Goal: Information Seeking & Learning: Check status

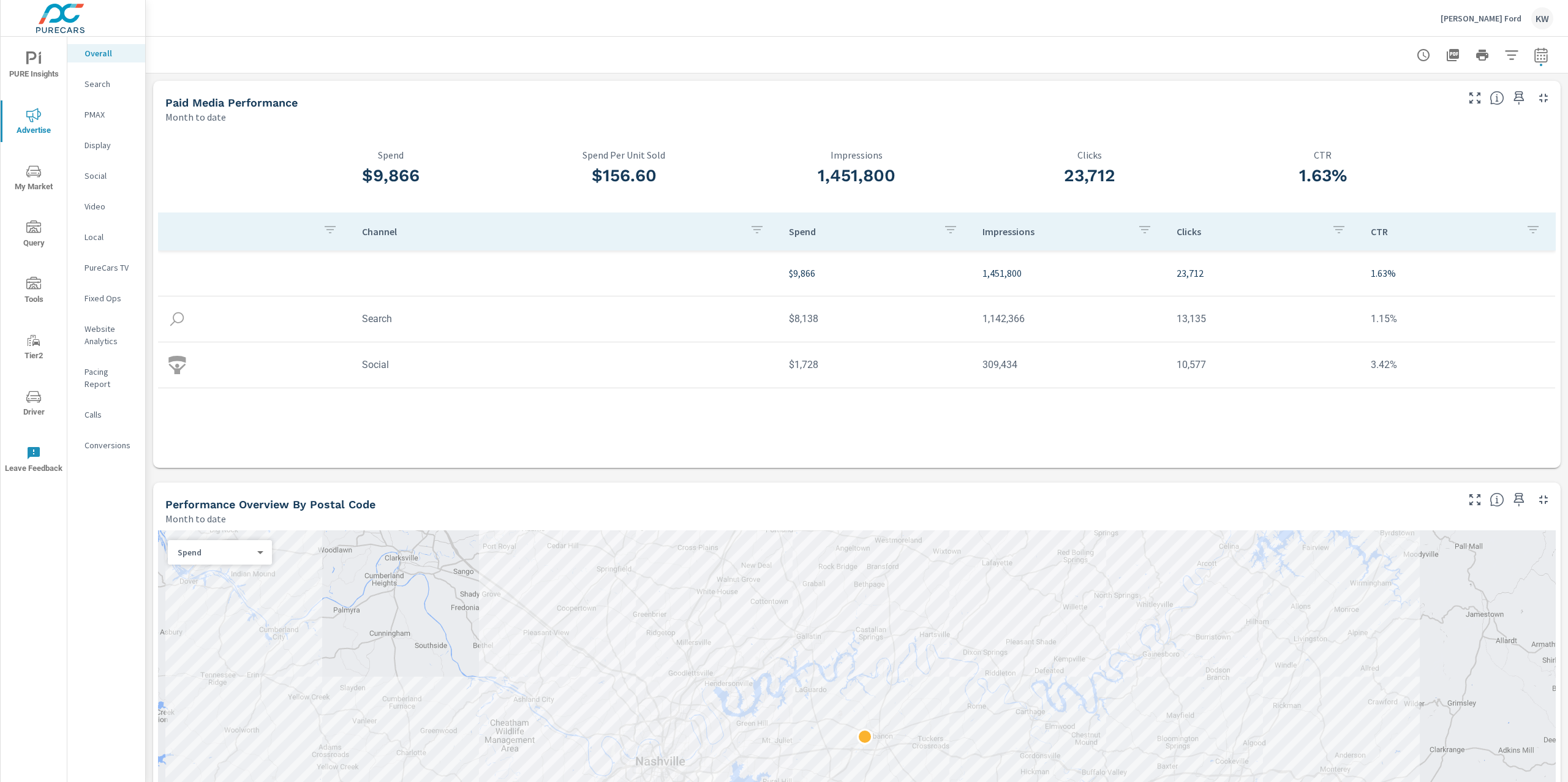
click at [1501, 15] on p "Bates Ford" at bounding box center [1480, 19] width 81 height 11
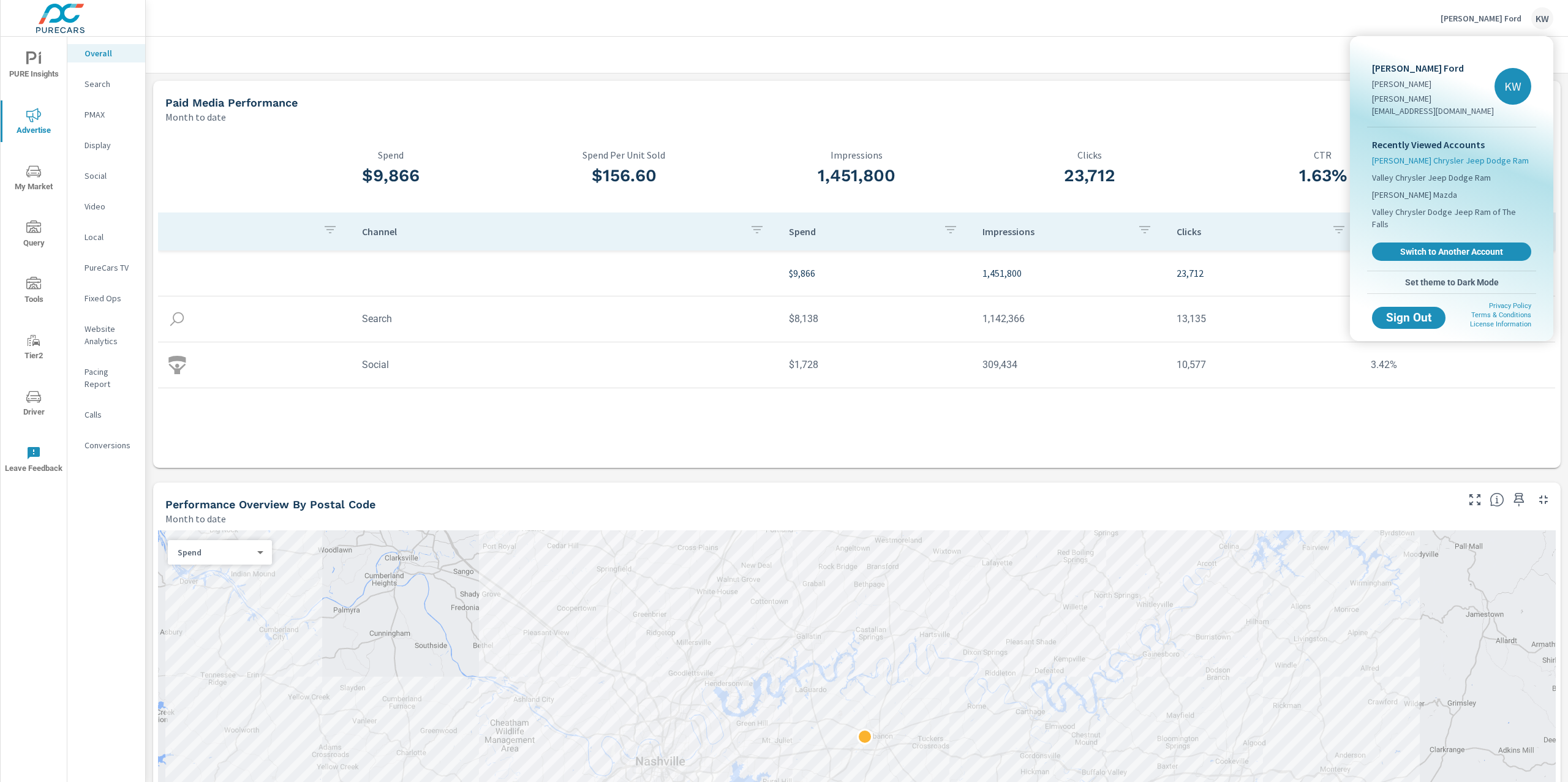
click at [1417, 155] on span "[PERSON_NAME] Chrysler Jeep Dodge Ram" at bounding box center [1450, 161] width 157 height 12
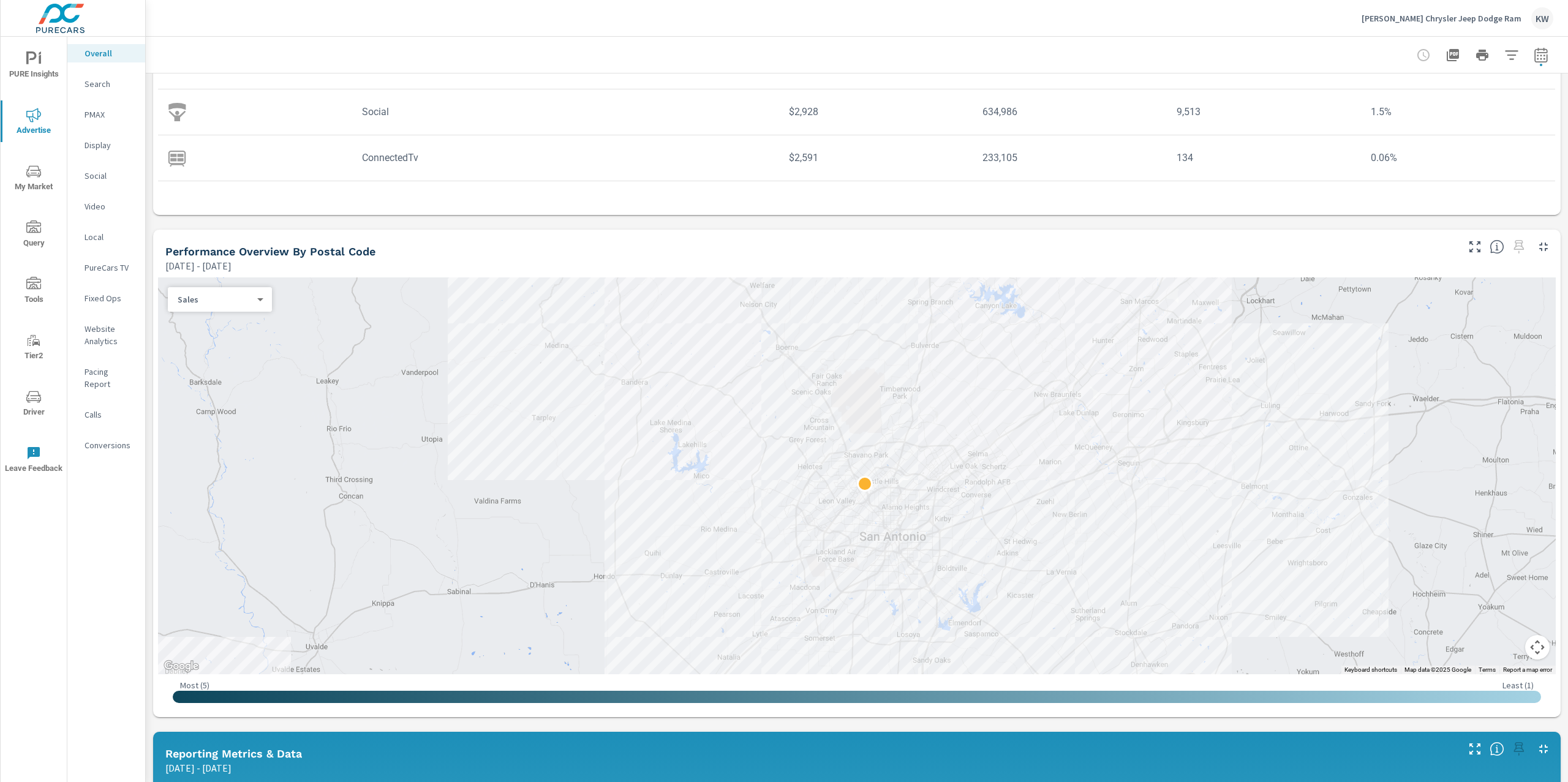
scroll to position [253, 0]
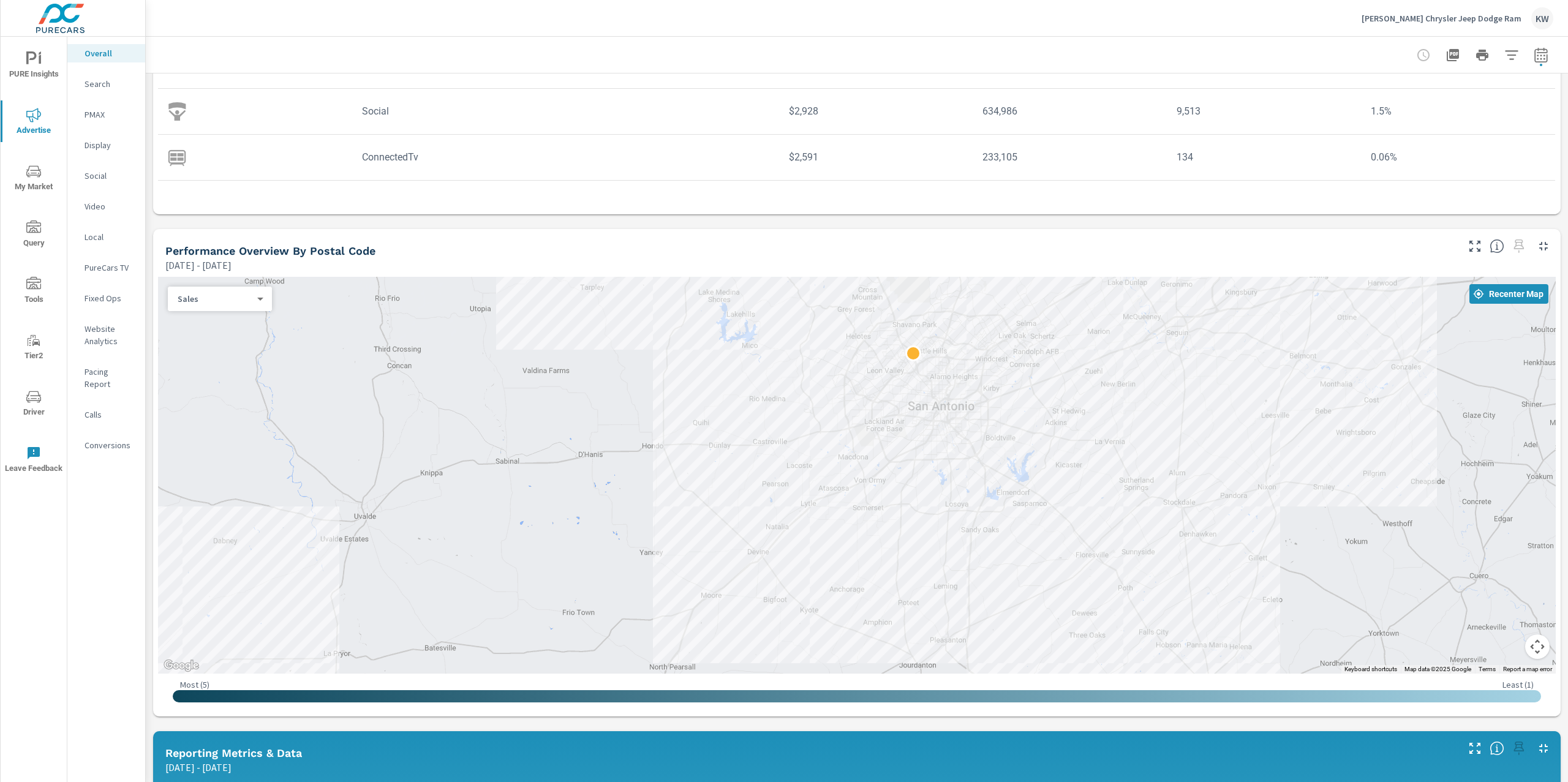
drag, startPoint x: 313, startPoint y: 452, endPoint x: 366, endPoint y: 318, distance: 144.1
click at [366, 318] on div at bounding box center [857, 475] width 1397 height 397
click at [1533, 59] on icon "button" at bounding box center [1541, 55] width 15 height 15
click at [1464, 105] on select "Custom Yesterday Last week Last 7 days Last 14 days Last 30 days Last 45 days L…" at bounding box center [1431, 106] width 132 height 25
click at [1365, 94] on select "Custom Yesterday Last week Last 7 days Last 14 days Last 30 days Last 45 days L…" at bounding box center [1431, 106] width 132 height 25
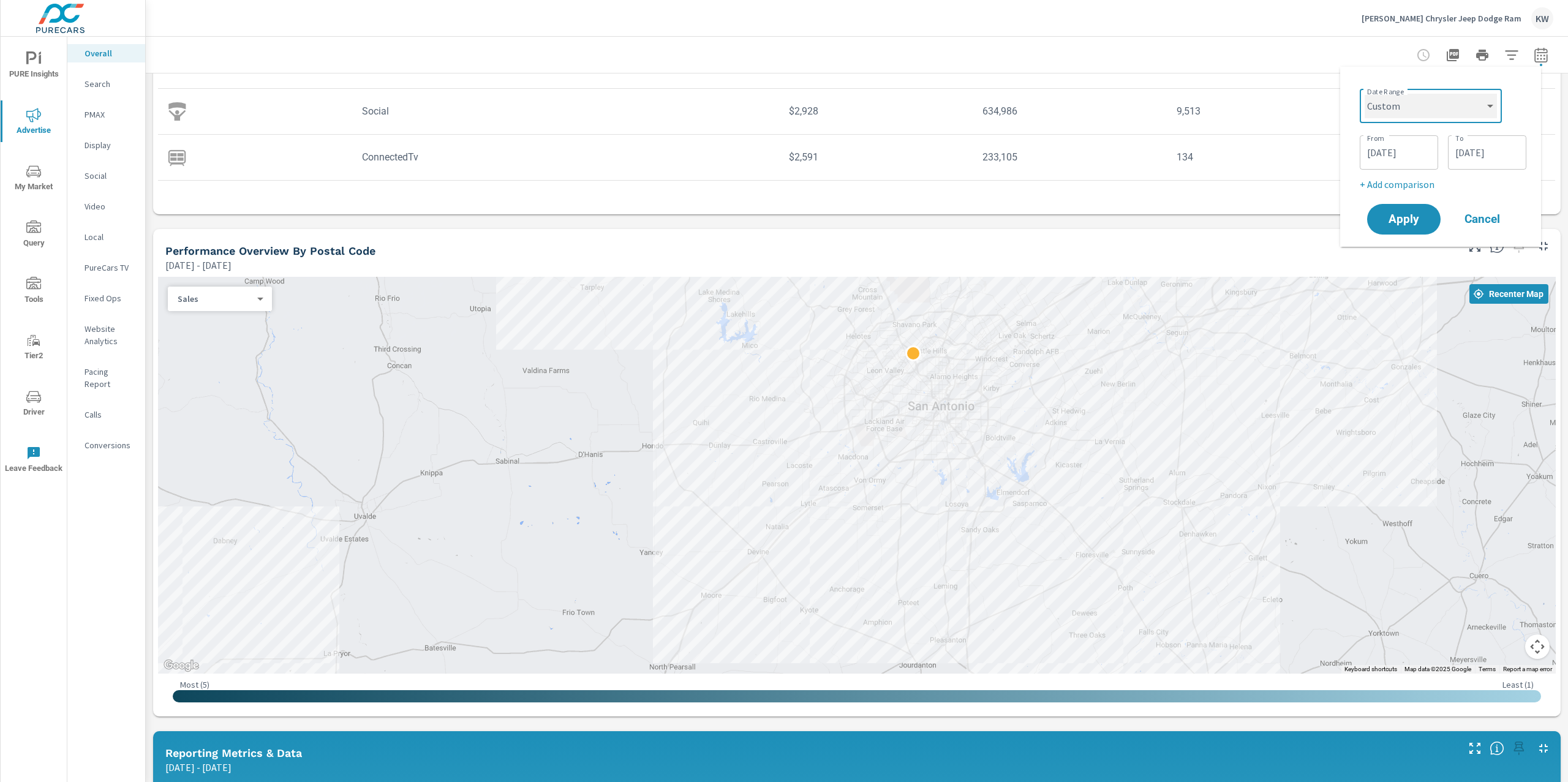
select select "Last month"
click at [1409, 167] on span "Apply" at bounding box center [1403, 172] width 50 height 12
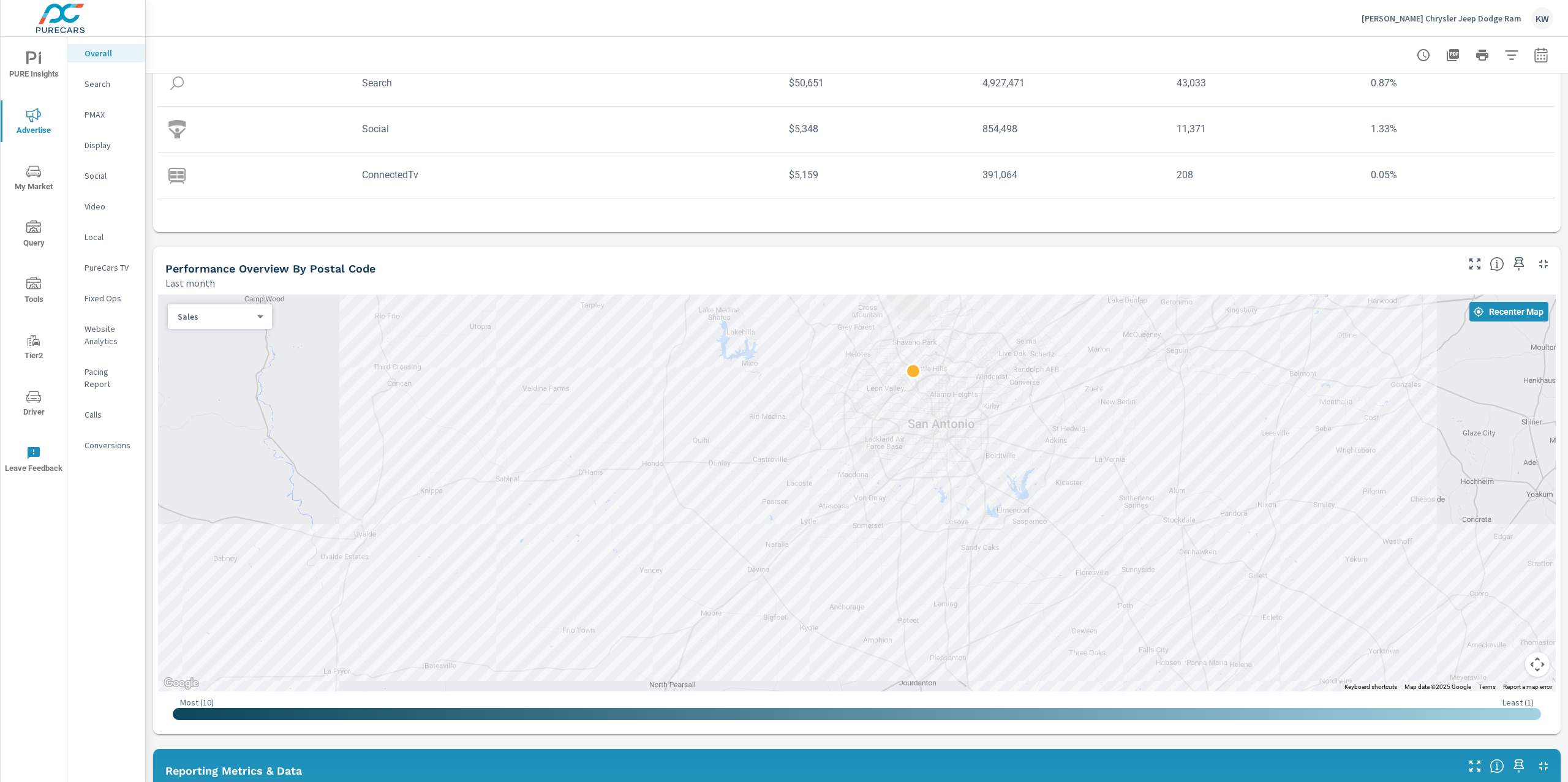
scroll to position [262, 0]
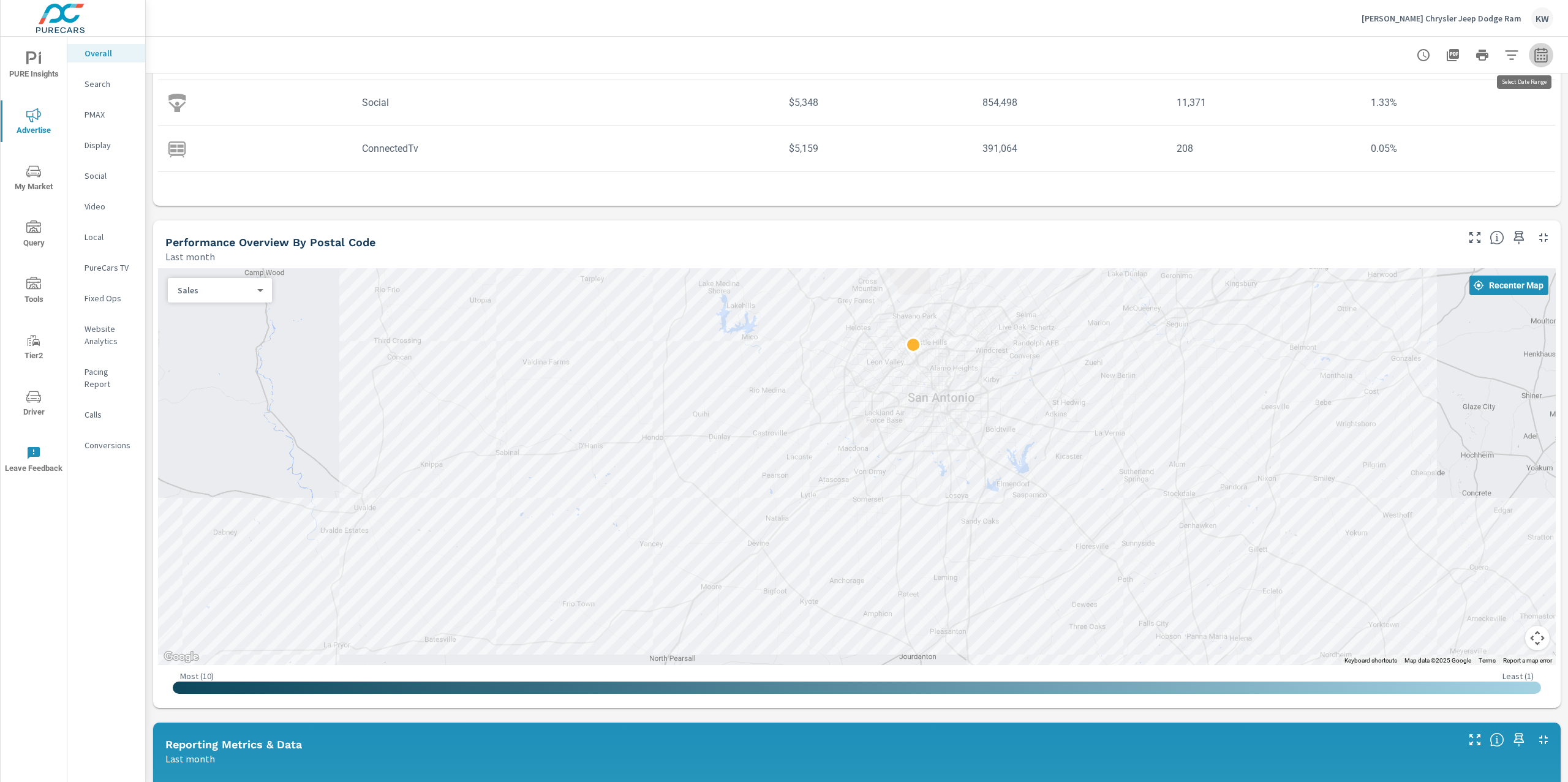
click at [1533, 56] on icon "button" at bounding box center [1541, 55] width 15 height 15
click at [1451, 96] on select "Custom Yesterday Last week Last 7 days Last 14 days Last 30 days Last 45 days L…" at bounding box center [1430, 106] width 122 height 25
click at [1369, 94] on select "Custom Yesterday Last week Last 7 days Last 14 days Last 30 days Last 45 days L…" at bounding box center [1430, 106] width 122 height 25
select select "Month to date"
click at [1403, 179] on span "Apply" at bounding box center [1403, 172] width 50 height 12
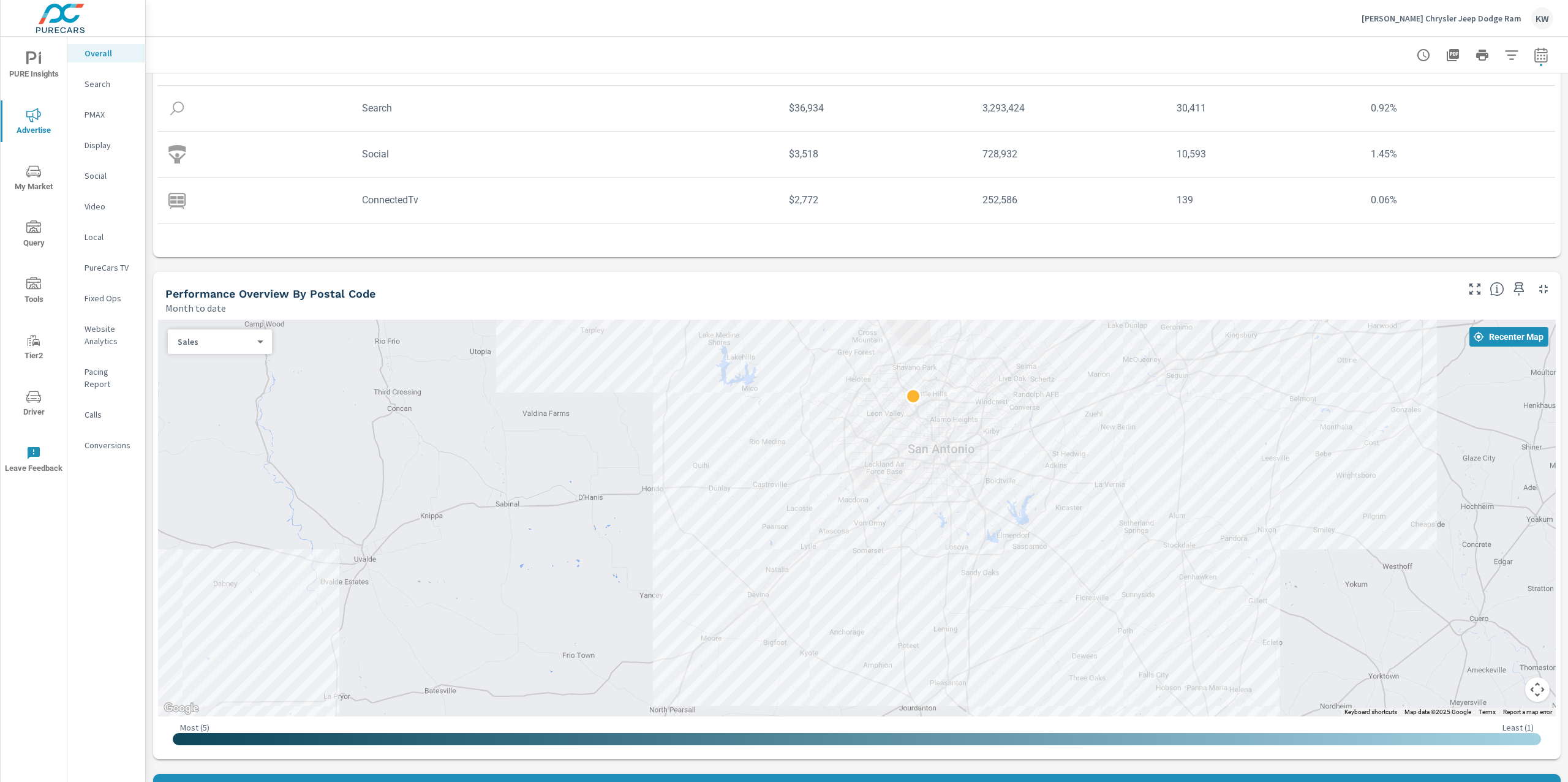
scroll to position [211, 0]
click at [237, 342] on body "PURE Insights Advertise My Market Query Tools Tier2 Driver Leave Feedback Overa…" at bounding box center [784, 391] width 1568 height 782
click at [219, 323] on li "Spend" at bounding box center [214, 321] width 95 height 20
click at [227, 339] on body "PURE Insights Advertise My Market Query Tools Tier2 Driver Leave Feedback Overa…" at bounding box center [784, 391] width 1568 height 782
click at [221, 359] on li "Sales" at bounding box center [214, 361] width 95 height 20
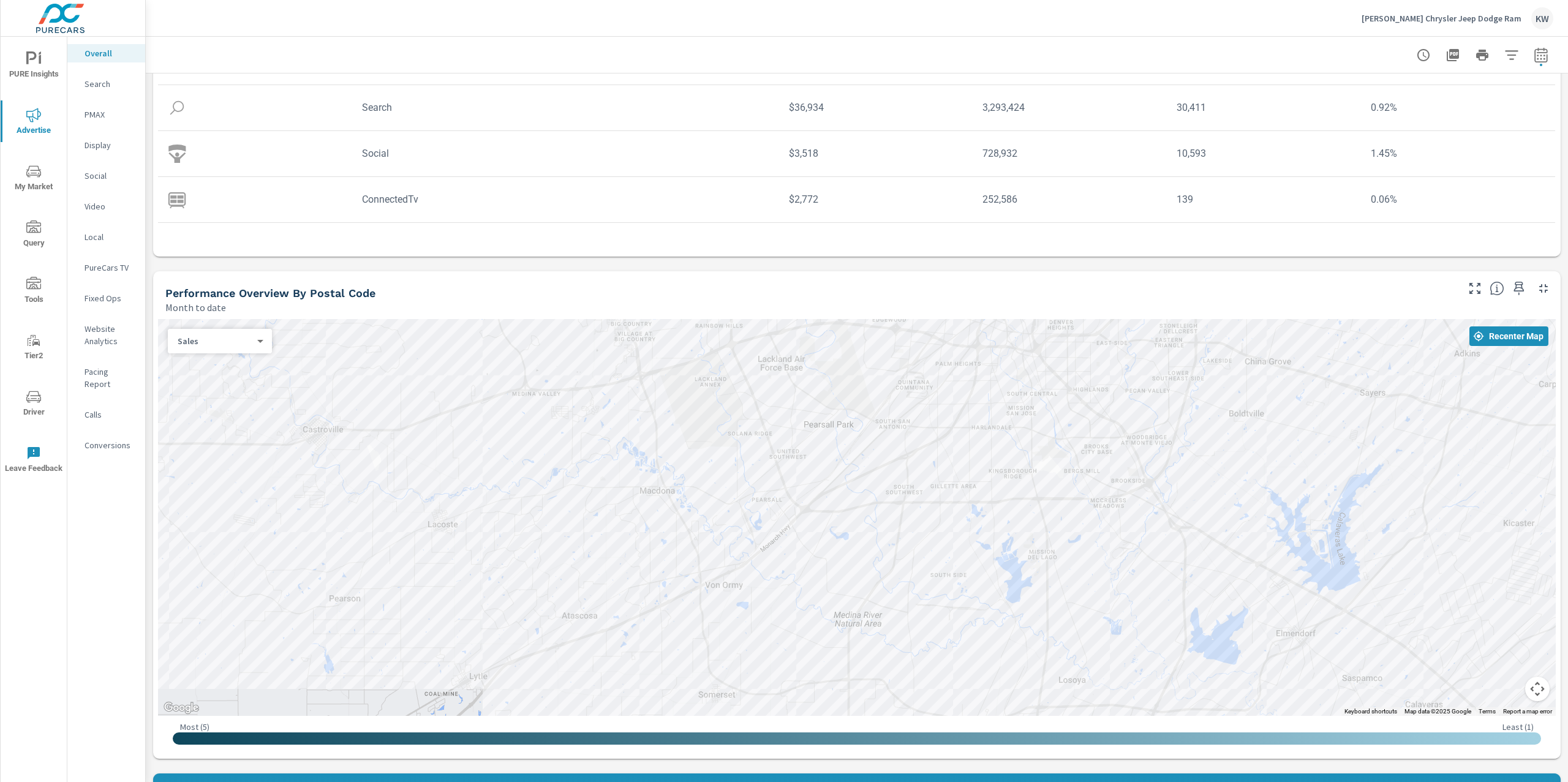
drag, startPoint x: 1119, startPoint y: 517, endPoint x: 1143, endPoint y: 398, distance: 121.4
click at [1143, 398] on div at bounding box center [857, 517] width 1397 height 397
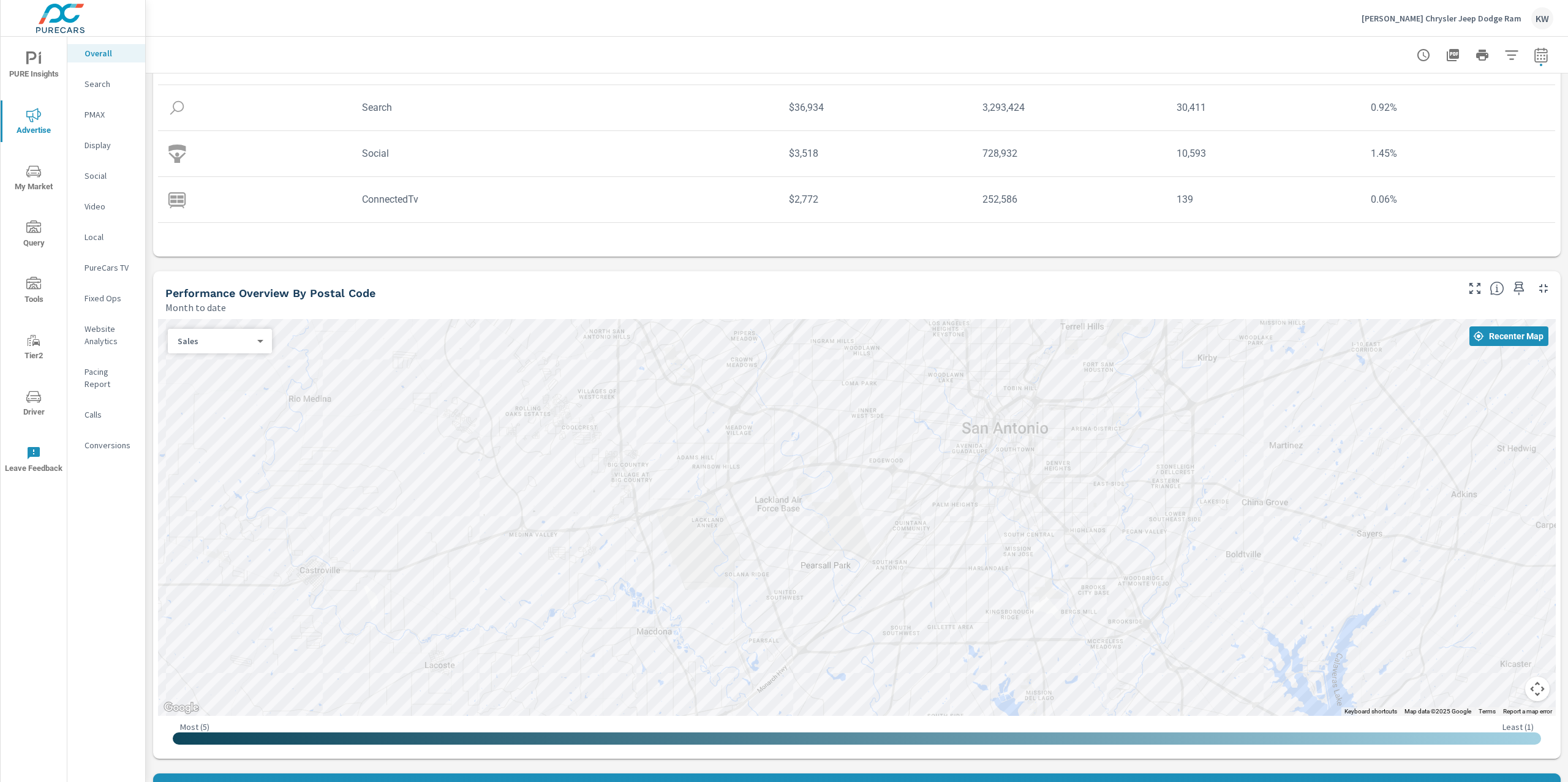
drag, startPoint x: 1071, startPoint y: 459, endPoint x: 1067, endPoint y: 603, distance: 144.1
click at [1067, 603] on div at bounding box center [857, 517] width 1397 height 397
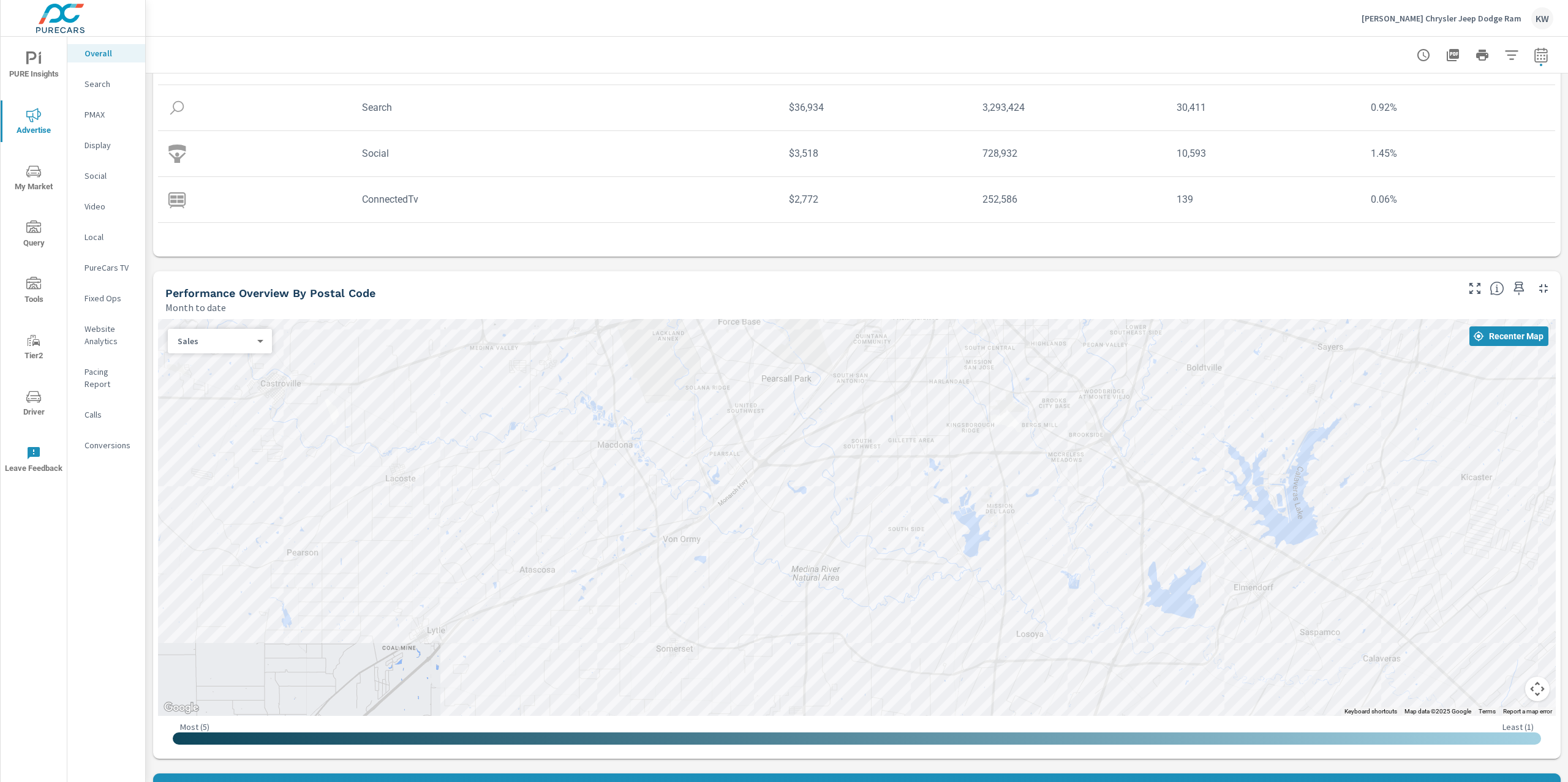
drag, startPoint x: 999, startPoint y: 629, endPoint x: 961, endPoint y: 442, distance: 190.8
click at [961, 442] on div at bounding box center [1405, 661] width 1176 height 661
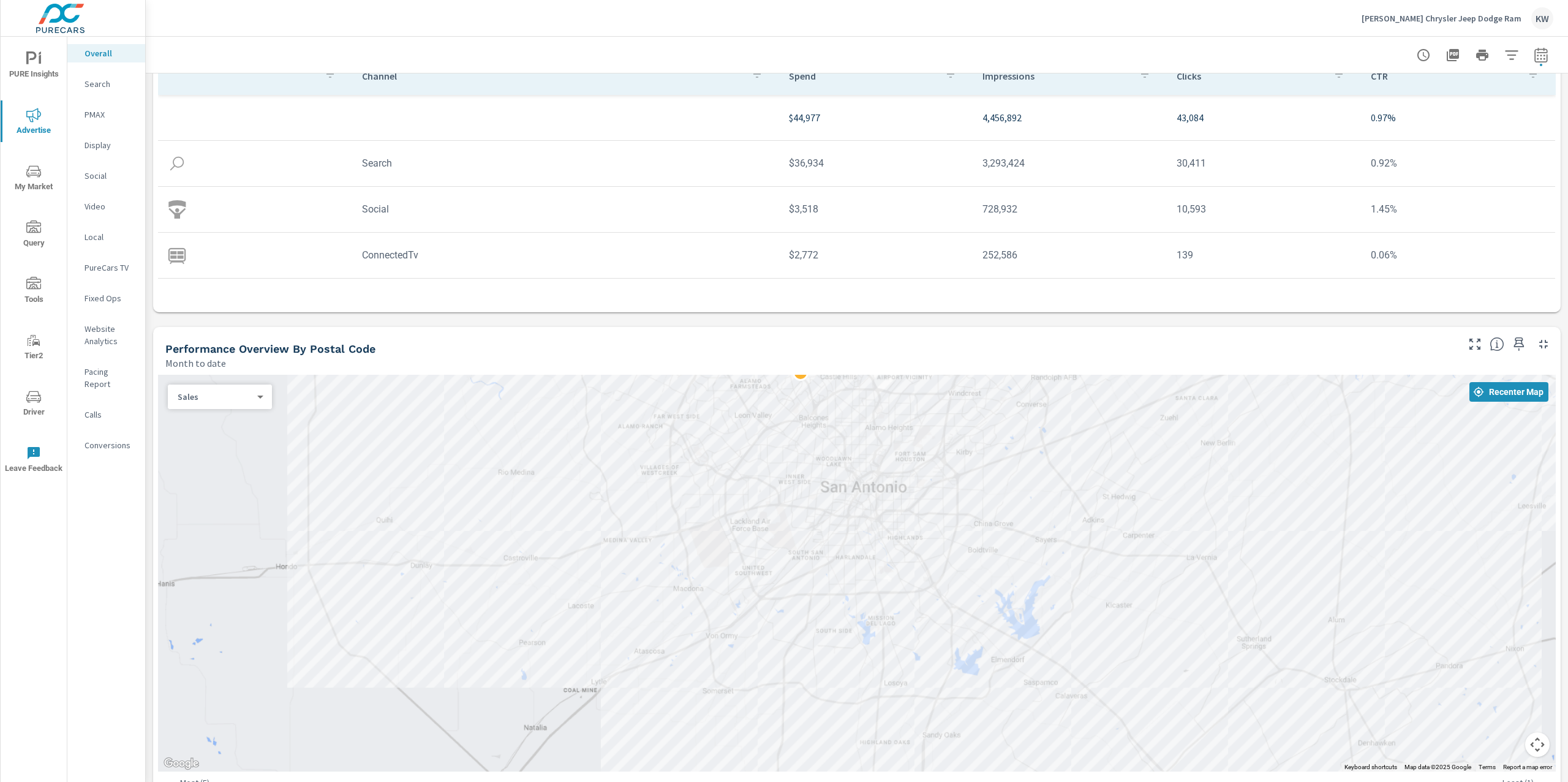
scroll to position [150, 0]
click at [44, 69] on span "PURE Insights" at bounding box center [33, 66] width 59 height 30
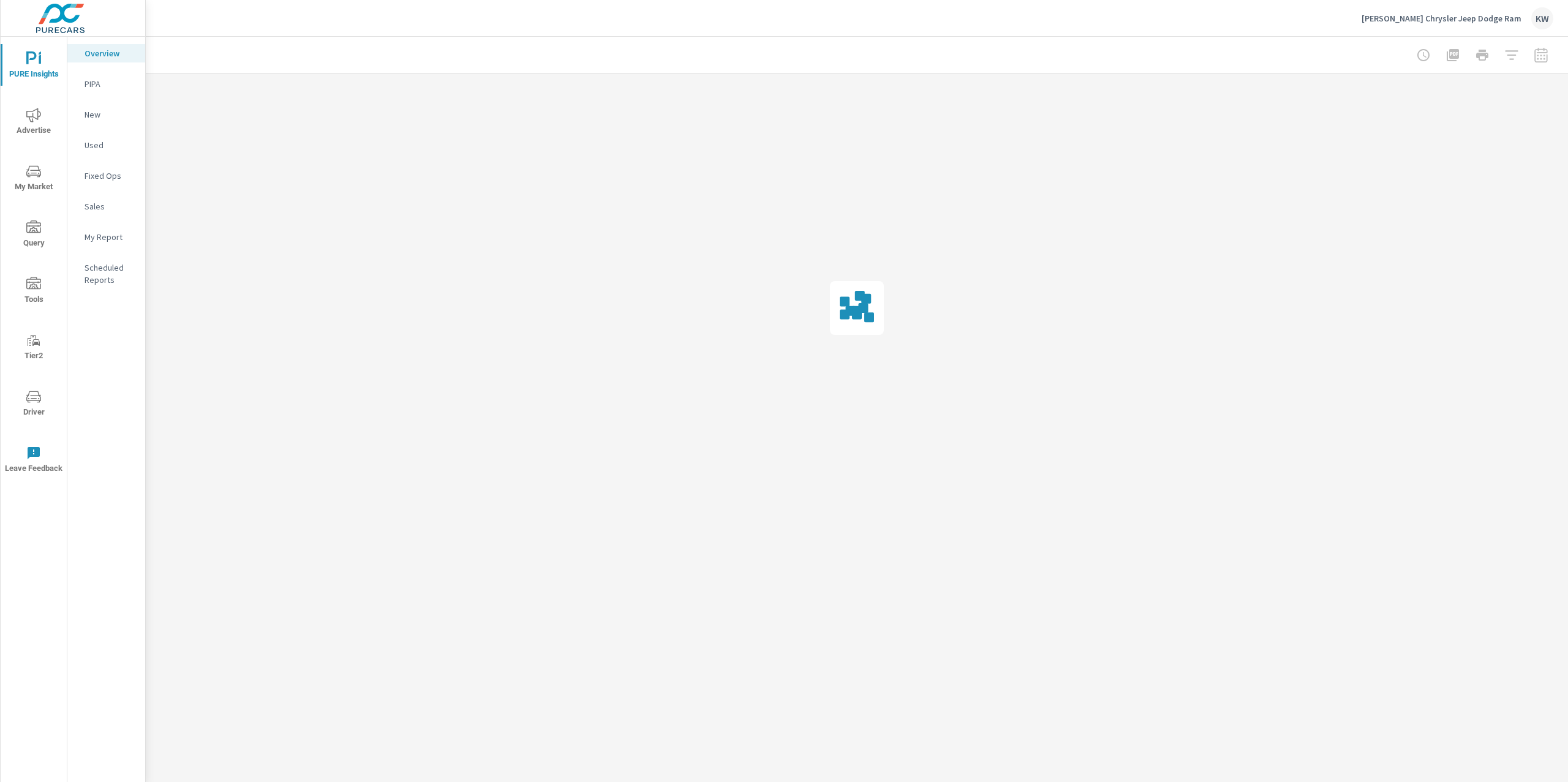
click at [114, 237] on p "My Report" at bounding box center [110, 237] width 51 height 12
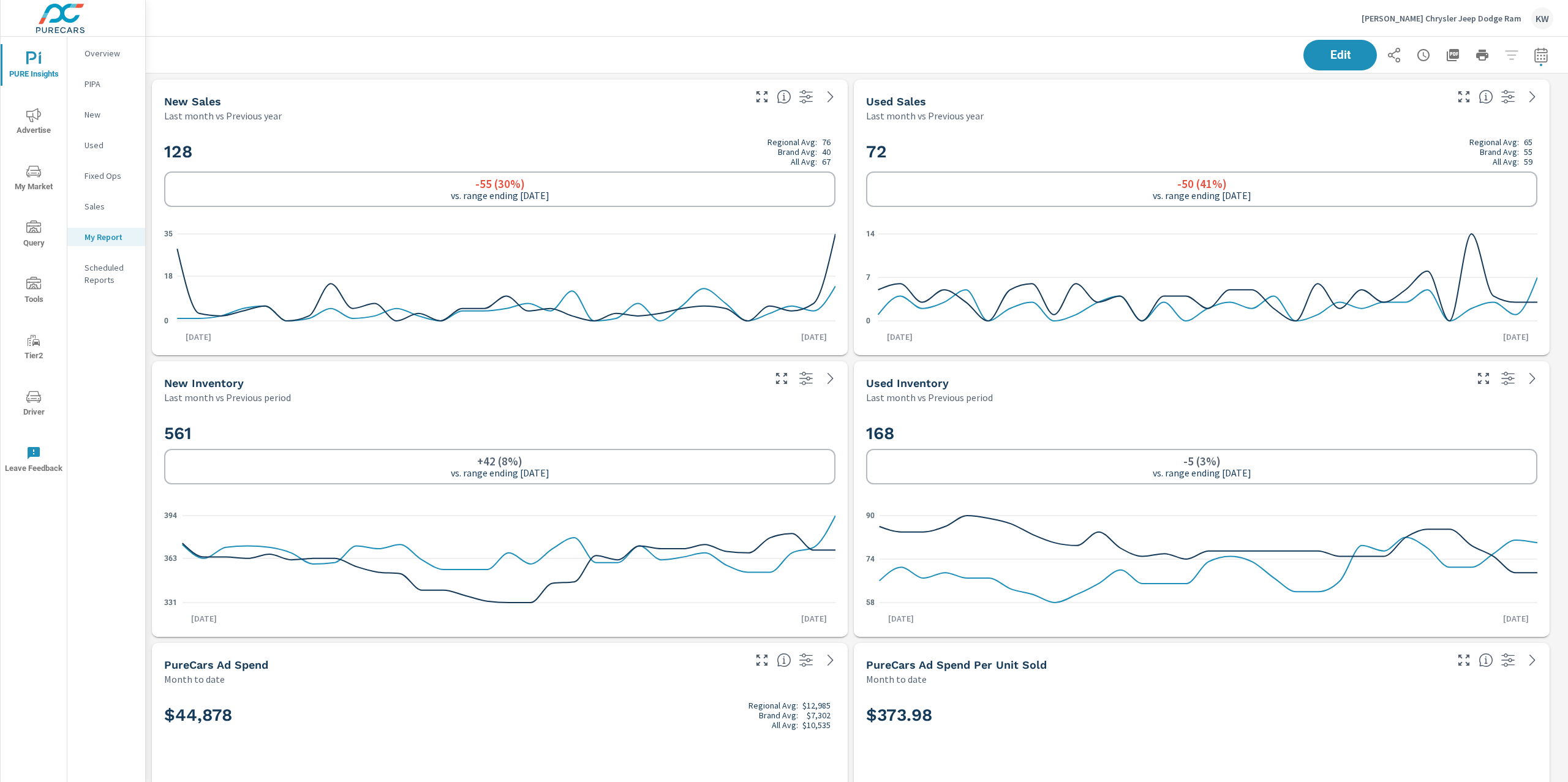
scroll to position [9188, 1435]
click at [1534, 61] on icon "button" at bounding box center [1540, 54] width 13 height 15
select select "Month to date"
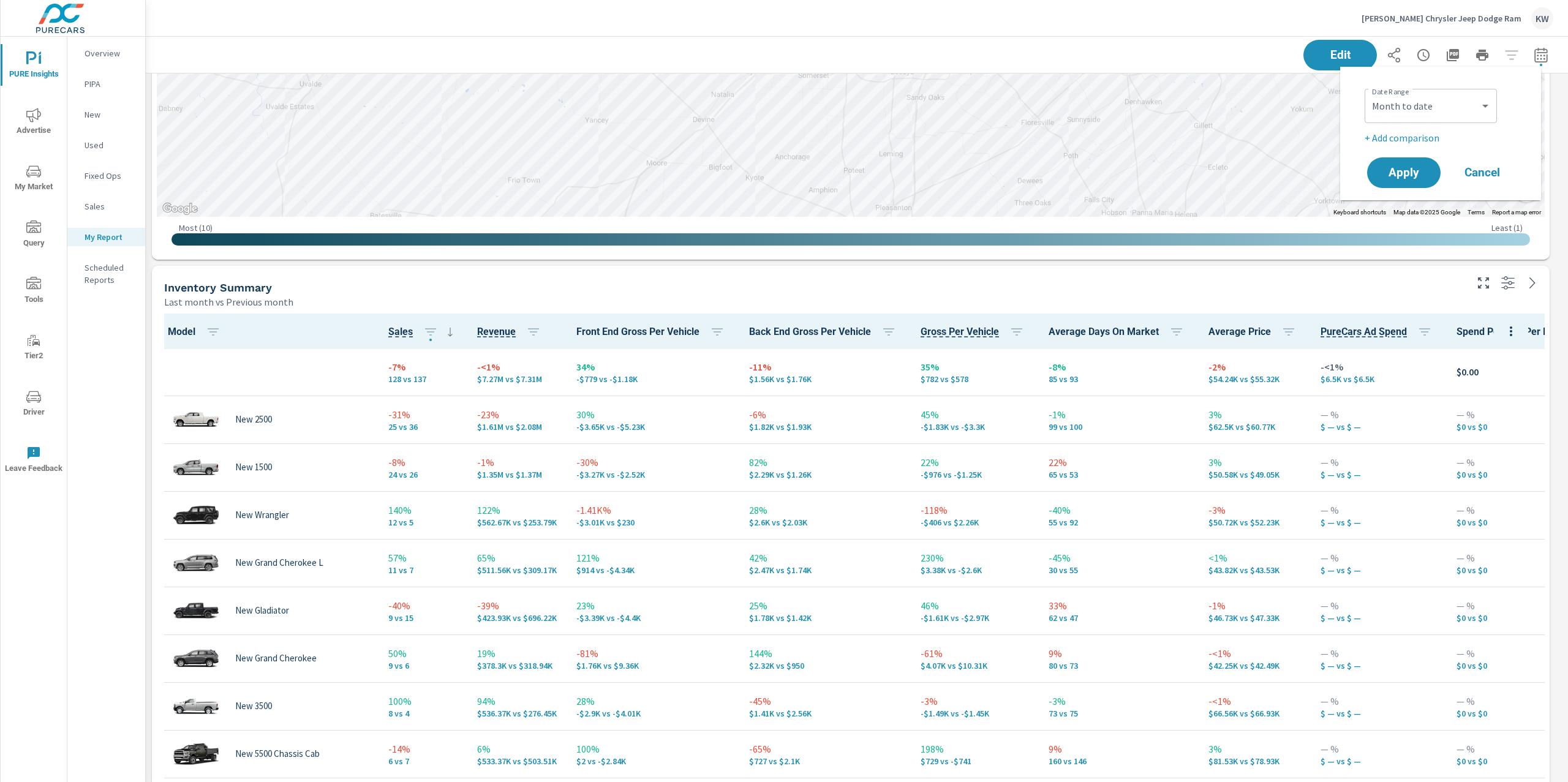
scroll to position [1, 0]
click at [21, 119] on span "Advertise" at bounding box center [33, 122] width 59 height 30
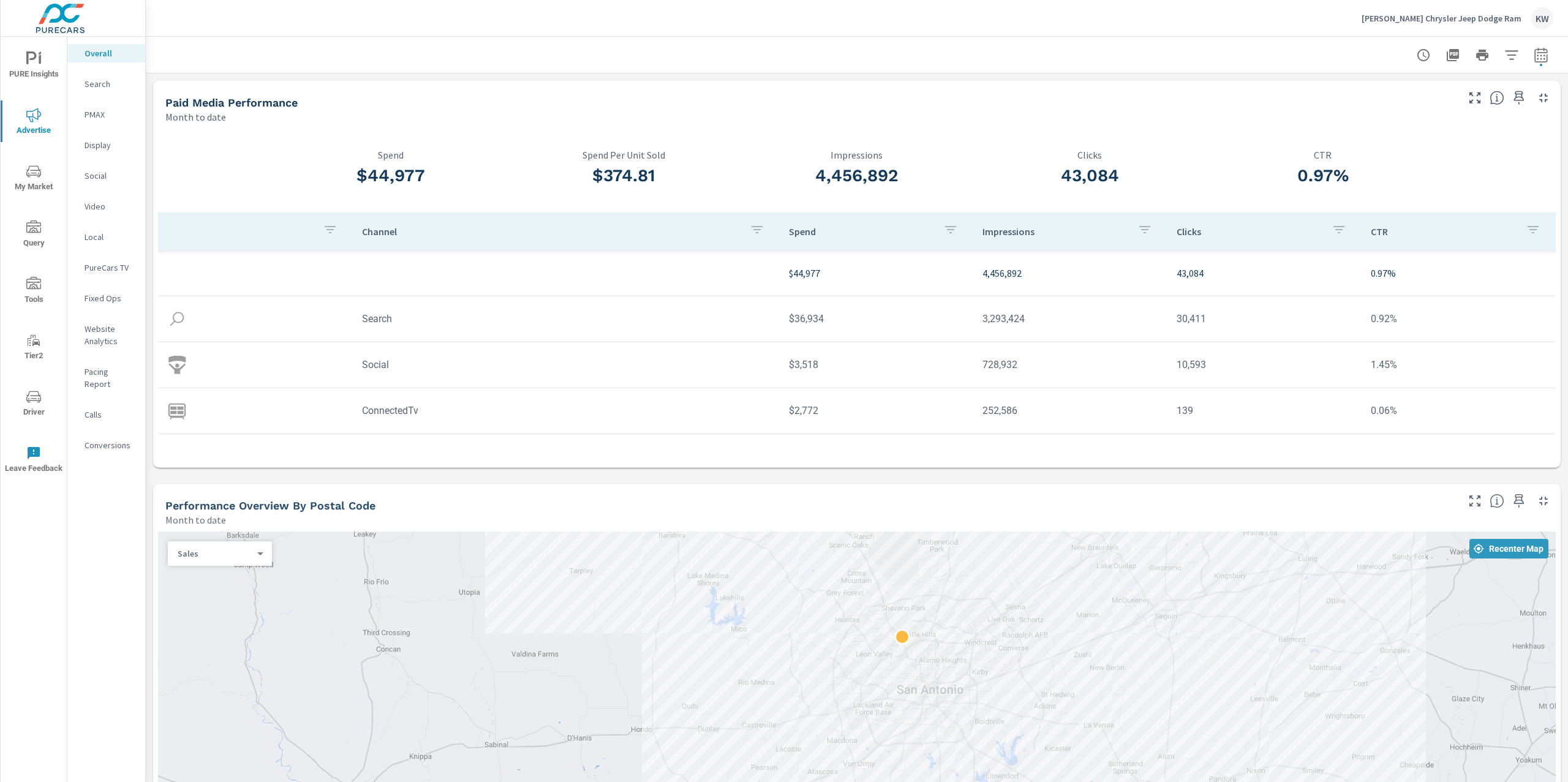
click at [40, 75] on span "PURE Insights" at bounding box center [33, 66] width 59 height 30
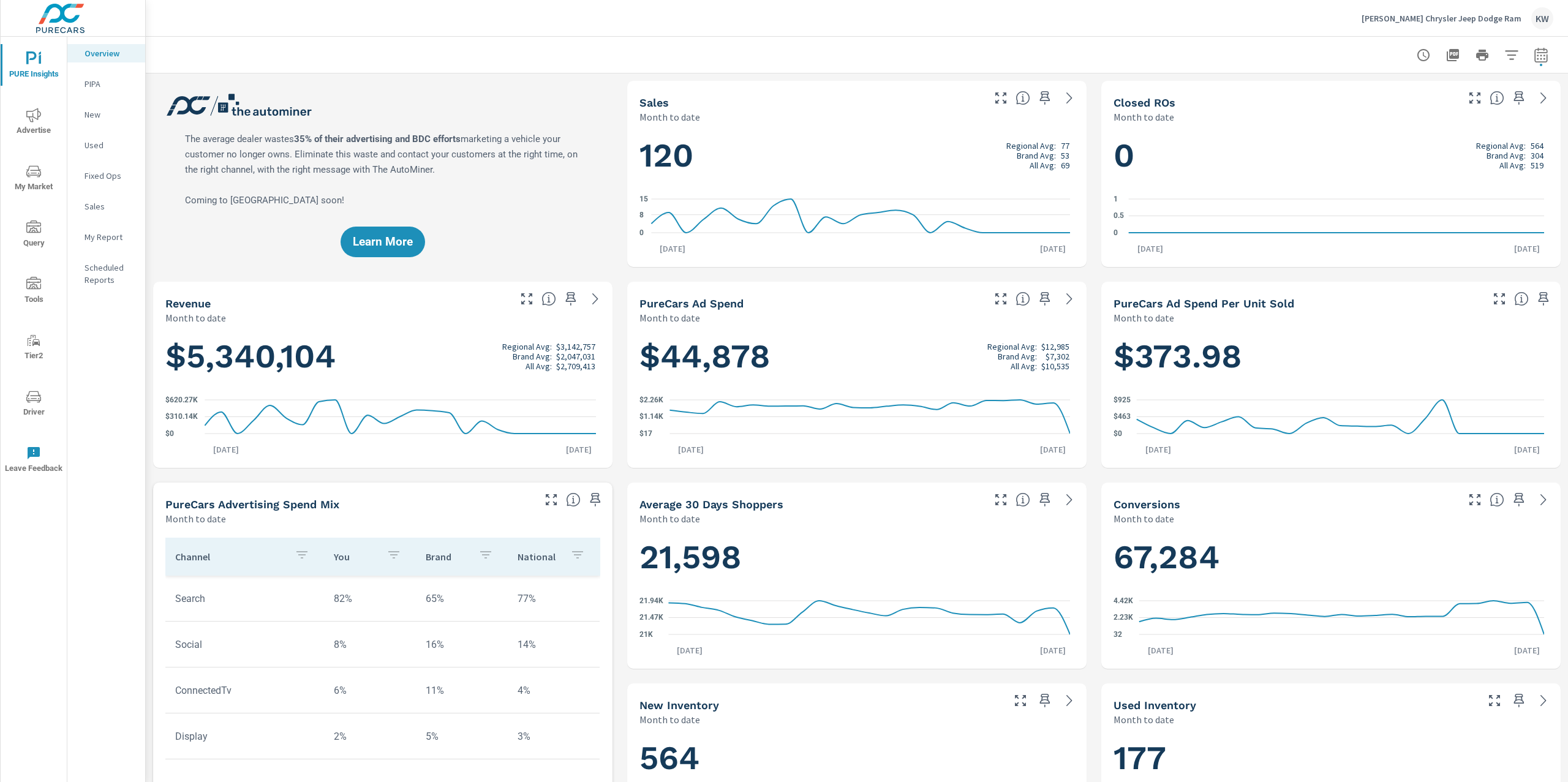
scroll to position [1, 0]
click at [100, 207] on p "Sales" at bounding box center [110, 206] width 51 height 12
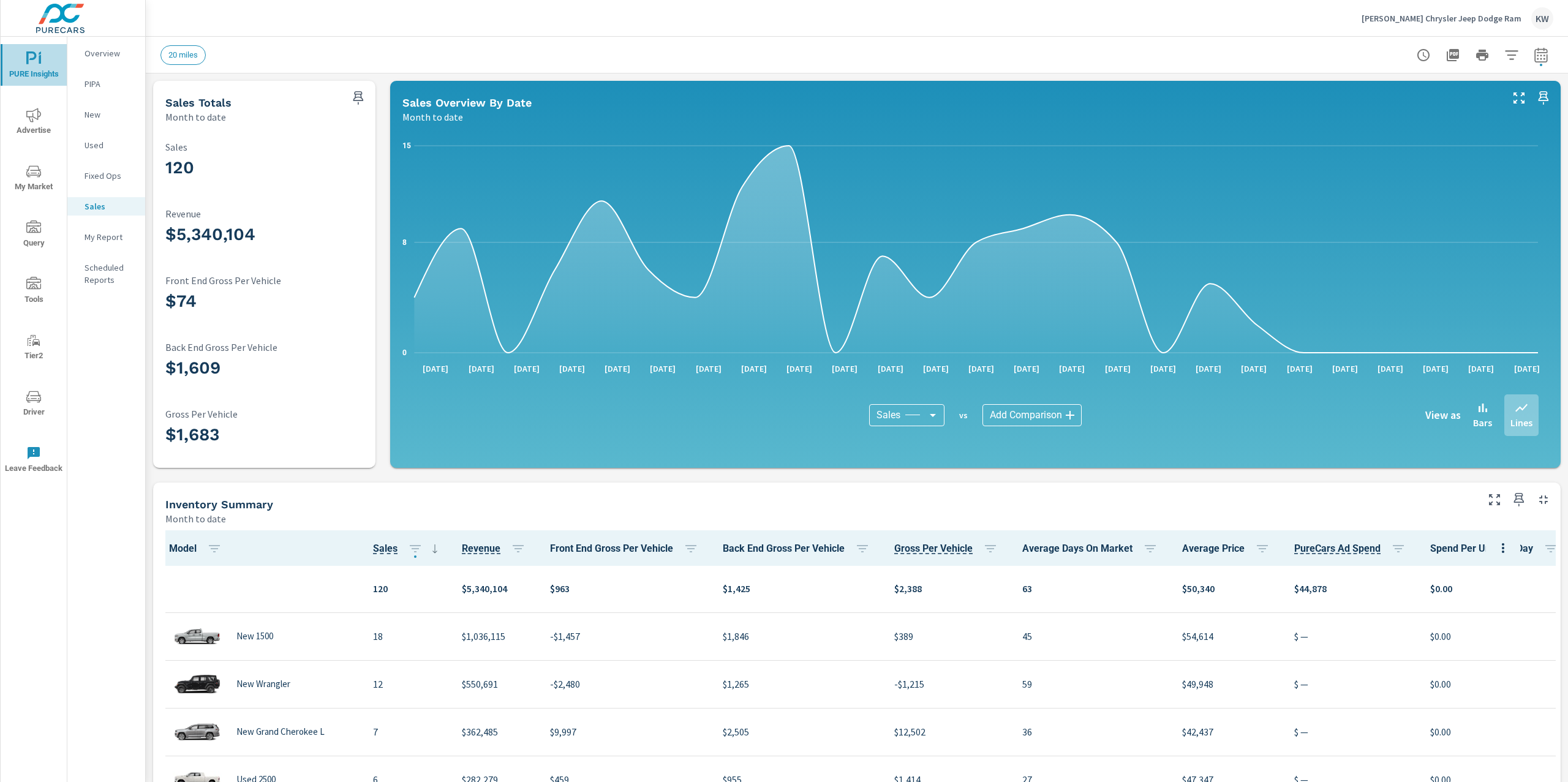
click at [24, 61] on span "PURE Insights" at bounding box center [33, 66] width 59 height 30
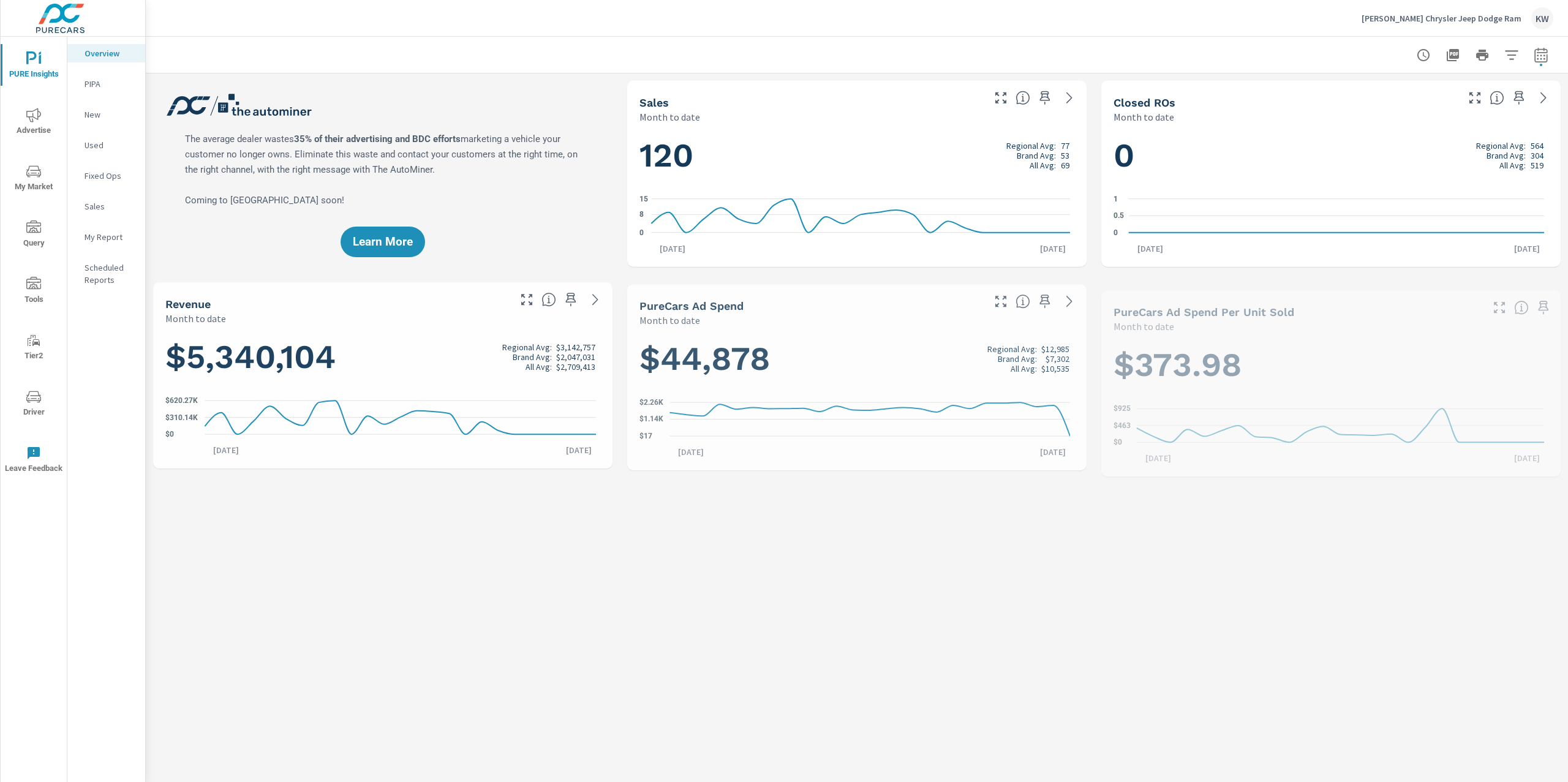
scroll to position [1, 0]
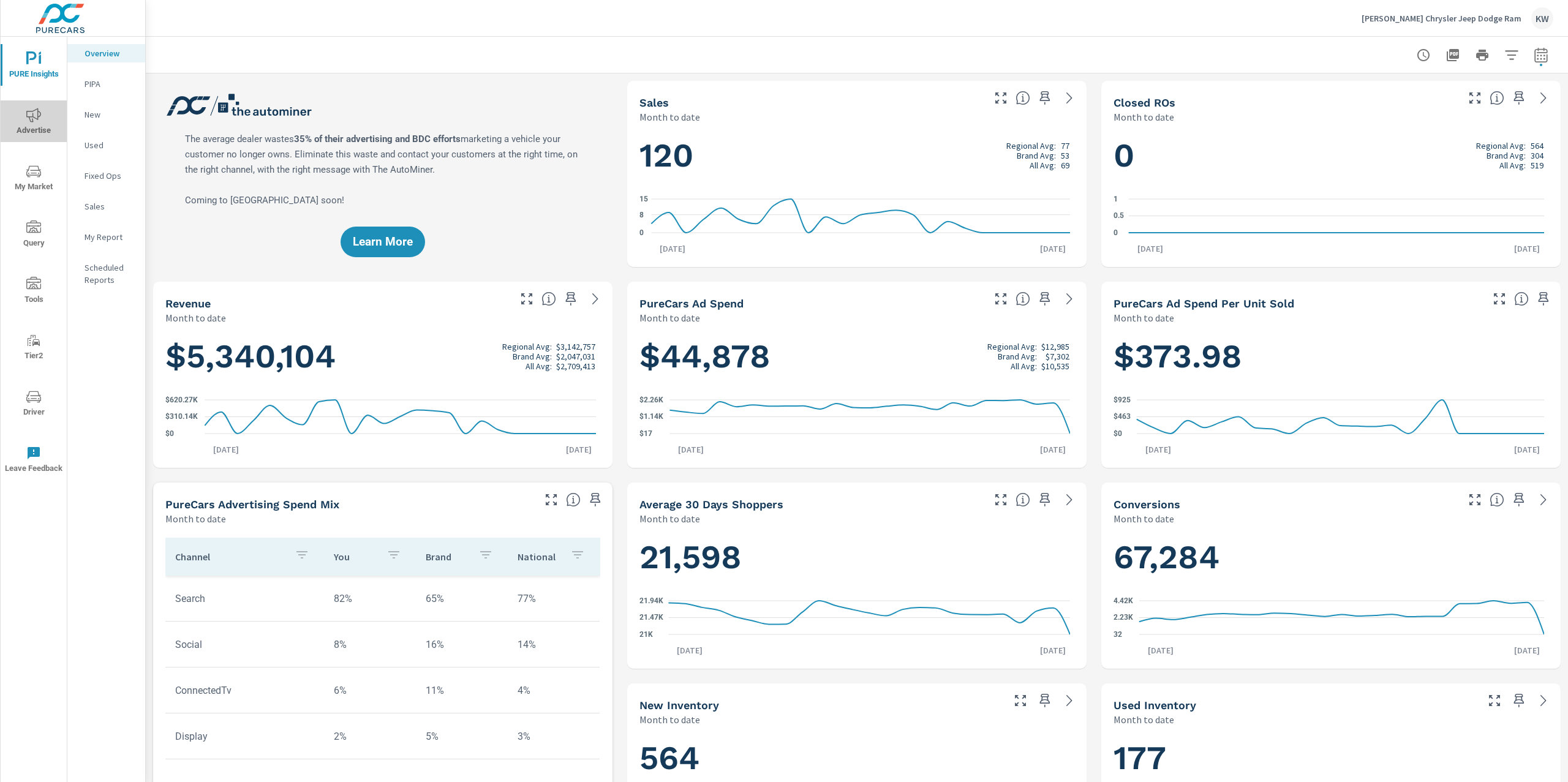
click at [30, 113] on icon "nav menu" at bounding box center [34, 115] width 15 height 15
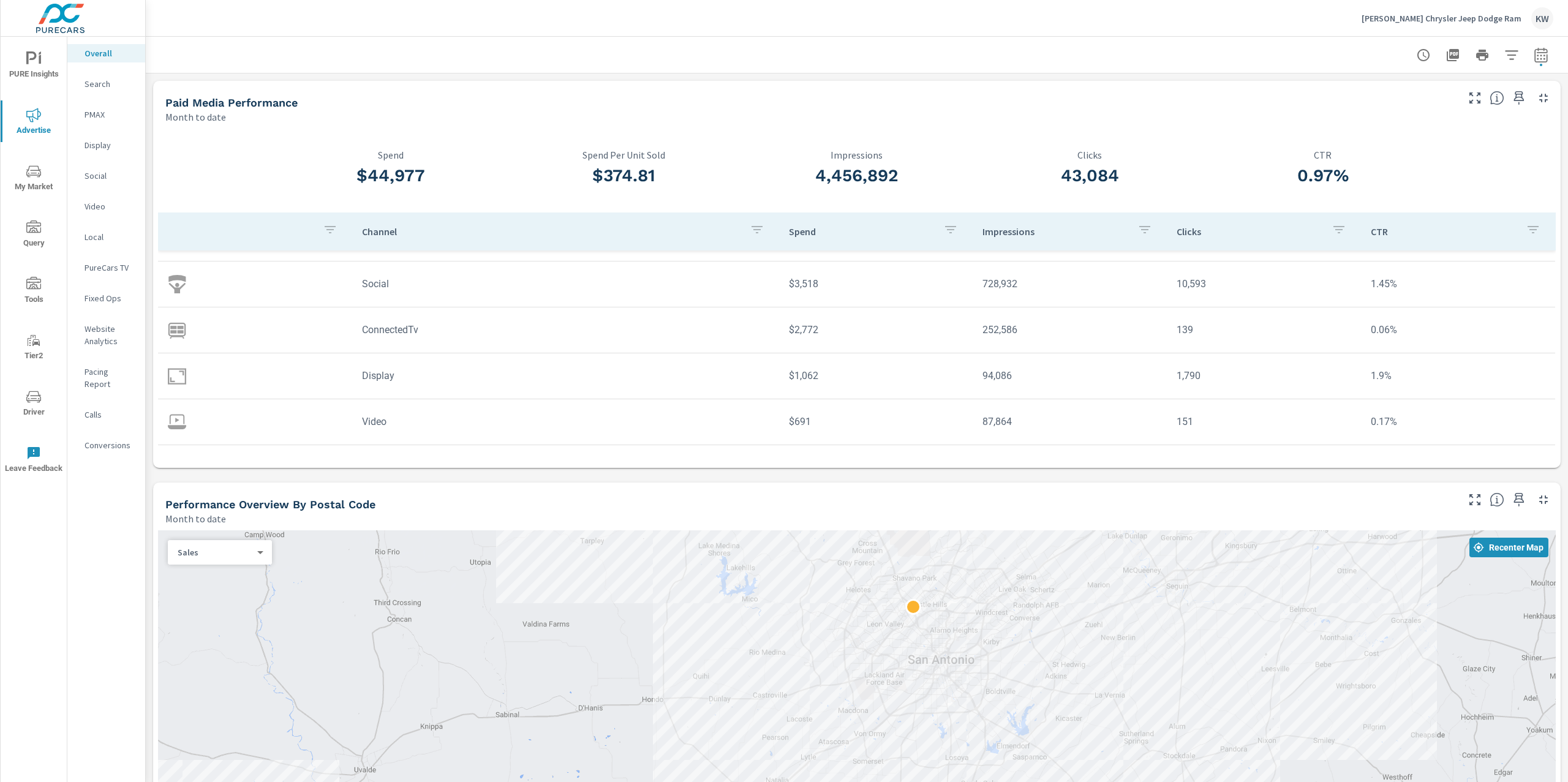
click at [38, 72] on span "PURE Insights" at bounding box center [33, 66] width 59 height 30
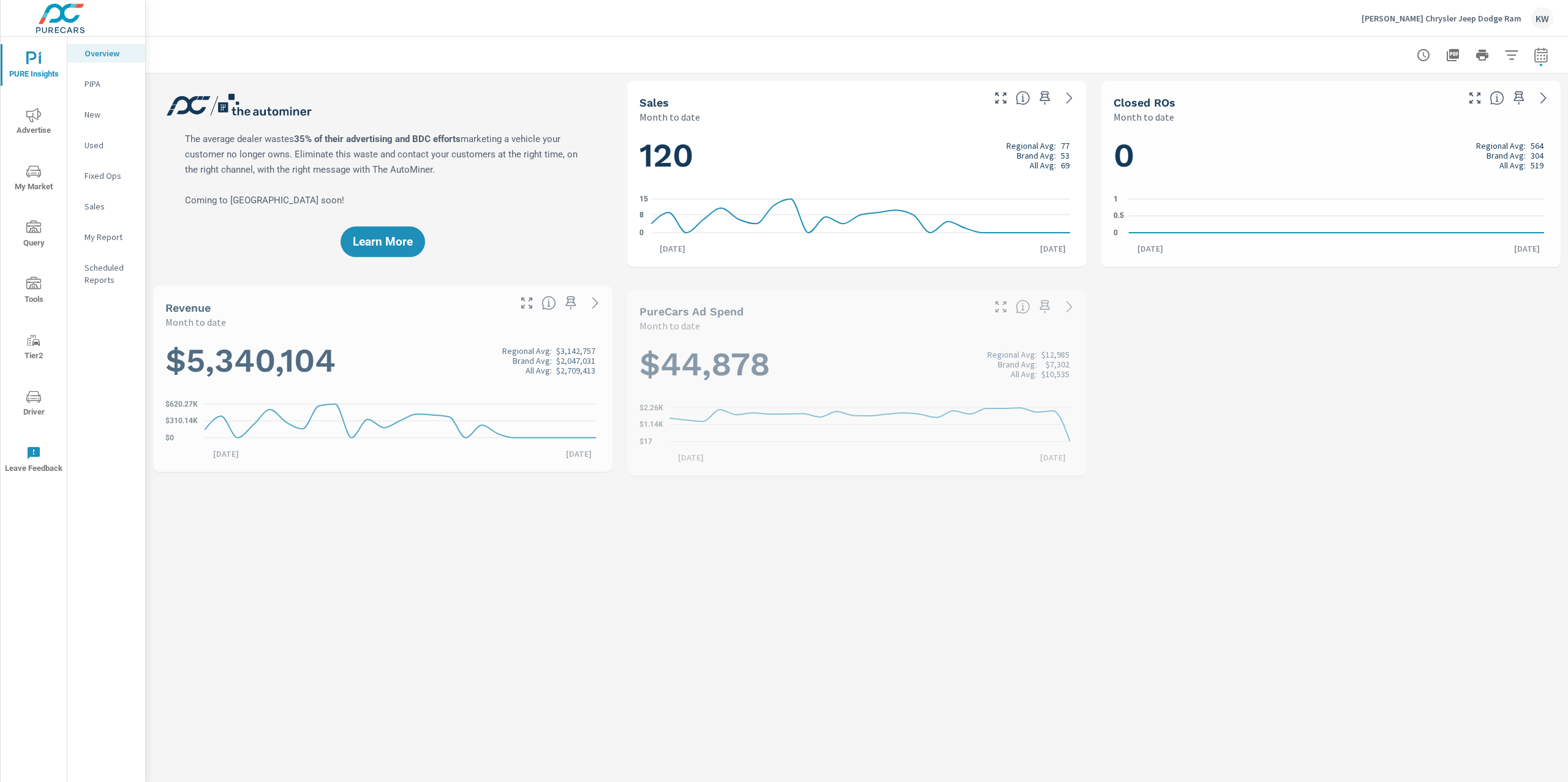
scroll to position [1, 0]
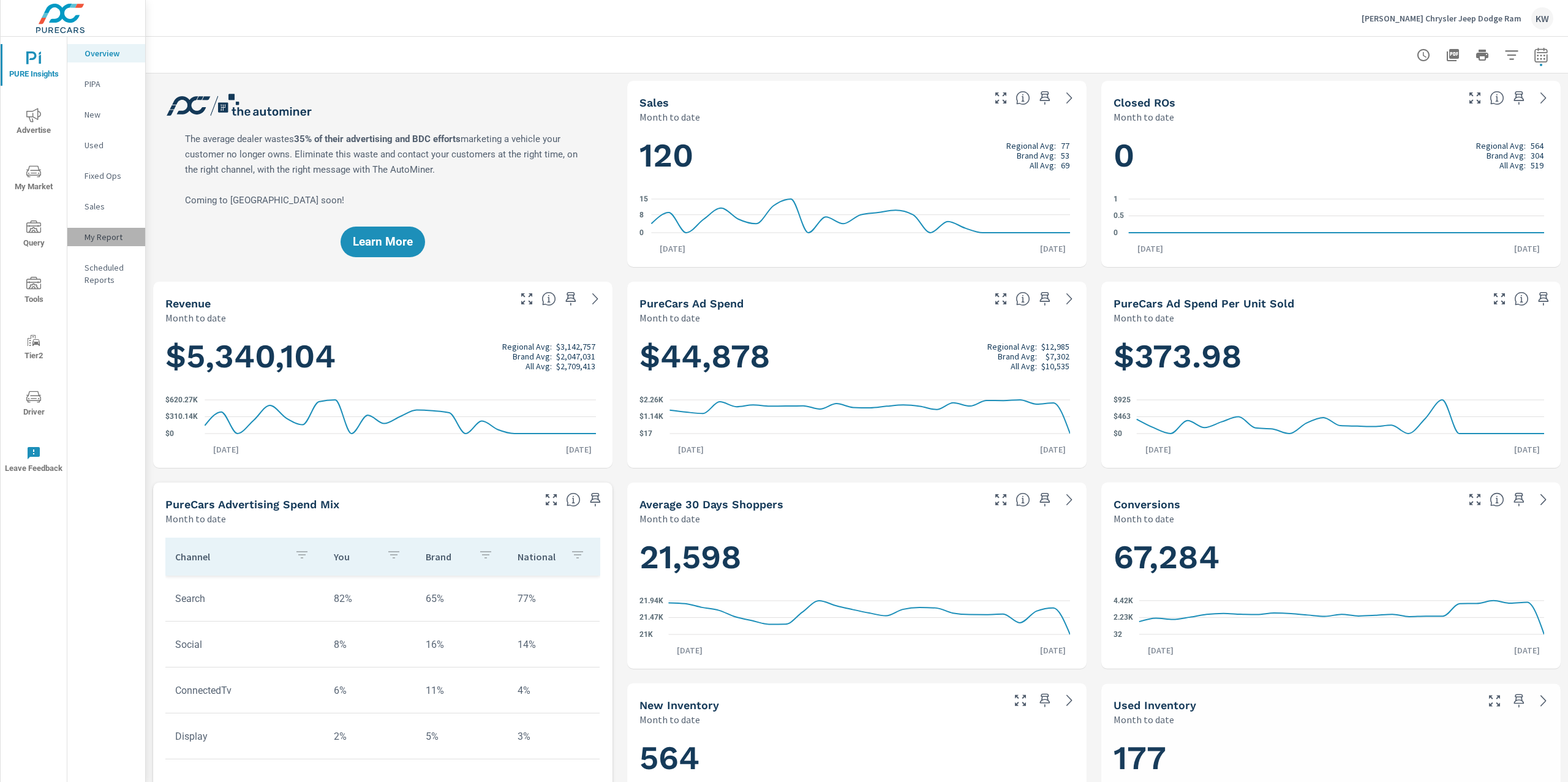
click at [100, 240] on p "My Report" at bounding box center [110, 237] width 51 height 12
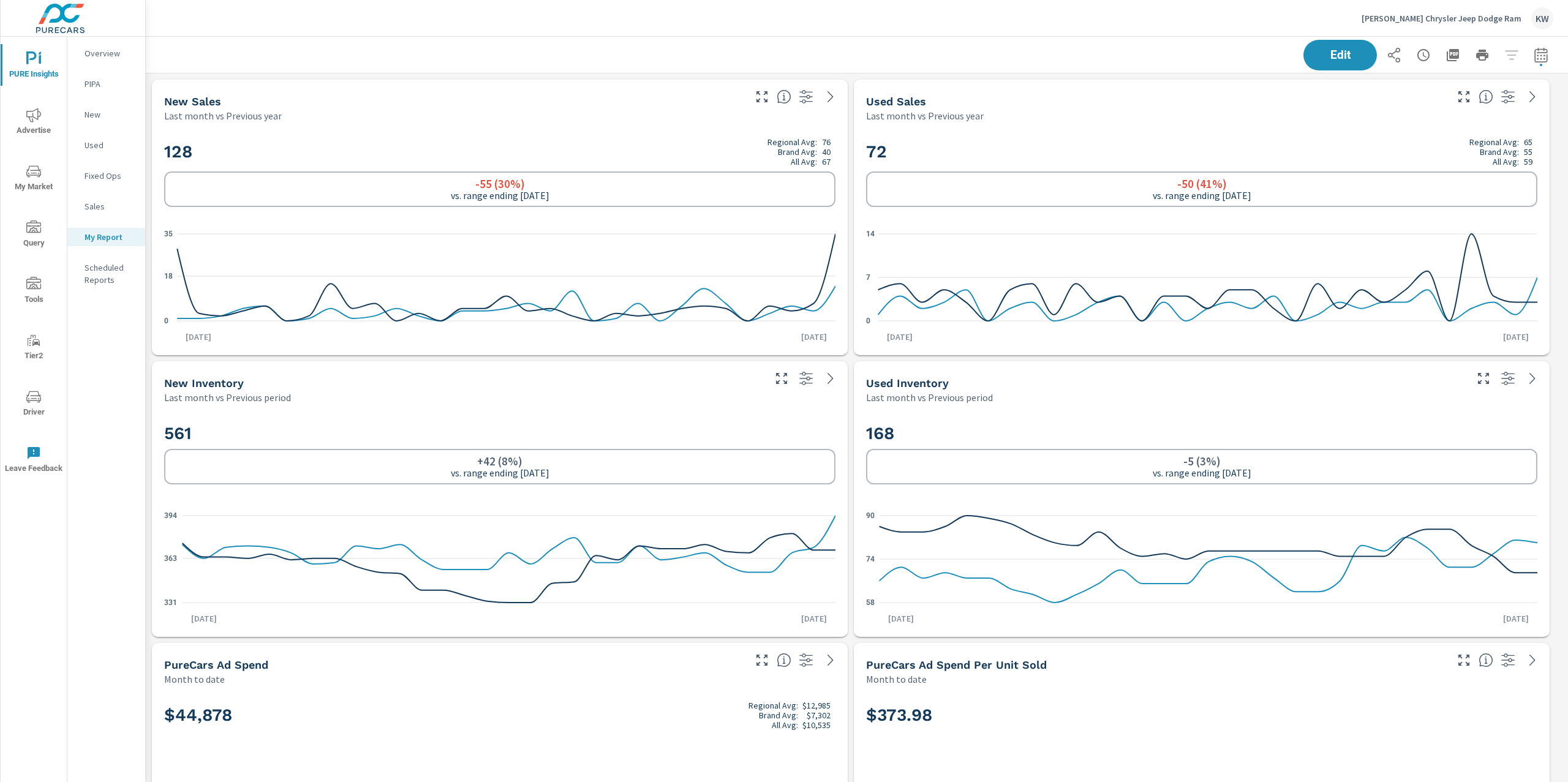
scroll to position [287, 0]
click at [1534, 62] on icon "button" at bounding box center [1540, 54] width 13 height 15
click at [1425, 111] on select "Custom Yesterday Last week Last 7 days Last 14 days Last 30 days Last 45 days L…" at bounding box center [1430, 106] width 122 height 25
click at [1369, 94] on select "Custom Yesterday Last week Last 7 days Last 14 days Last 30 days Last 45 days L…" at bounding box center [1430, 106] width 122 height 25
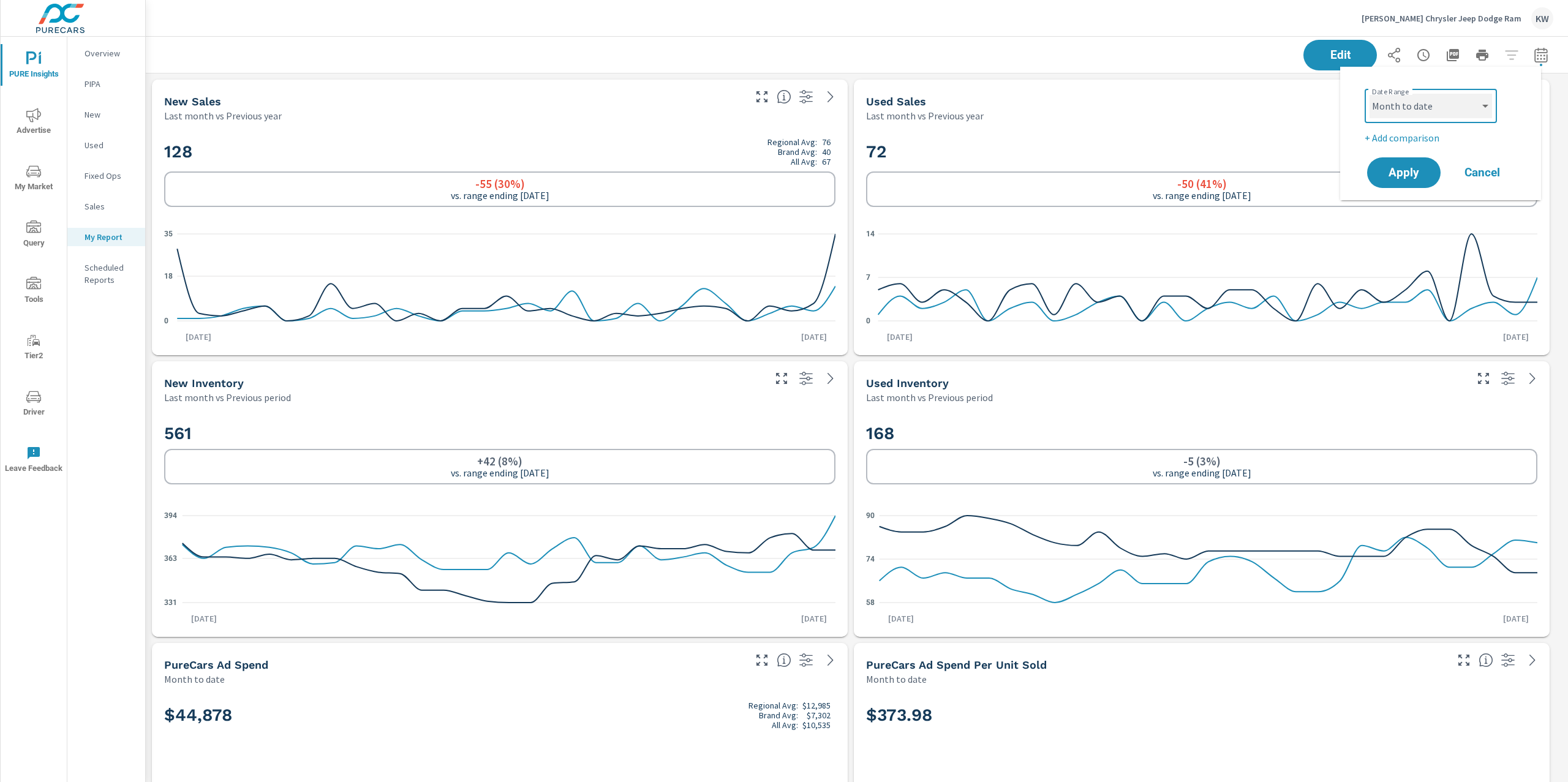
select select "Last month"
click at [1401, 177] on span "Apply" at bounding box center [1403, 172] width 50 height 12
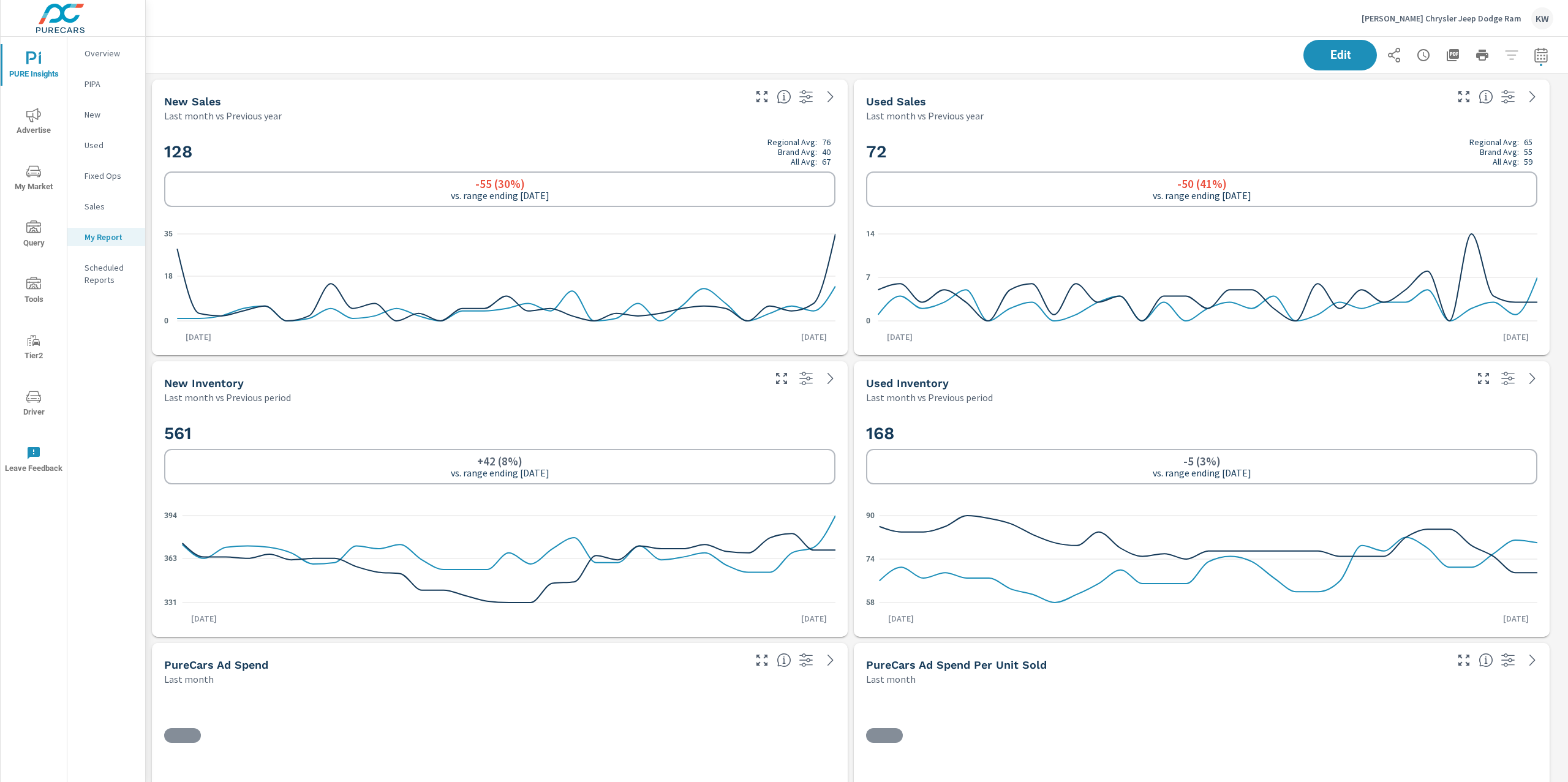
scroll to position [1, 0]
click at [96, 51] on p "Overview" at bounding box center [110, 53] width 51 height 12
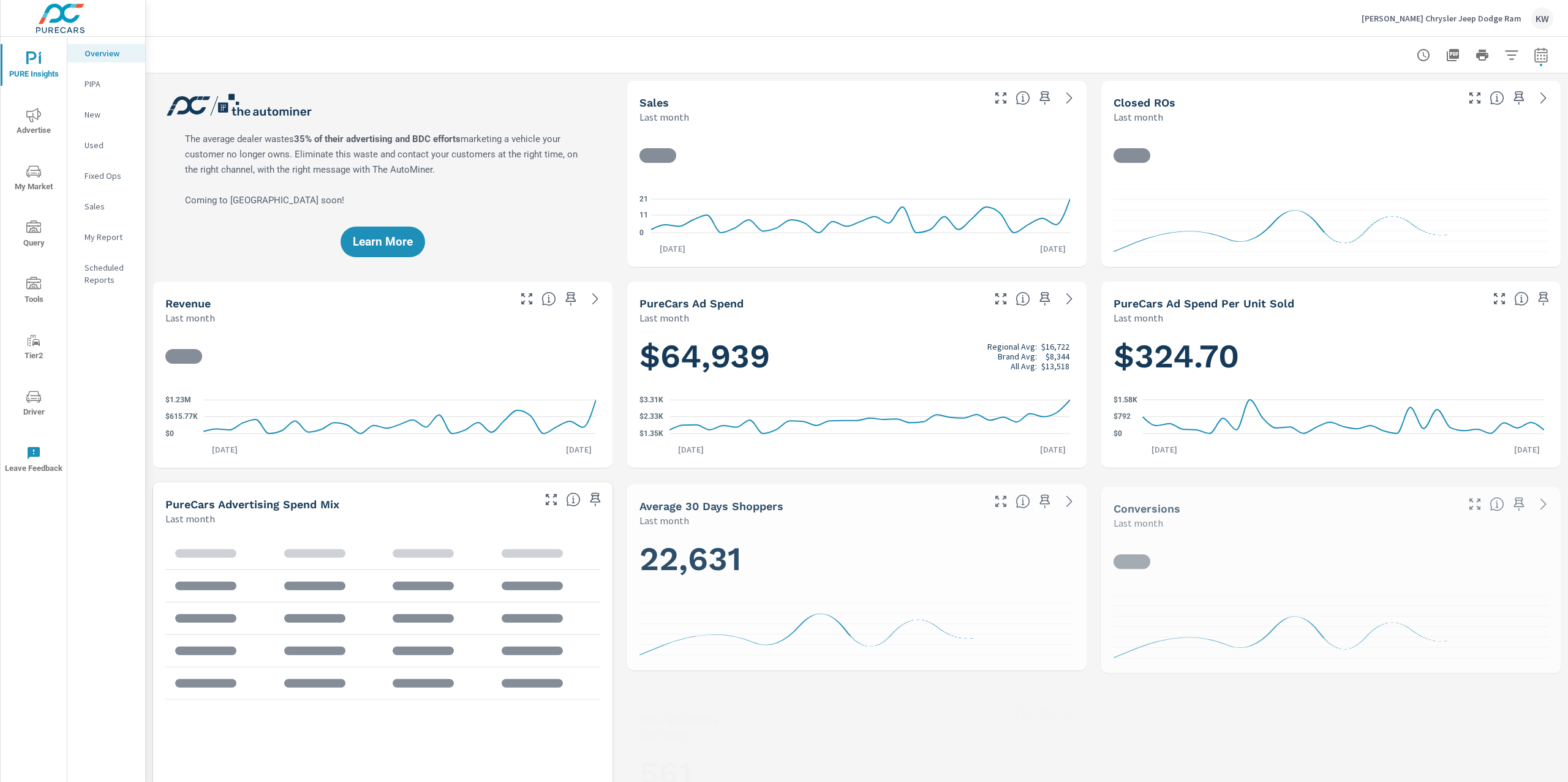
scroll to position [1, 0]
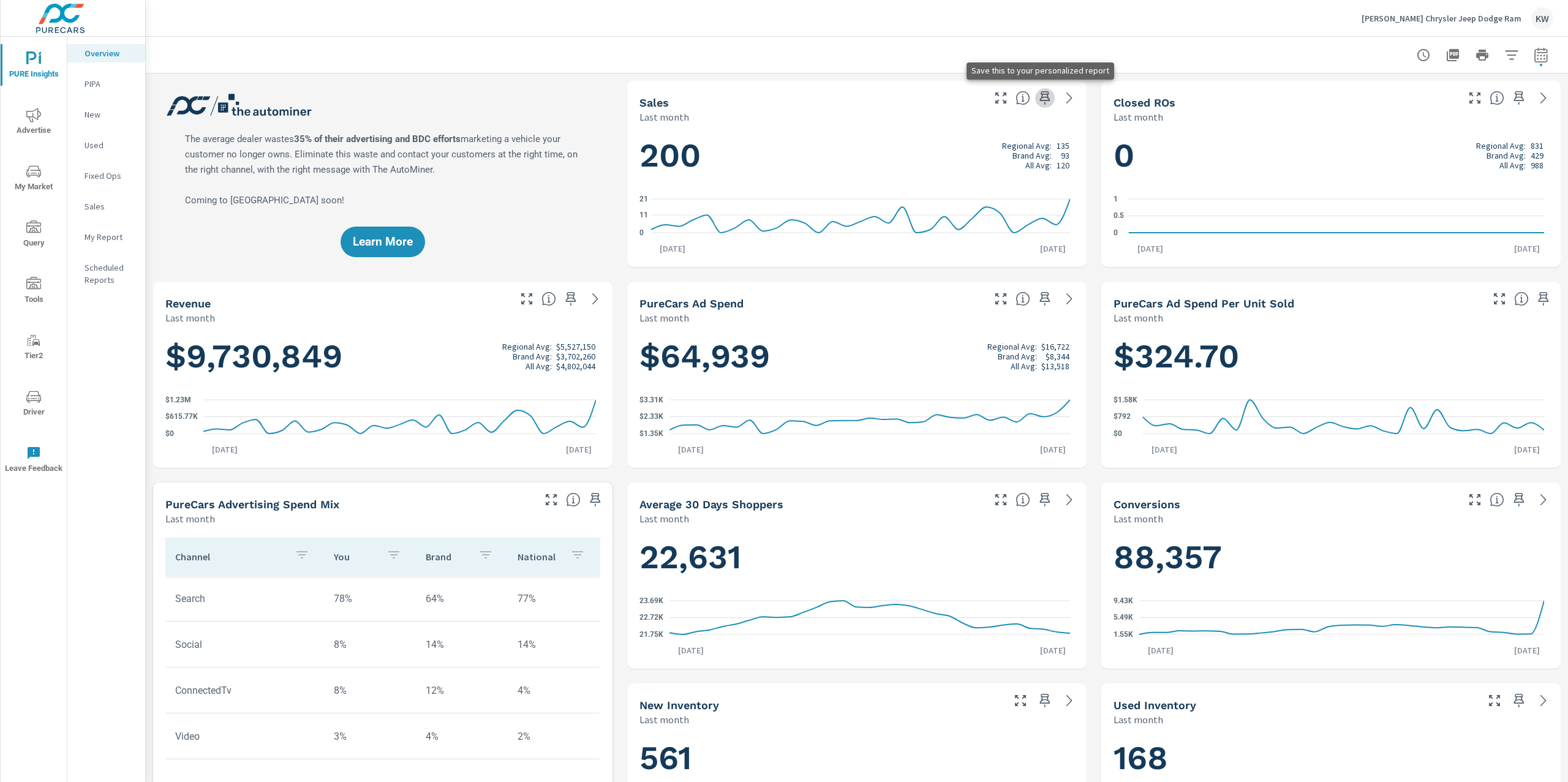
click at [1038, 100] on icon "button" at bounding box center [1045, 98] width 15 height 15
click at [114, 239] on p "My Report" at bounding box center [110, 237] width 51 height 12
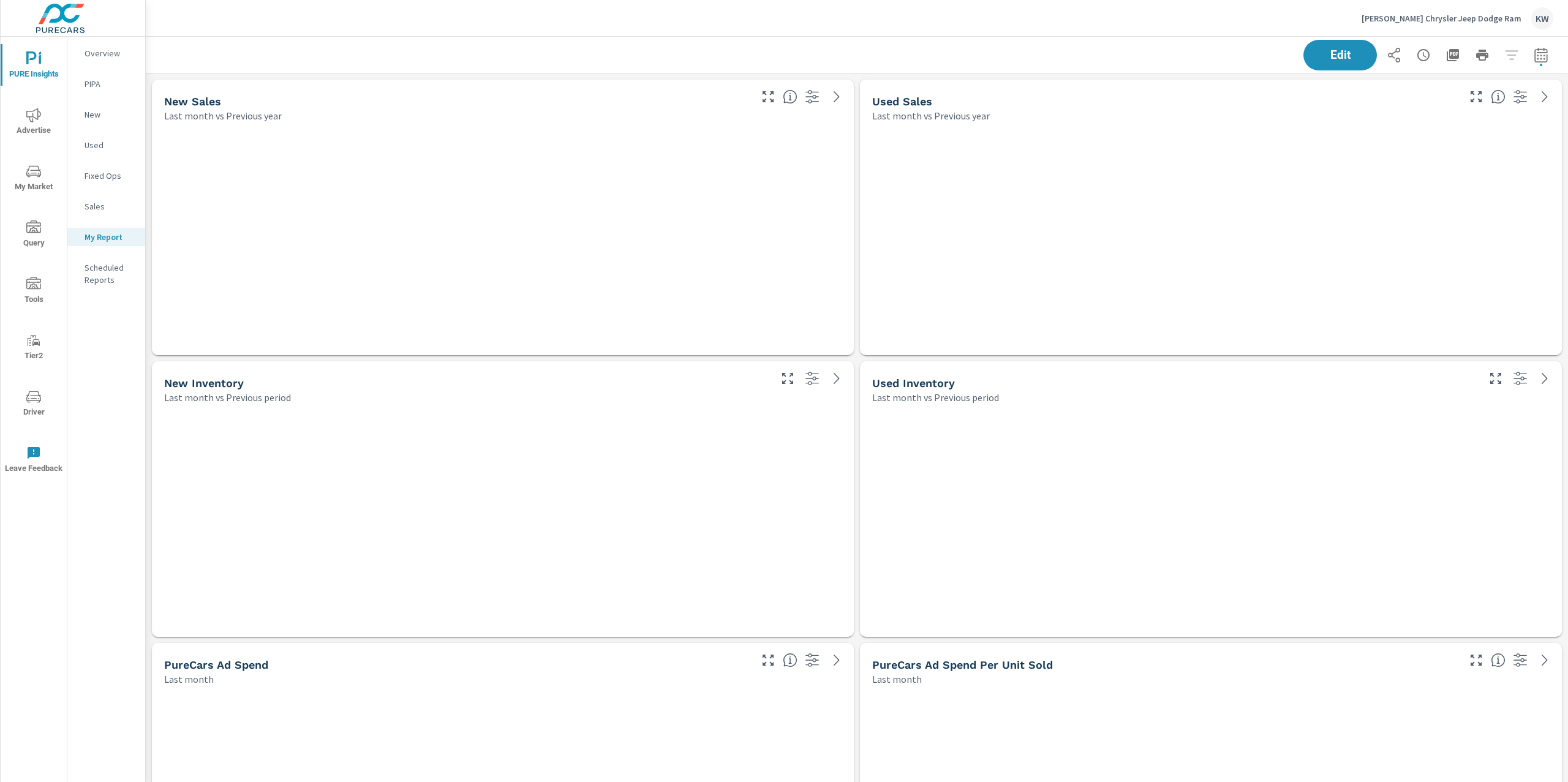
scroll to position [9470, 1435]
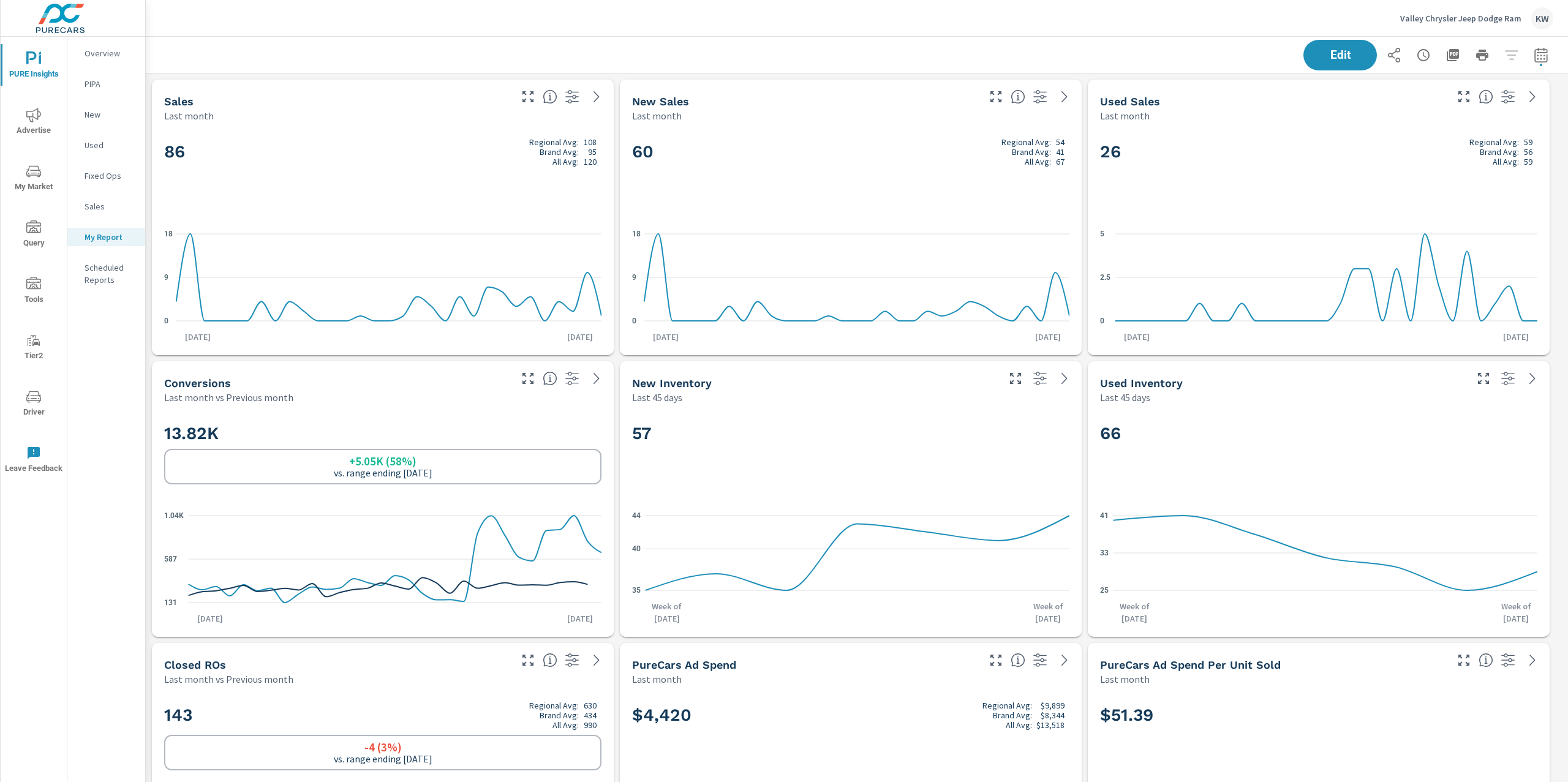
scroll to position [4116, 1435]
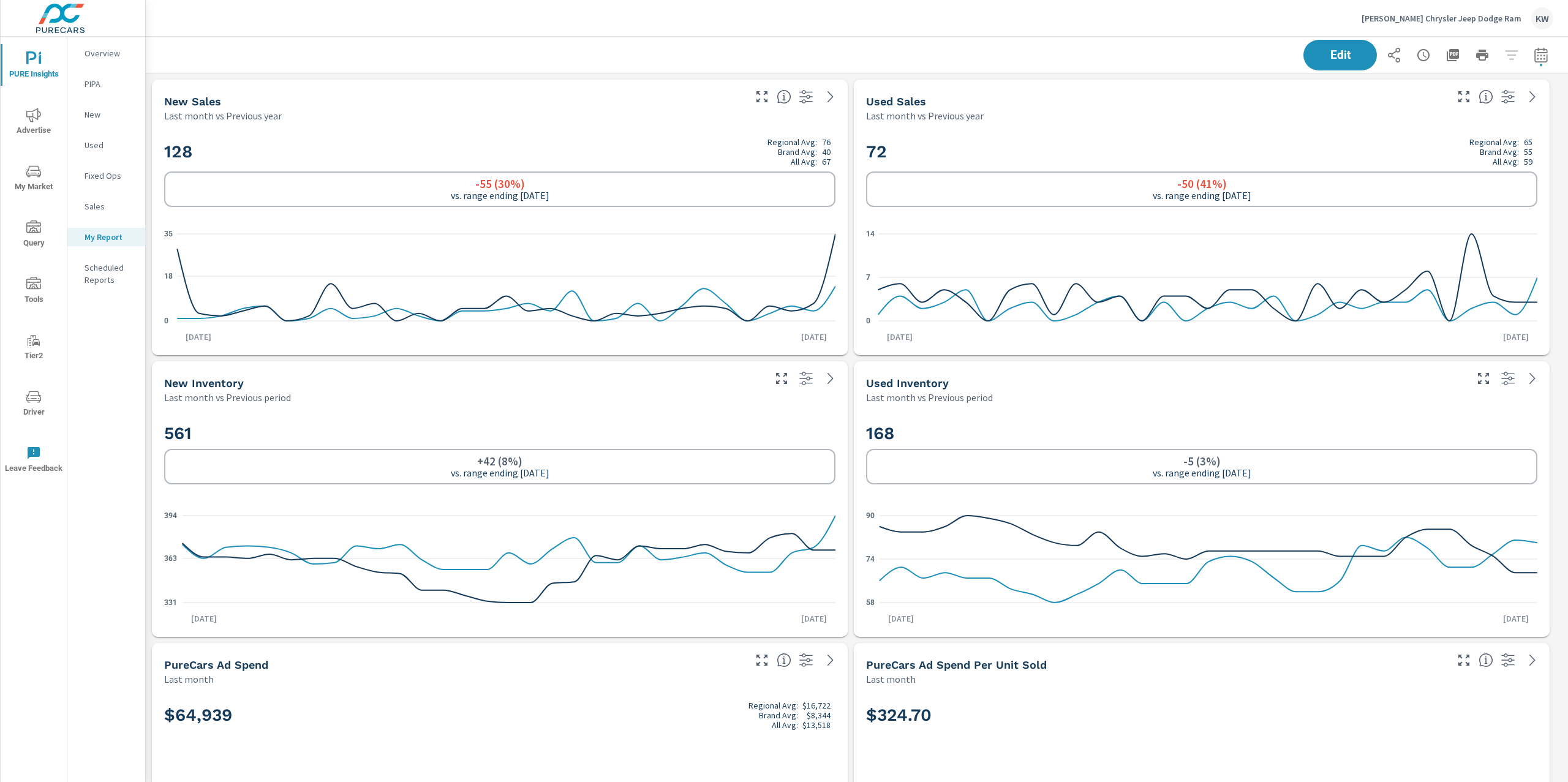
scroll to position [287, 0]
click at [1322, 57] on span "Edit" at bounding box center [1339, 54] width 50 height 12
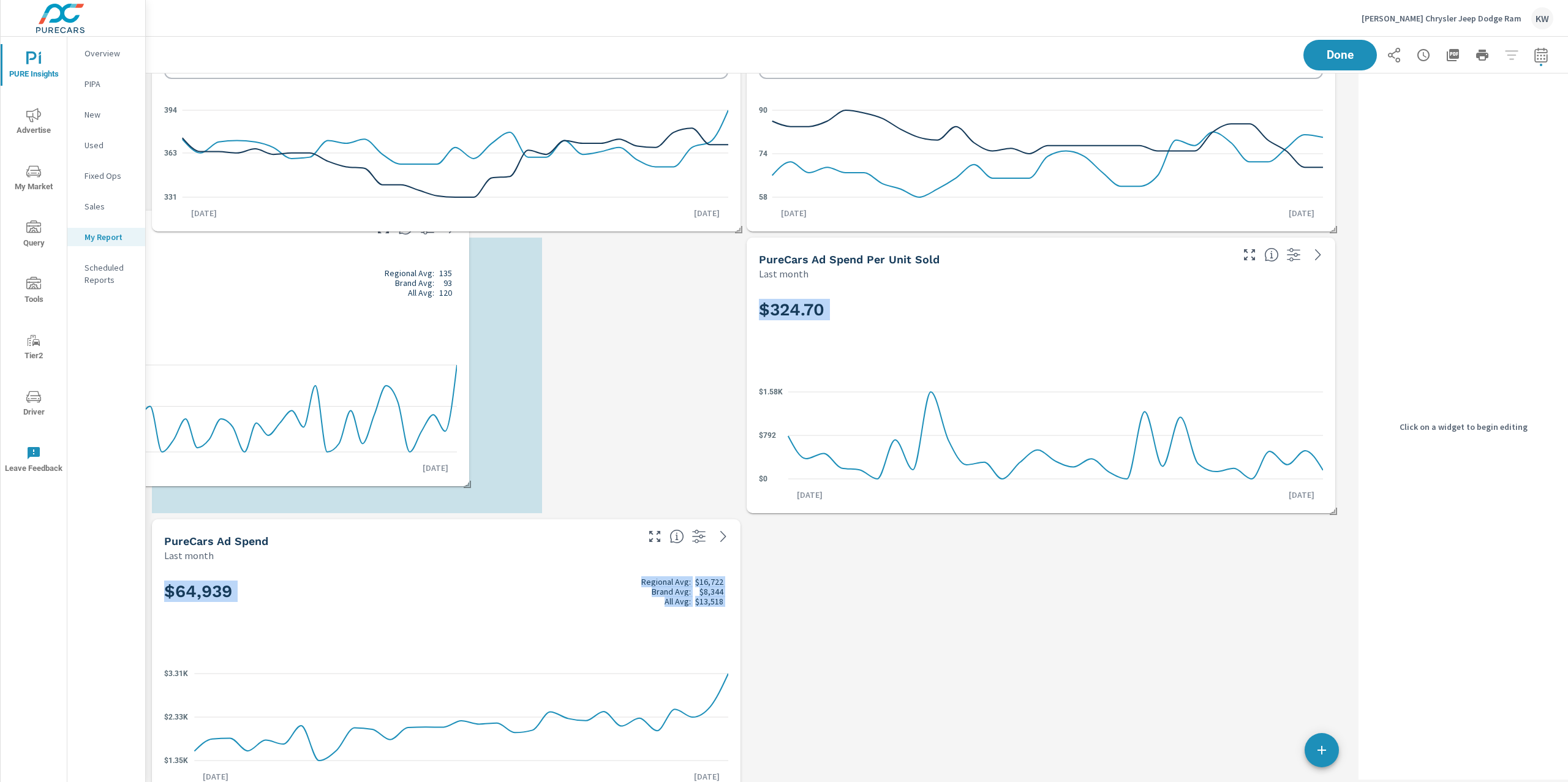
scroll to position [0, 0]
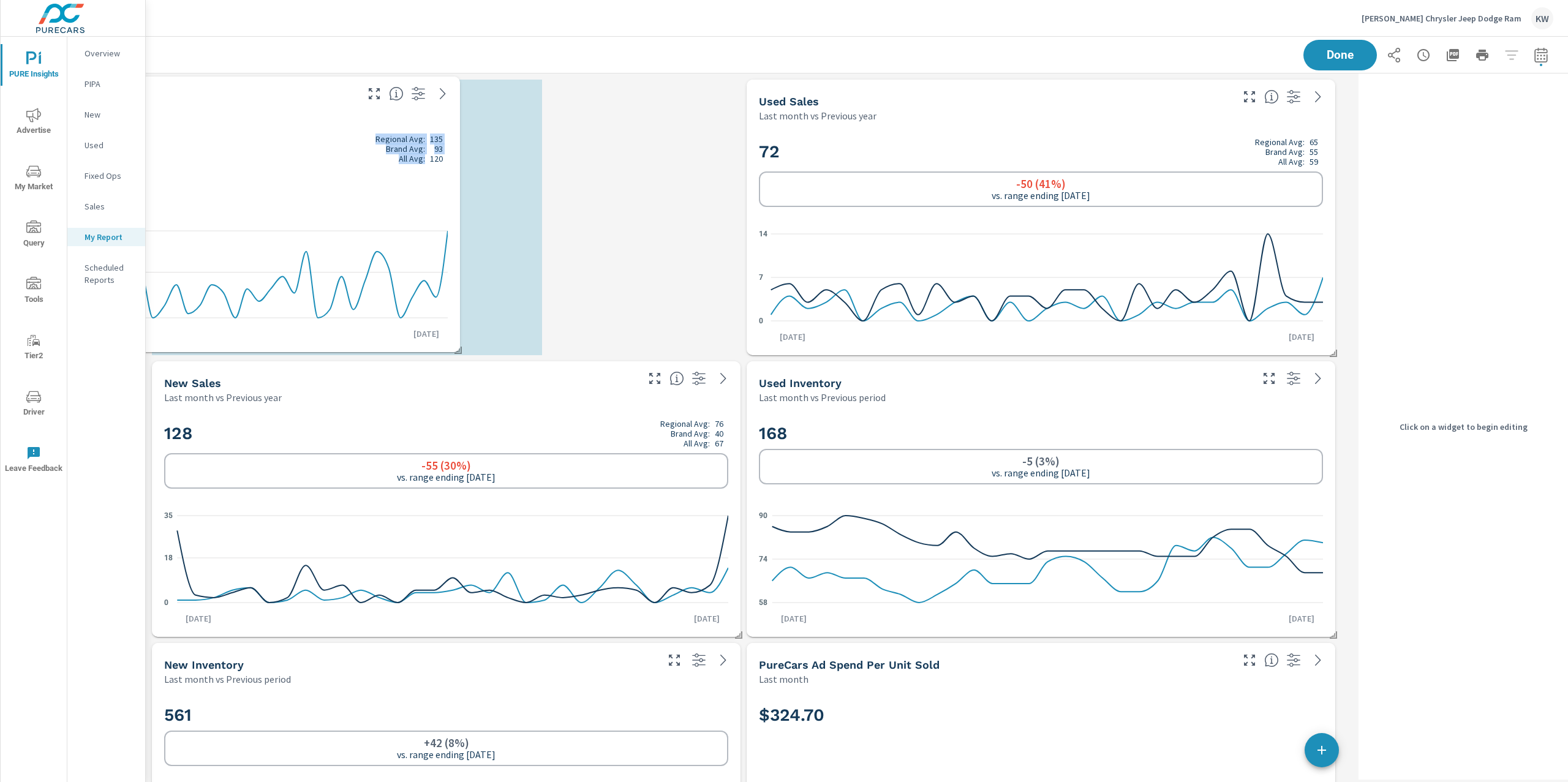
drag, startPoint x: 362, startPoint y: 665, endPoint x: 279, endPoint y: 157, distance: 514.7
click at [279, 157] on h2 "200 Regional Avg: 135 Brand Avg: 93 All Avg: 120" at bounding box center [265, 149] width 366 height 30
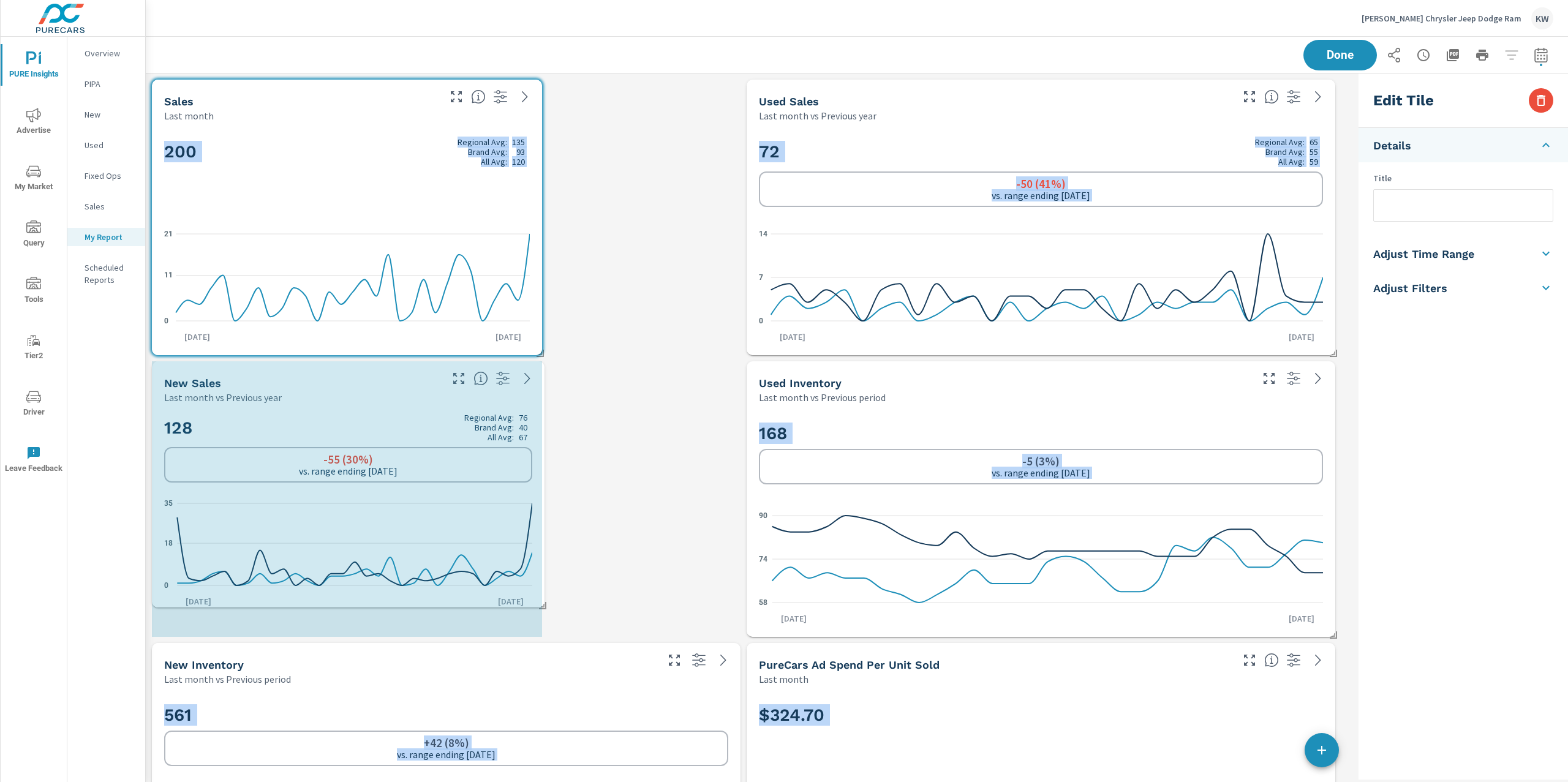
drag, startPoint x: 737, startPoint y: 634, endPoint x: 367, endPoint y: 601, distance: 371.5
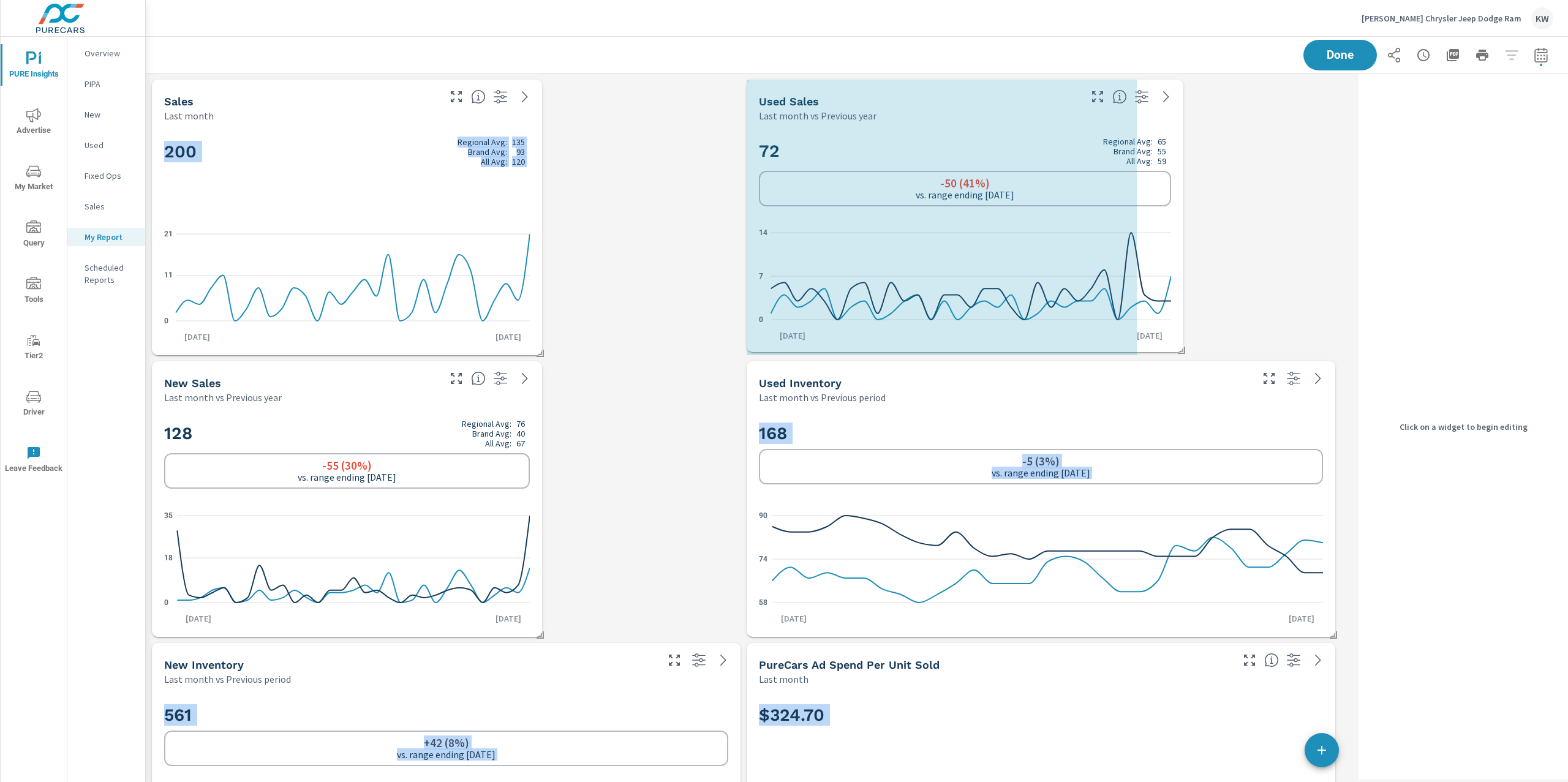
drag, startPoint x: 1193, startPoint y: 346, endPoint x: 1041, endPoint y: 342, distance: 152.1
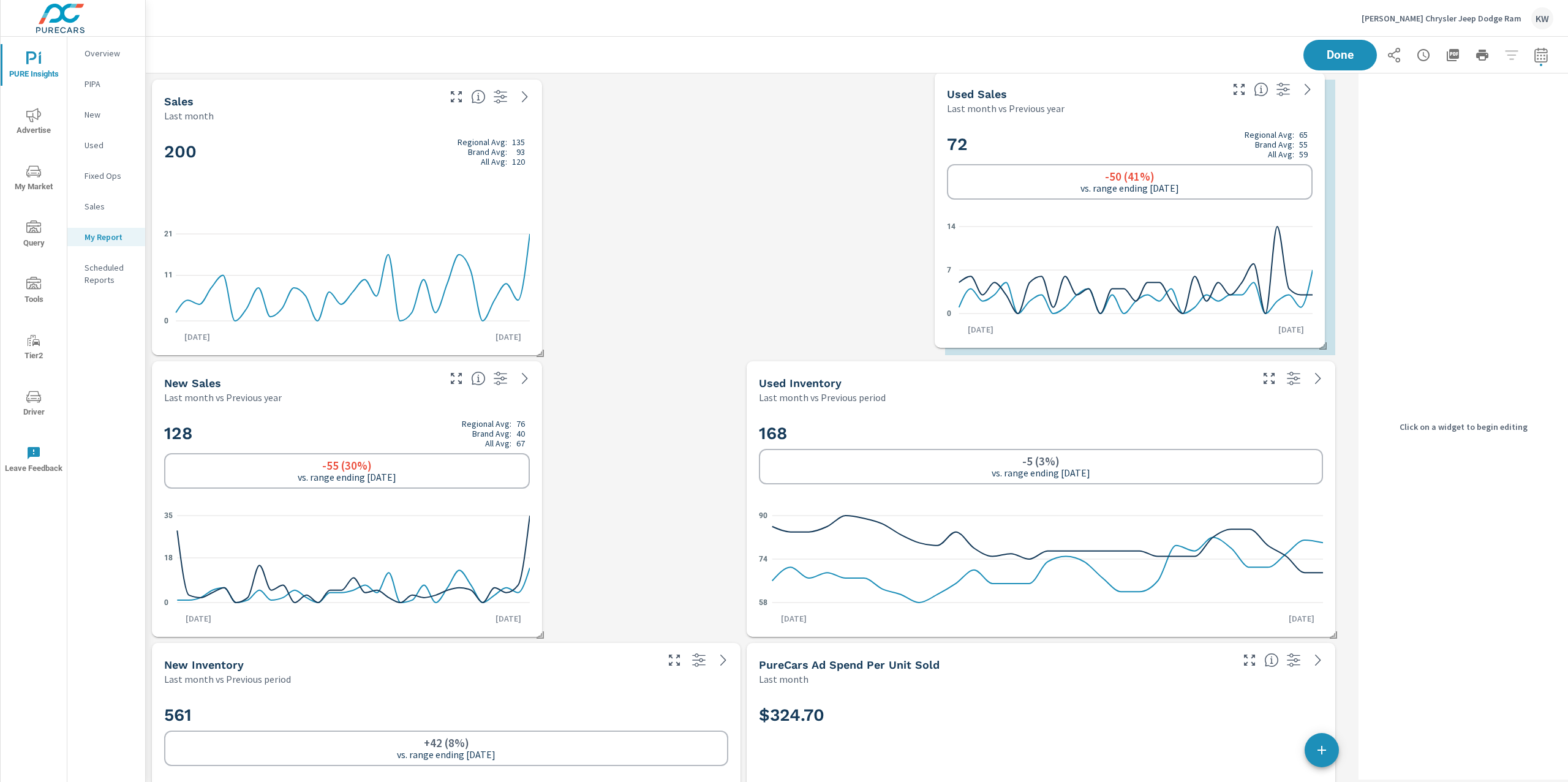
drag, startPoint x: 1034, startPoint y: 228, endPoint x: 1057, endPoint y: 216, distance: 25.9
click at [1057, 217] on icon "0 7 14" at bounding box center [1130, 270] width 366 height 106
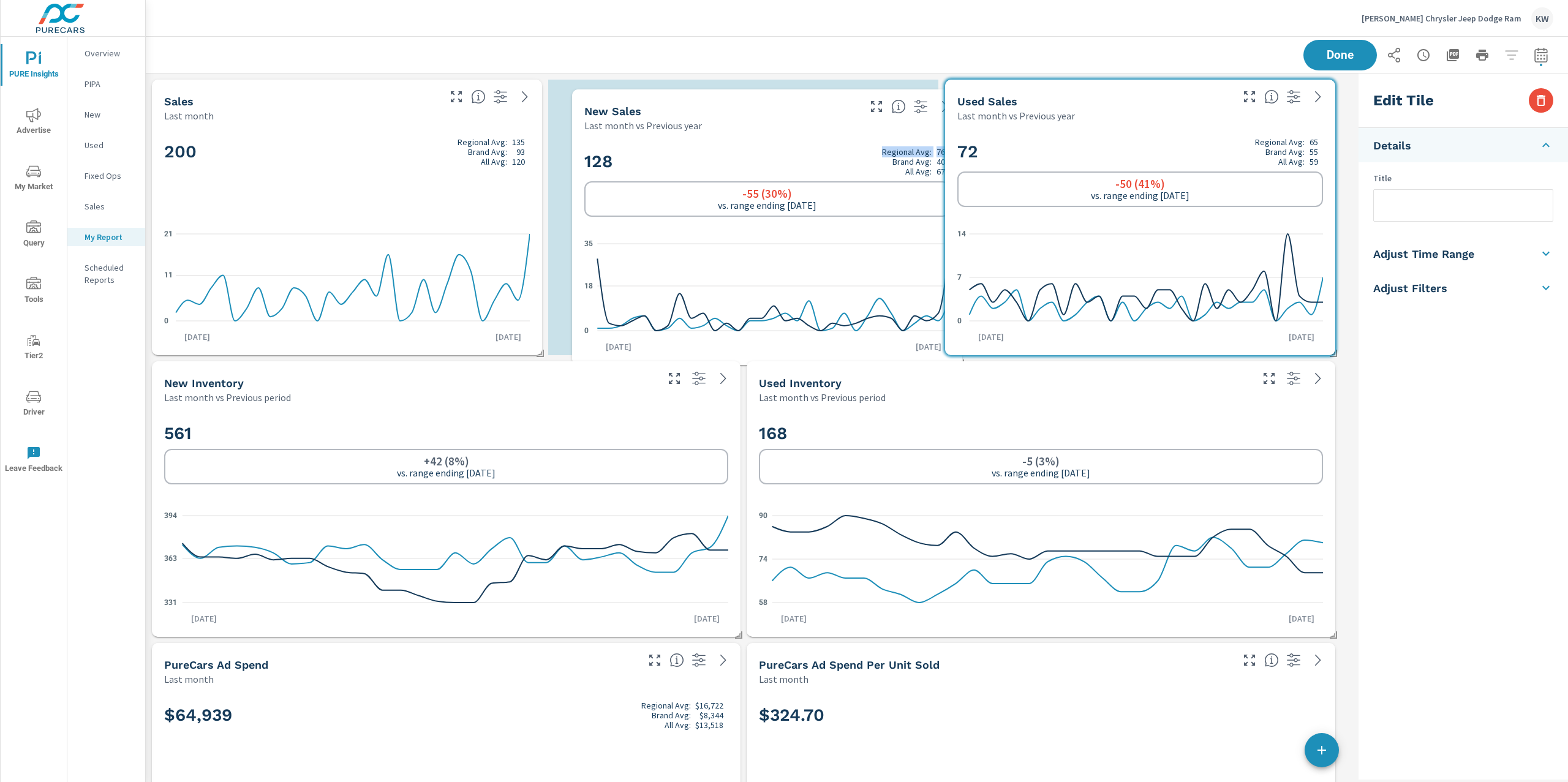
scroll to position [9470, 1221]
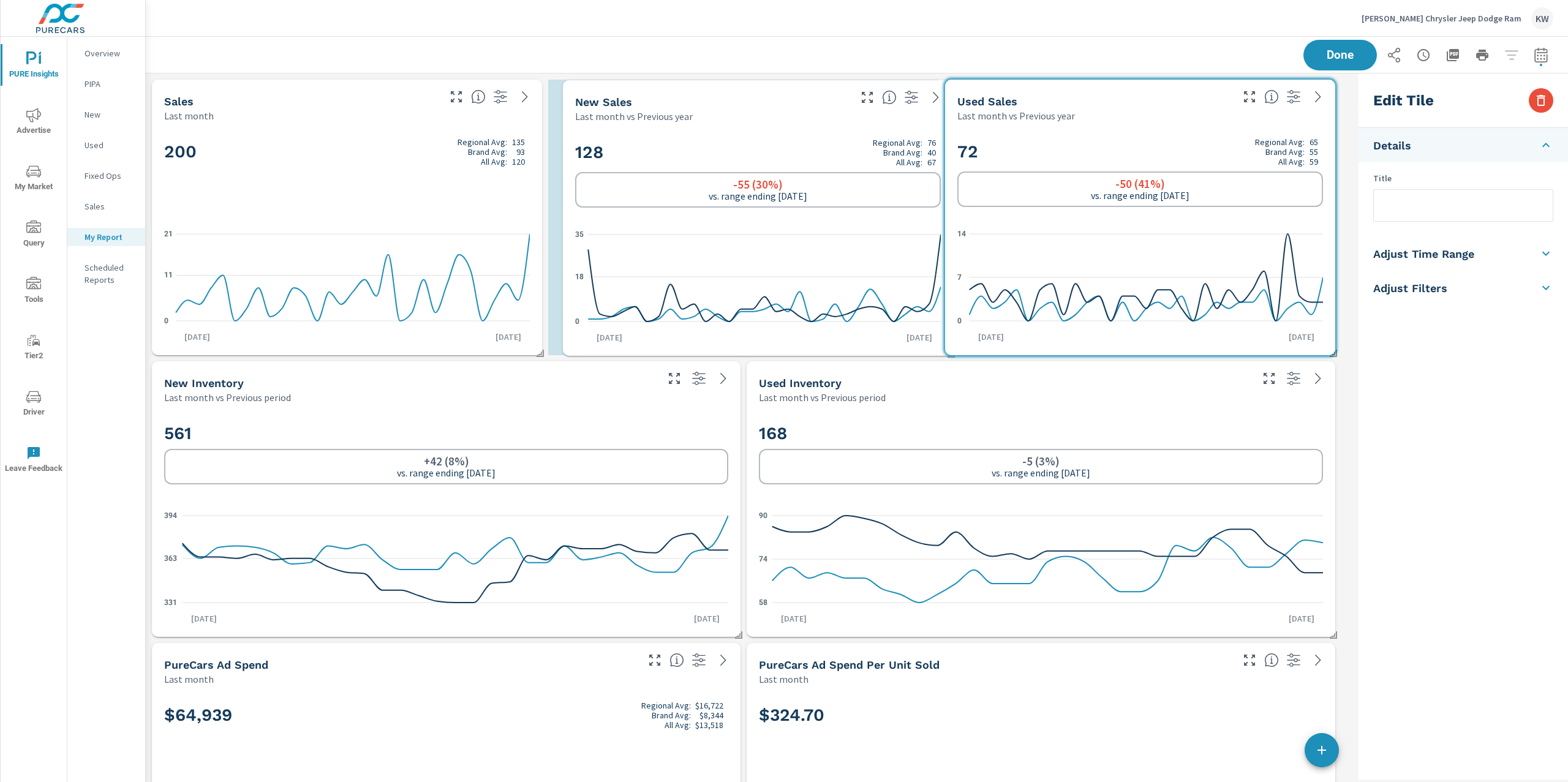
drag, startPoint x: 645, startPoint y: 356, endPoint x: 872, endPoint y: 163, distance: 298.0
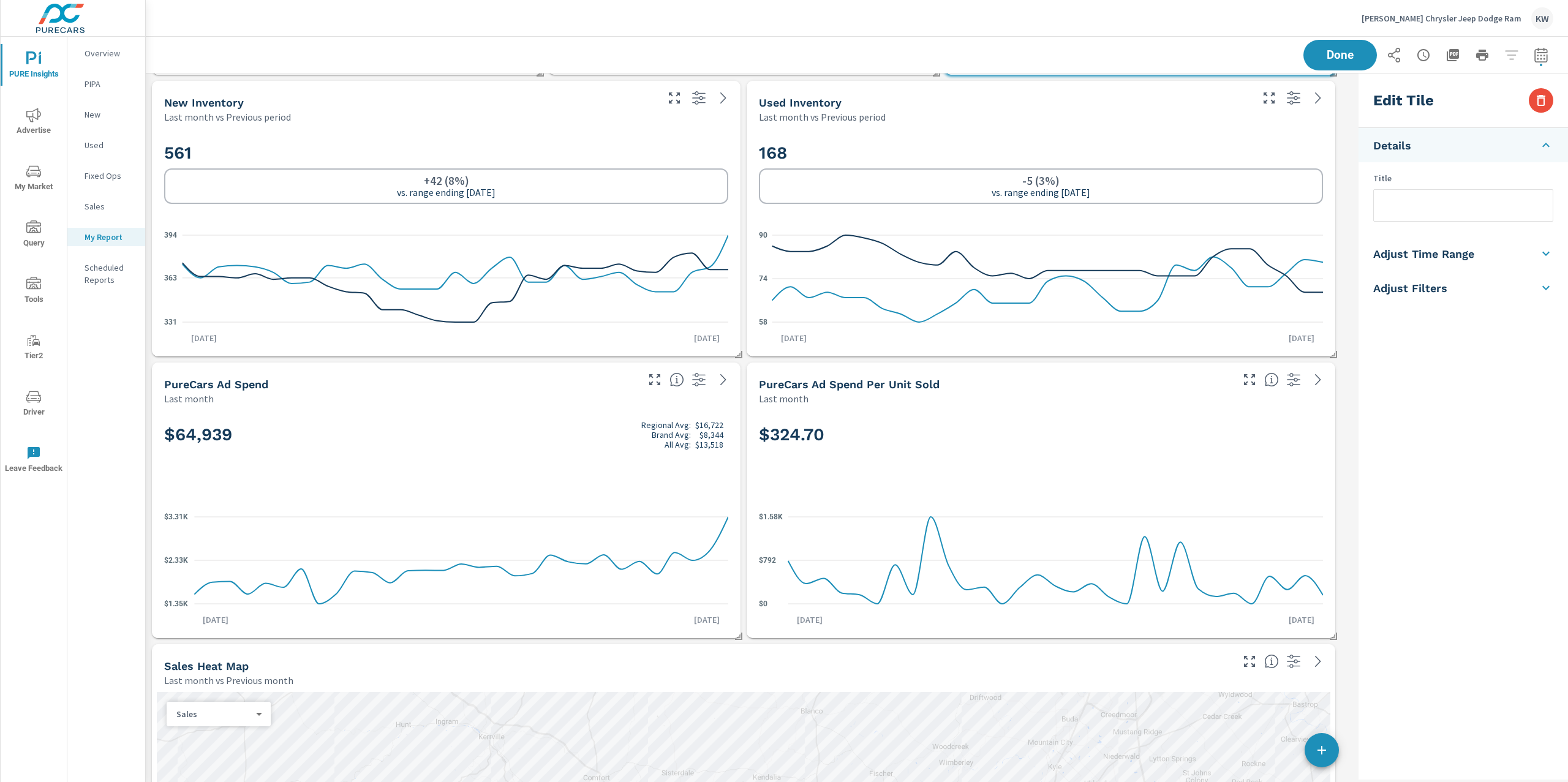
scroll to position [251, 0]
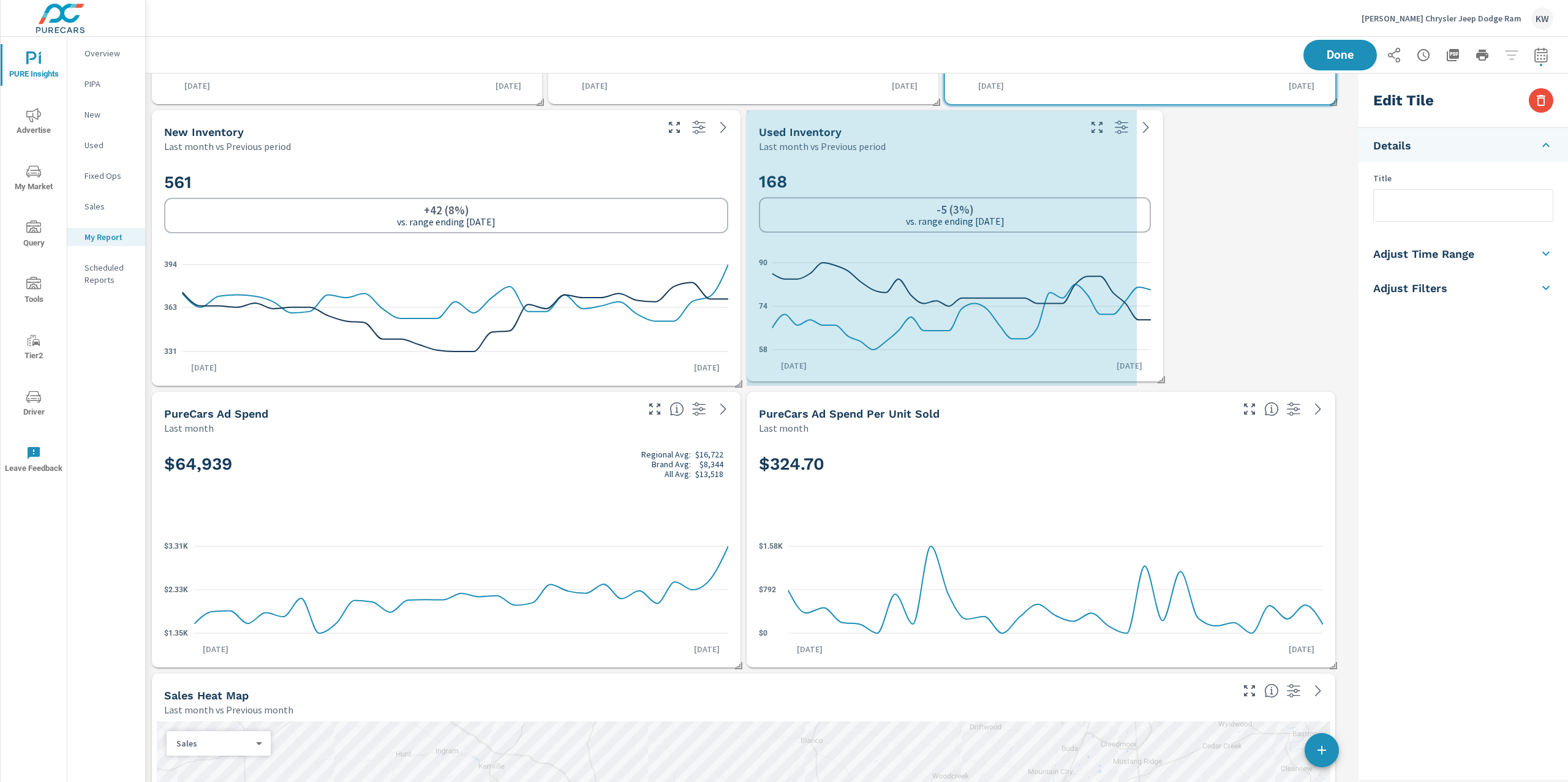
drag, startPoint x: 1332, startPoint y: 383, endPoint x: 1119, endPoint y: 367, distance: 213.6
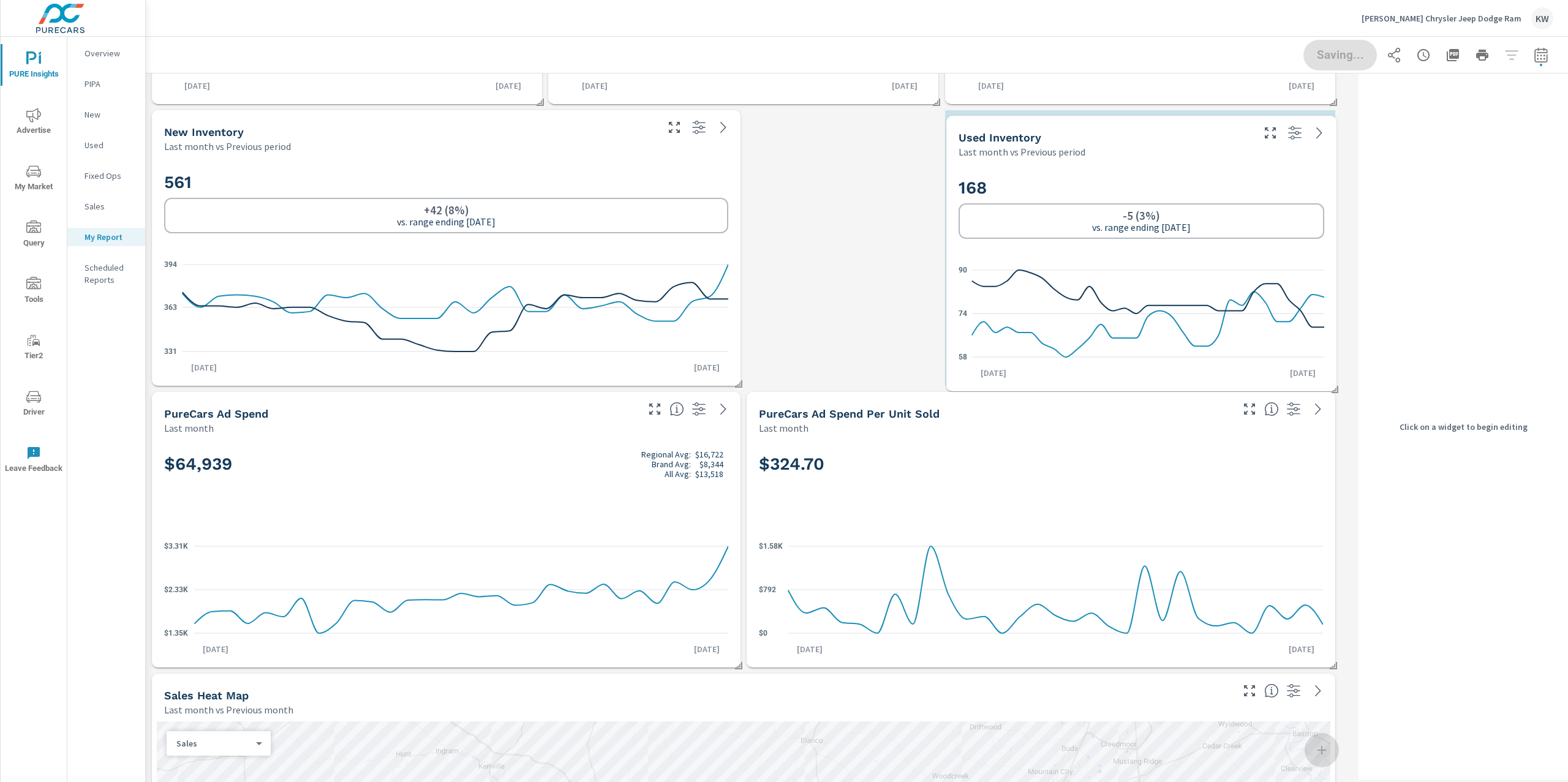
drag, startPoint x: 1160, startPoint y: 314, endPoint x: 1035, endPoint y: 308, distance: 125.1
click at [1151, 308] on icon "58 74 90" at bounding box center [1142, 313] width 366 height 106
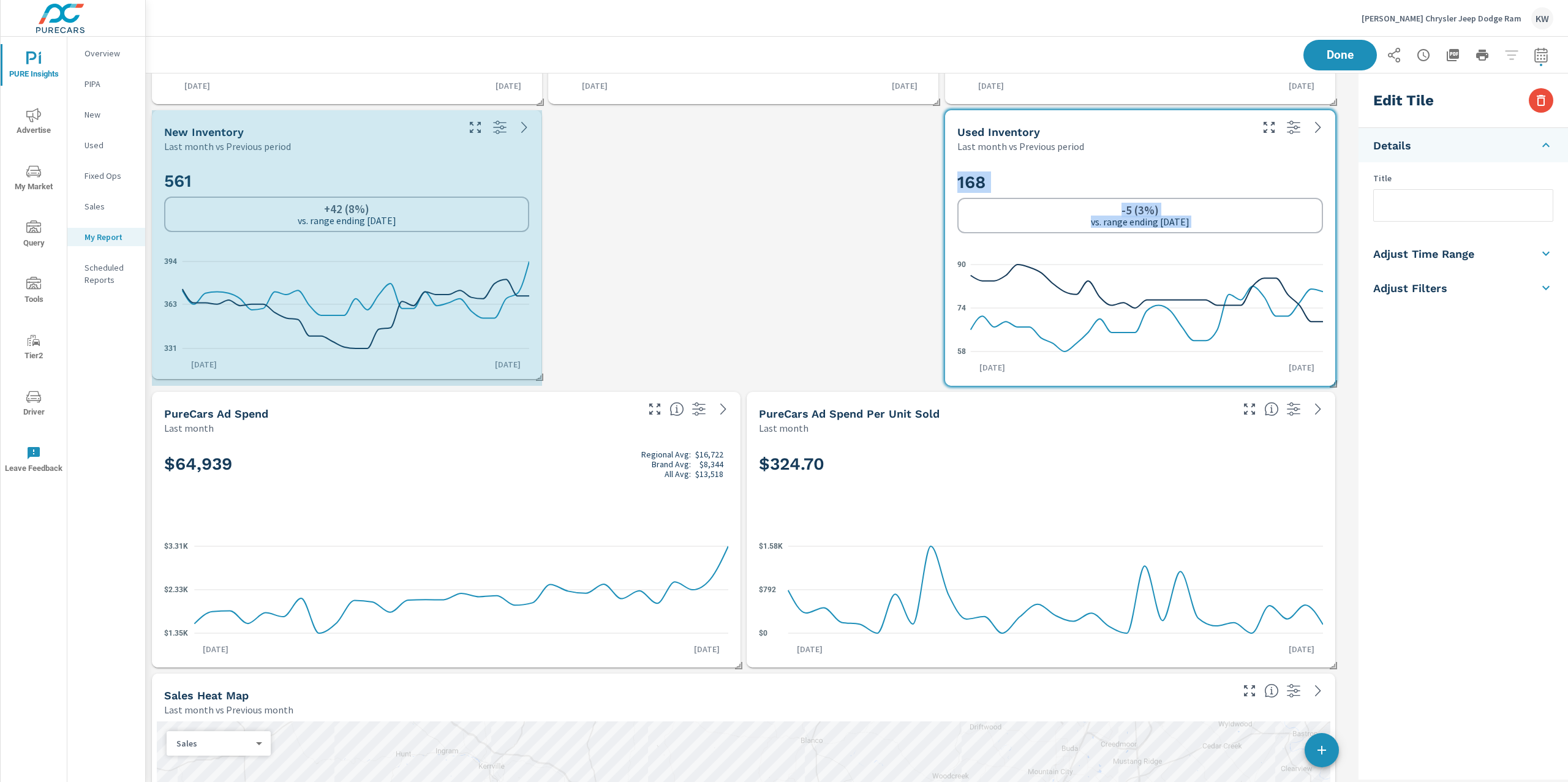
drag, startPoint x: 738, startPoint y: 379, endPoint x: 476, endPoint y: 365, distance: 262.4
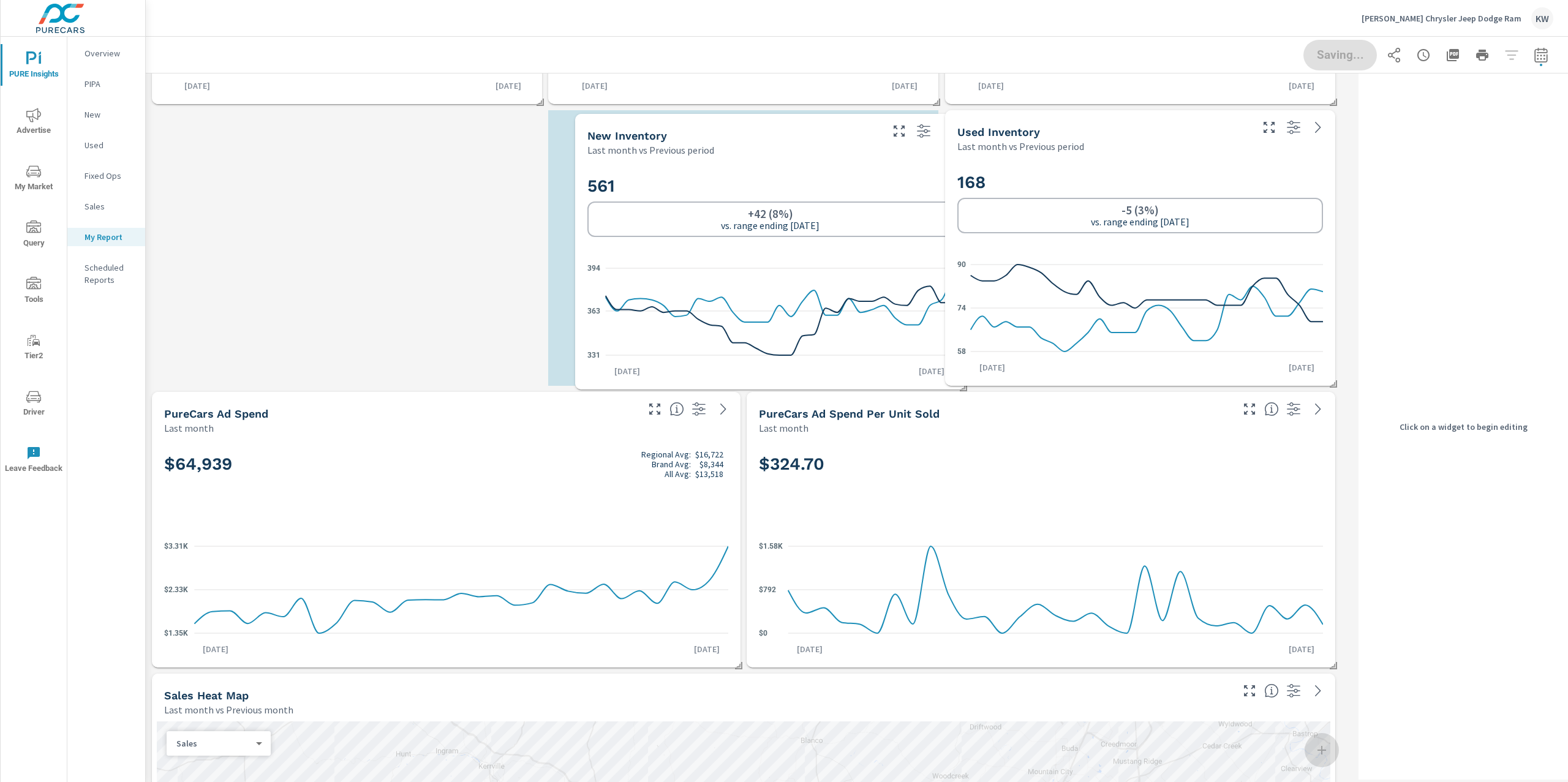
drag, startPoint x: 726, startPoint y: 302, endPoint x: 833, endPoint y: 295, distance: 107.2
click at [834, 295] on icon at bounding box center [779, 296] width 347 height 56
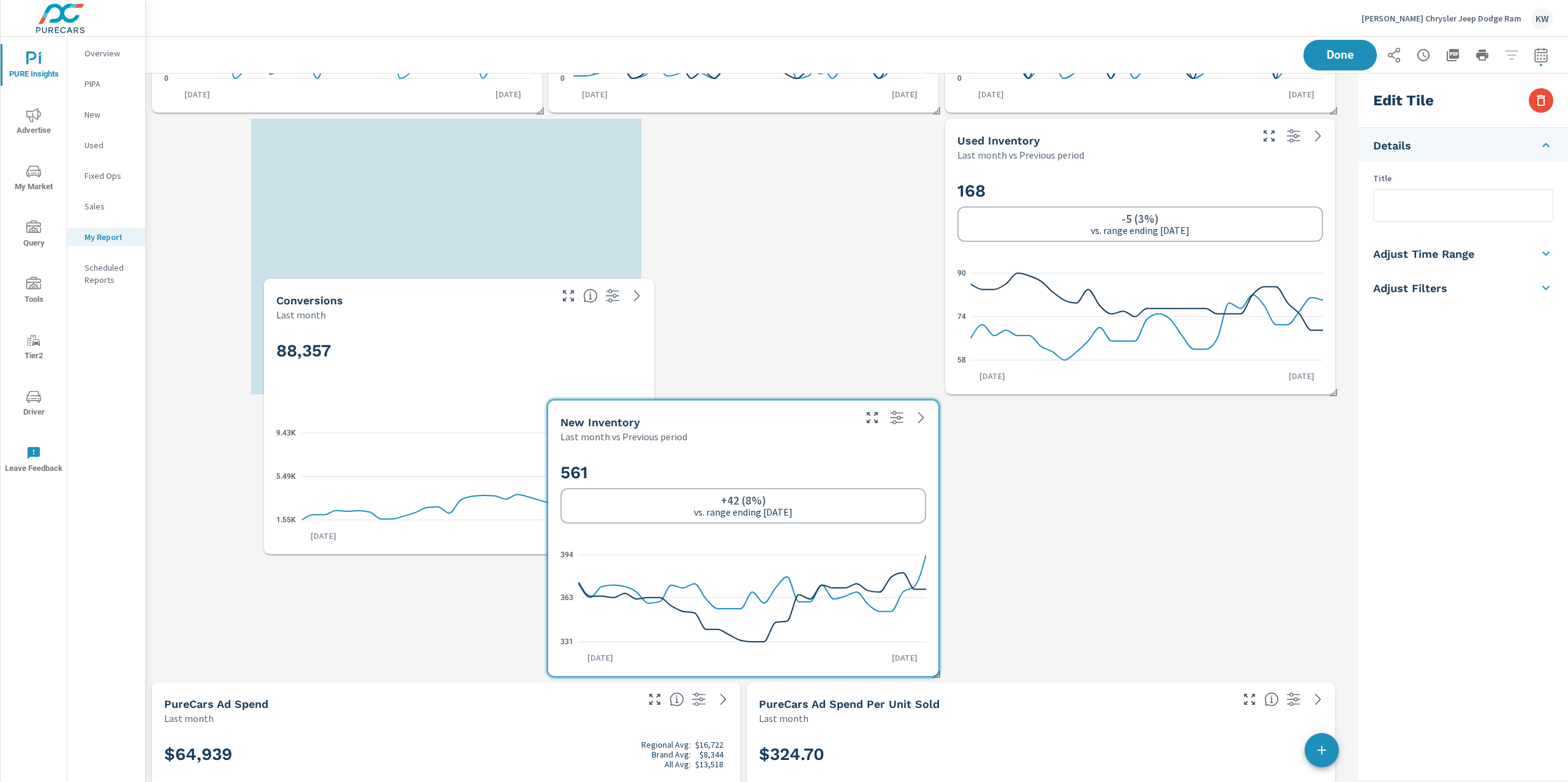
scroll to position [0, 0]
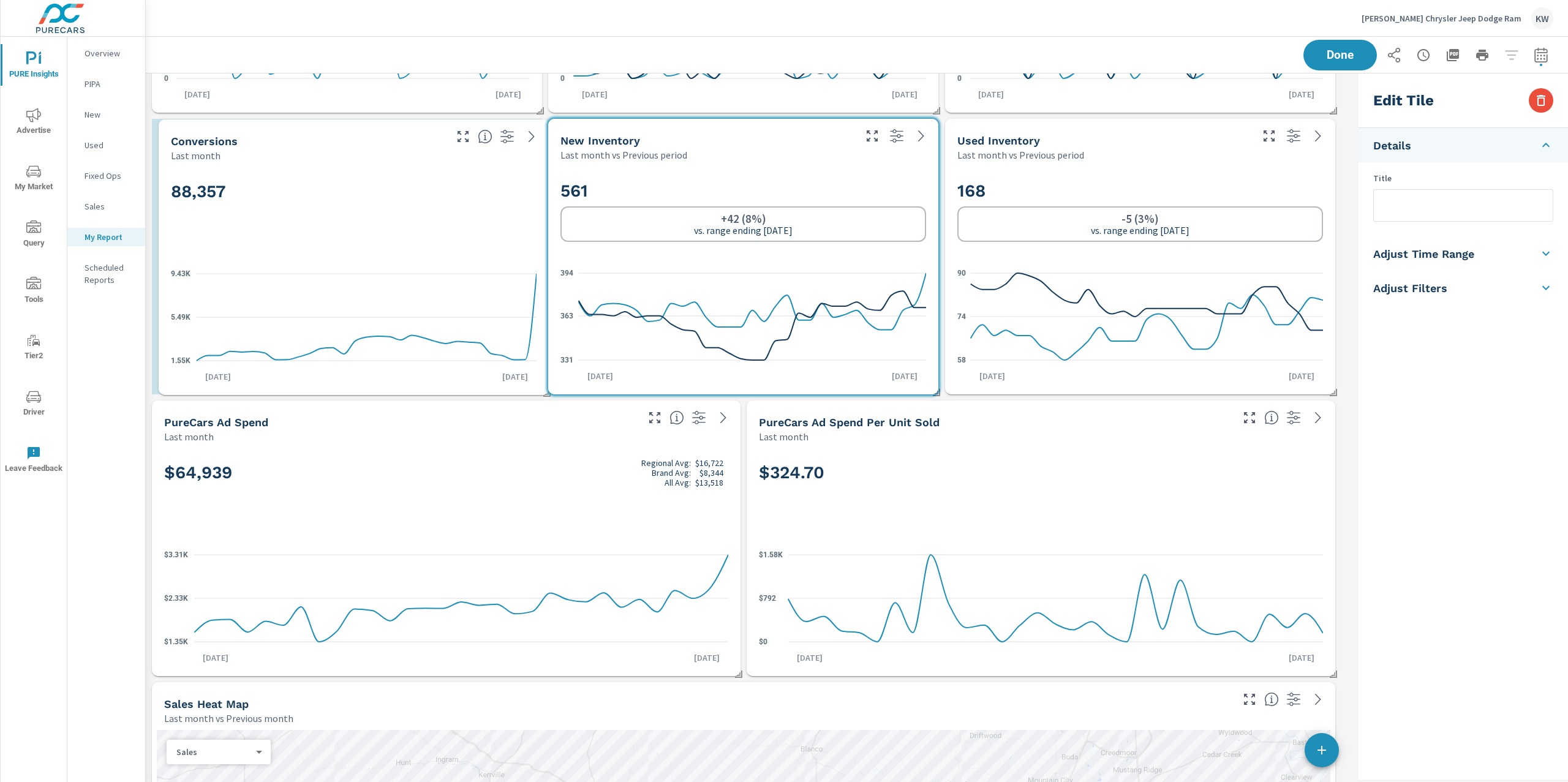
drag, startPoint x: 716, startPoint y: 550, endPoint x: 326, endPoint y: 219, distance: 511.5
click at [326, 219] on div "88,357" at bounding box center [354, 211] width 366 height 75
checkbox input "false"
type input "last30Days"
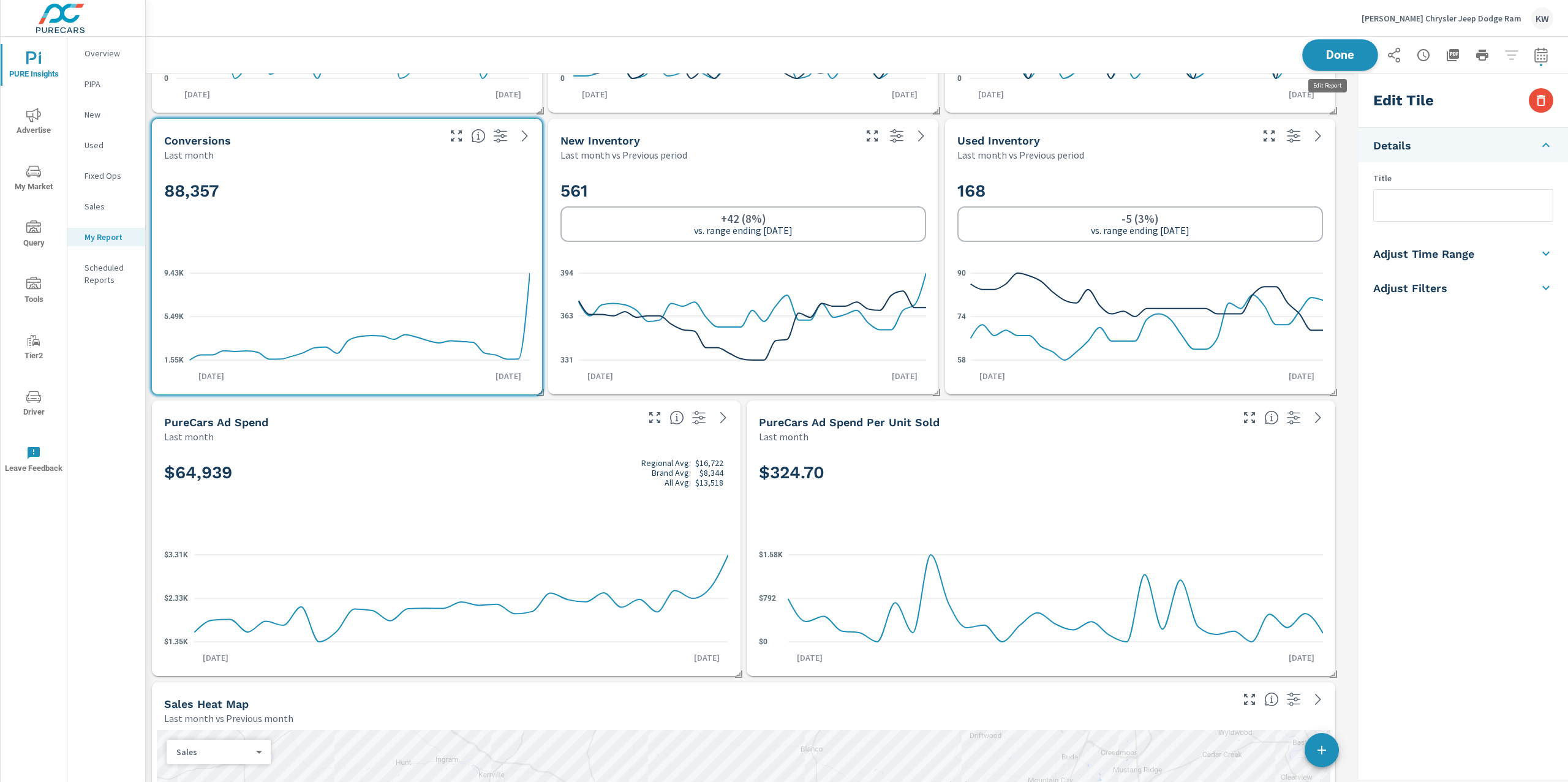
scroll to position [9188, 1221]
click at [1324, 62] on button "Done" at bounding box center [1339, 55] width 76 height 32
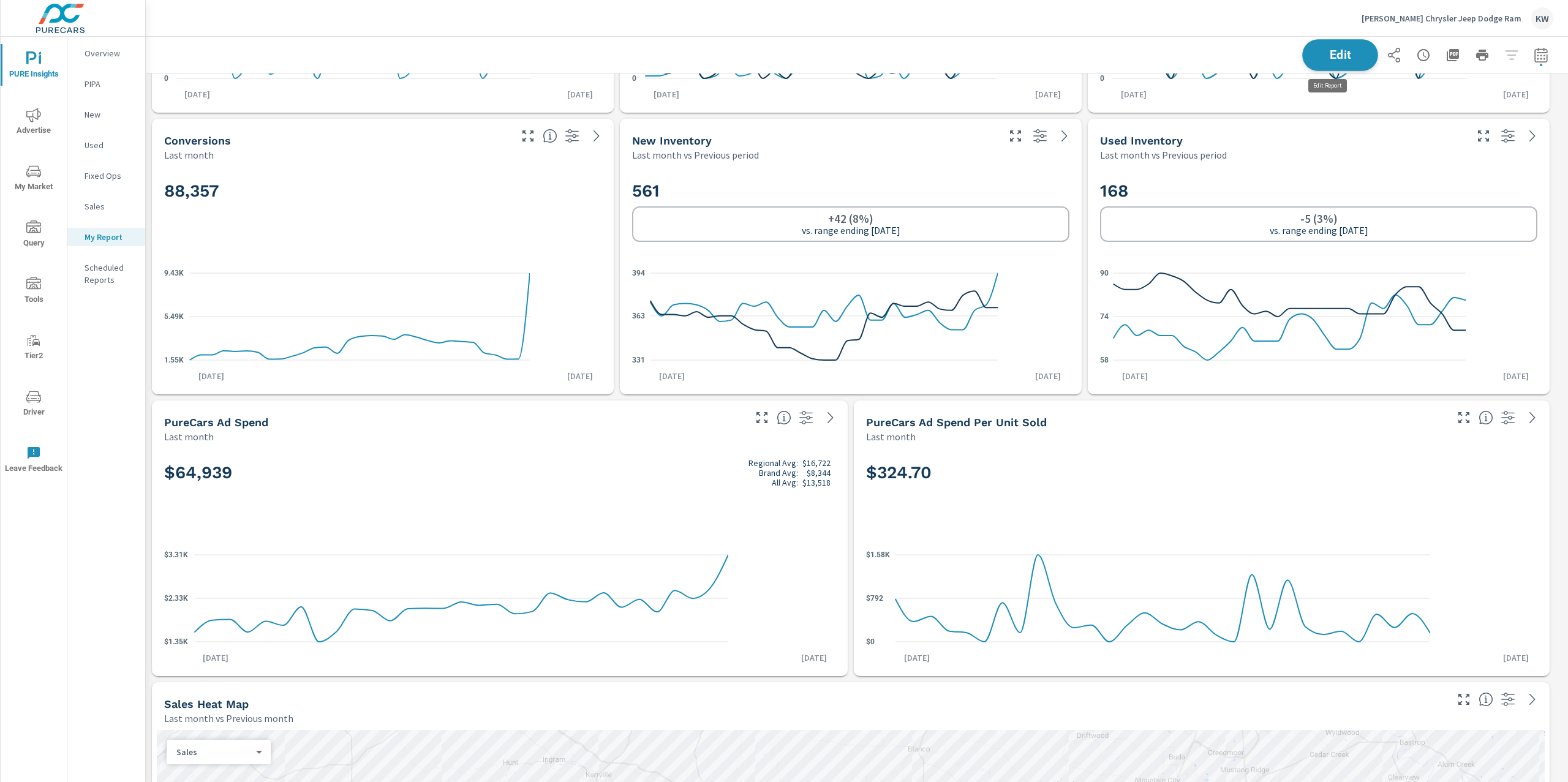
scroll to position [9188, 1435]
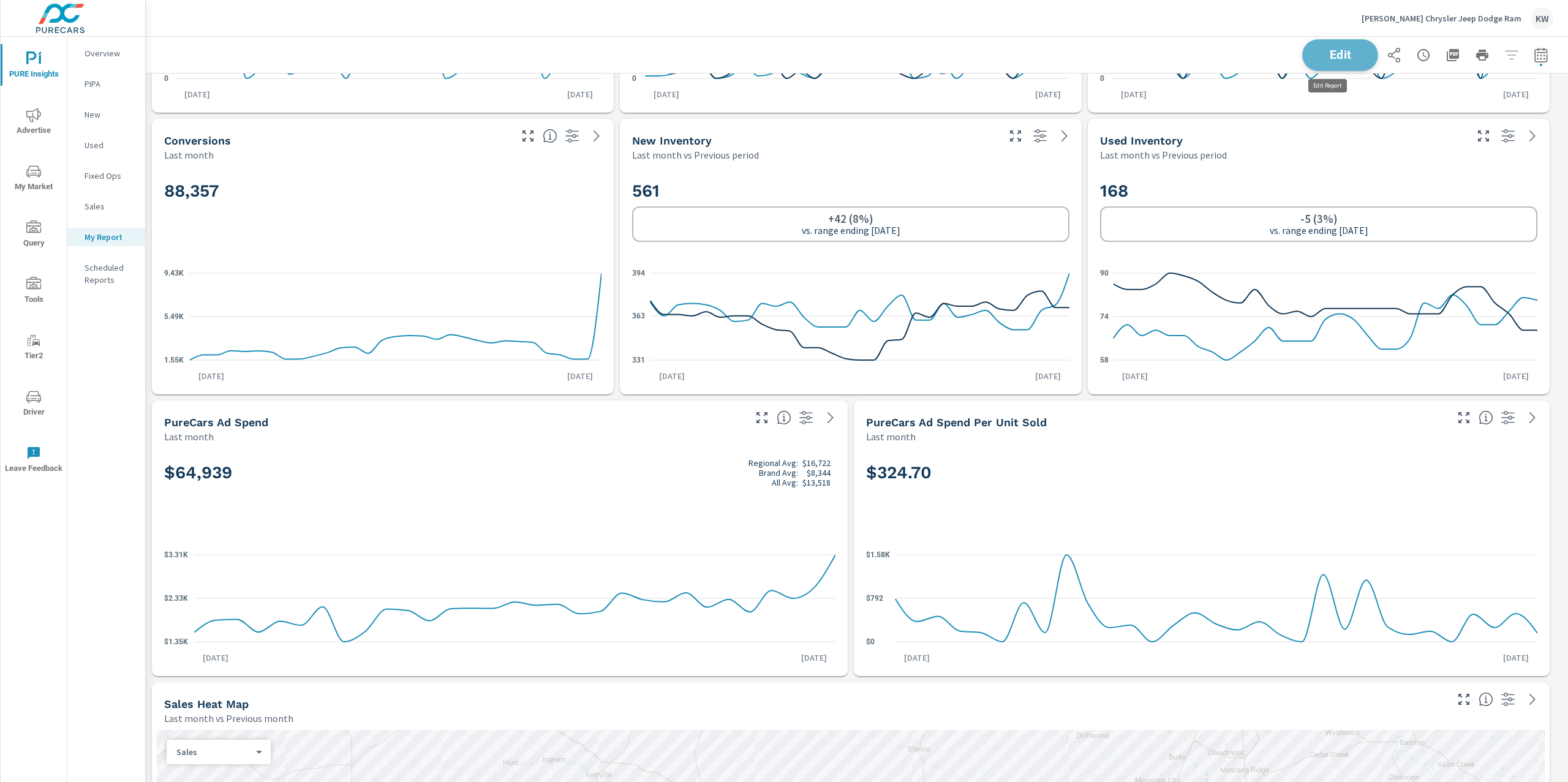
click at [1323, 51] on span "Edit" at bounding box center [1339, 54] width 50 height 12
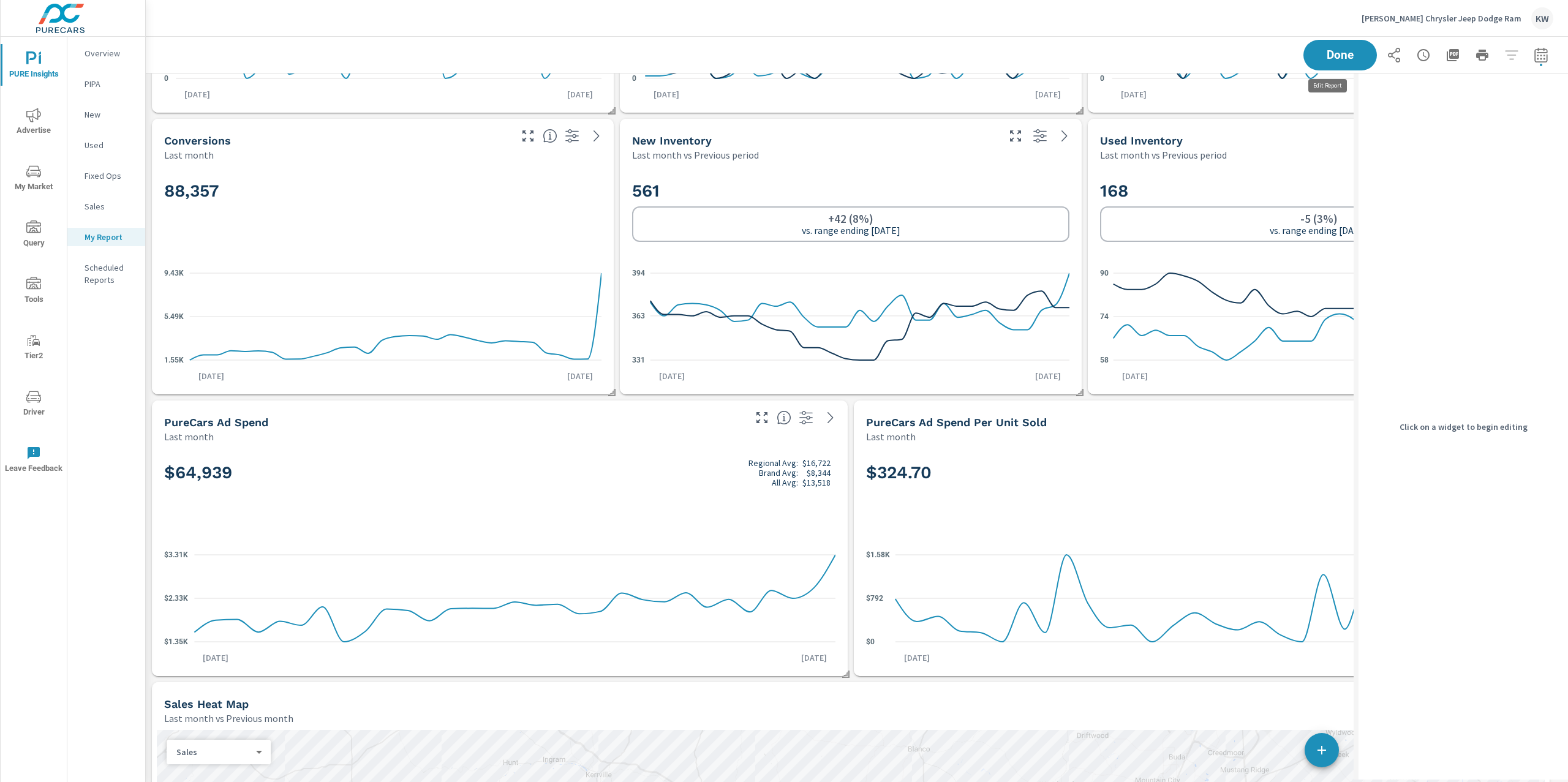
scroll to position [6, 6]
click at [518, 227] on div "88,357" at bounding box center [383, 211] width 437 height 75
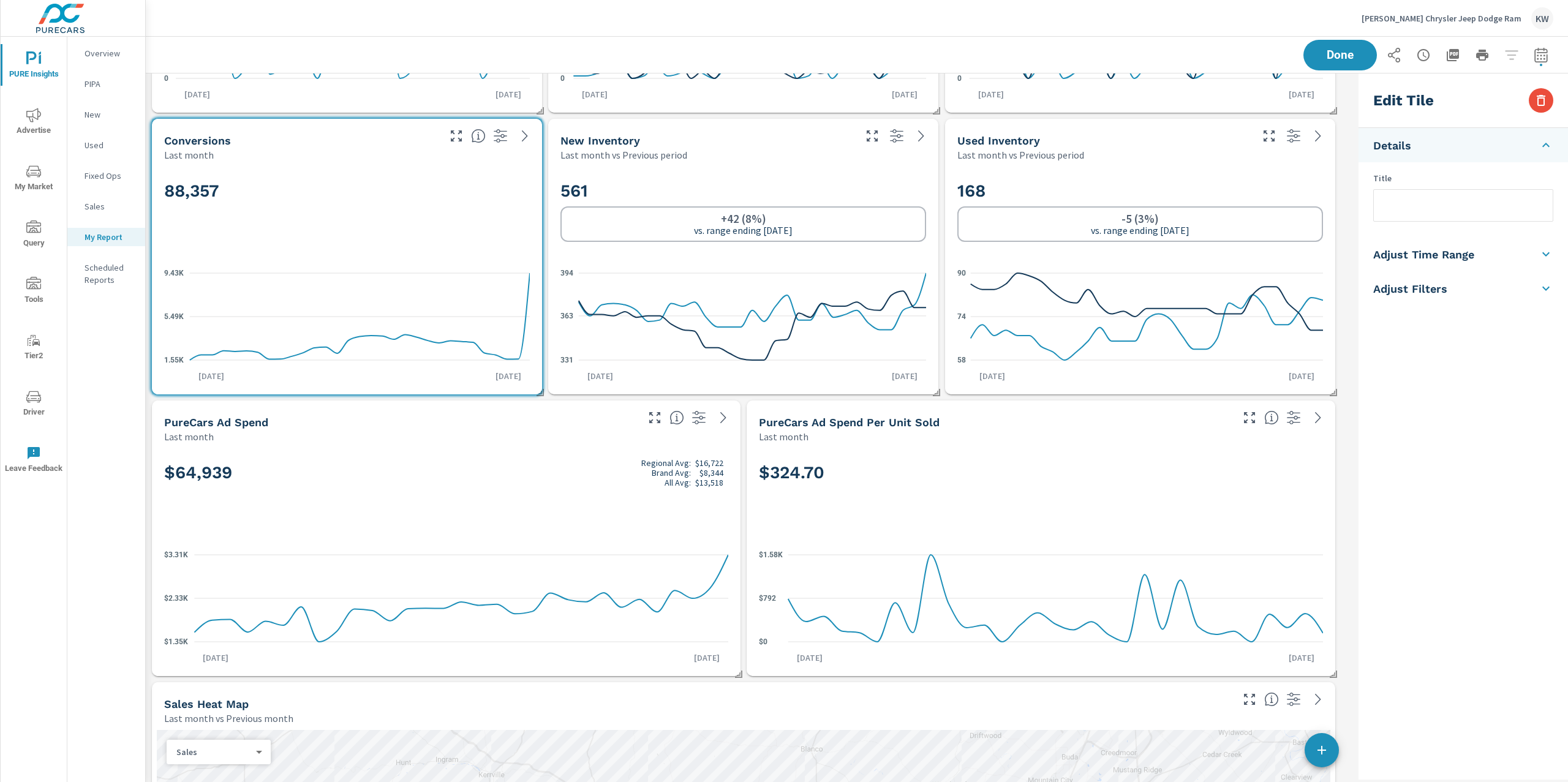
scroll to position [9188, 1221]
click at [1464, 250] on h5 "Adjust Time Range" at bounding box center [1423, 253] width 101 height 14
click at [1440, 221] on input "checkbox" at bounding box center [1434, 218] width 70 height 23
checkbox input "true"
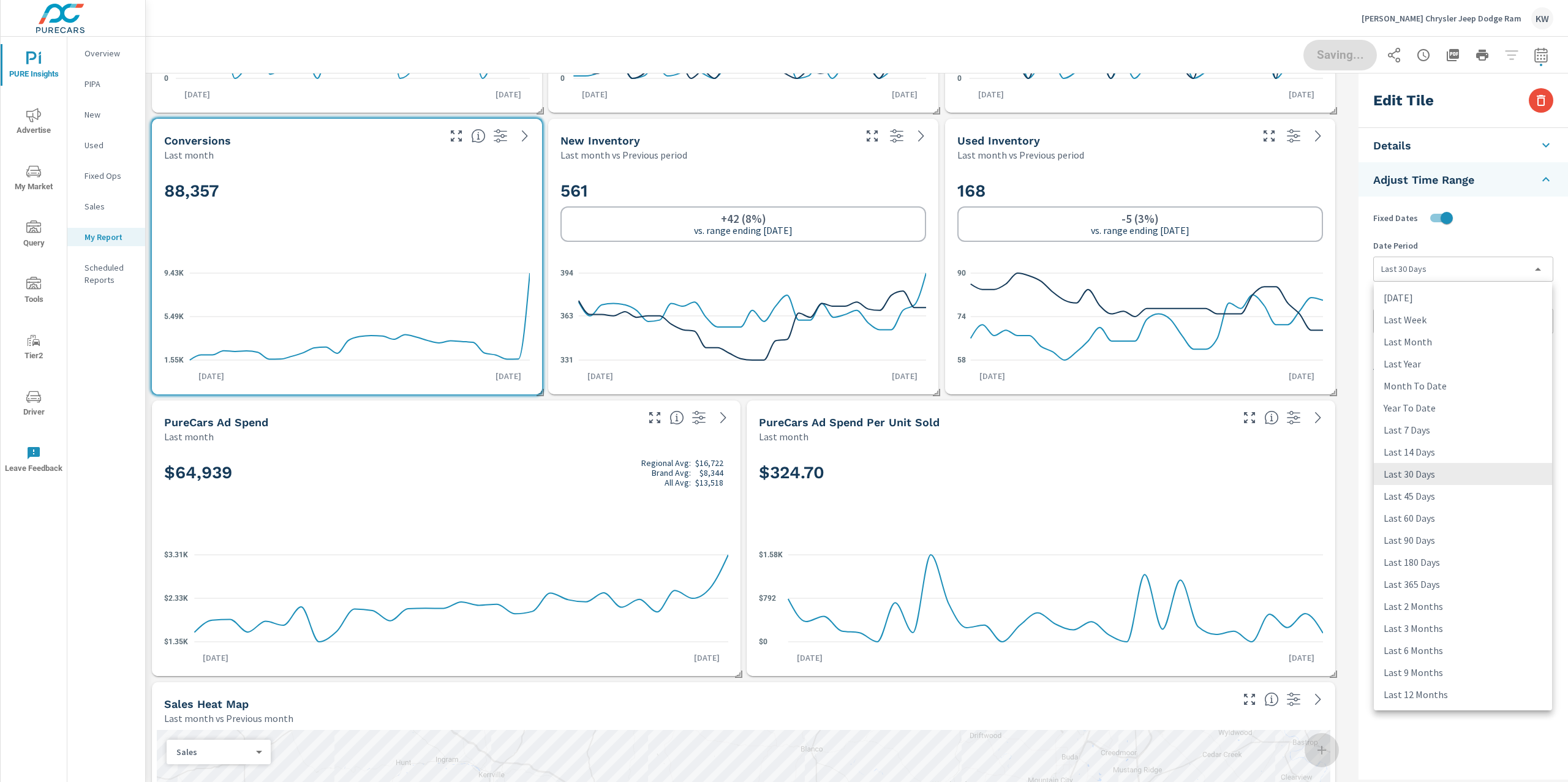
click at [1450, 271] on body "PURE Insights Advertise My Market Query Tools Tier2 Driver Leave Feedback Overv…" at bounding box center [784, 391] width 1568 height 782
click at [1450, 342] on li "Last Month" at bounding box center [1462, 342] width 178 height 22
type input "lastMonth"
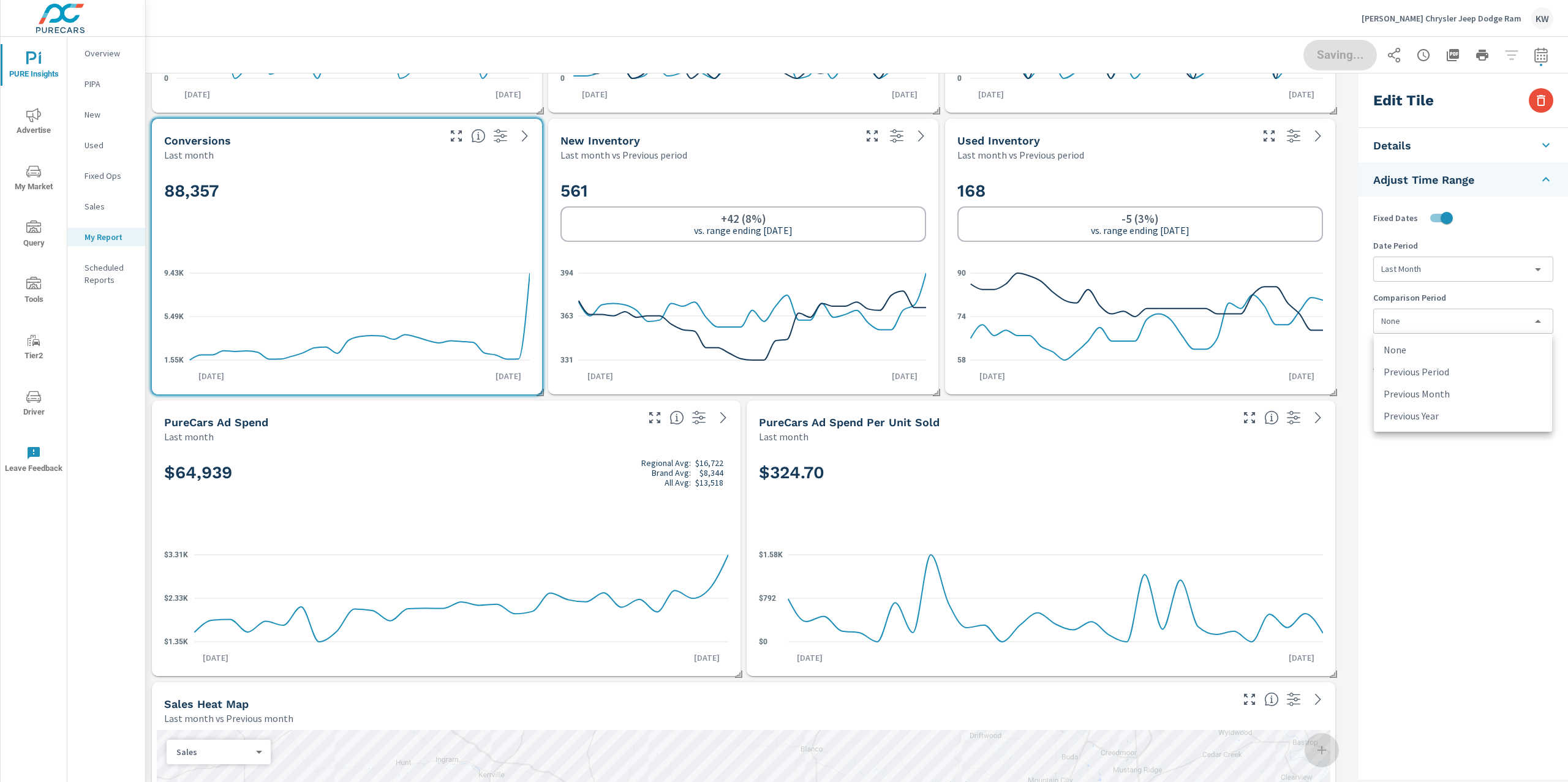
click at [1433, 321] on body "PURE Insights Advertise My Market Query Tools Tier2 Driver Leave Feedback Overv…" at bounding box center [784, 391] width 1568 height 782
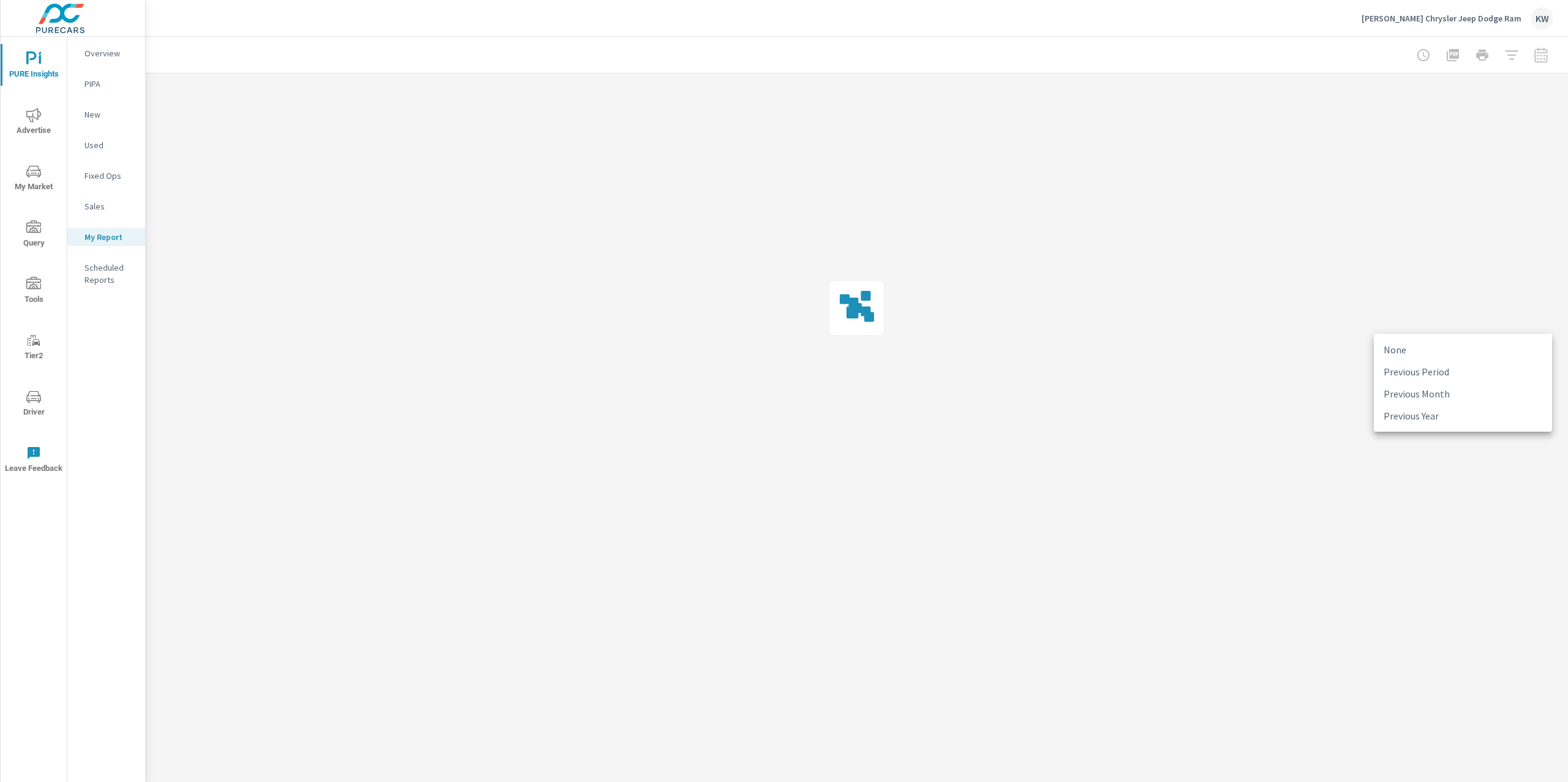
scroll to position [0, 0]
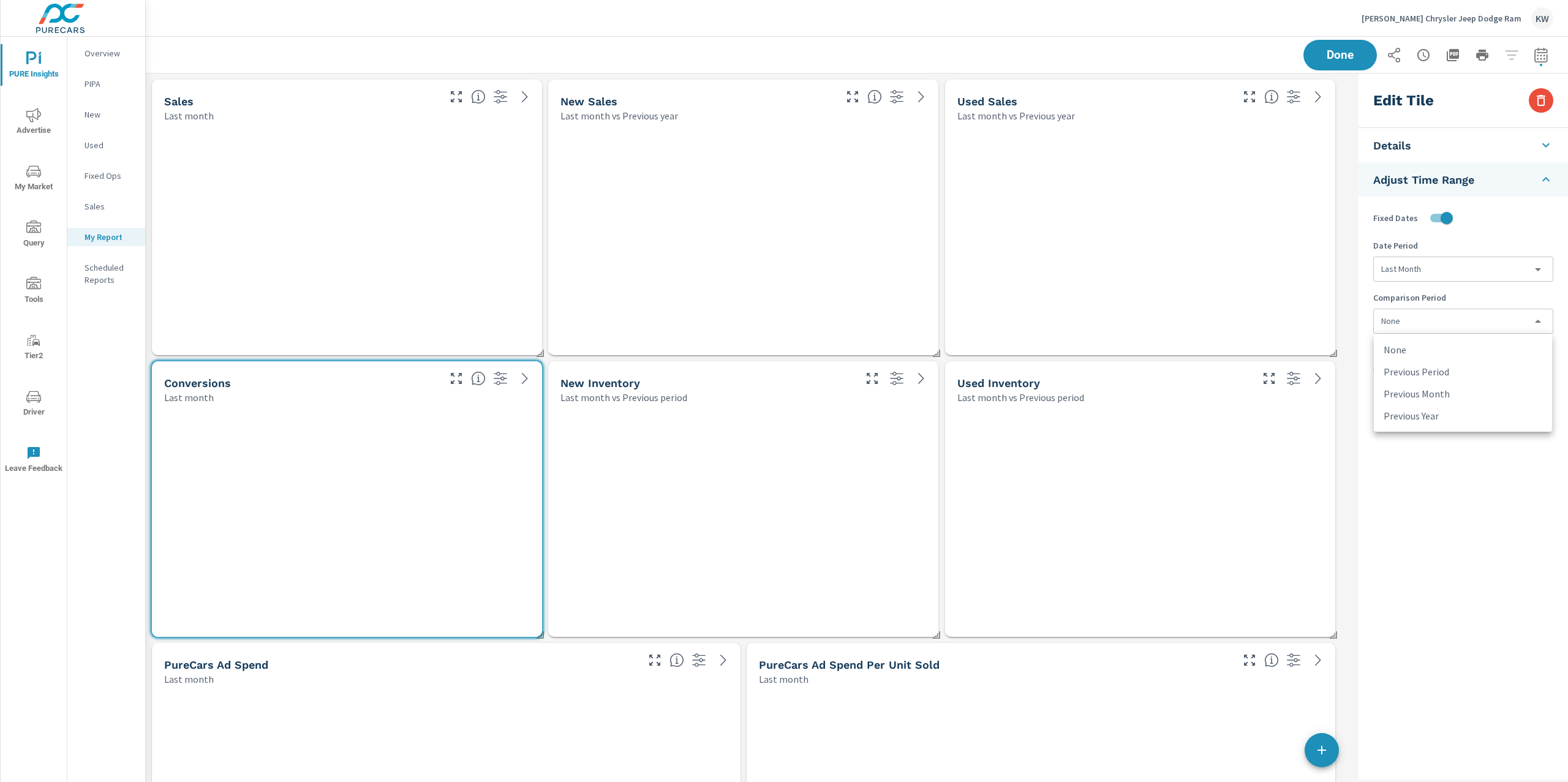
click at [1447, 391] on li "Previous Month" at bounding box center [1462, 394] width 178 height 22
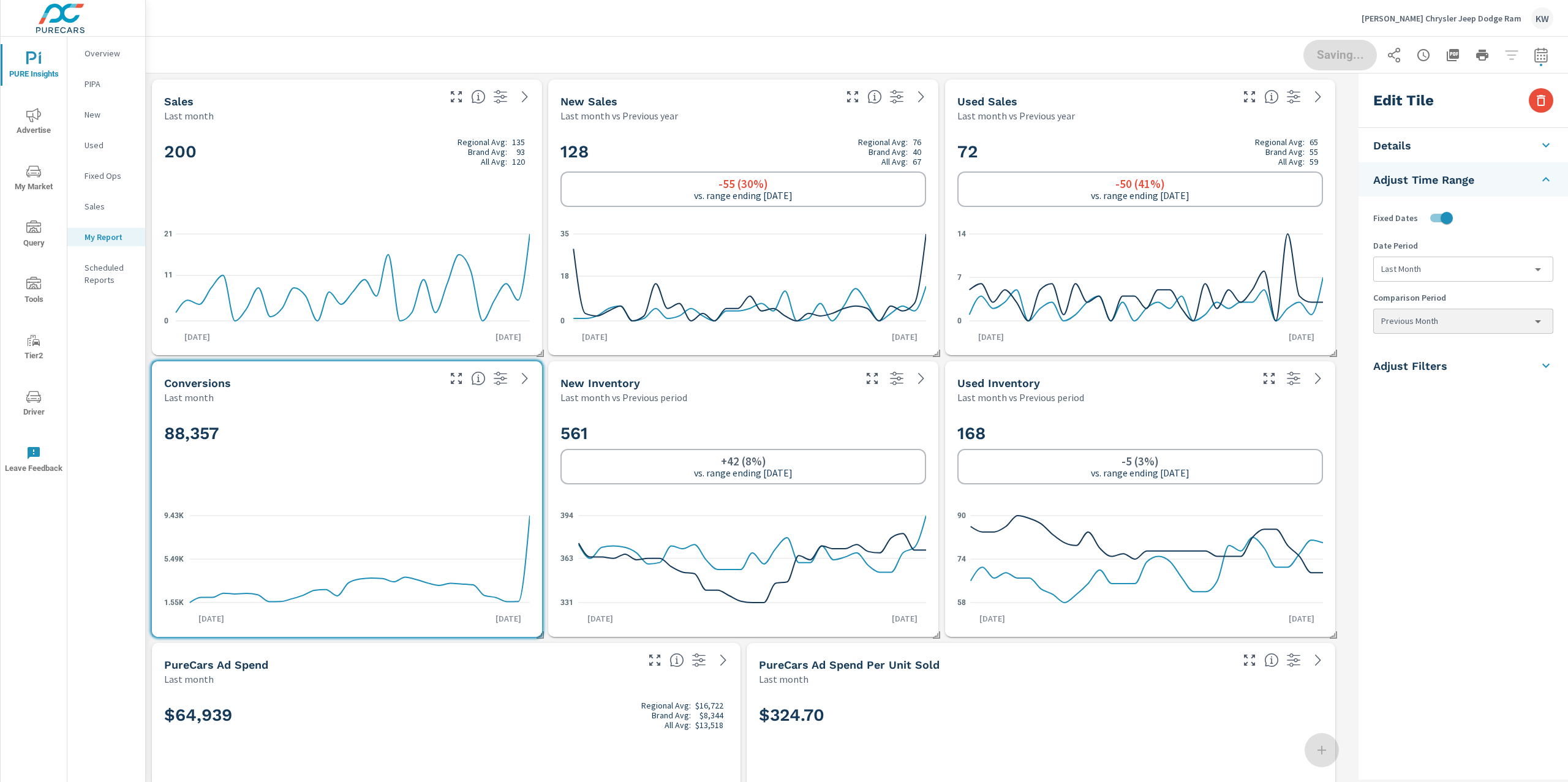
type input "lastMonth"
click at [1330, 49] on span "Done" at bounding box center [1339, 54] width 50 height 12
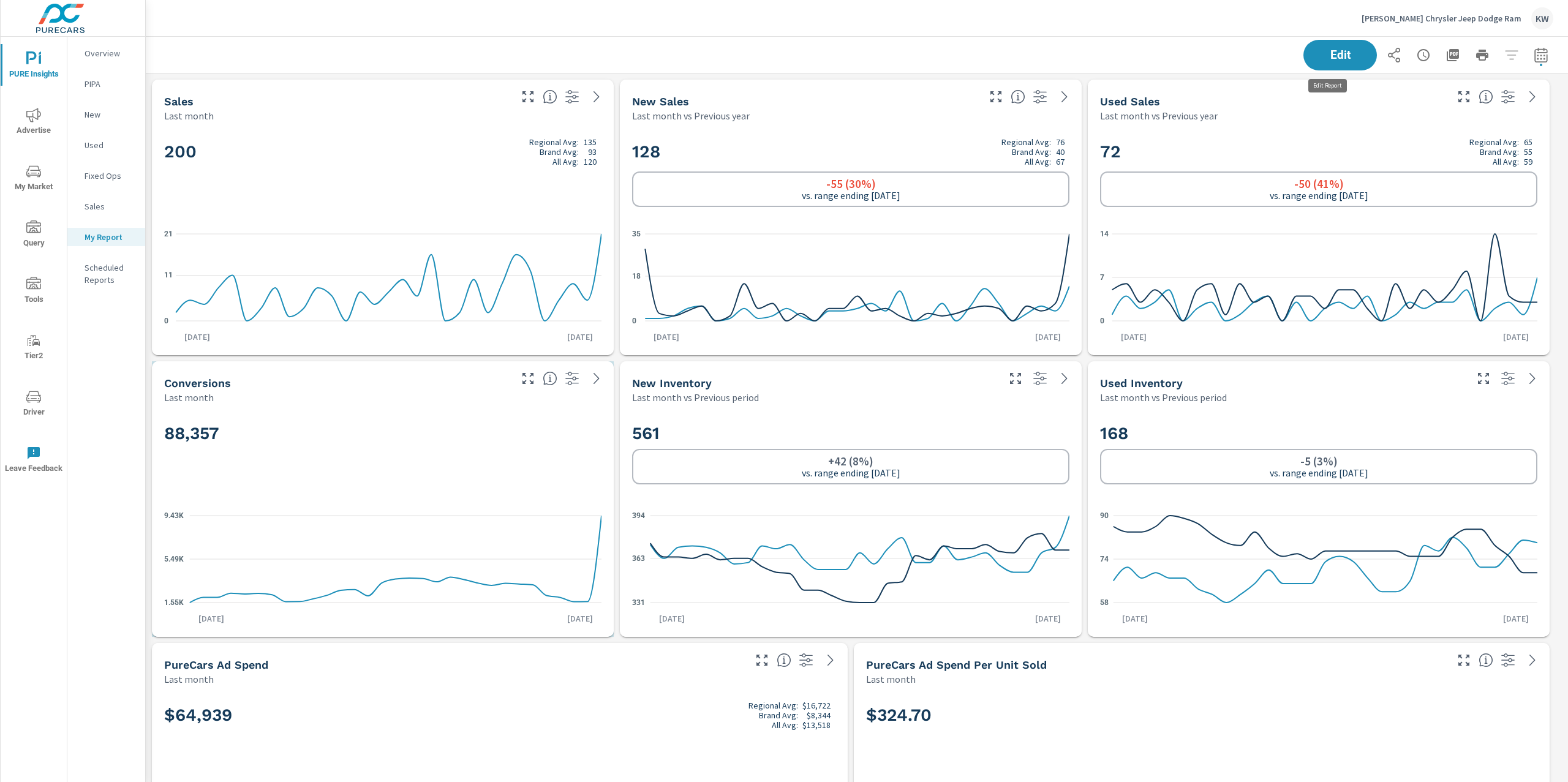
scroll to position [9188, 1435]
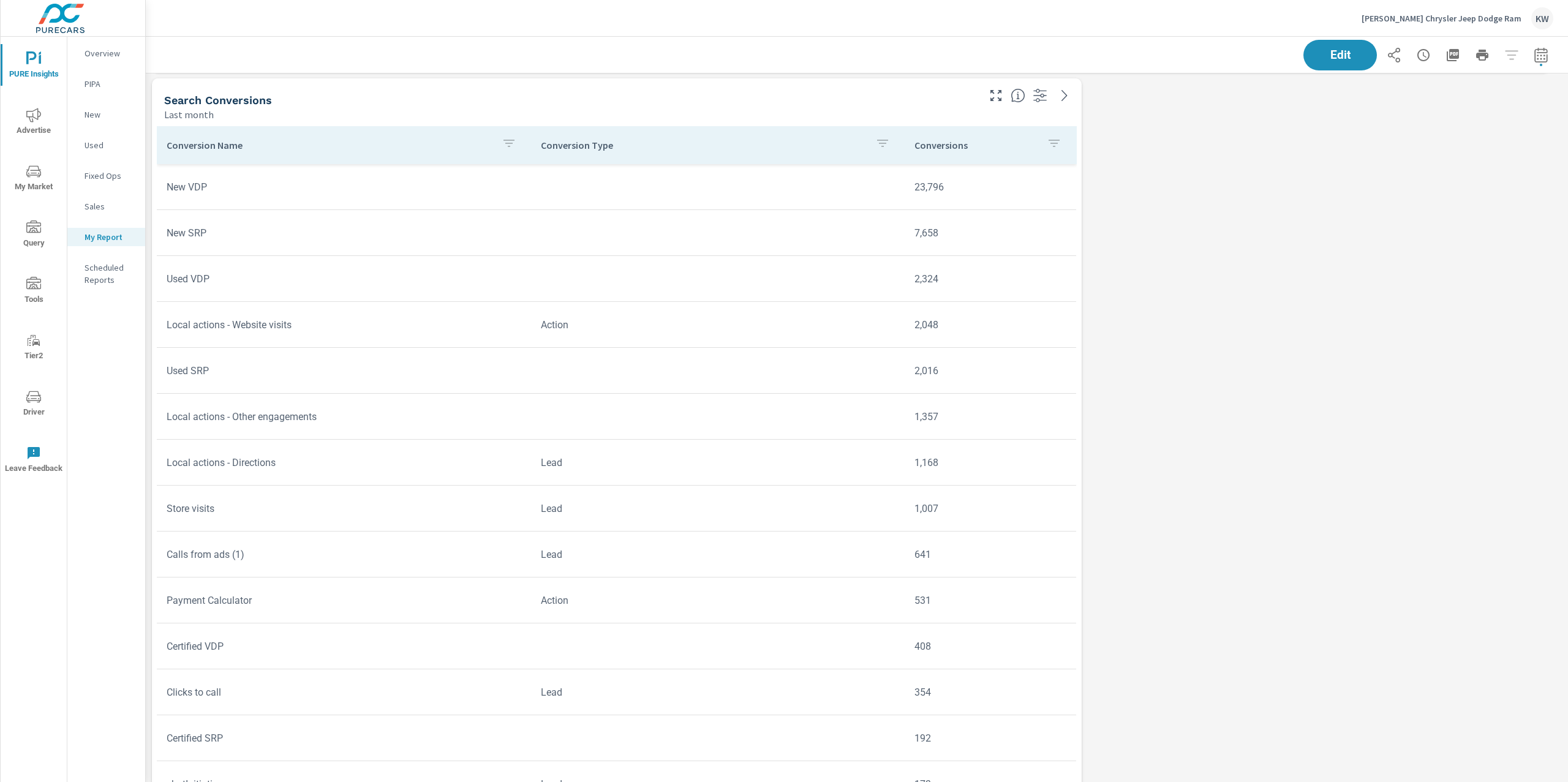
scroll to position [7790, 0]
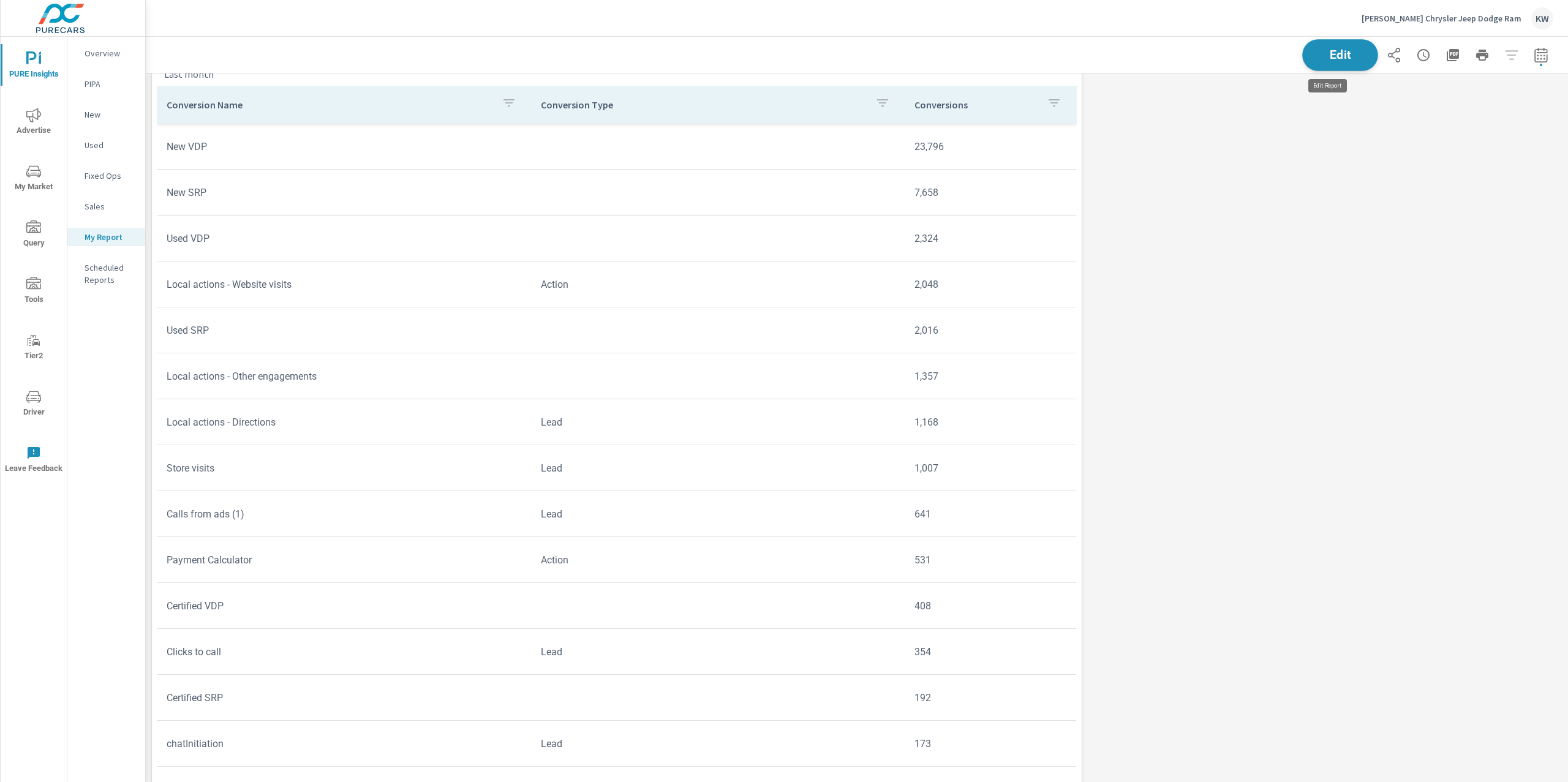
click at [1336, 61] on span "Edit" at bounding box center [1339, 54] width 50 height 12
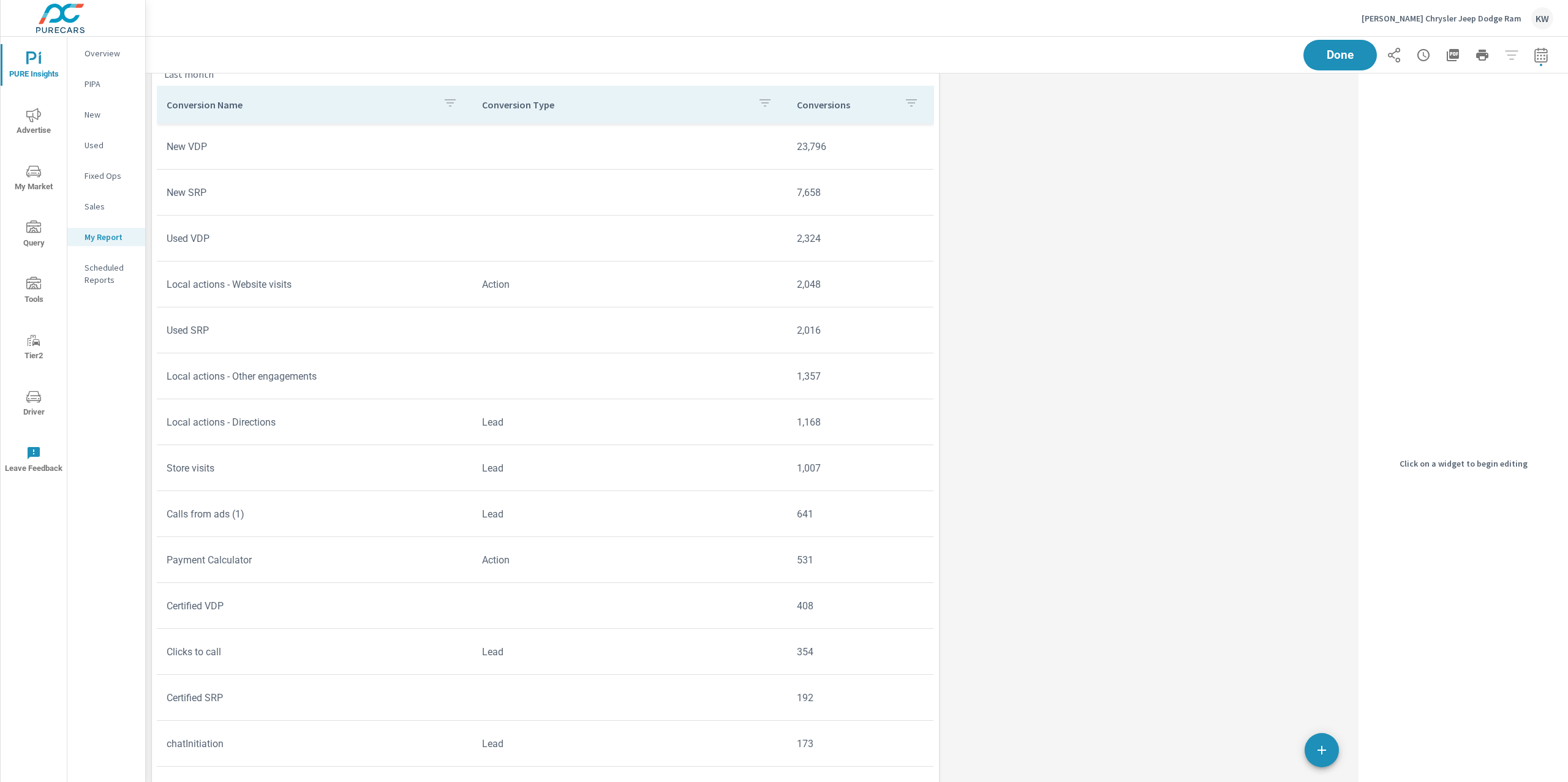
scroll to position [9188, 1221]
click at [881, 234] on td "2,324" at bounding box center [860, 239] width 146 height 32
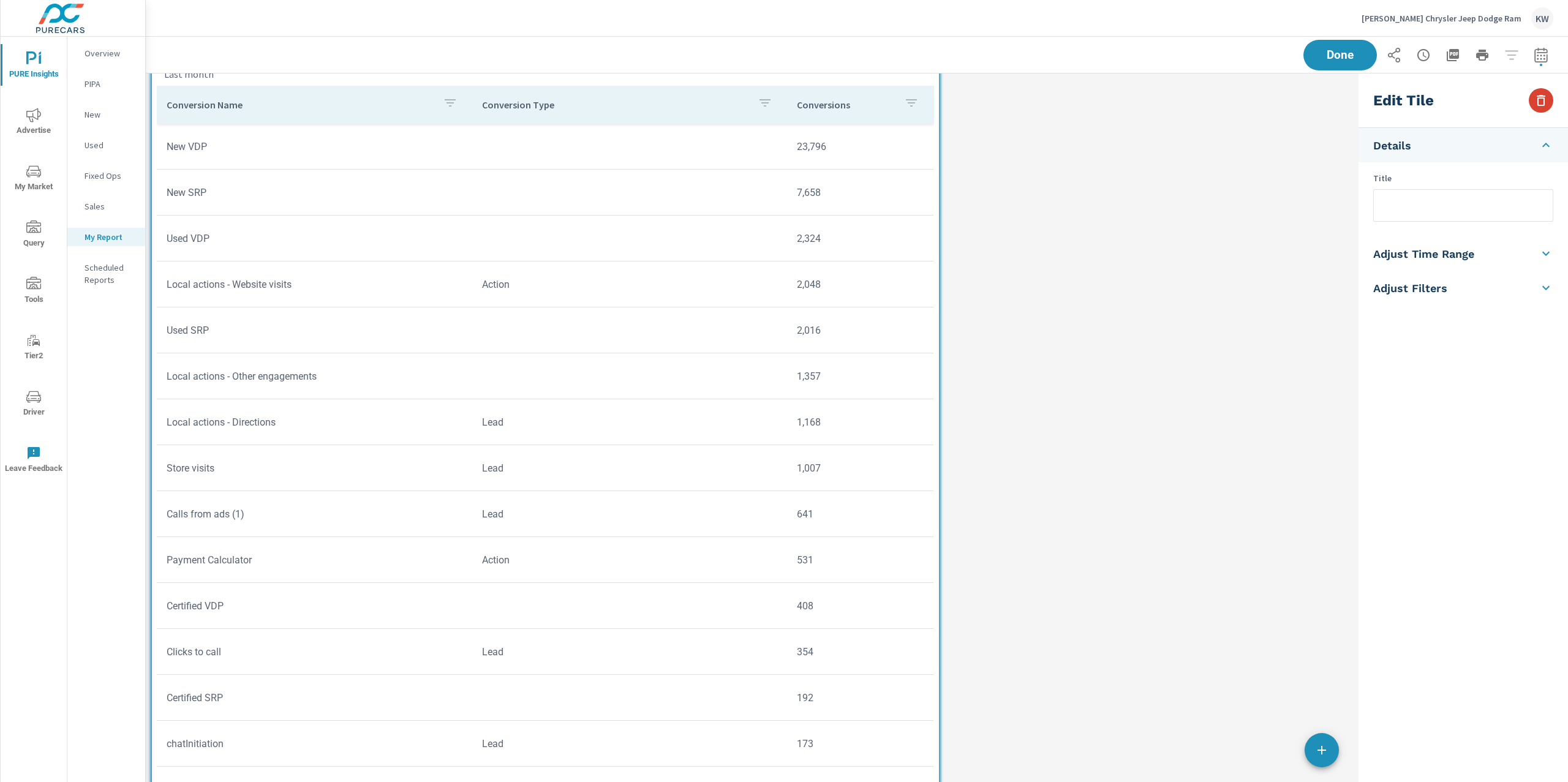
click at [1546, 106] on icon "button" at bounding box center [1541, 101] width 15 height 15
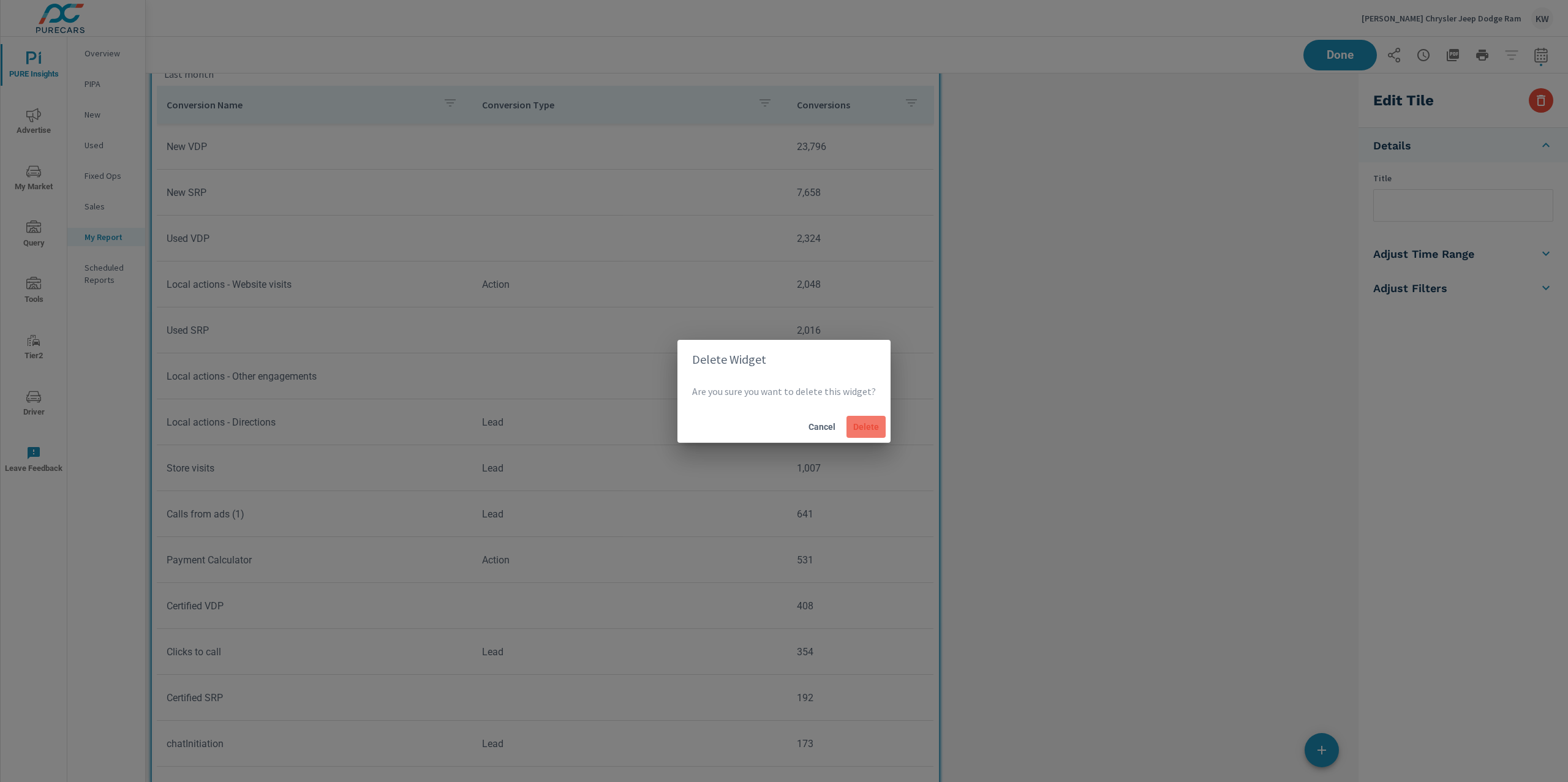
click at [872, 432] on span "Delete" at bounding box center [866, 427] width 30 height 11
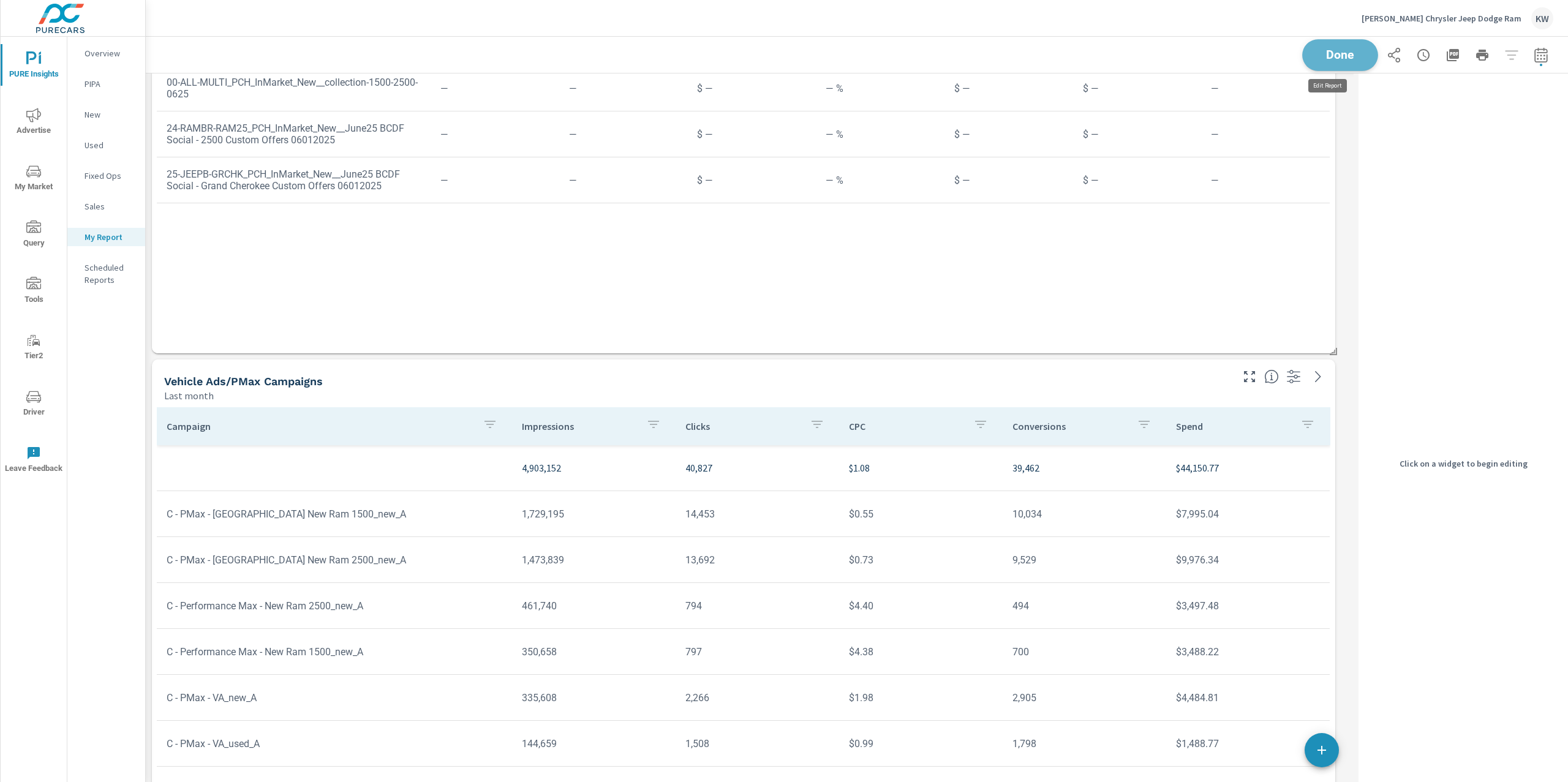
scroll to position [7779, 1221]
click at [1344, 57] on span "Done" at bounding box center [1339, 54] width 50 height 12
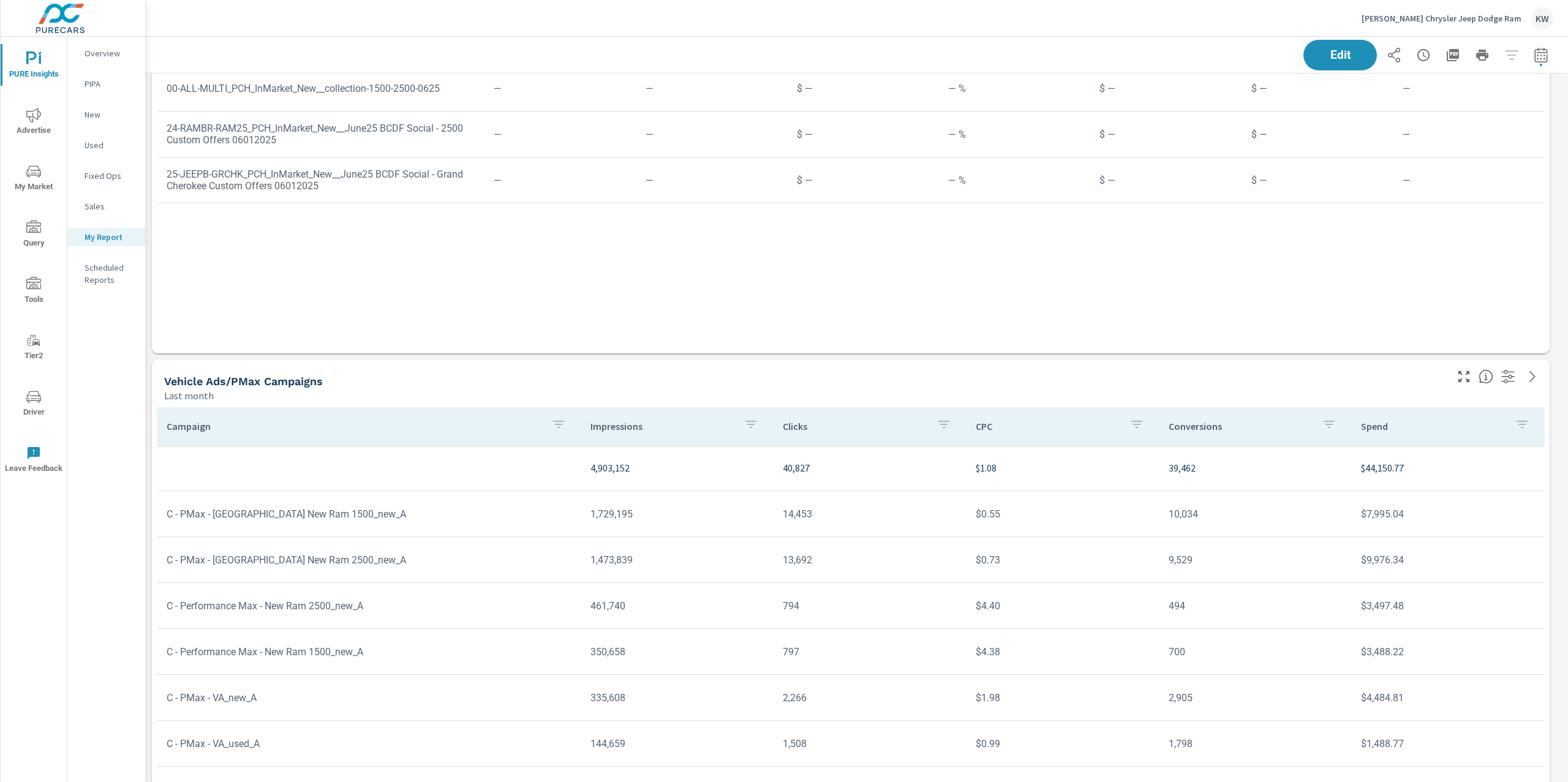
scroll to position [7779, 1435]
click at [23, 121] on span "Advertise" at bounding box center [33, 122] width 59 height 30
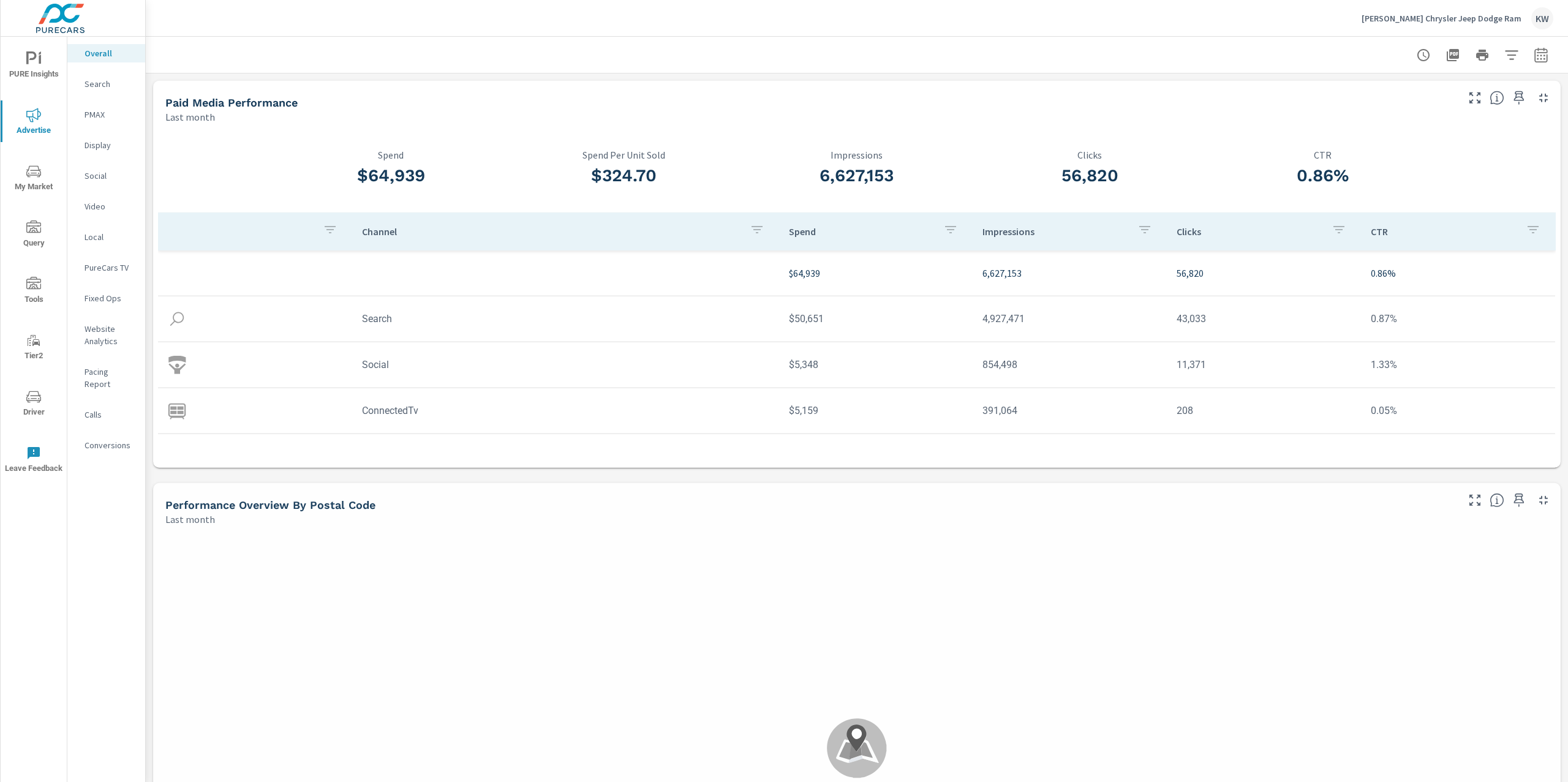
scroll to position [45, 0]
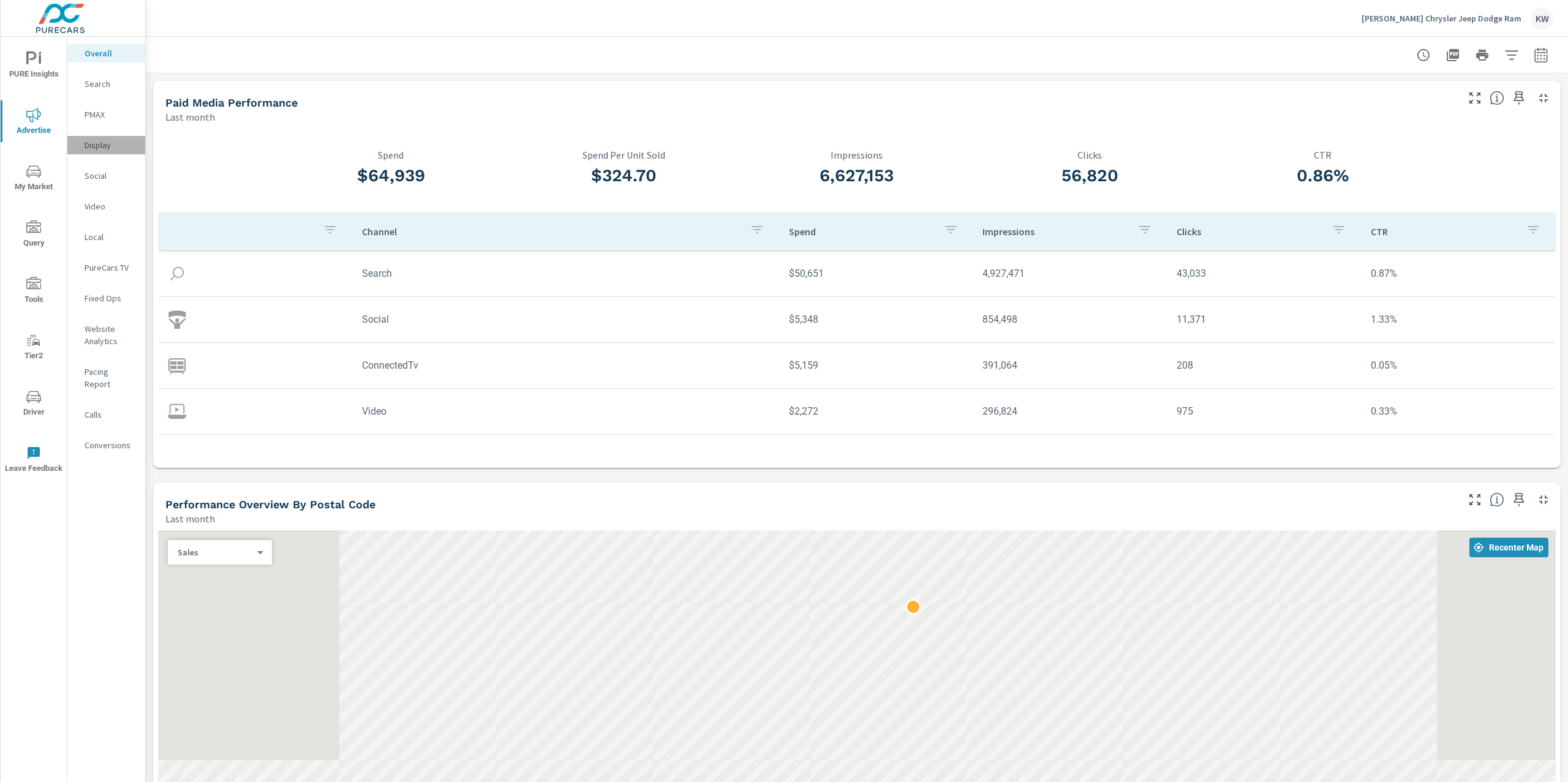
click at [96, 145] on p "Display" at bounding box center [110, 145] width 51 height 12
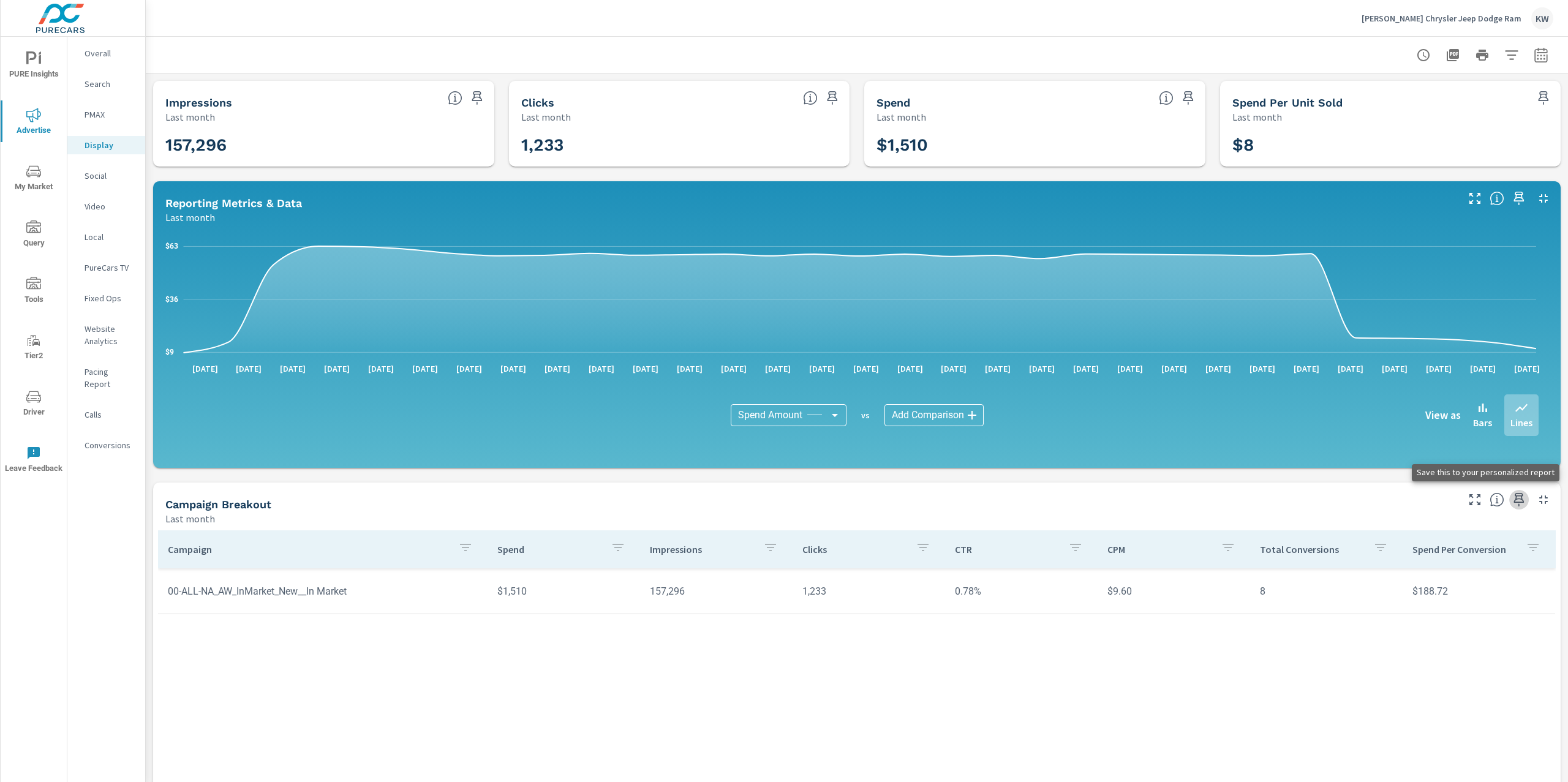
click at [1514, 501] on icon "button" at bounding box center [1519, 500] width 11 height 14
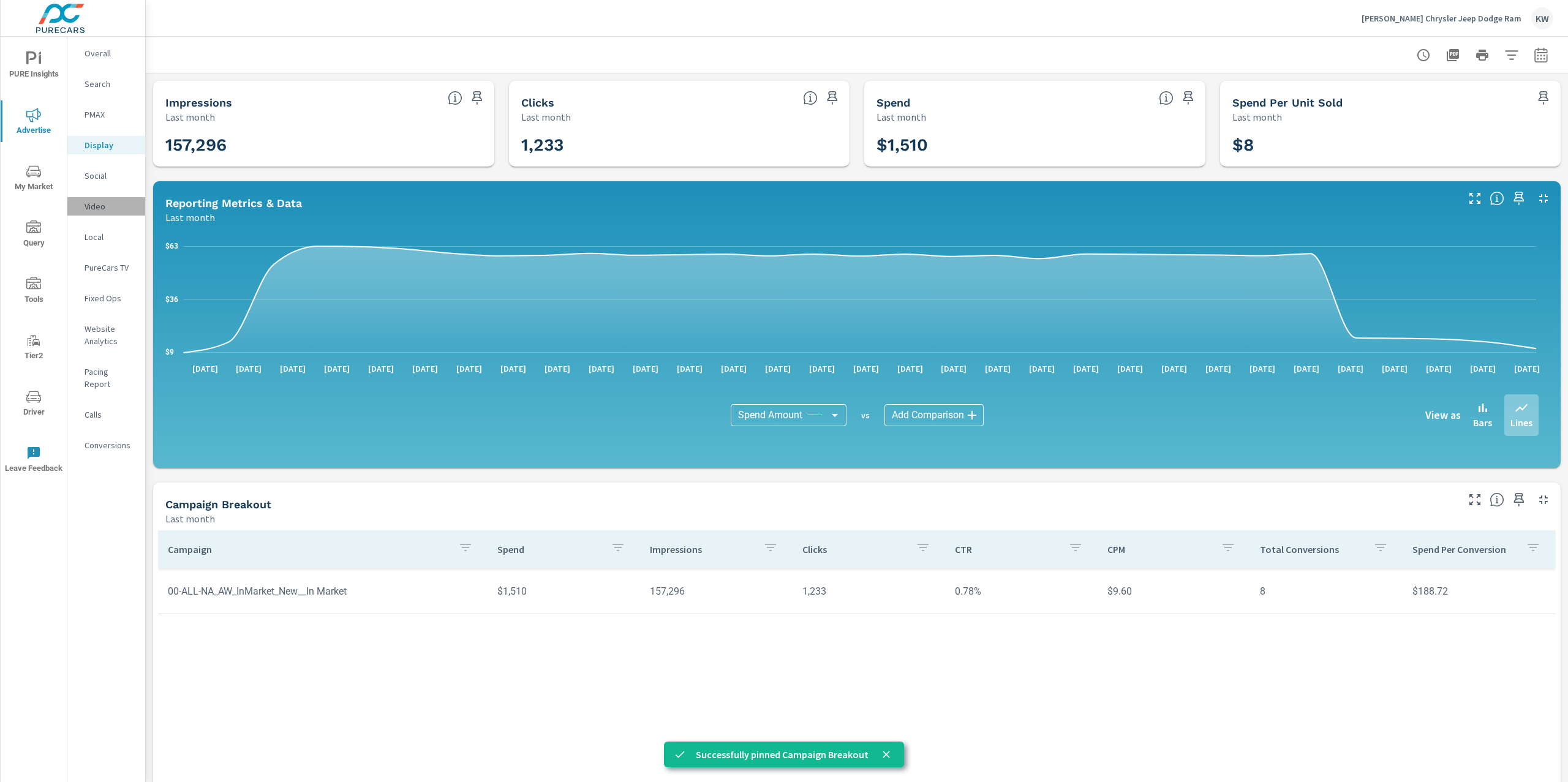
click at [93, 209] on p "Video" at bounding box center [110, 206] width 51 height 12
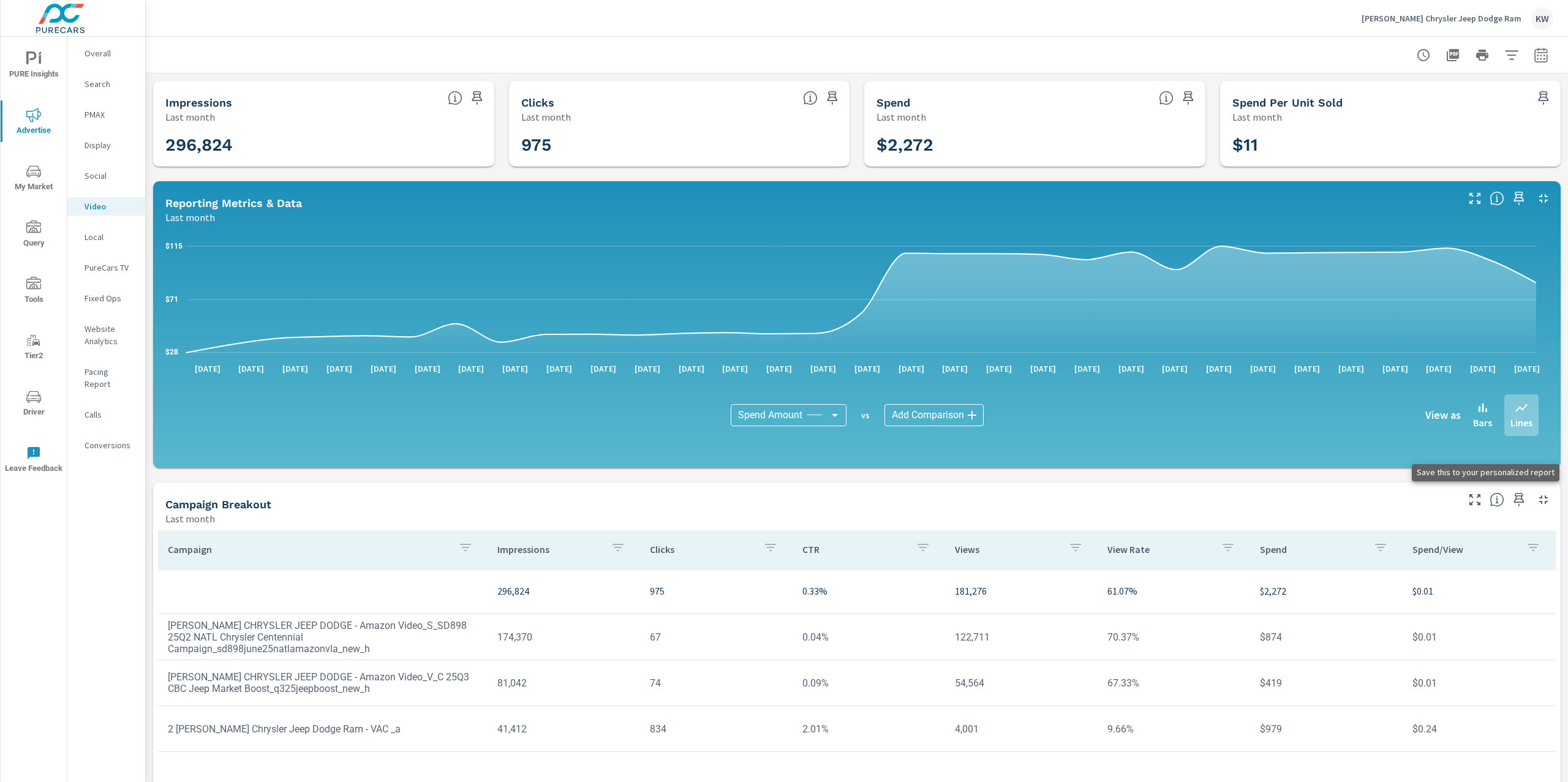
click at [1511, 506] on icon "button" at bounding box center [1519, 500] width 15 height 15
click at [38, 67] on span "PURE Insights" at bounding box center [33, 66] width 59 height 30
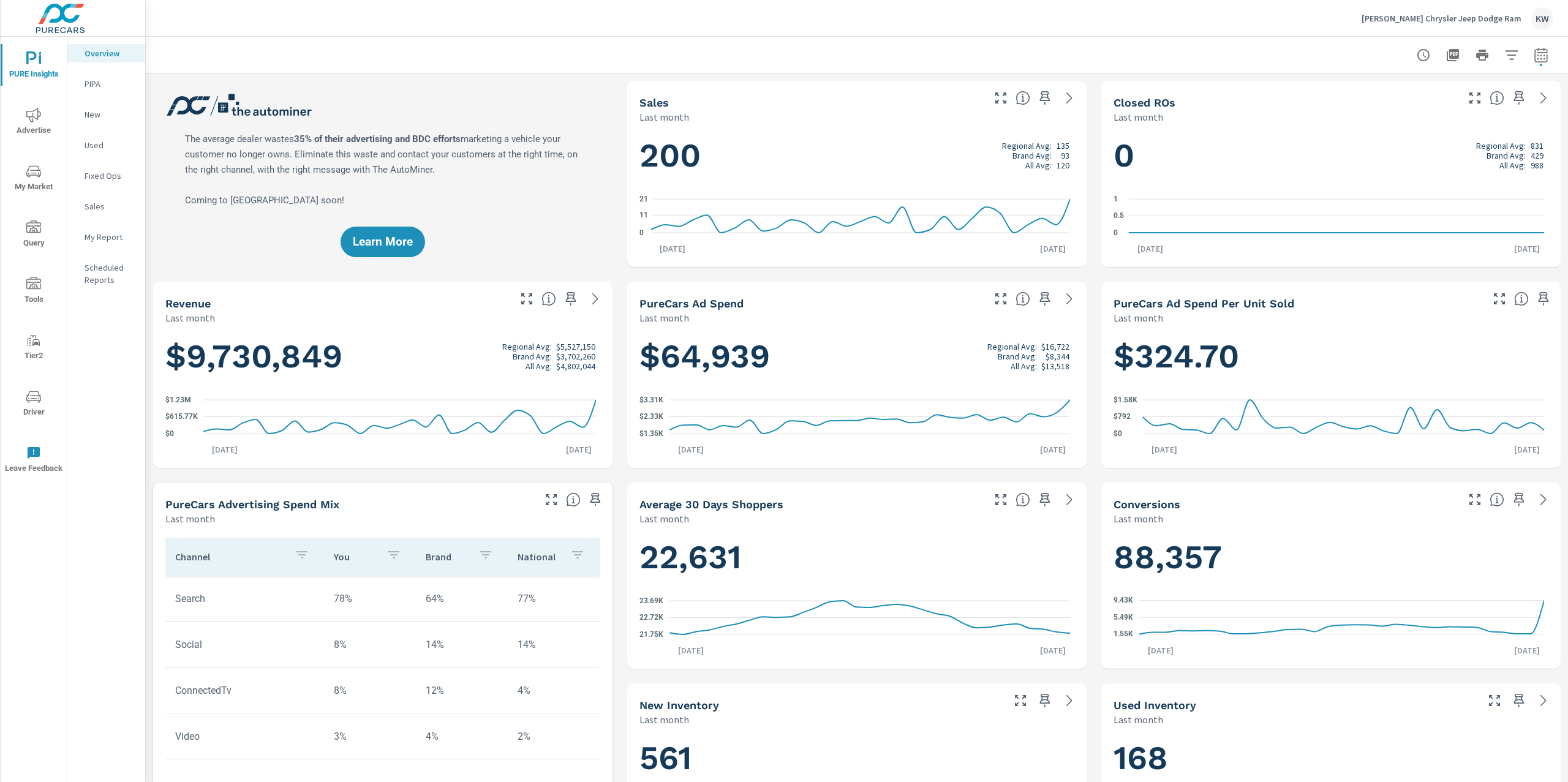
scroll to position [1, 0]
click at [95, 239] on p "My Report" at bounding box center [110, 237] width 51 height 12
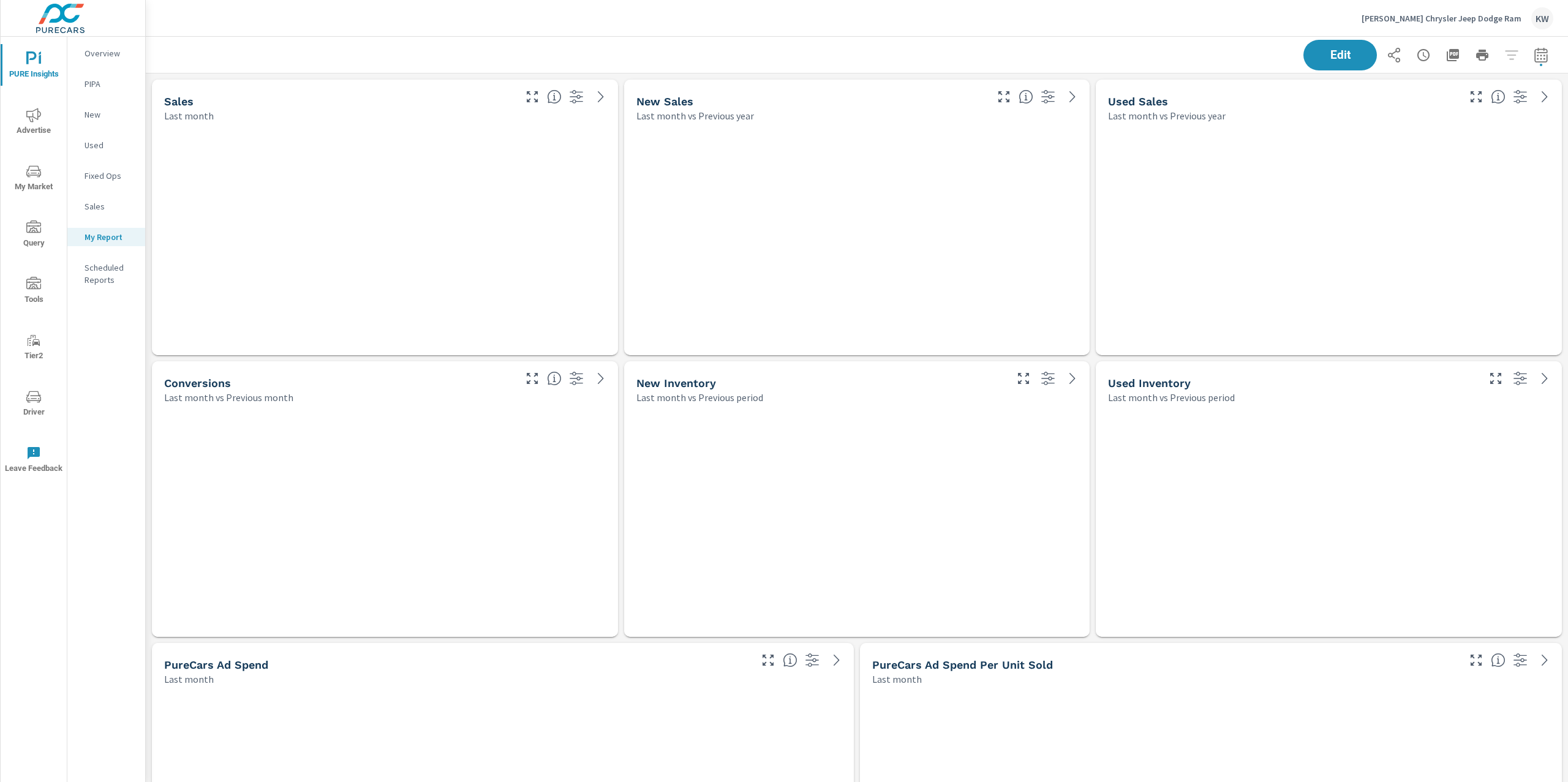
scroll to position [8907, 1435]
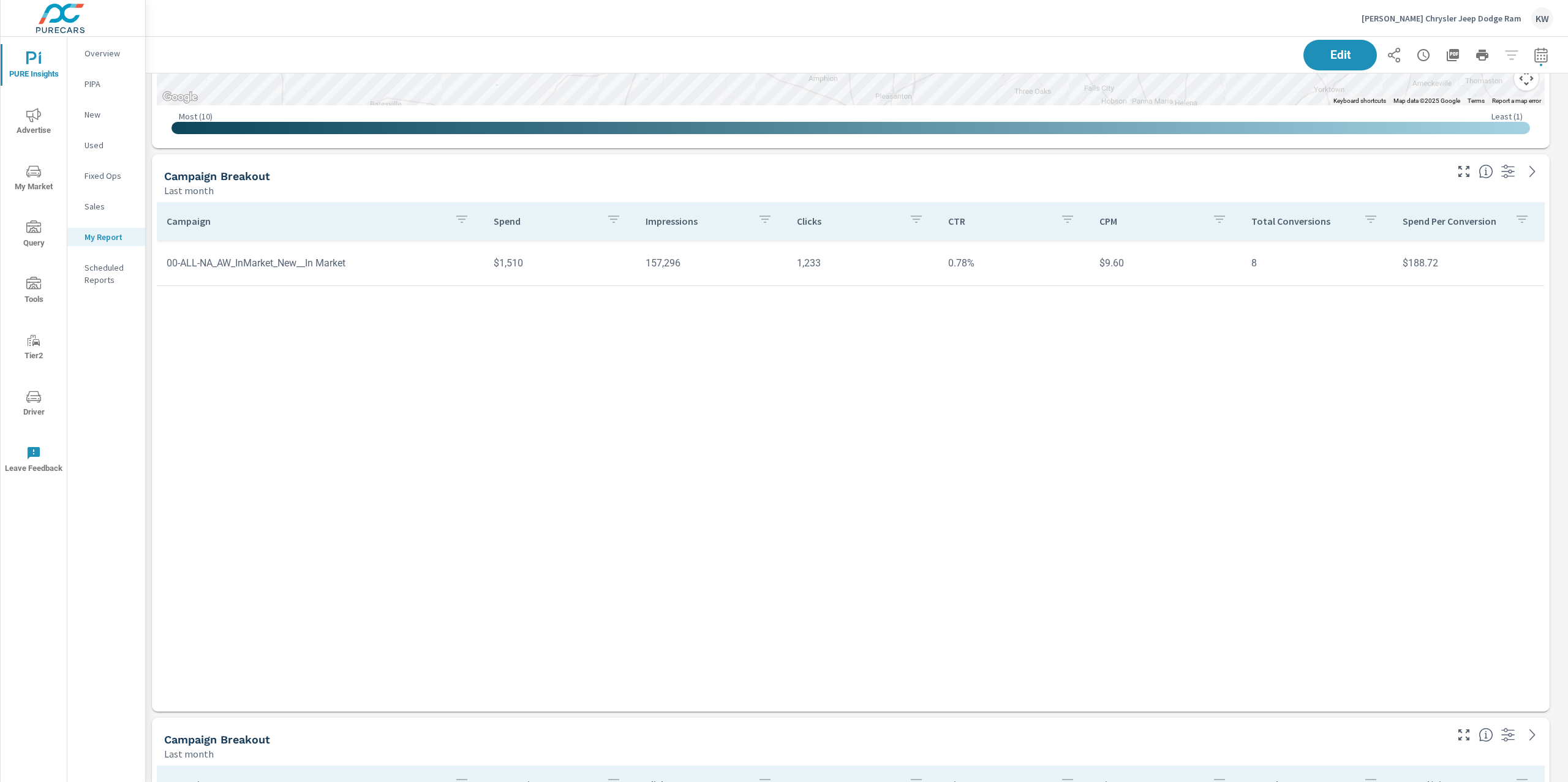
scroll to position [1536, 0]
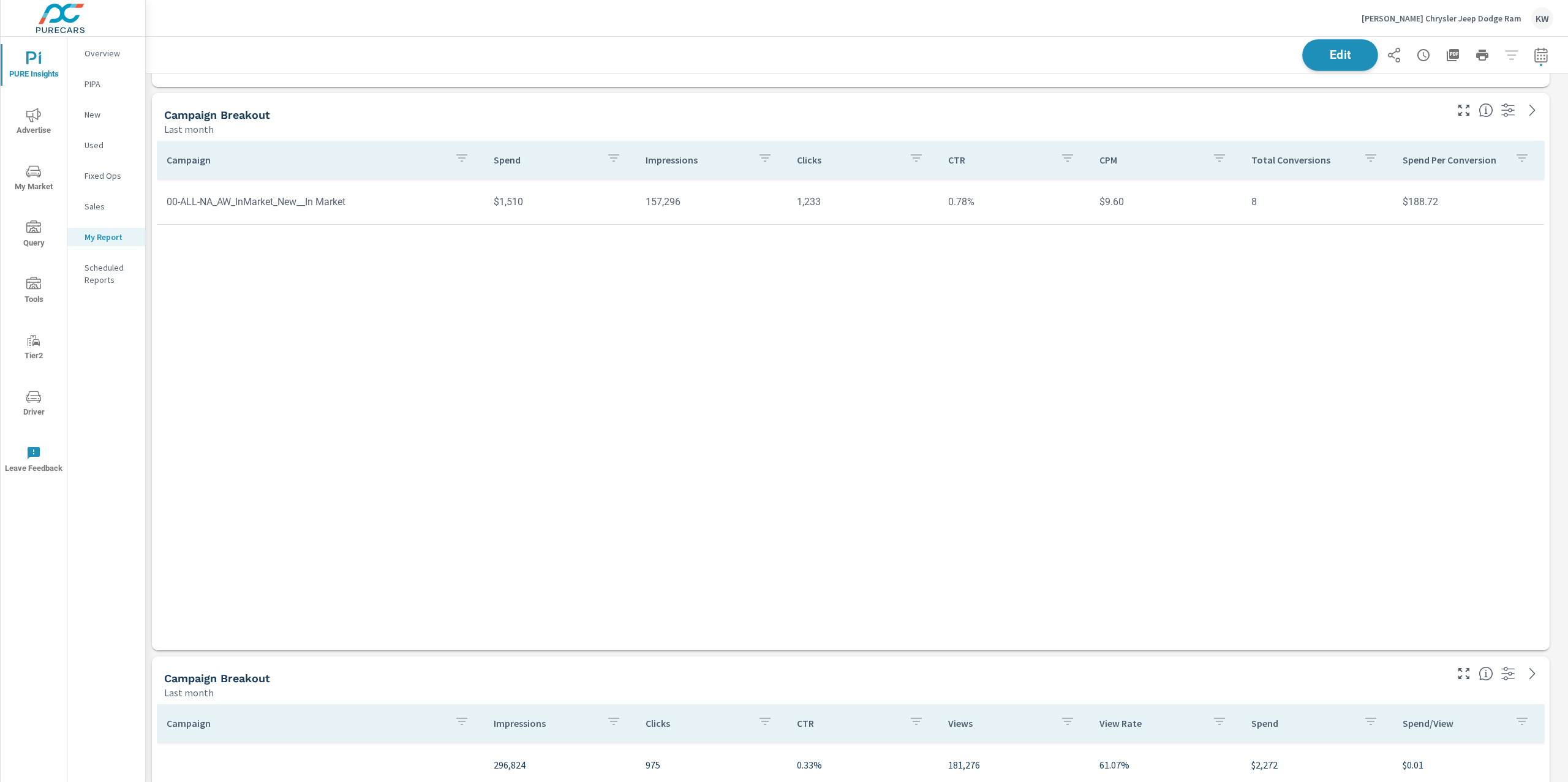
click at [1325, 57] on span "Edit" at bounding box center [1339, 54] width 50 height 12
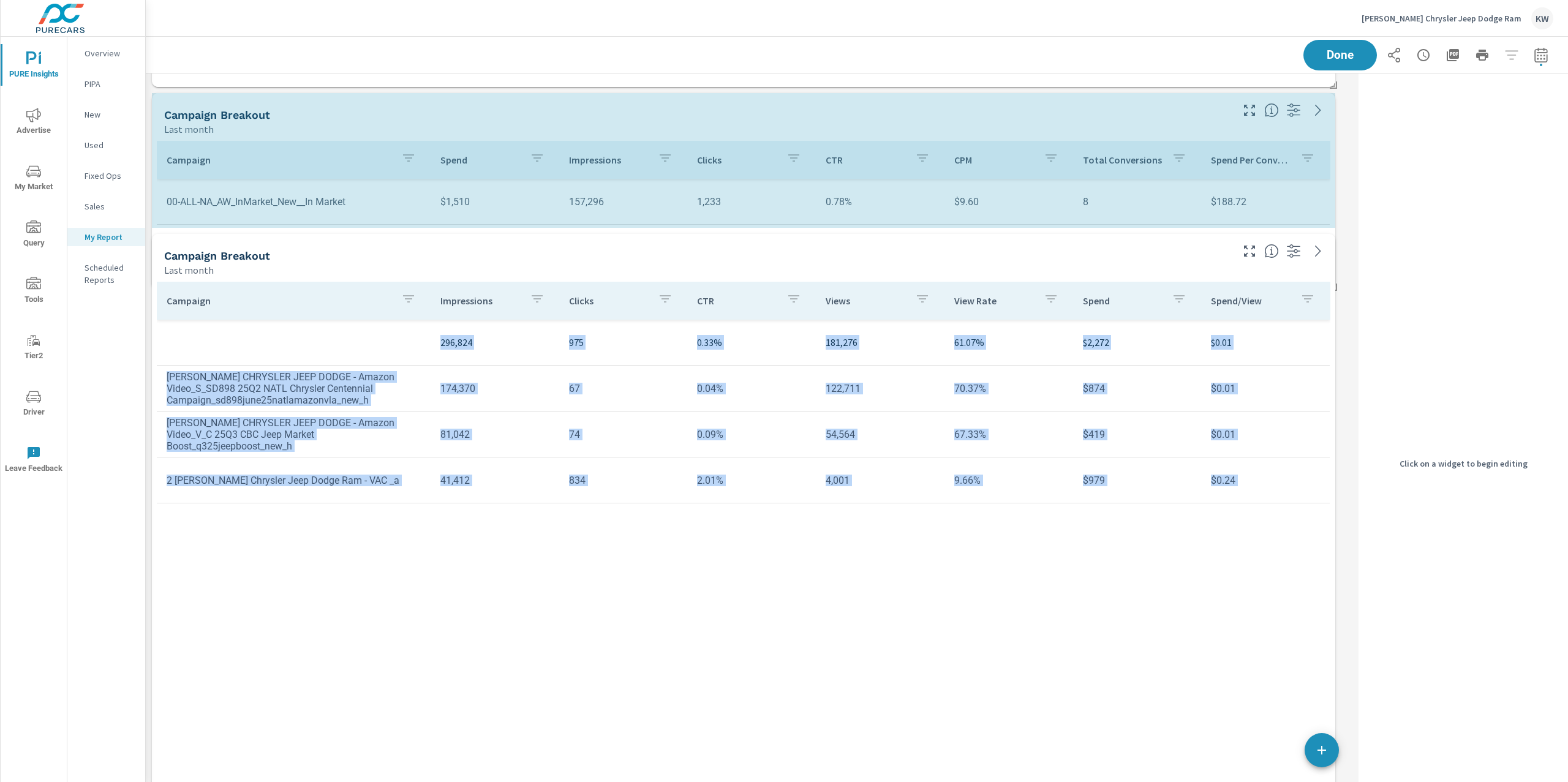
scroll to position [6, 6]
drag, startPoint x: 1330, startPoint y: 647, endPoint x: 1331, endPoint y: 296, distance: 351.0
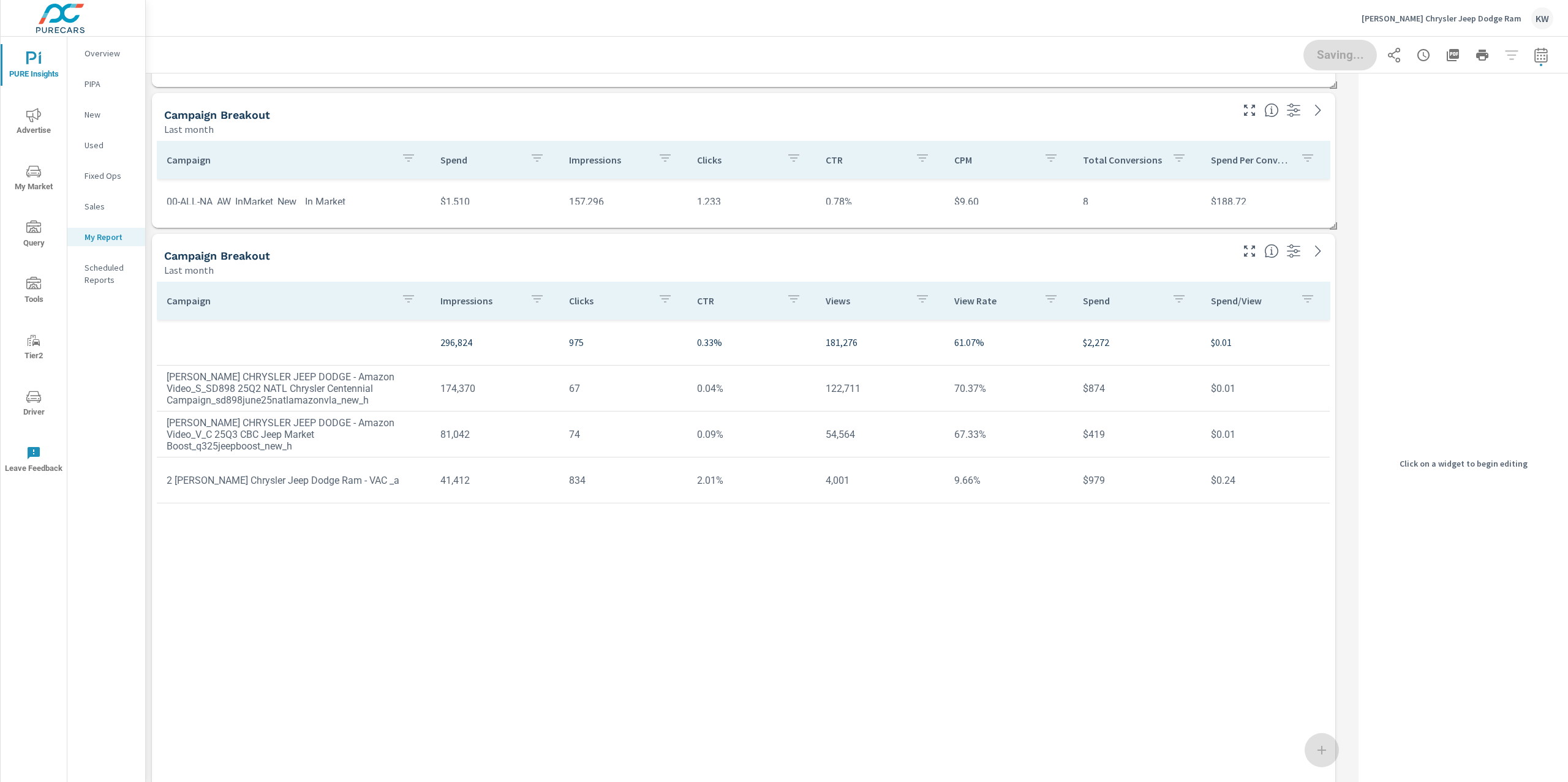
click at [1069, 117] on div "Campaign Breakout" at bounding box center [697, 114] width 1066 height 14
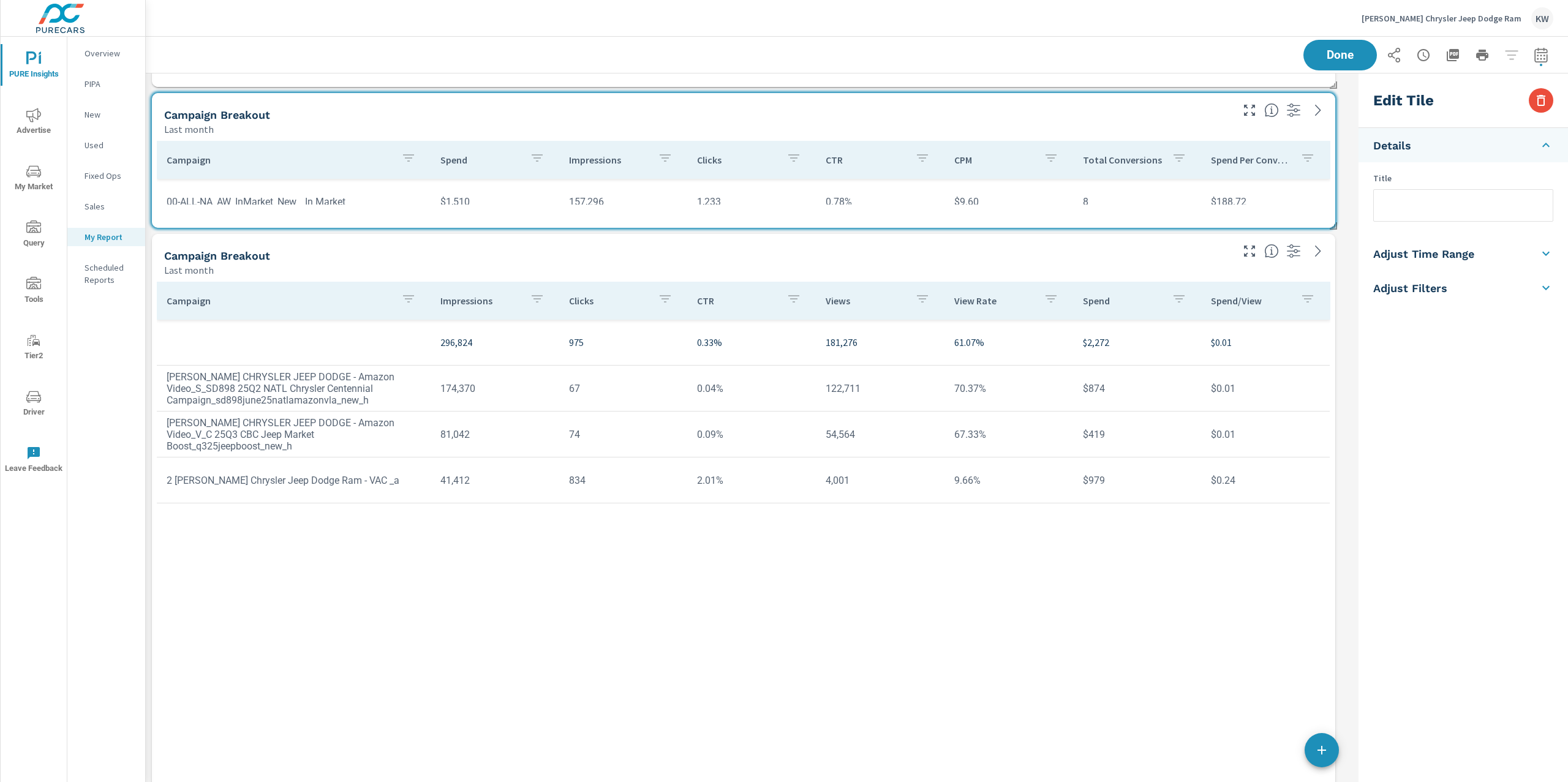
click at [1441, 206] on input "text" at bounding box center [1462, 205] width 179 height 32
type input "Display Boost"
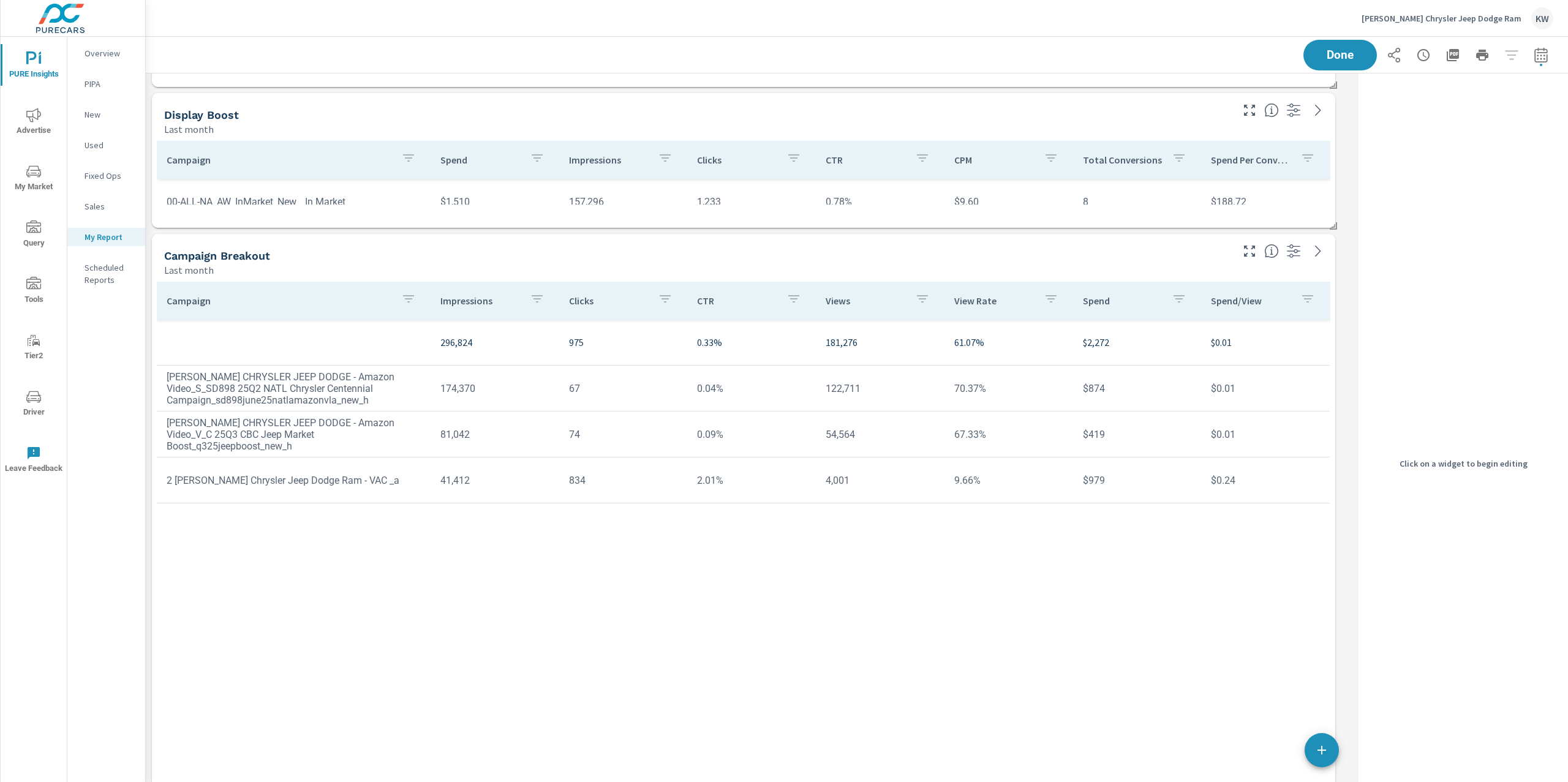
click at [867, 267] on div "Last month" at bounding box center [697, 270] width 1066 height 15
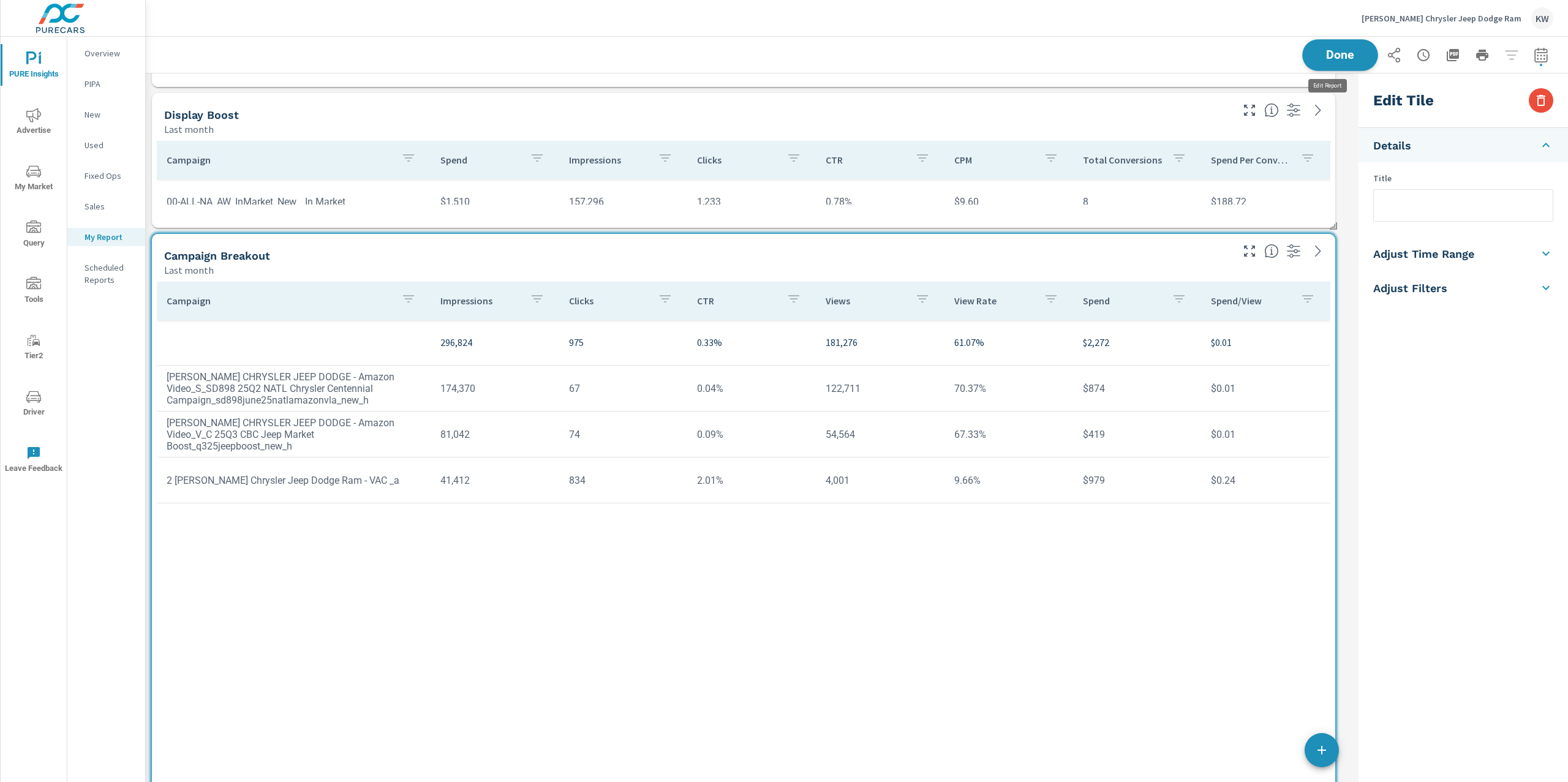
scroll to position [8485, 1221]
click at [1321, 63] on button "Done" at bounding box center [1339, 55] width 76 height 32
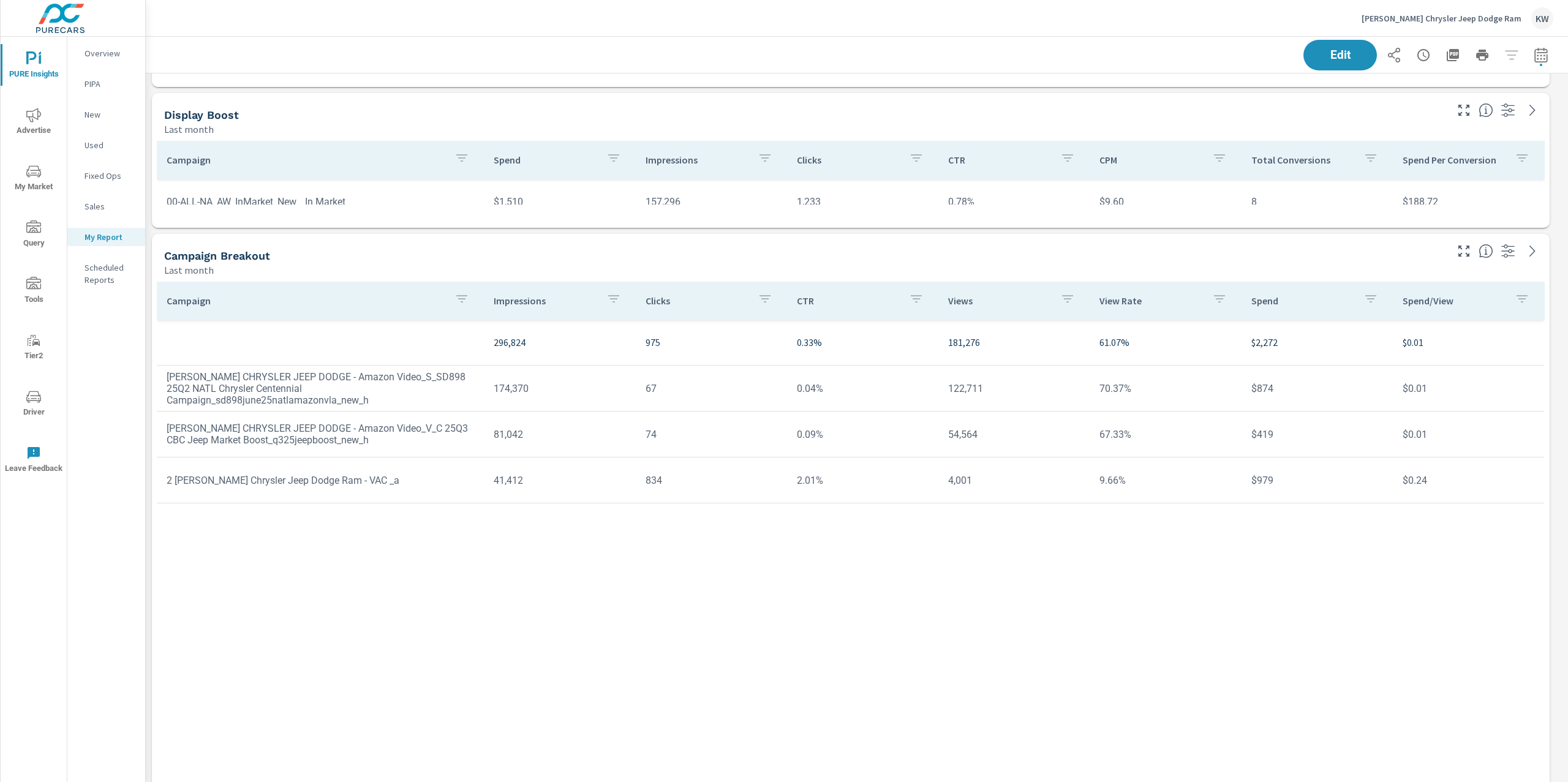
scroll to position [8485, 1435]
click at [1161, 144] on th "CPM" at bounding box center [1165, 159] width 151 height 38
click at [1171, 132] on div "Last month" at bounding box center [804, 129] width 1280 height 15
click at [1313, 63] on button "Edit" at bounding box center [1339, 55] width 76 height 32
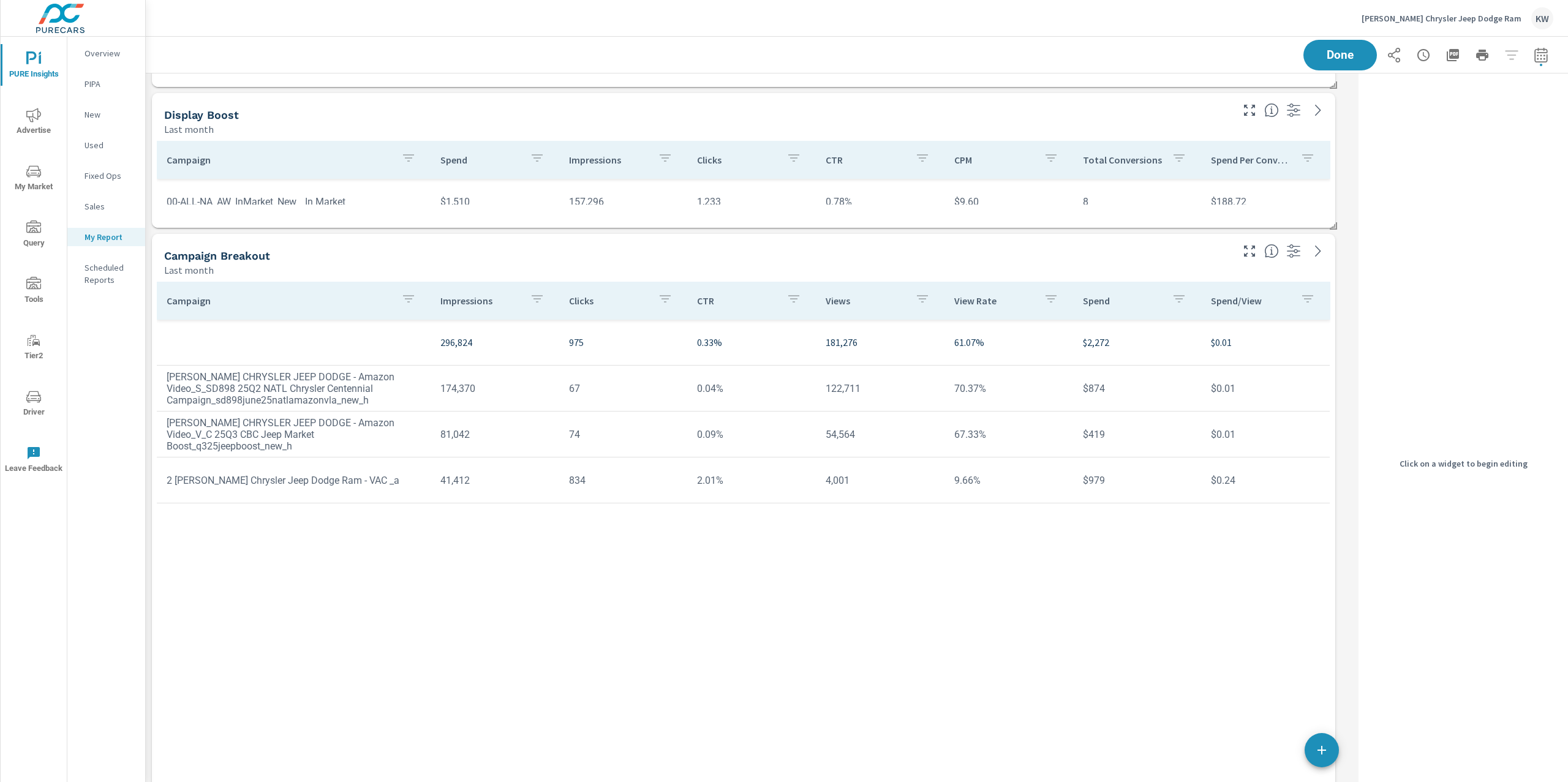
scroll to position [8485, 1221]
click at [1171, 127] on div "Last month" at bounding box center [697, 129] width 1066 height 15
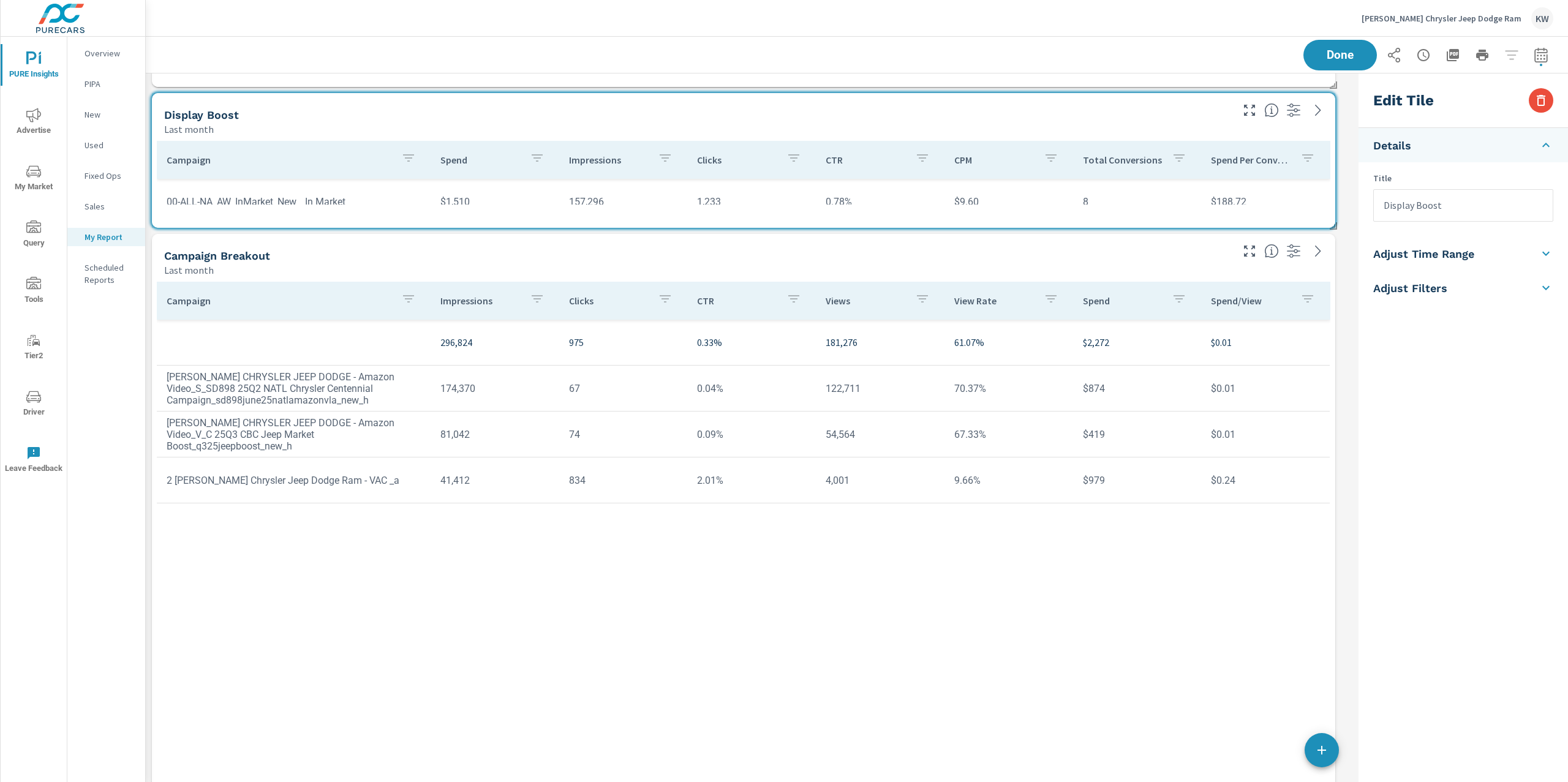
click at [1384, 206] on input "Display Boost" at bounding box center [1462, 205] width 179 height 32
type input "Amazon Display Boost"
click at [1127, 278] on div "Campaign Impressions Clicks CTR Views View Rate Spend Spend/View 296,824 975 0.…" at bounding box center [744, 534] width 1183 height 514
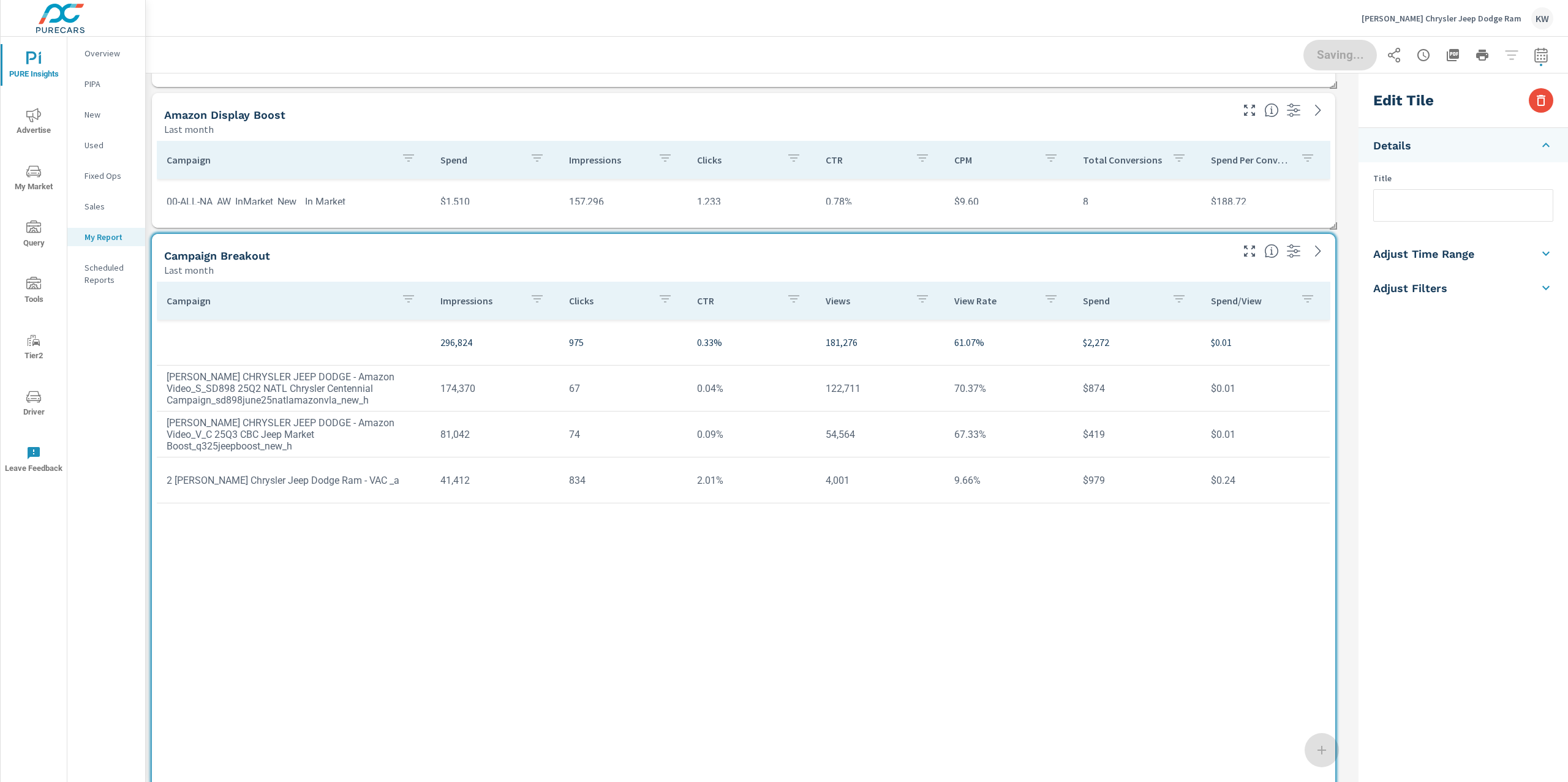
click at [1405, 208] on input "text" at bounding box center [1462, 205] width 179 height 32
type input "A"
type input "Video Campaigns"
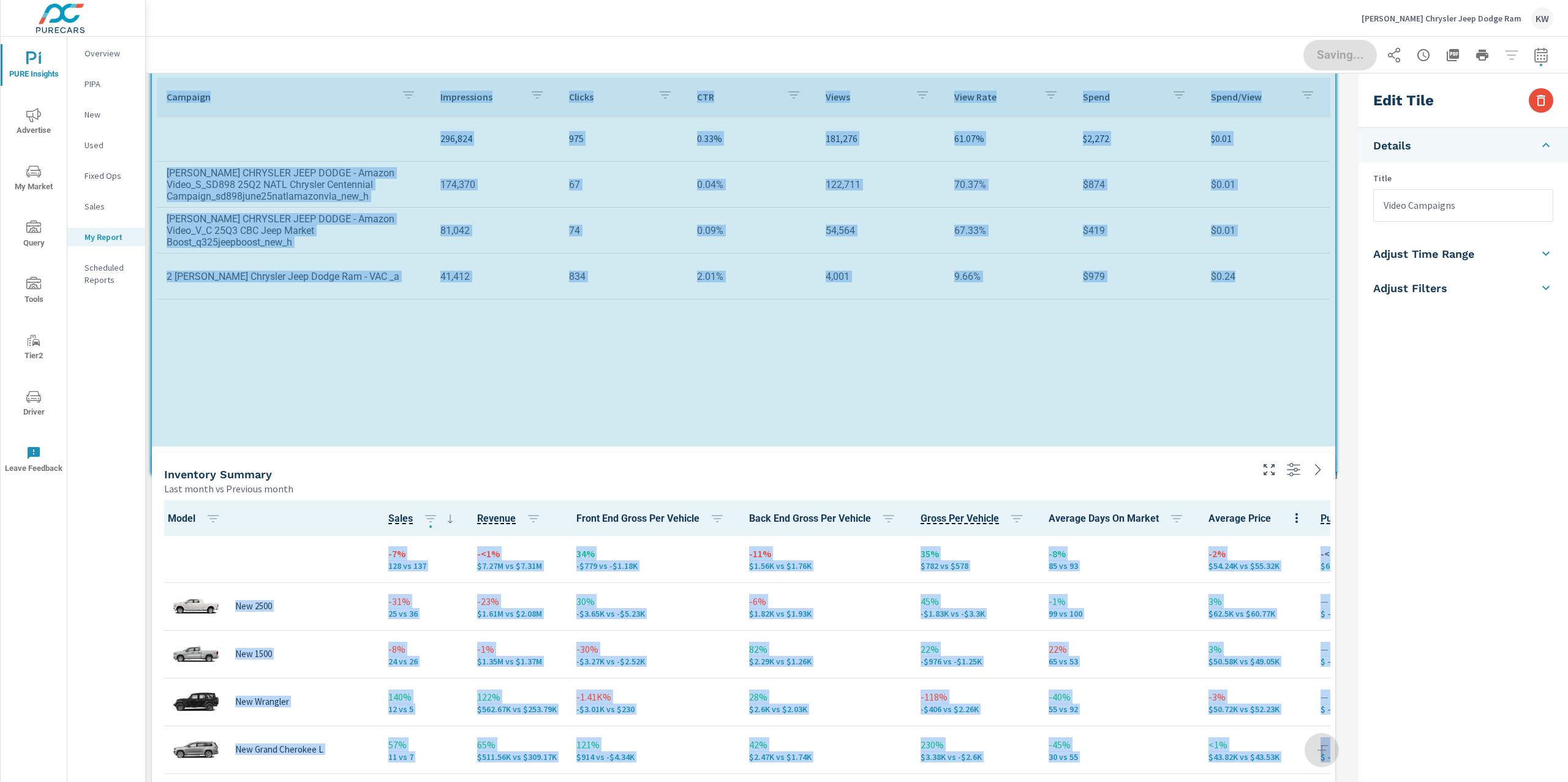
scroll to position [6, 6]
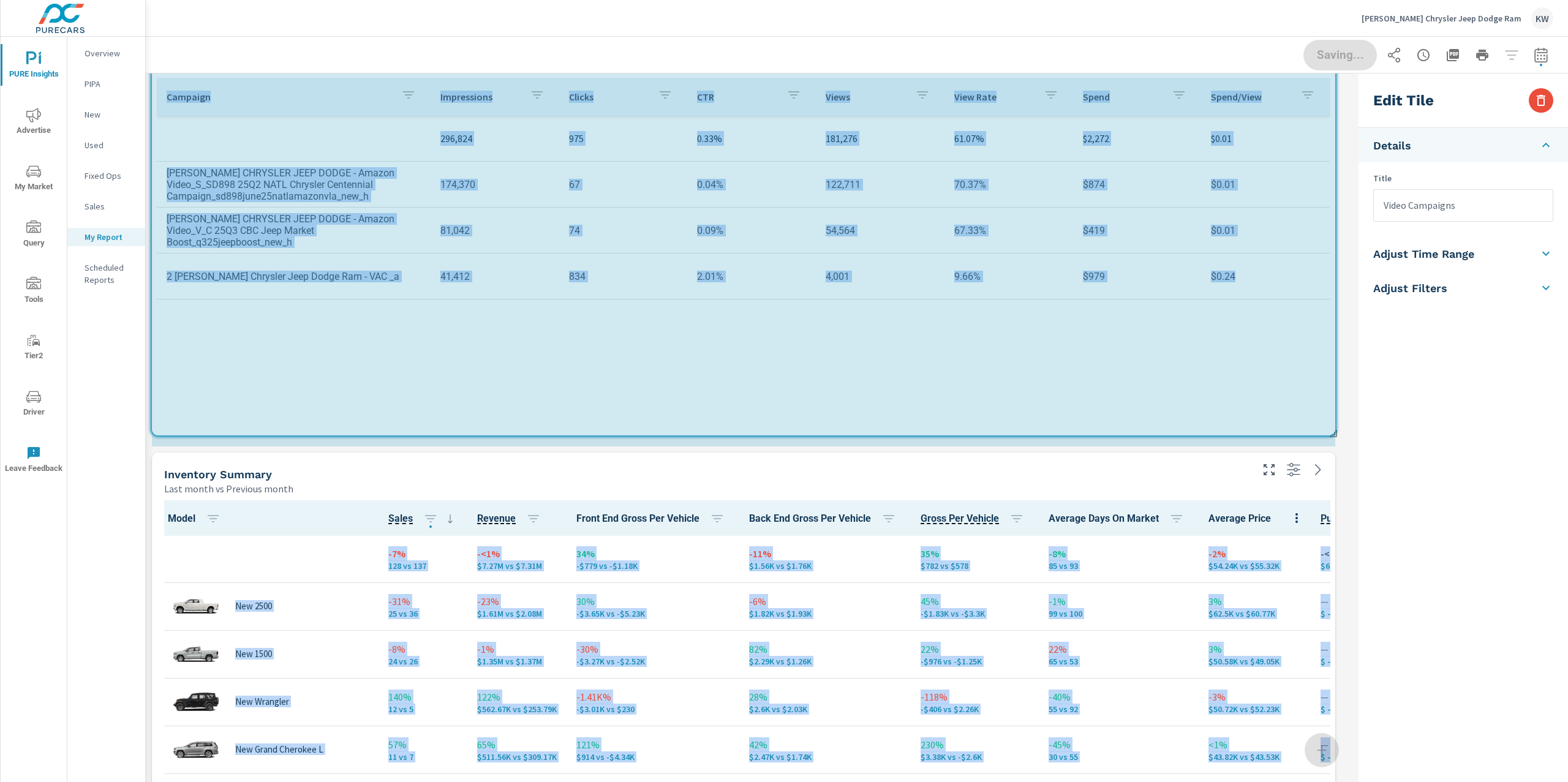
drag, startPoint x: 1332, startPoint y: 587, endPoint x: 1337, endPoint y: 466, distance: 121.1
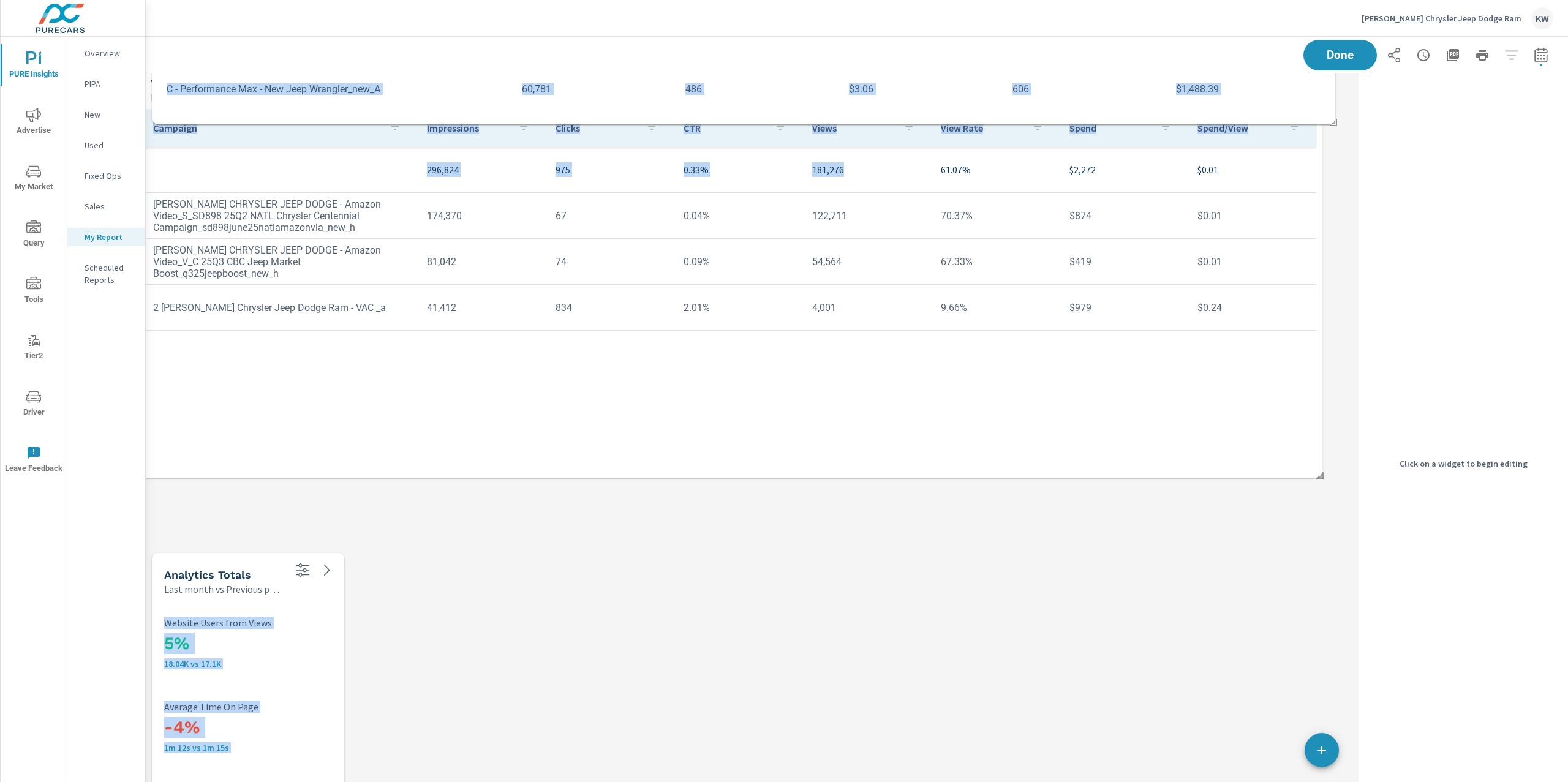
scroll to position [6047, 0]
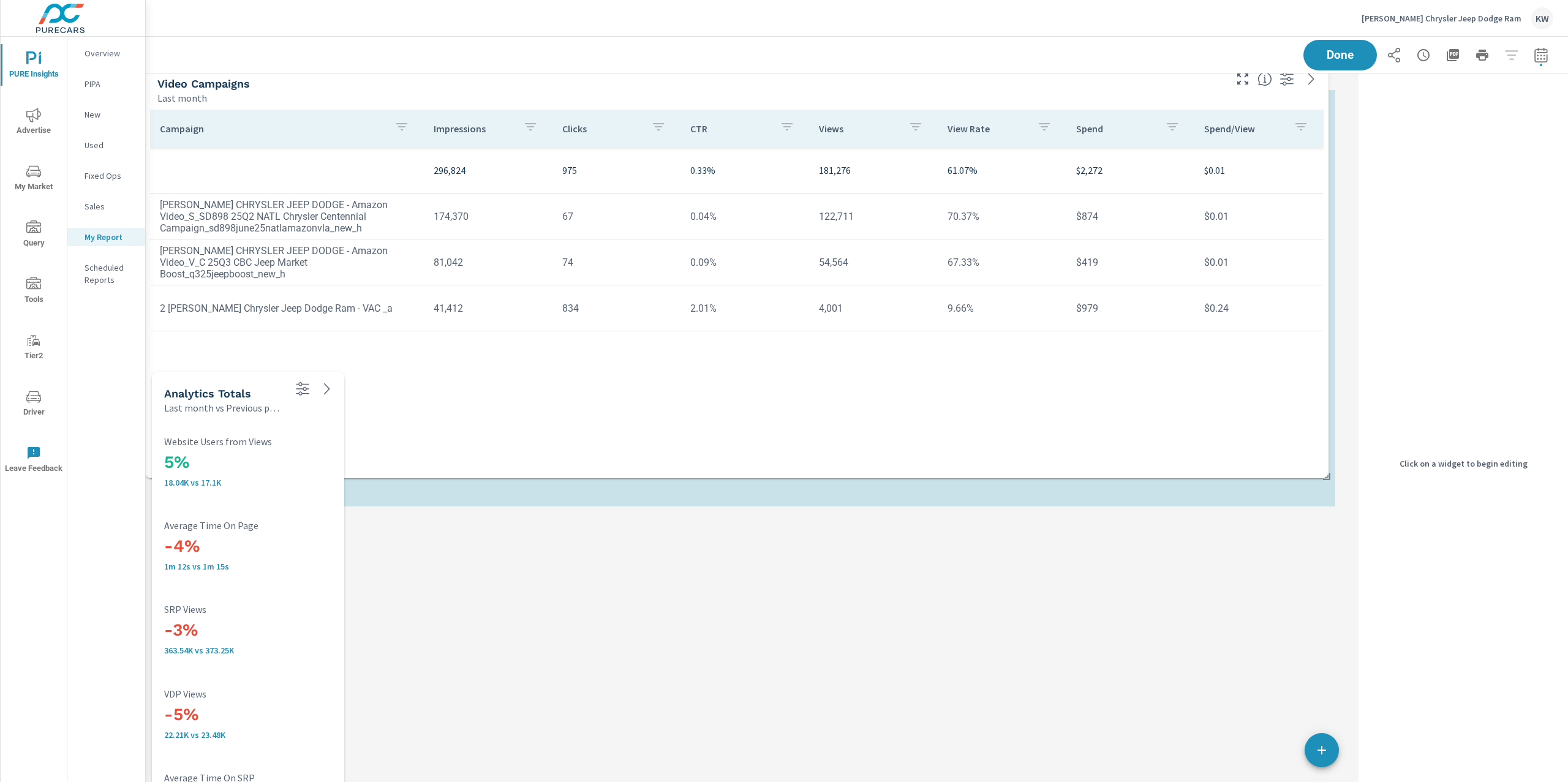
drag, startPoint x: 927, startPoint y: 234, endPoint x: 922, endPoint y: 459, distance: 225.1
click at [922, 459] on div "Campaign Impressions Clicks CTR Views View Rate Spend Spend/View 296,824 975 0.…" at bounding box center [737, 291] width 1173 height 364
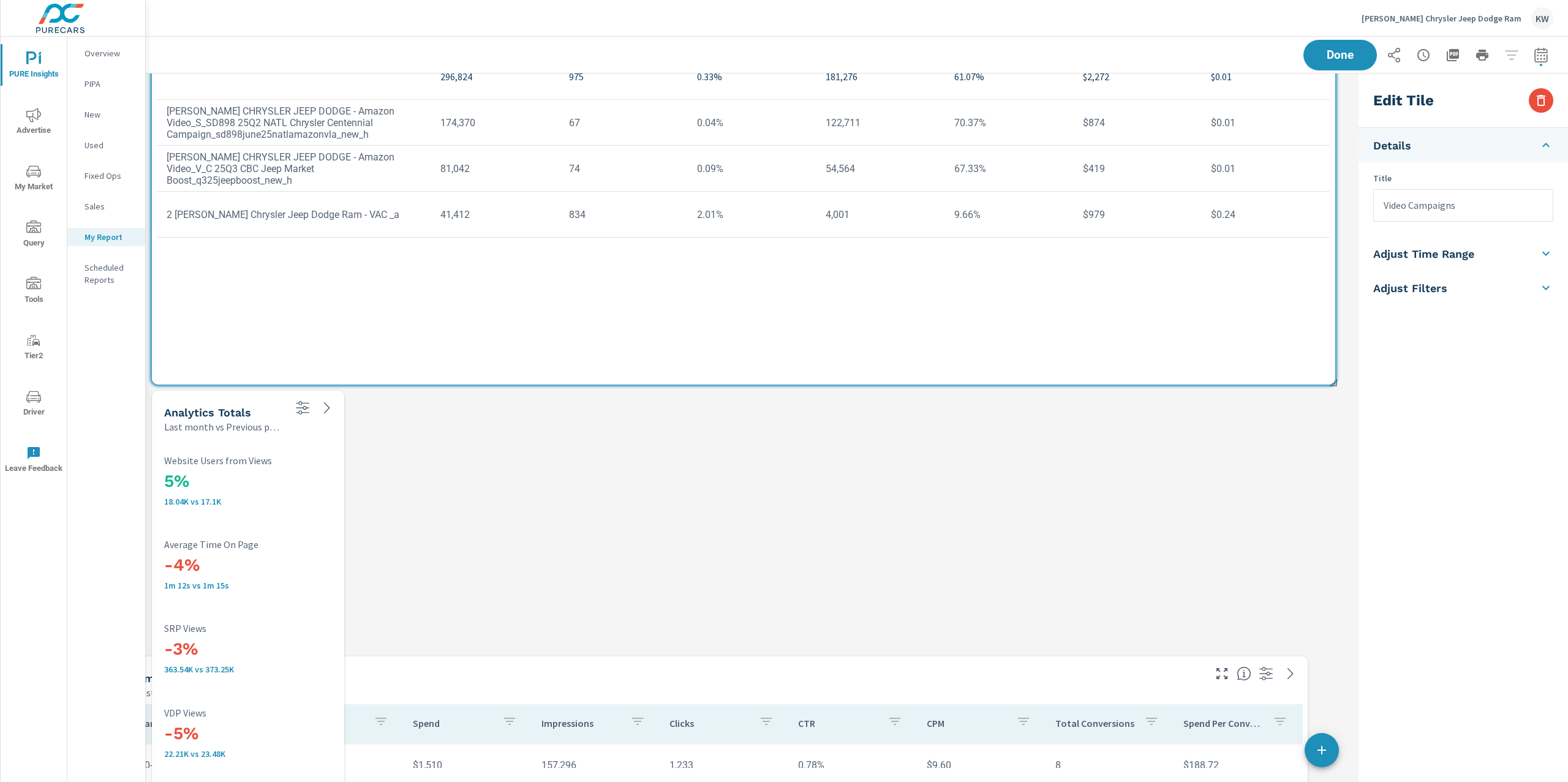
scroll to position [5895, 0]
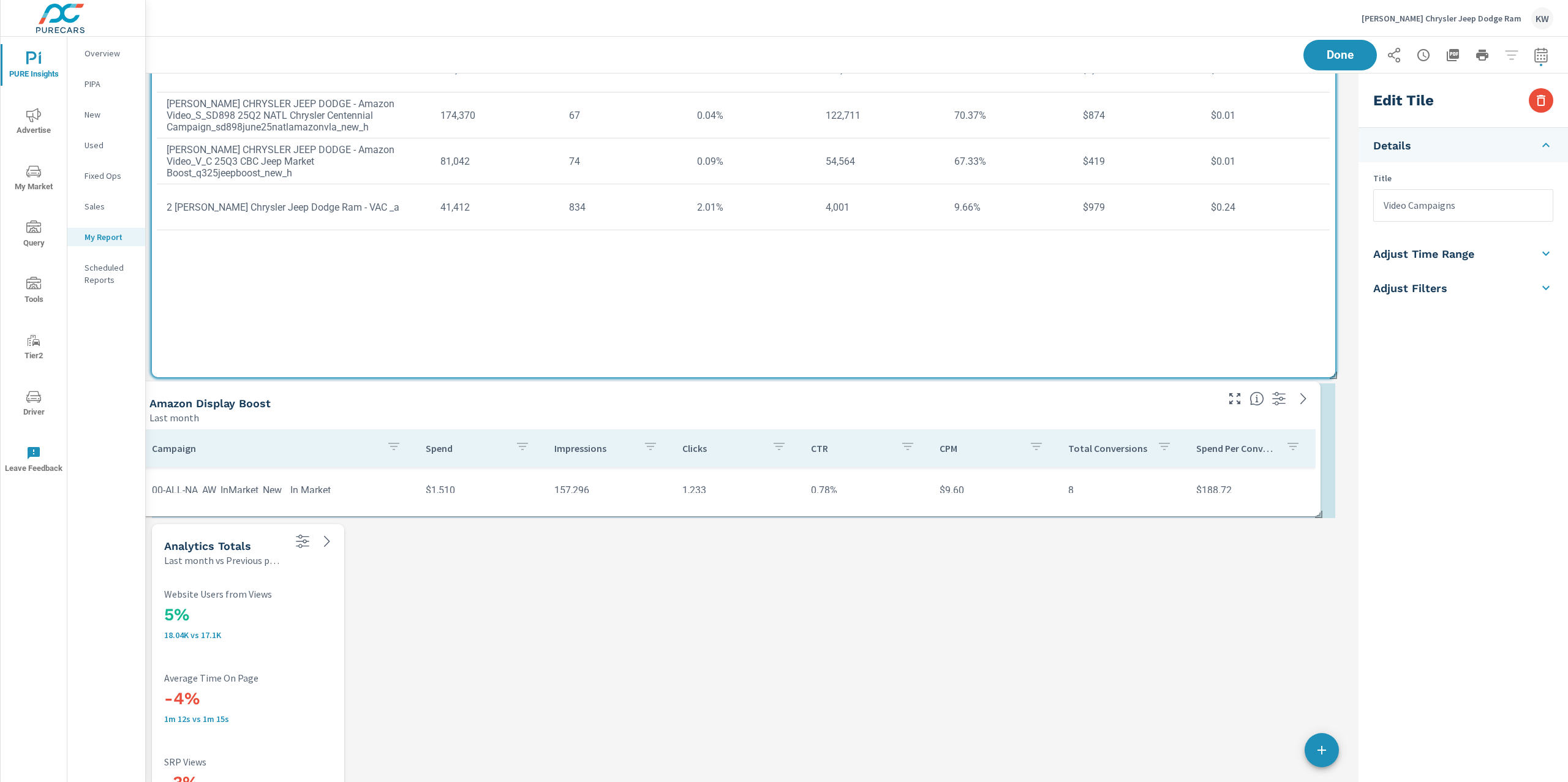
drag, startPoint x: 754, startPoint y: 106, endPoint x: 739, endPoint y: 497, distance: 391.3
click at [739, 497] on div "Campaign Spend Impressions Clicks CTR CPM Total Conversions Spend Per Conversio…" at bounding box center [729, 470] width 1173 height 82
type input "Amazon Display Boost"
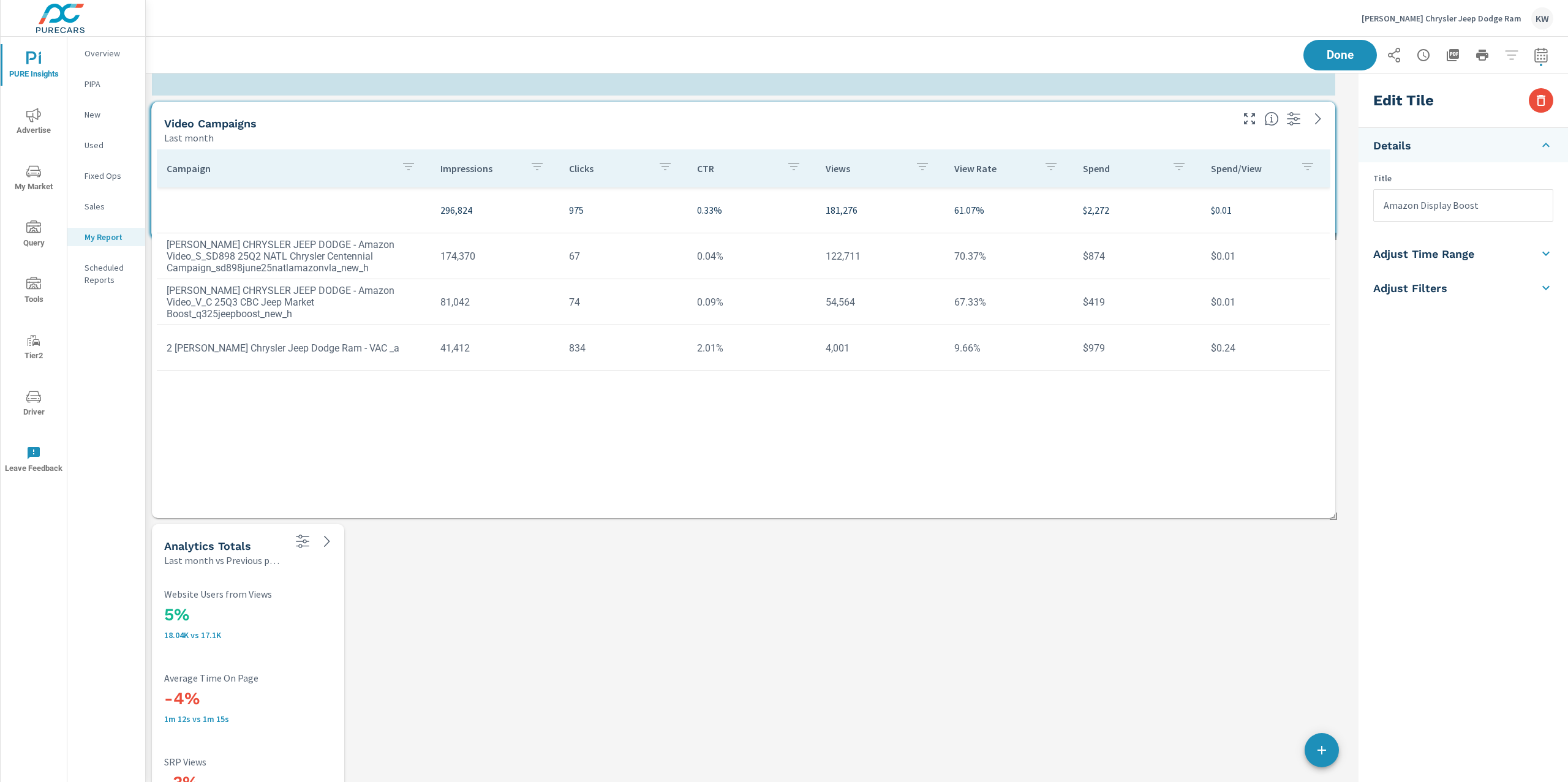
drag, startPoint x: 819, startPoint y: 395, endPoint x: 825, endPoint y: 109, distance: 286.1
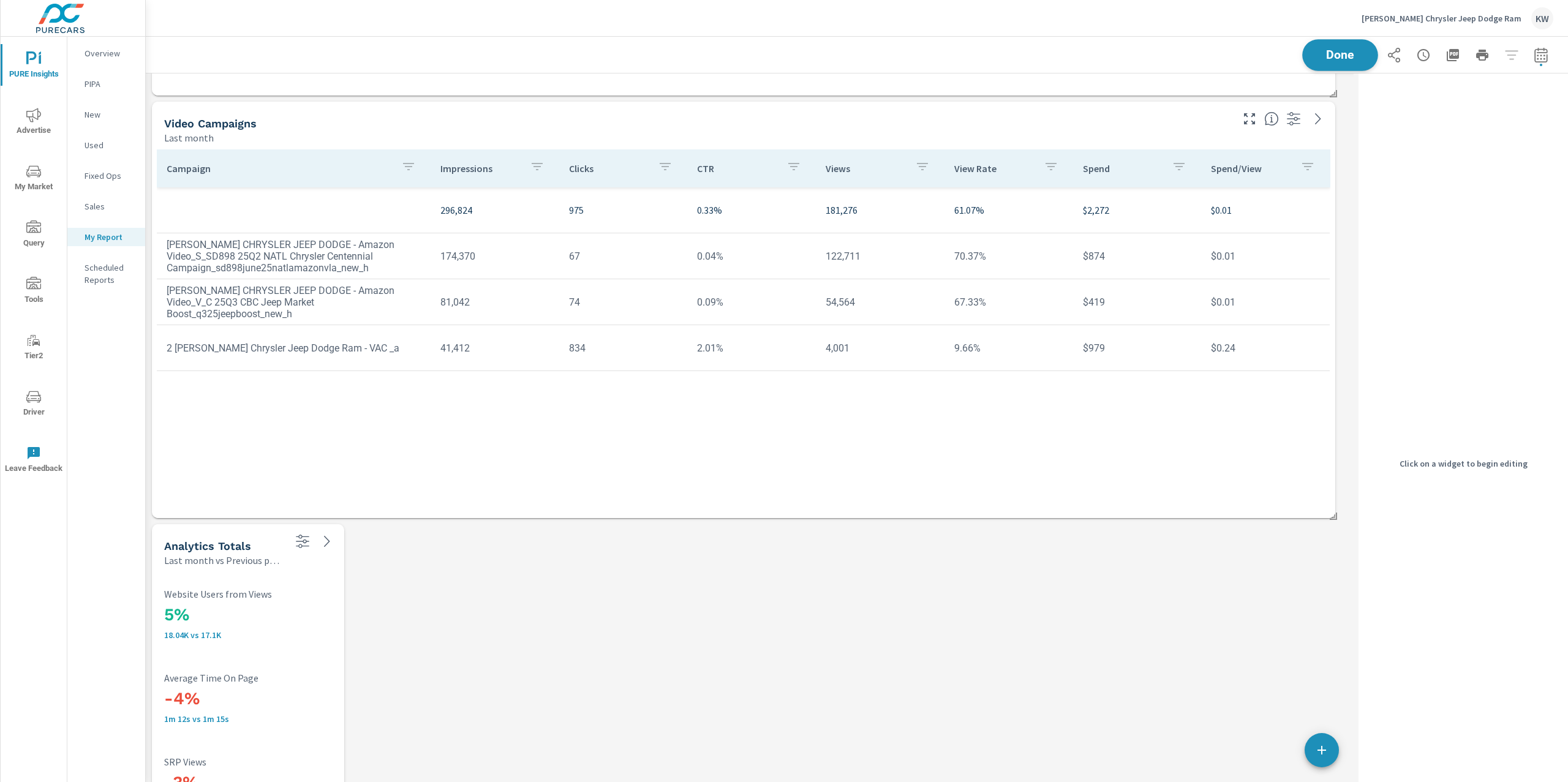
click at [1325, 59] on span "Done" at bounding box center [1339, 54] width 50 height 12
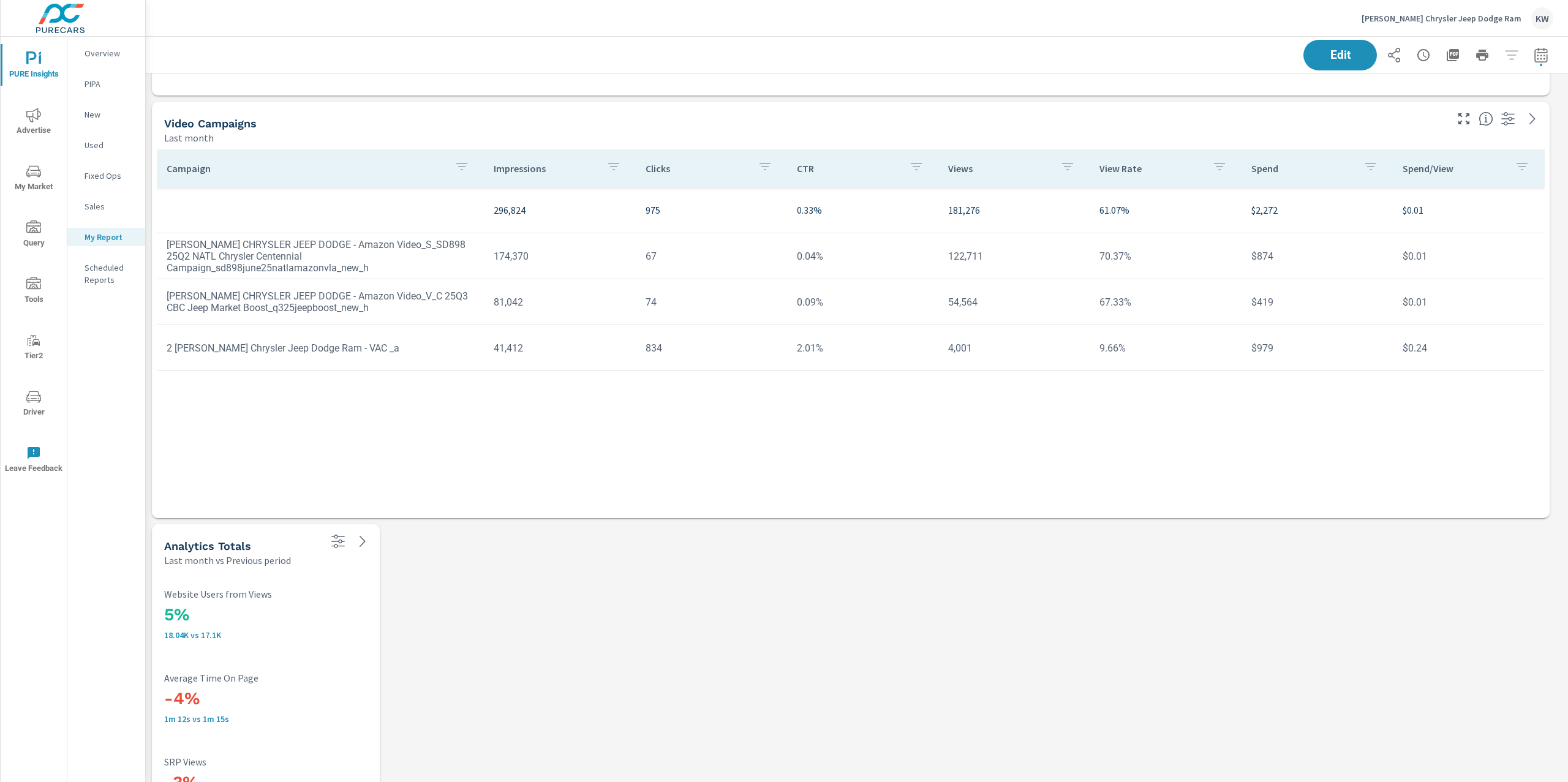
scroll to position [8343, 1435]
click at [35, 120] on icon "nav menu" at bounding box center [34, 115] width 15 height 15
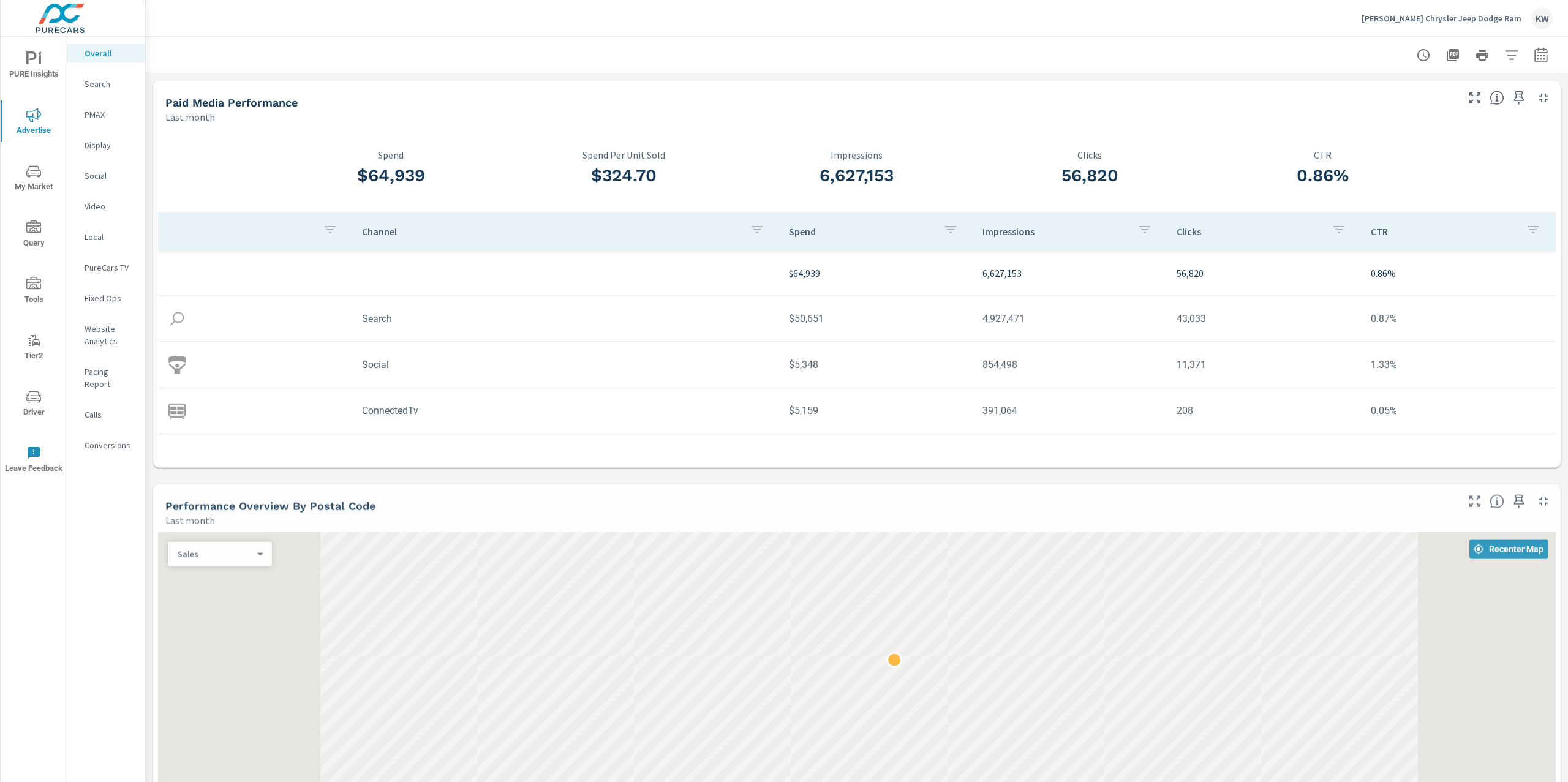
scroll to position [45, 0]
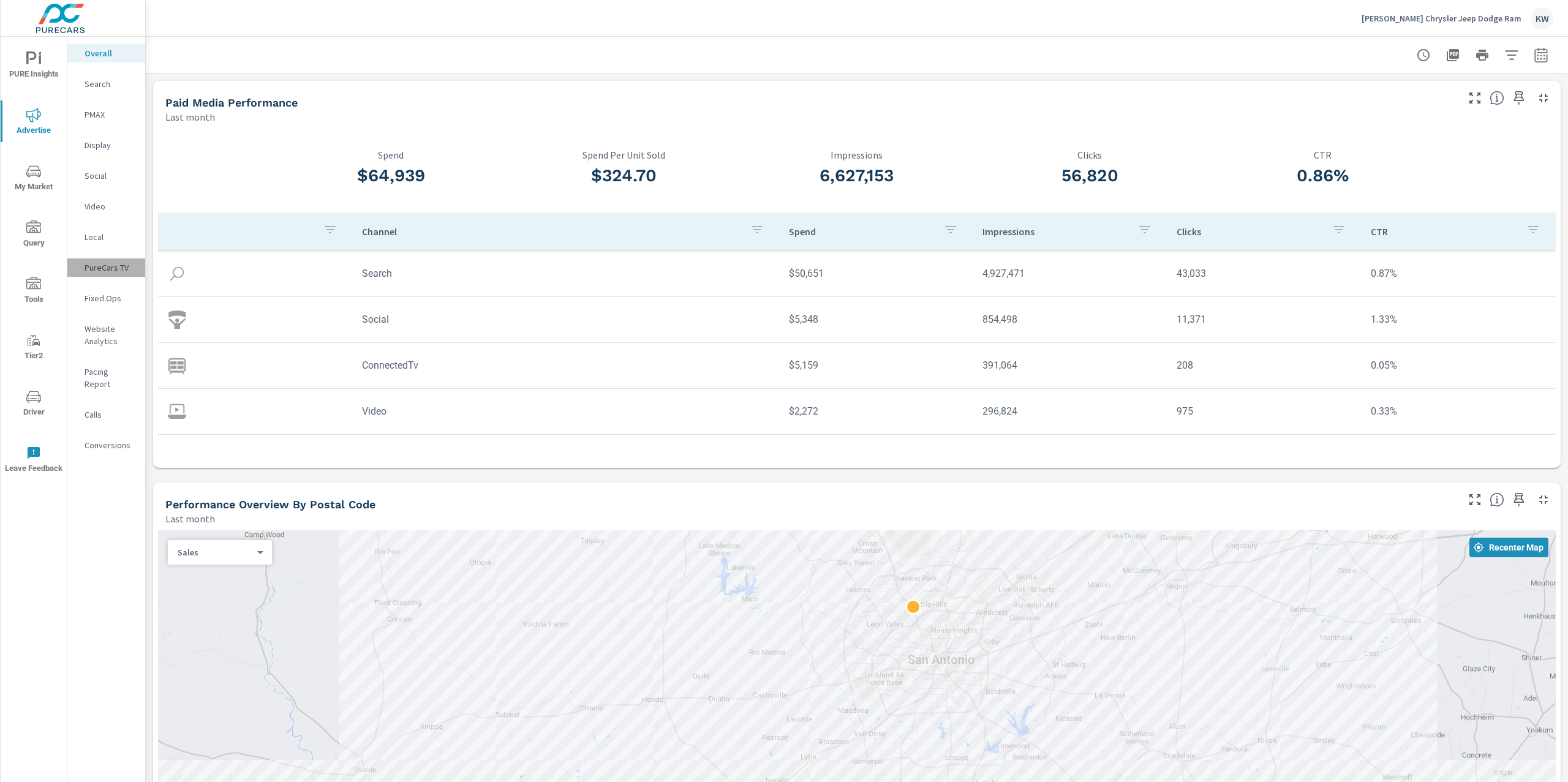
click at [106, 263] on p "PureCars TV" at bounding box center [110, 268] width 51 height 12
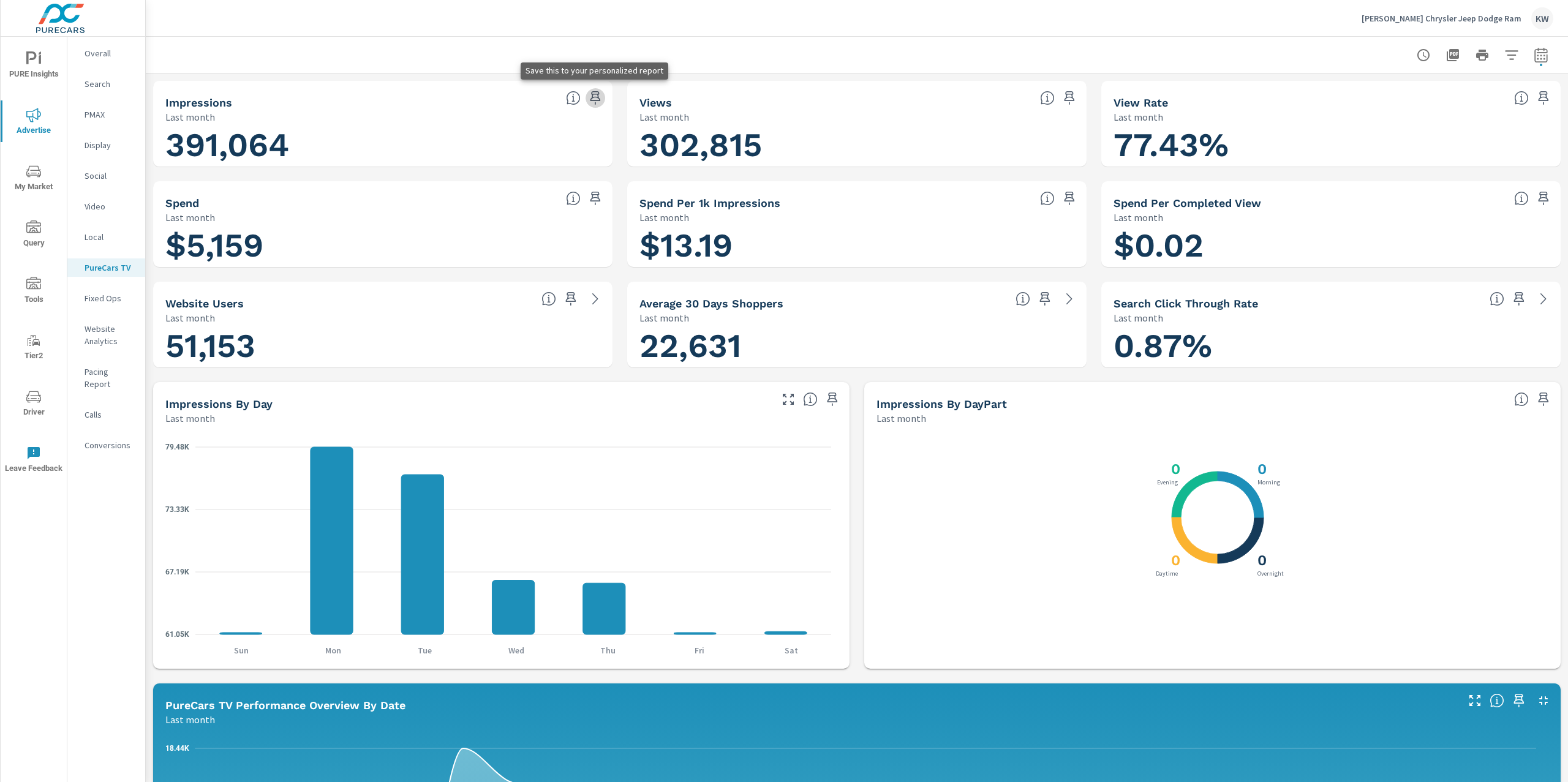
click at [595, 100] on icon "button" at bounding box center [595, 98] width 15 height 15
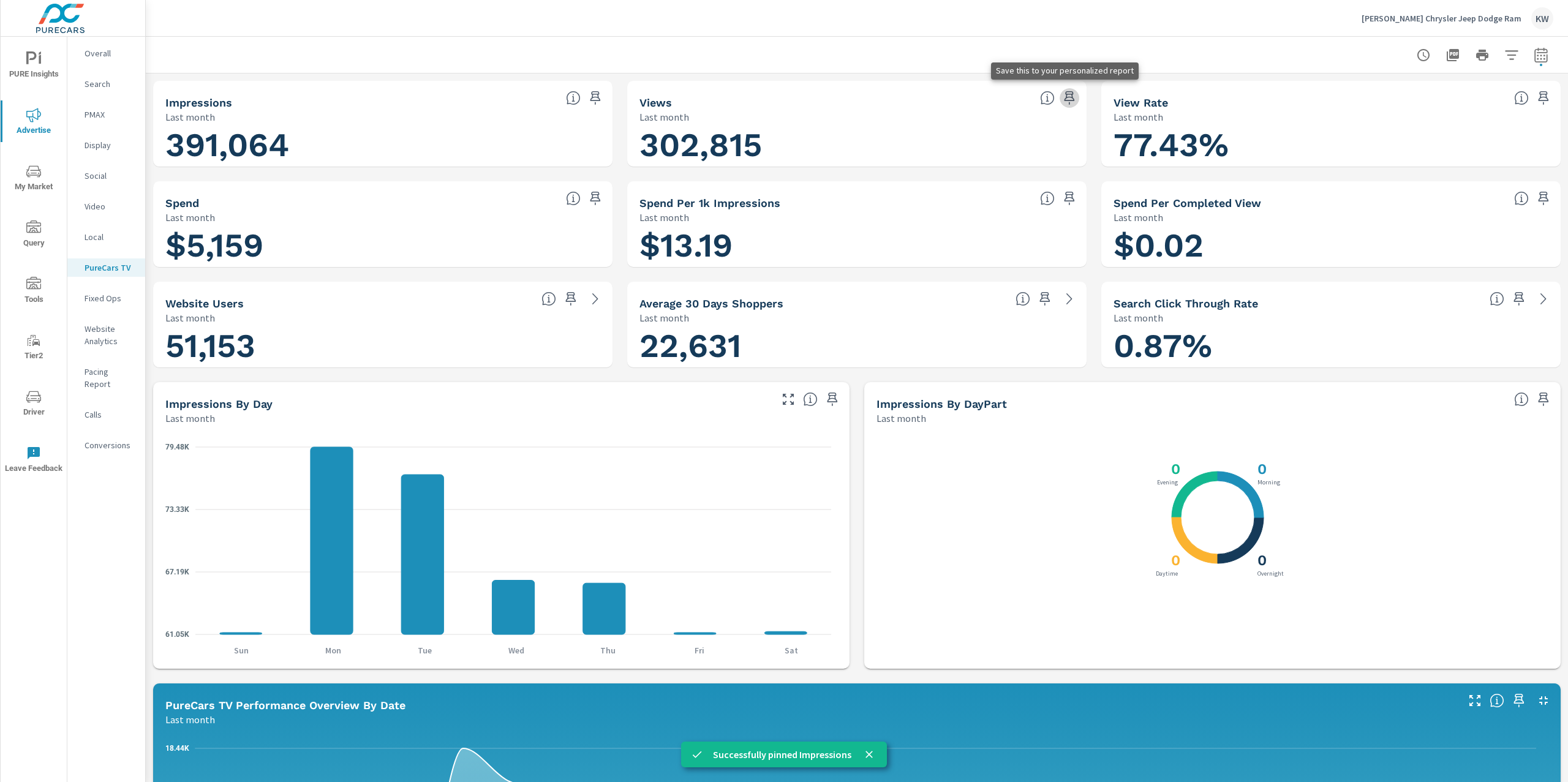
click at [1064, 100] on icon "button" at bounding box center [1069, 98] width 11 height 14
click at [1536, 98] on icon "button" at bounding box center [1543, 98] width 15 height 15
click at [596, 195] on icon "button" at bounding box center [595, 198] width 15 height 15
click at [1064, 197] on icon "button" at bounding box center [1069, 198] width 11 height 14
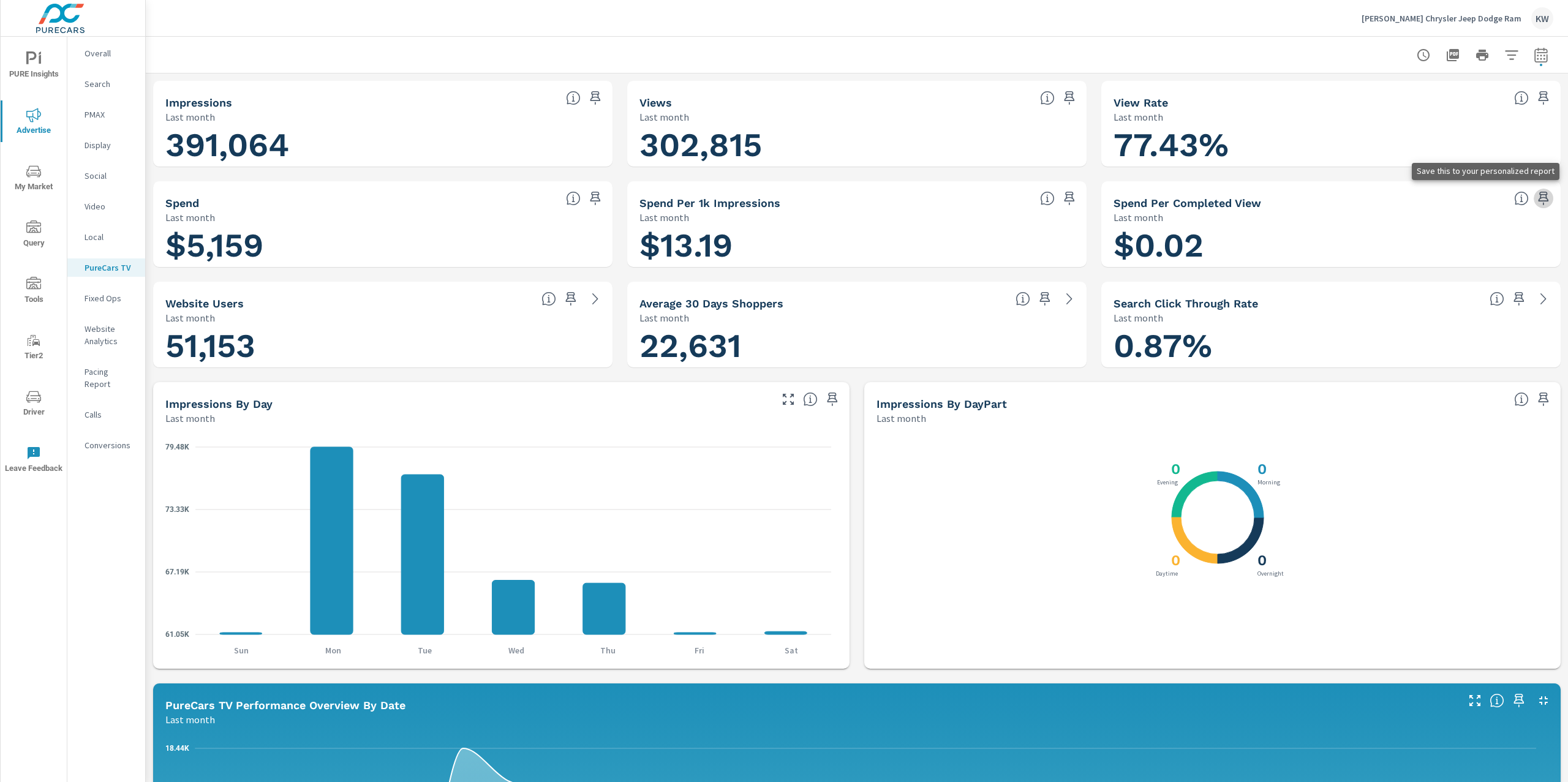
click at [1536, 201] on icon "button" at bounding box center [1543, 198] width 15 height 15
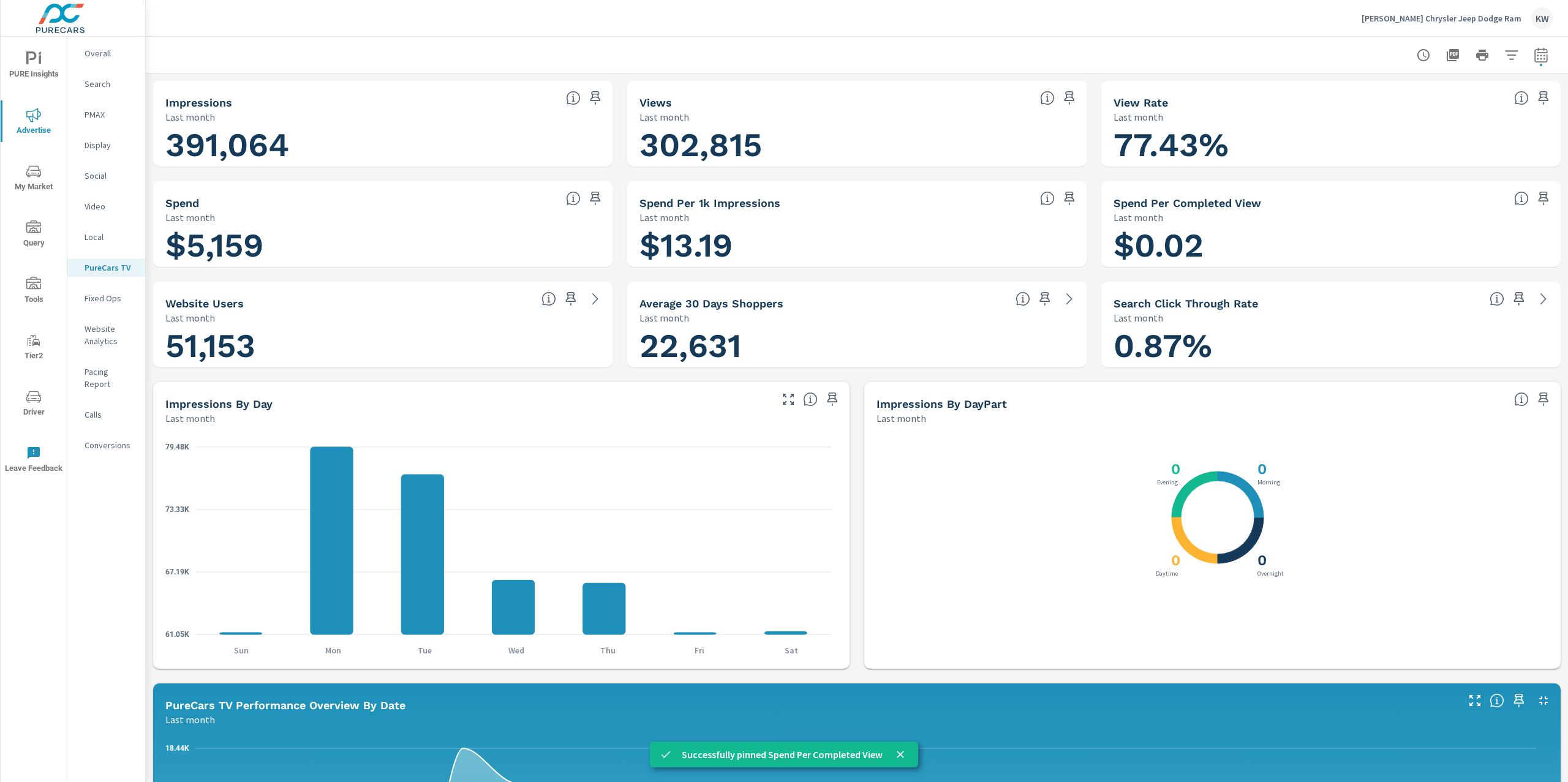
click at [37, 67] on span "PURE Insights" at bounding box center [33, 66] width 59 height 30
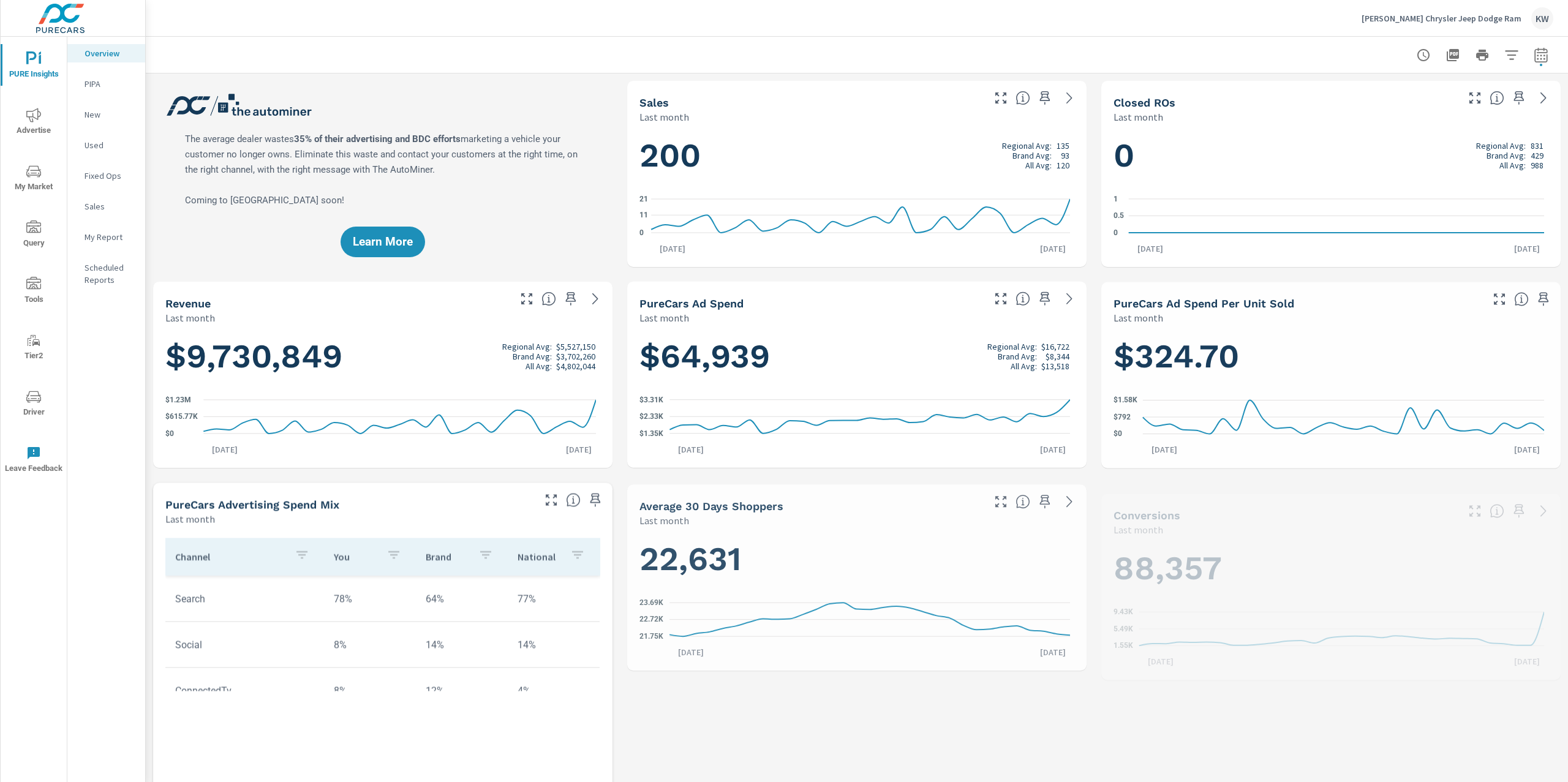
scroll to position [1, 0]
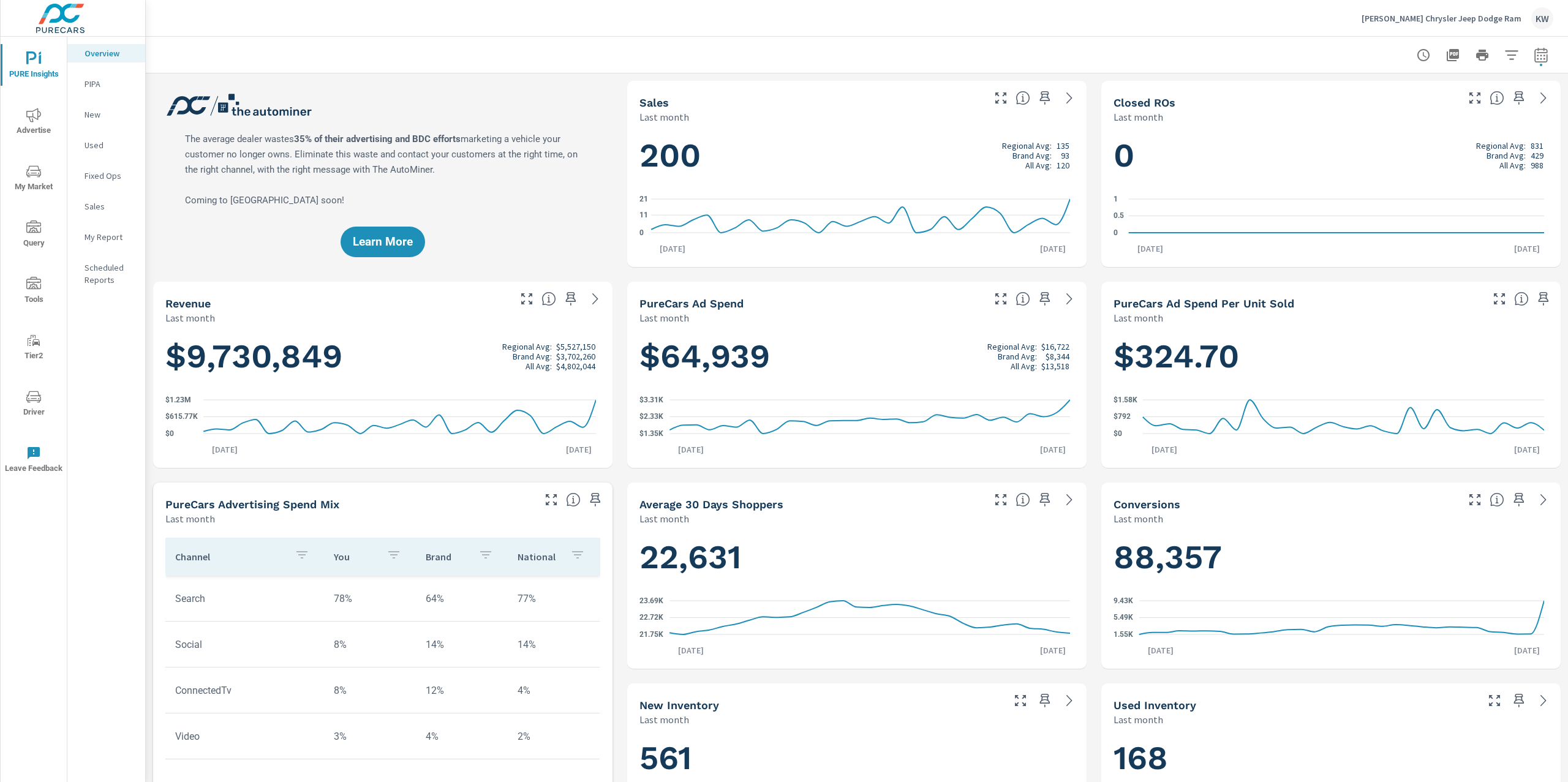
click at [117, 234] on p "My Report" at bounding box center [110, 237] width 51 height 12
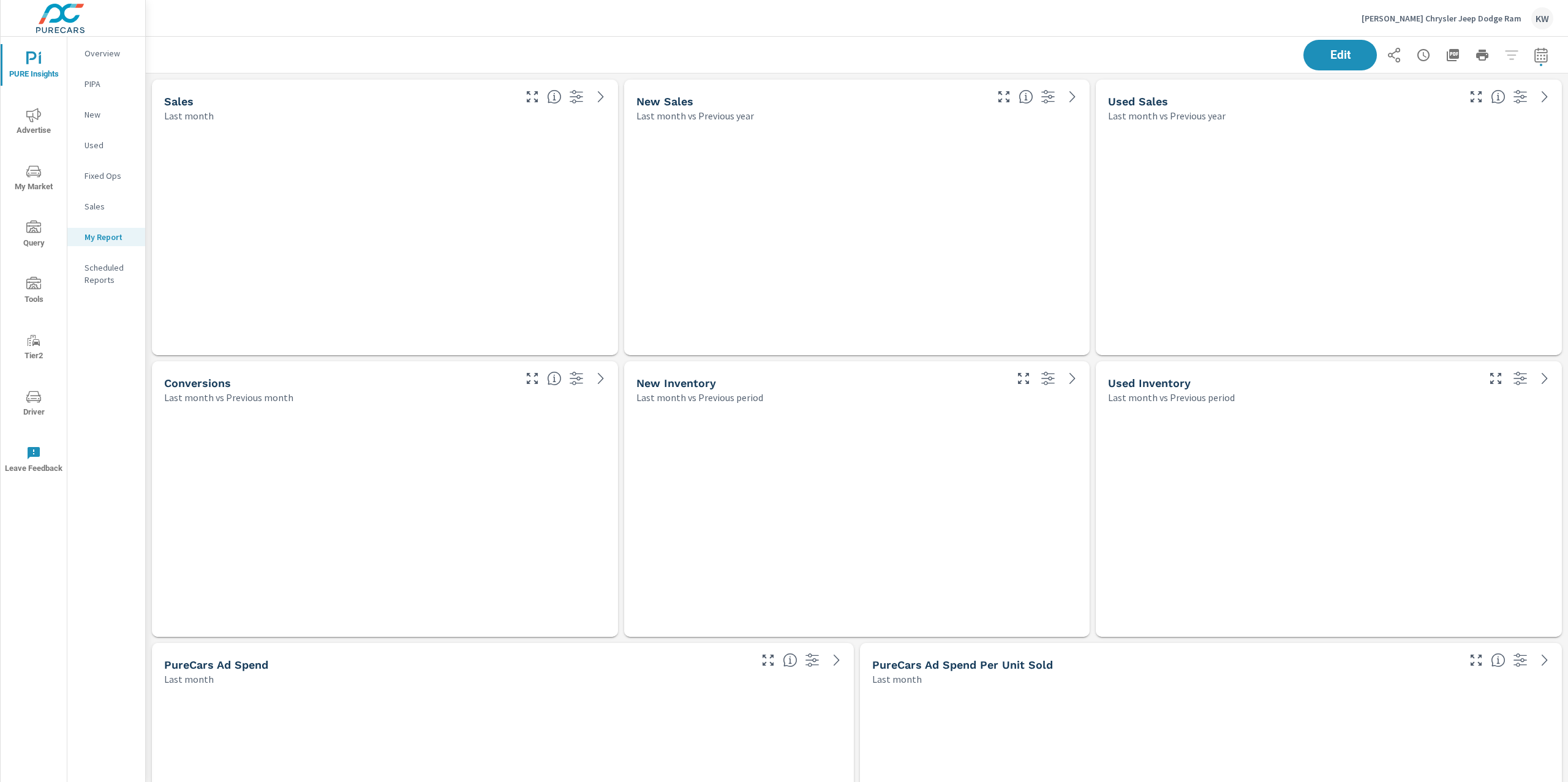
scroll to position [8625, 1435]
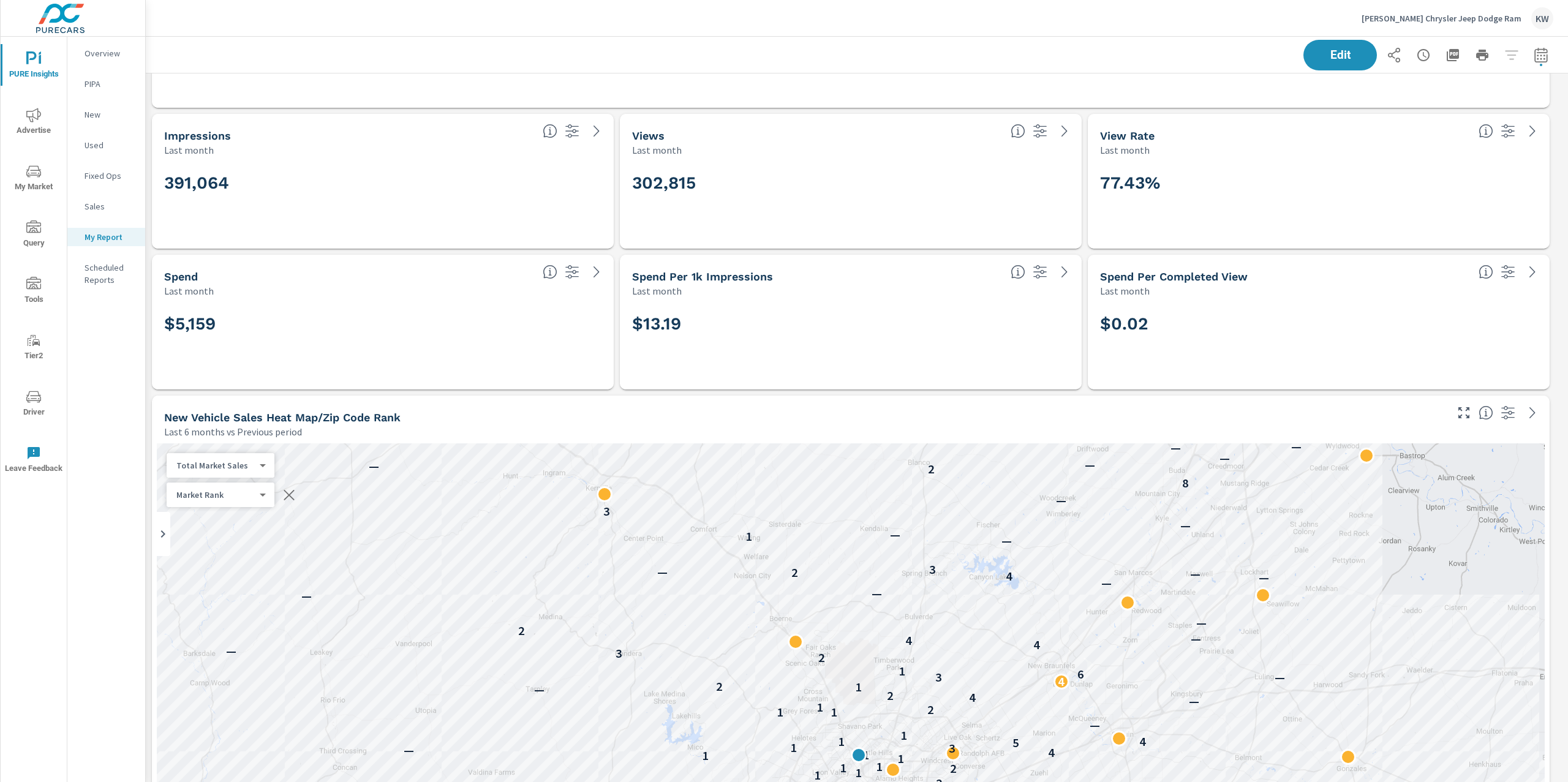
scroll to position [2269, 0]
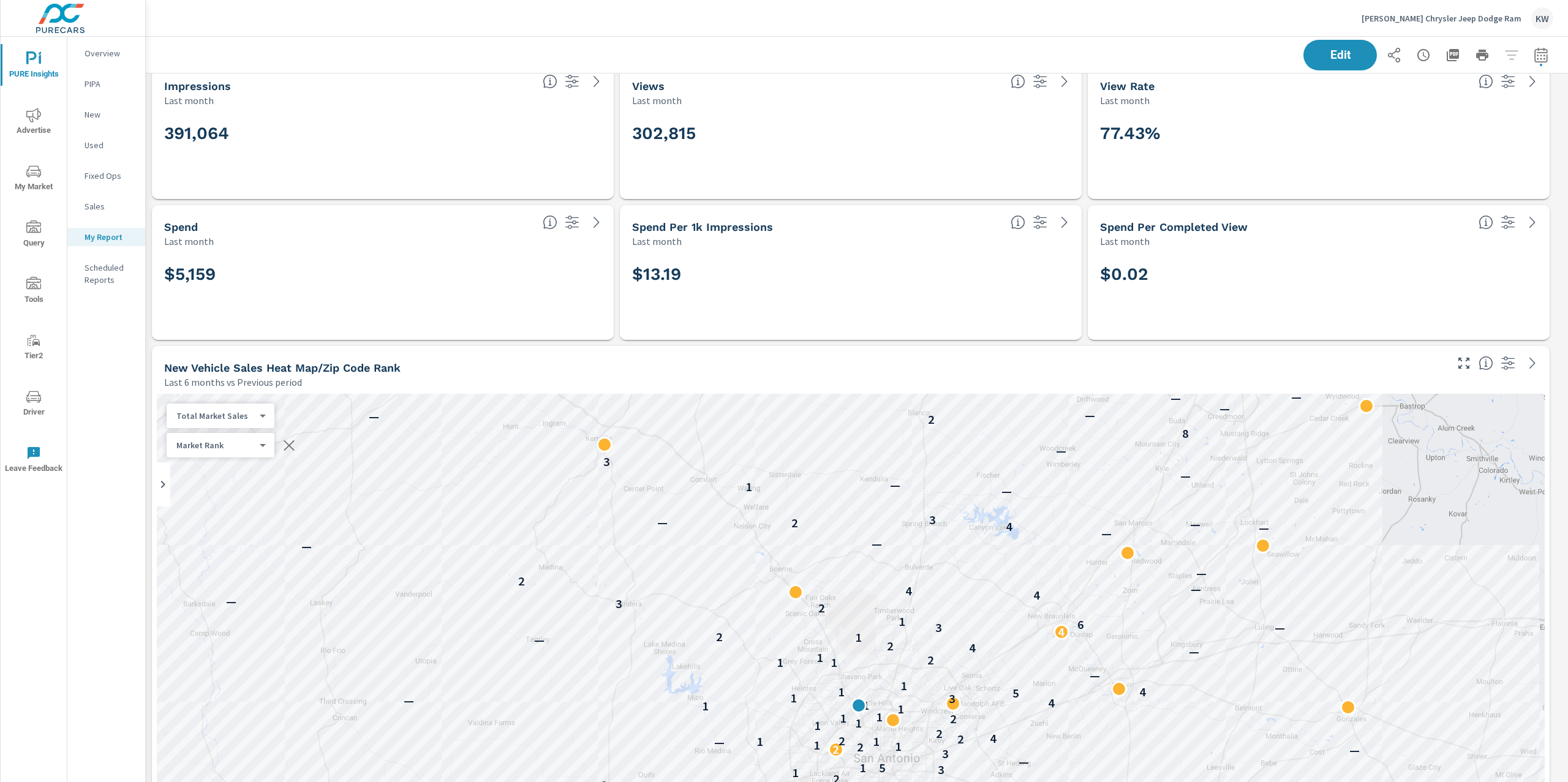
click at [1325, 56] on span "Edit" at bounding box center [1339, 55] width 49 height 11
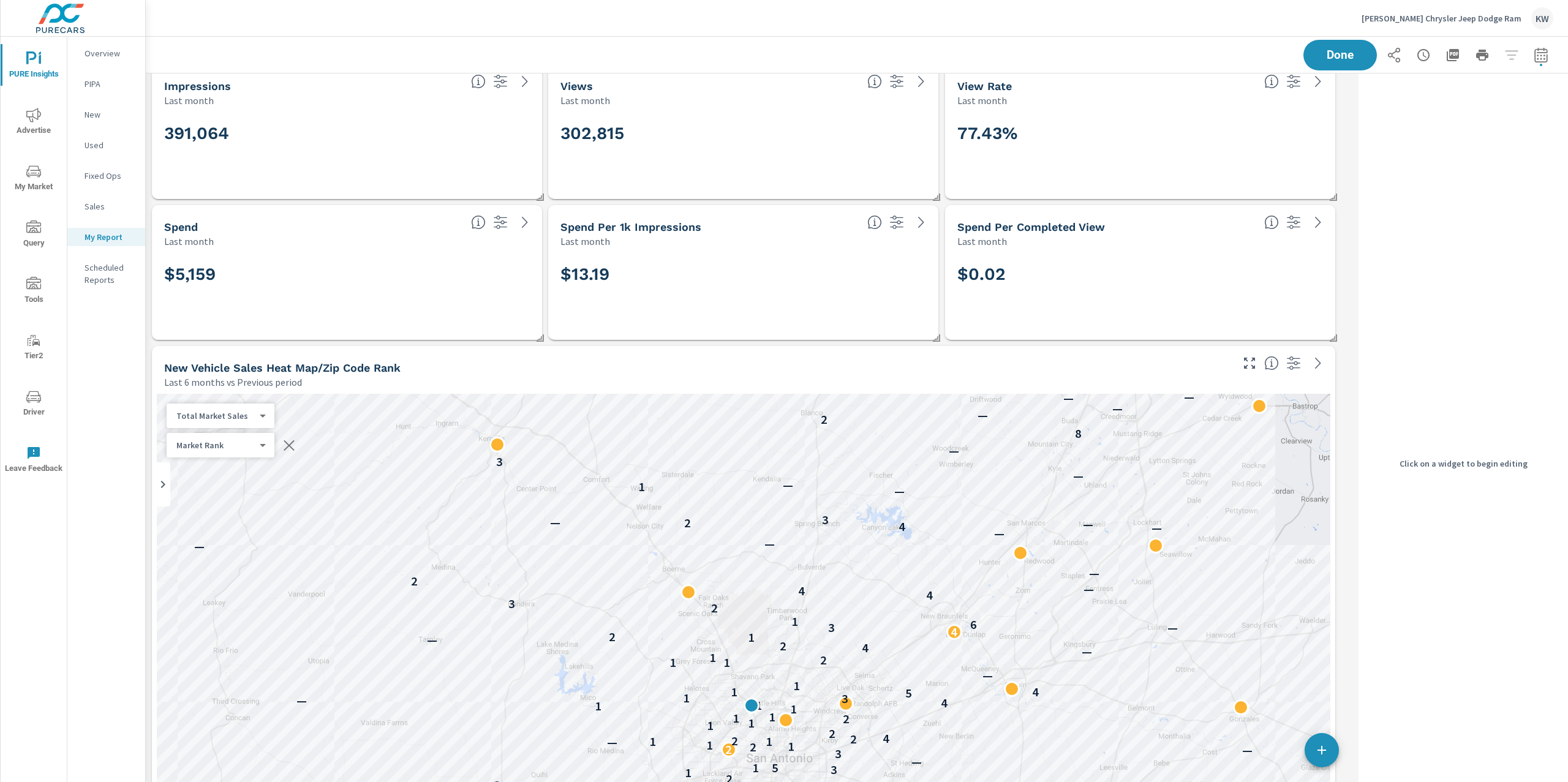
scroll to position [8625, 1221]
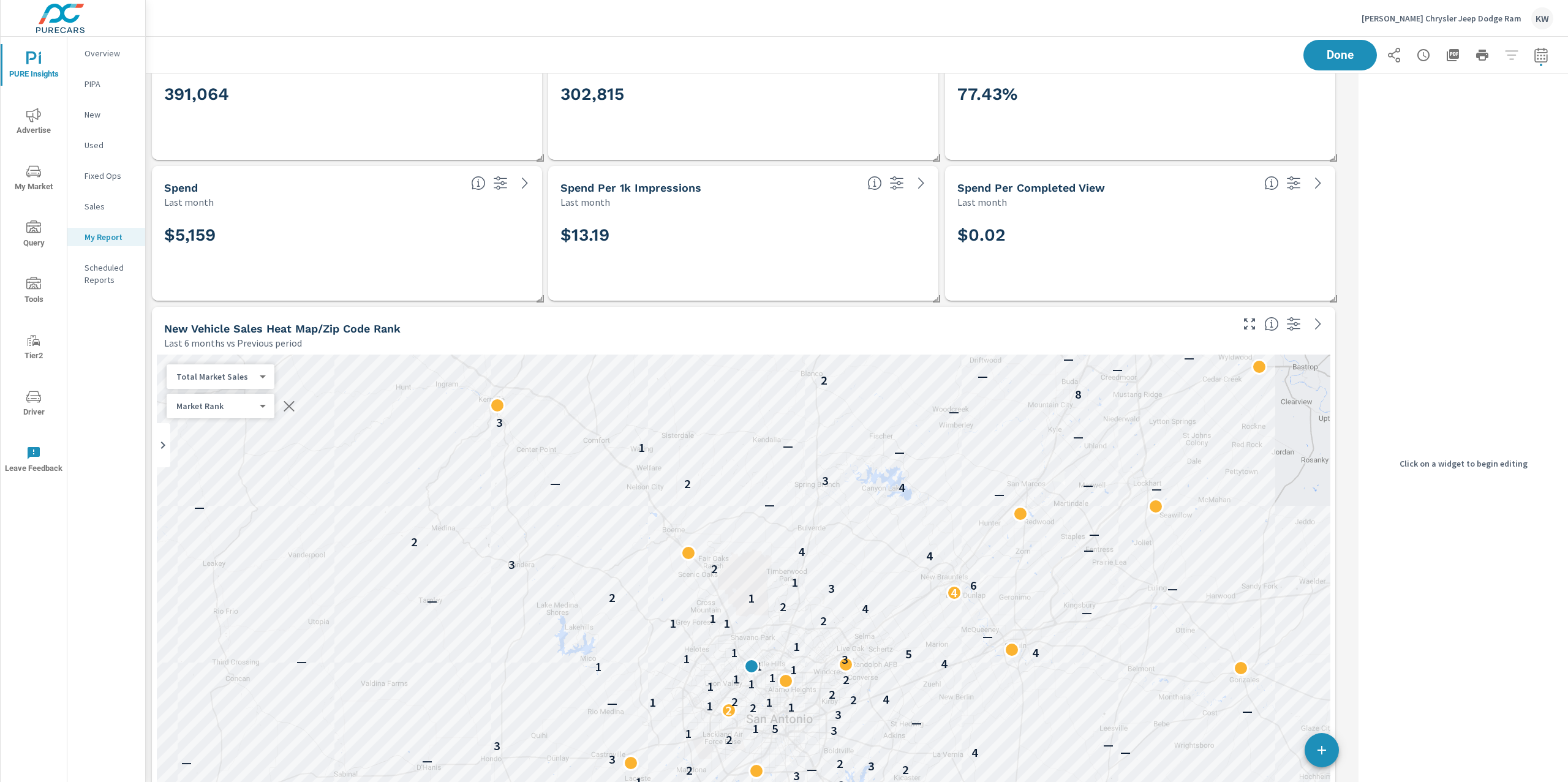
scroll to position [2313, 0]
click at [444, 115] on div "391,064" at bounding box center [347, 109] width 366 height 67
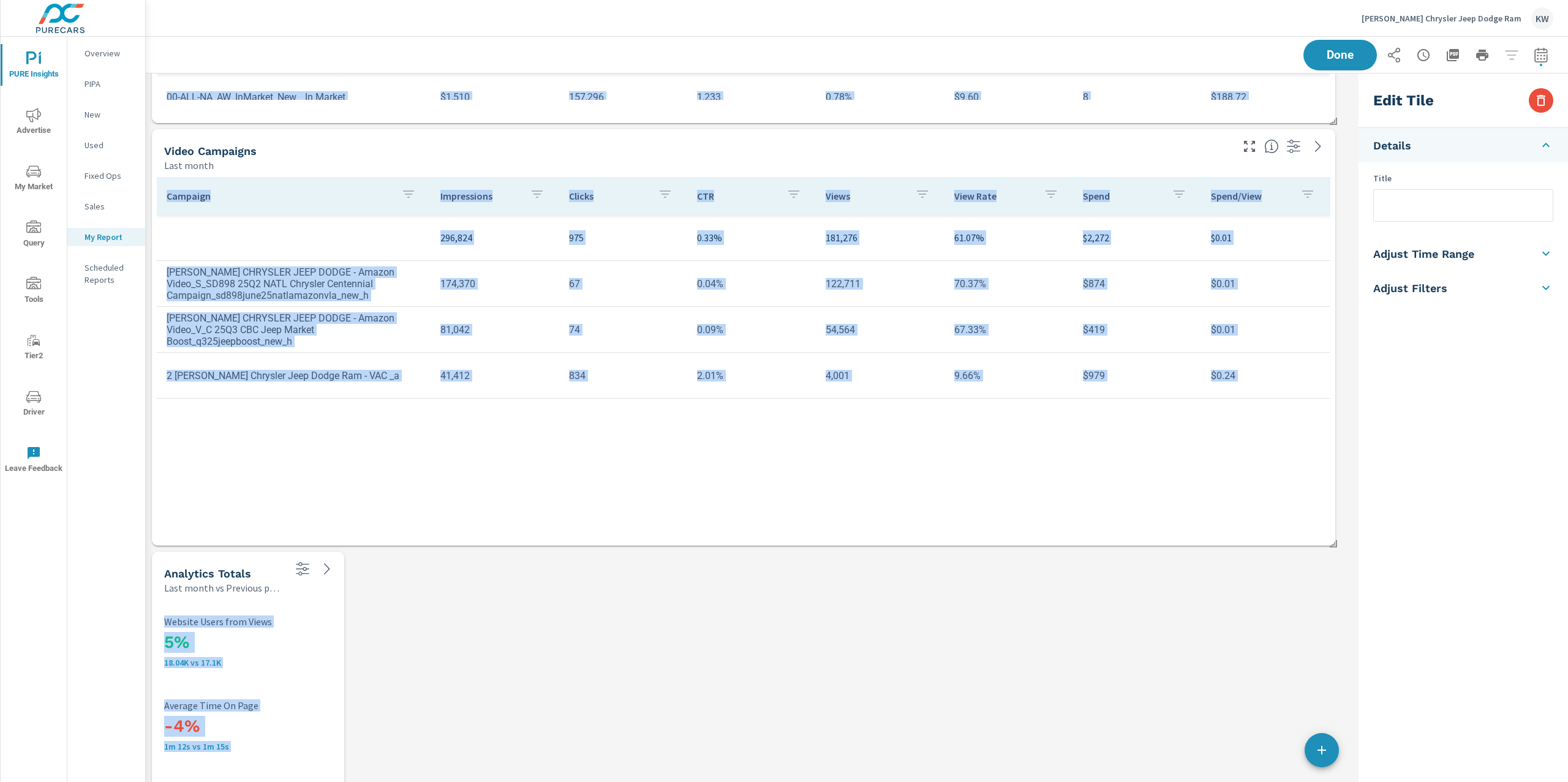
scroll to position [6449, 0]
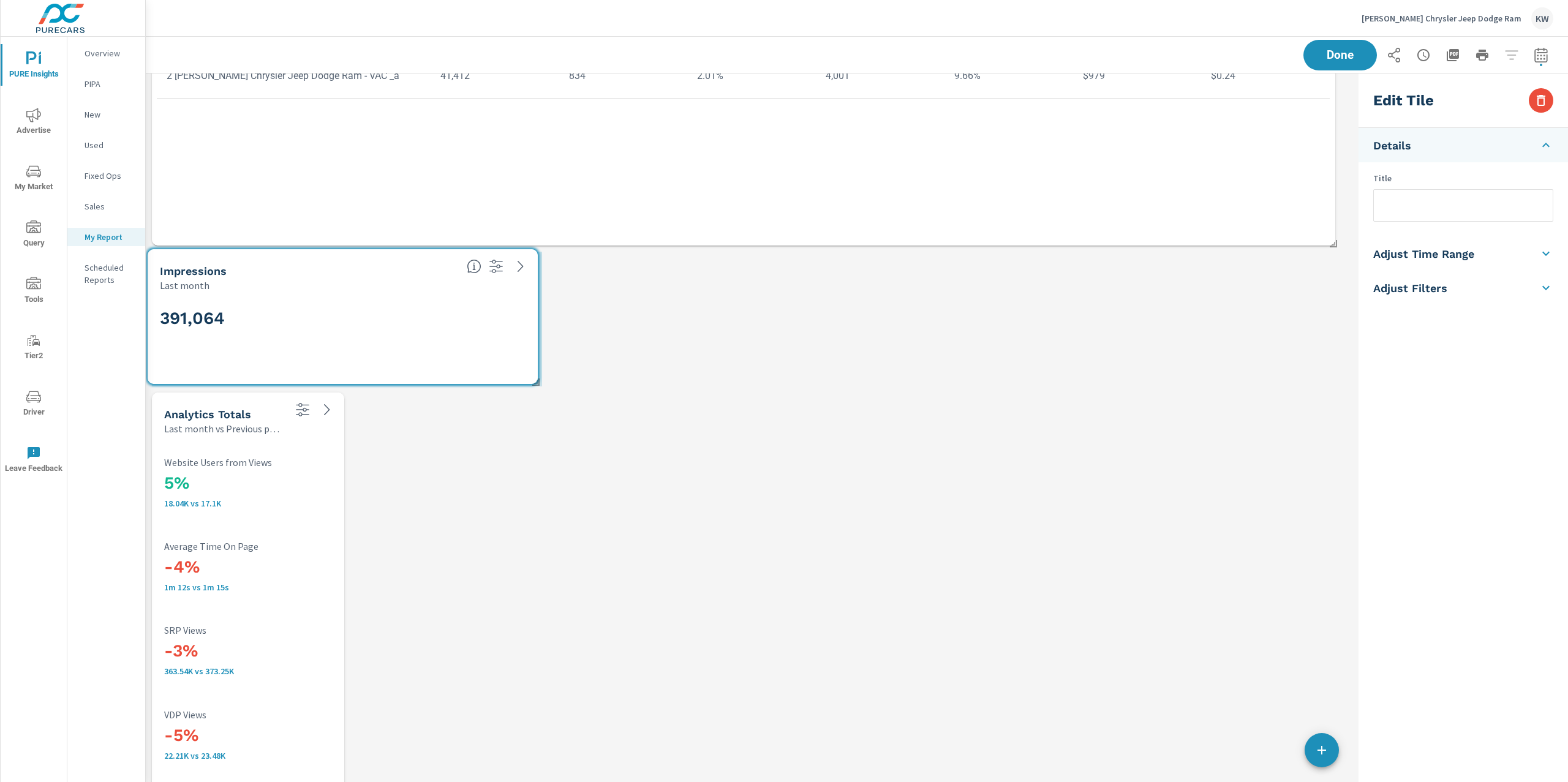
drag, startPoint x: 507, startPoint y: 93, endPoint x: 502, endPoint y: 371, distance: 278.0
click at [502, 371] on div "391,064" at bounding box center [342, 338] width 380 height 82
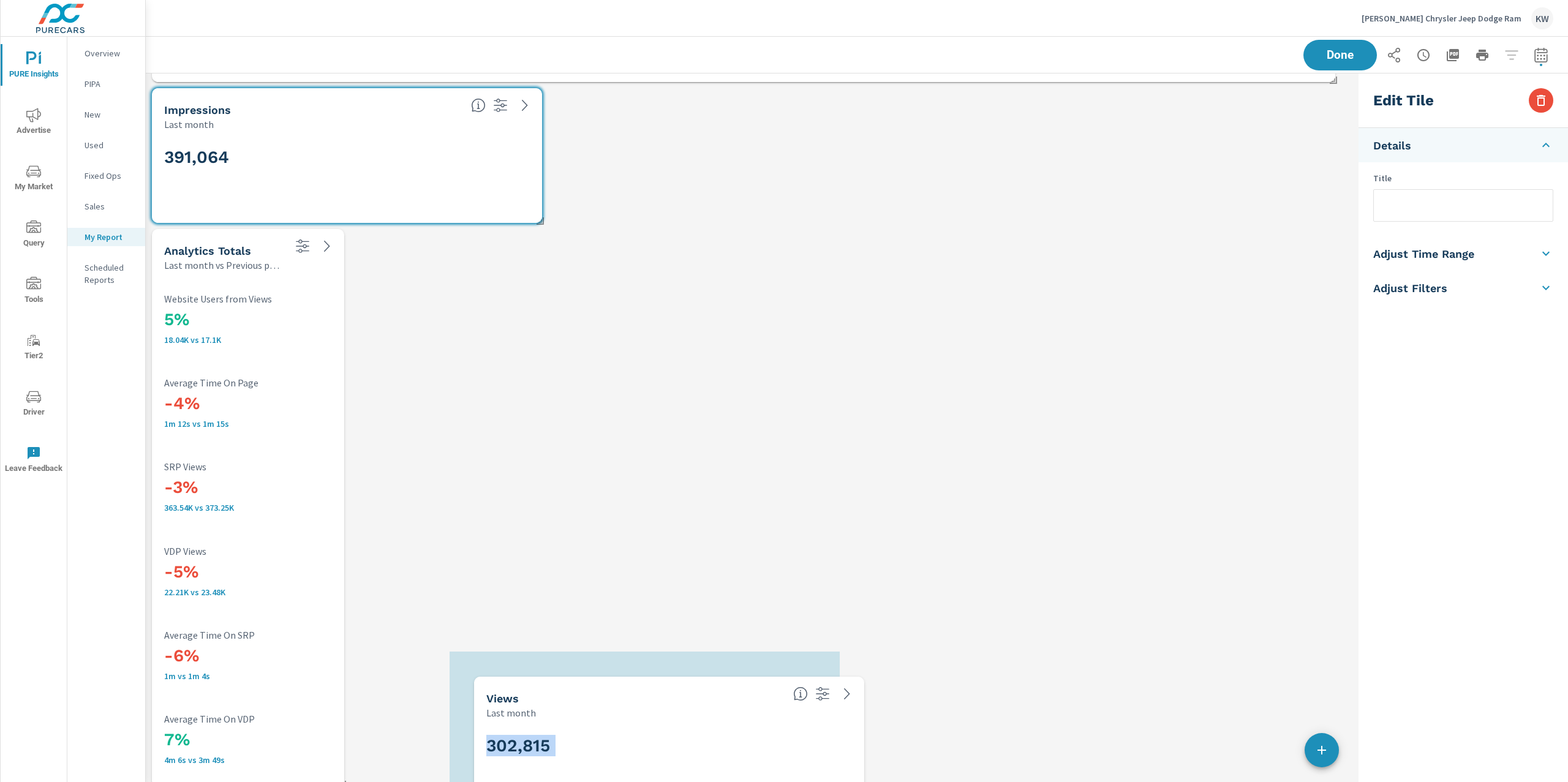
scroll to position [0, 0]
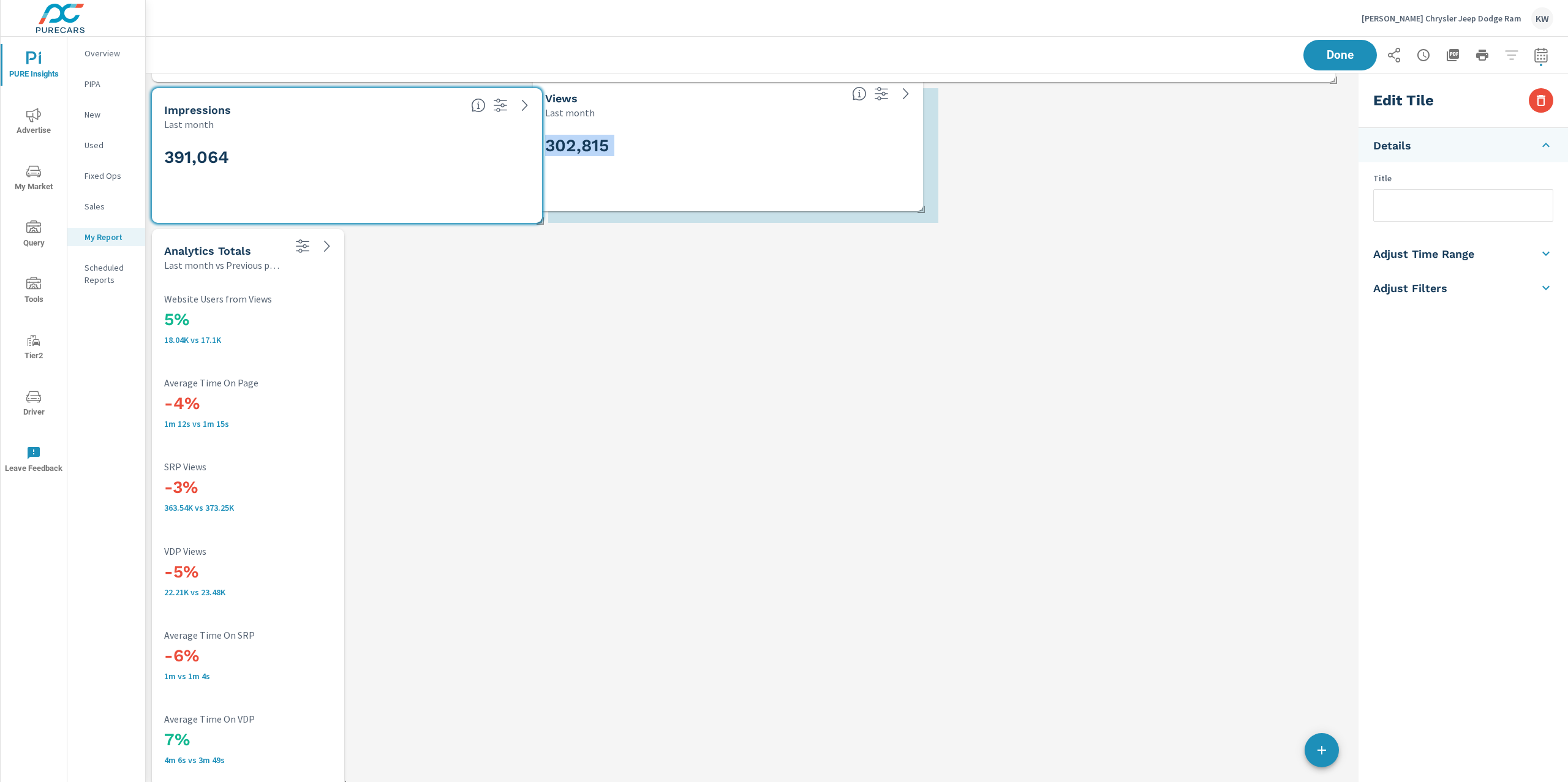
drag, startPoint x: 812, startPoint y: 122, endPoint x: 807, endPoint y: 133, distance: 12.1
click at [807, 133] on div "302,815" at bounding box center [727, 165] width 380 height 82
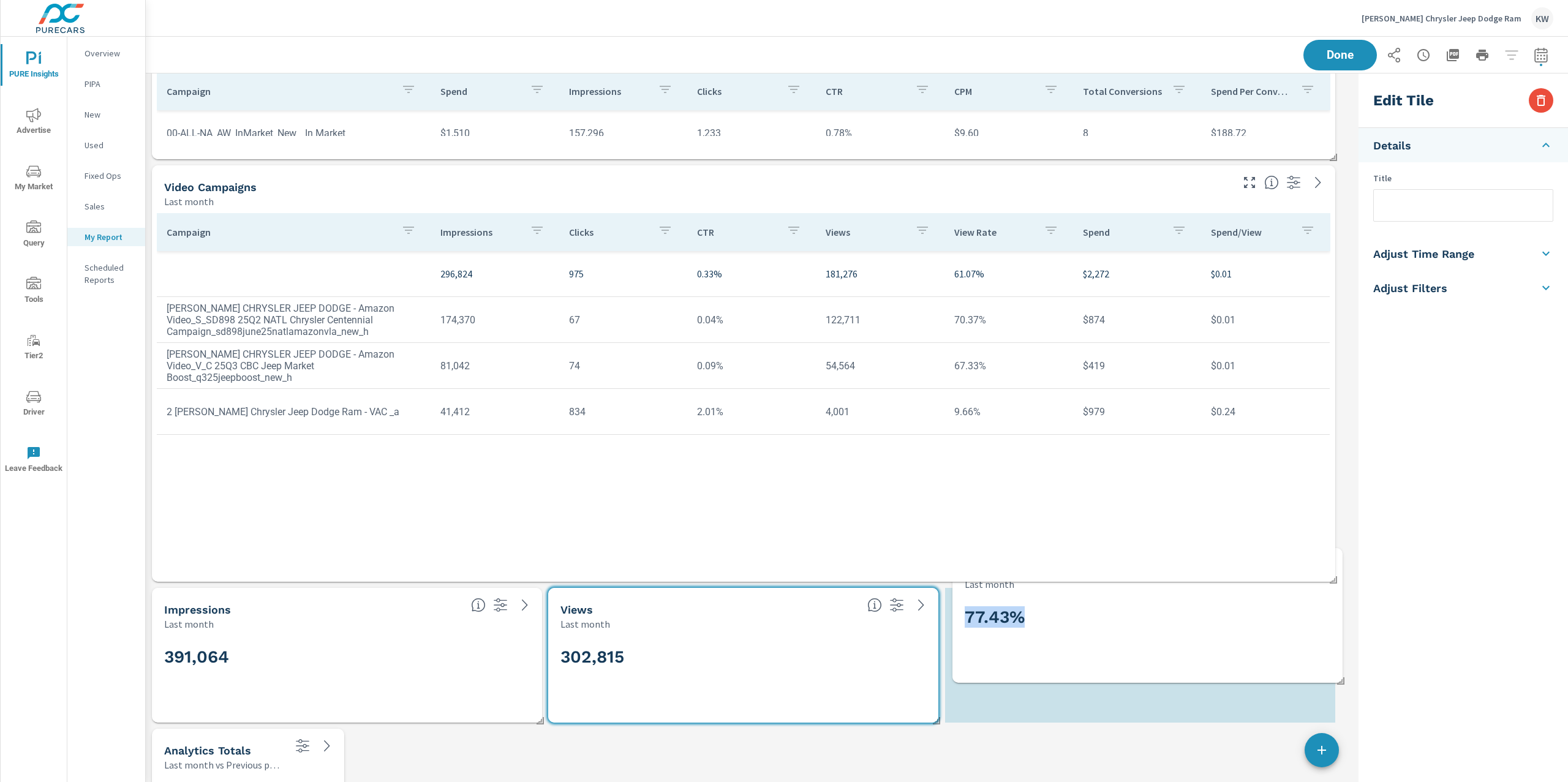
scroll to position [6, 6]
drag, startPoint x: 1198, startPoint y: 129, endPoint x: 1205, endPoint y: 642, distance: 513.0
click at [1205, 642] on div "77.43%" at bounding box center [1148, 647] width 366 height 67
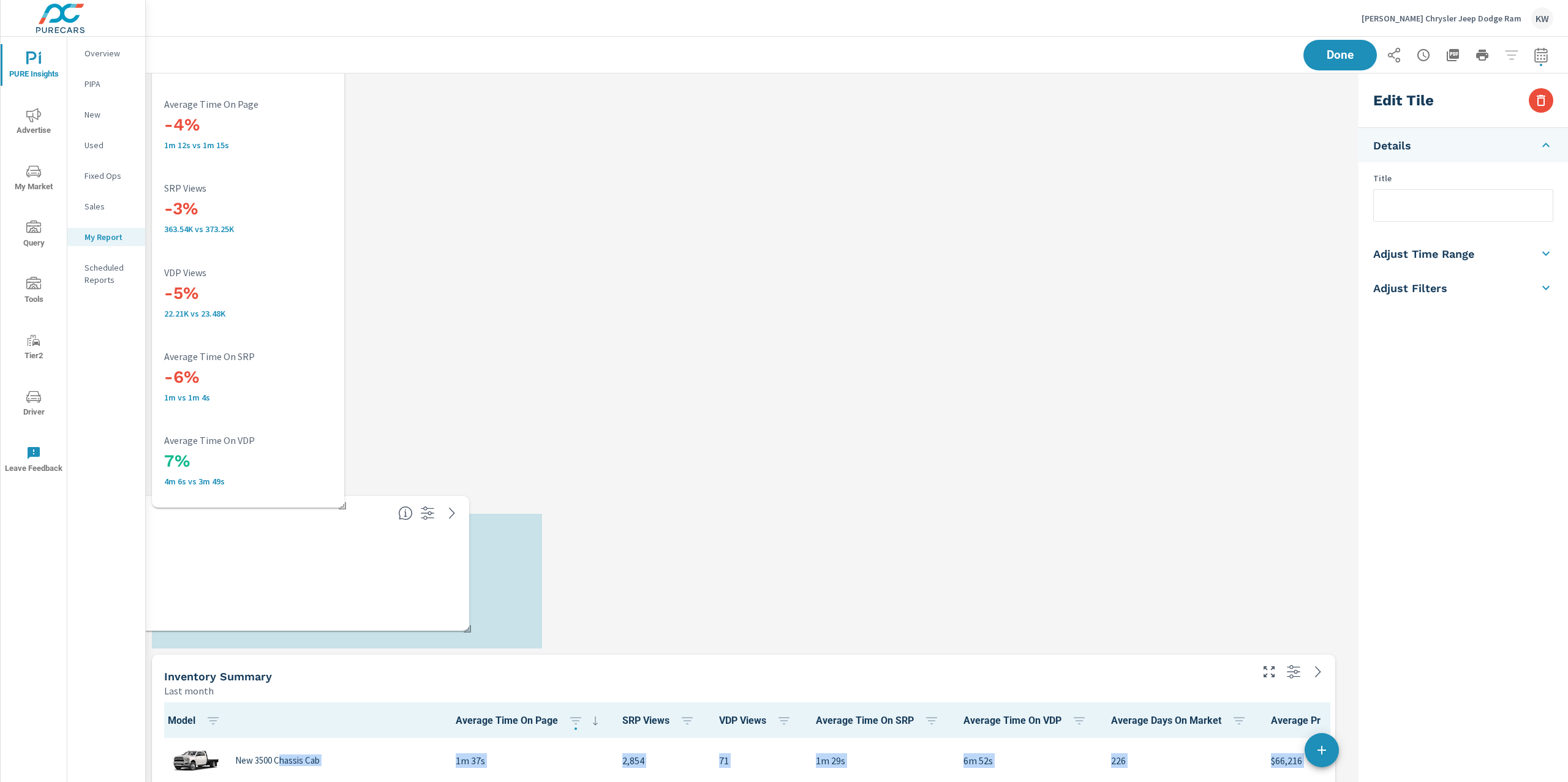
scroll to position [6755, 0]
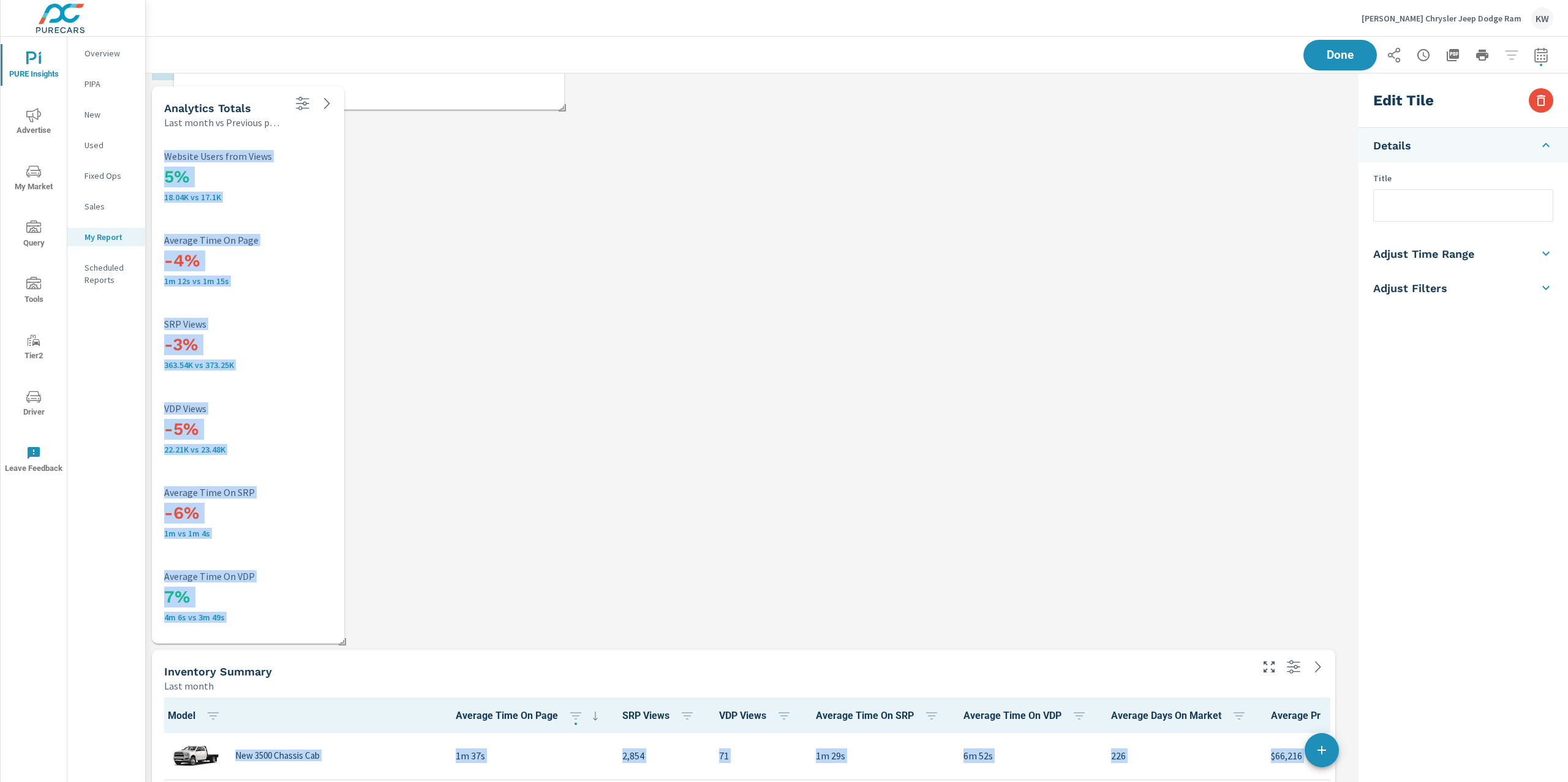
drag, startPoint x: 353, startPoint y: 139, endPoint x: 375, endPoint y: 72, distance: 70.5
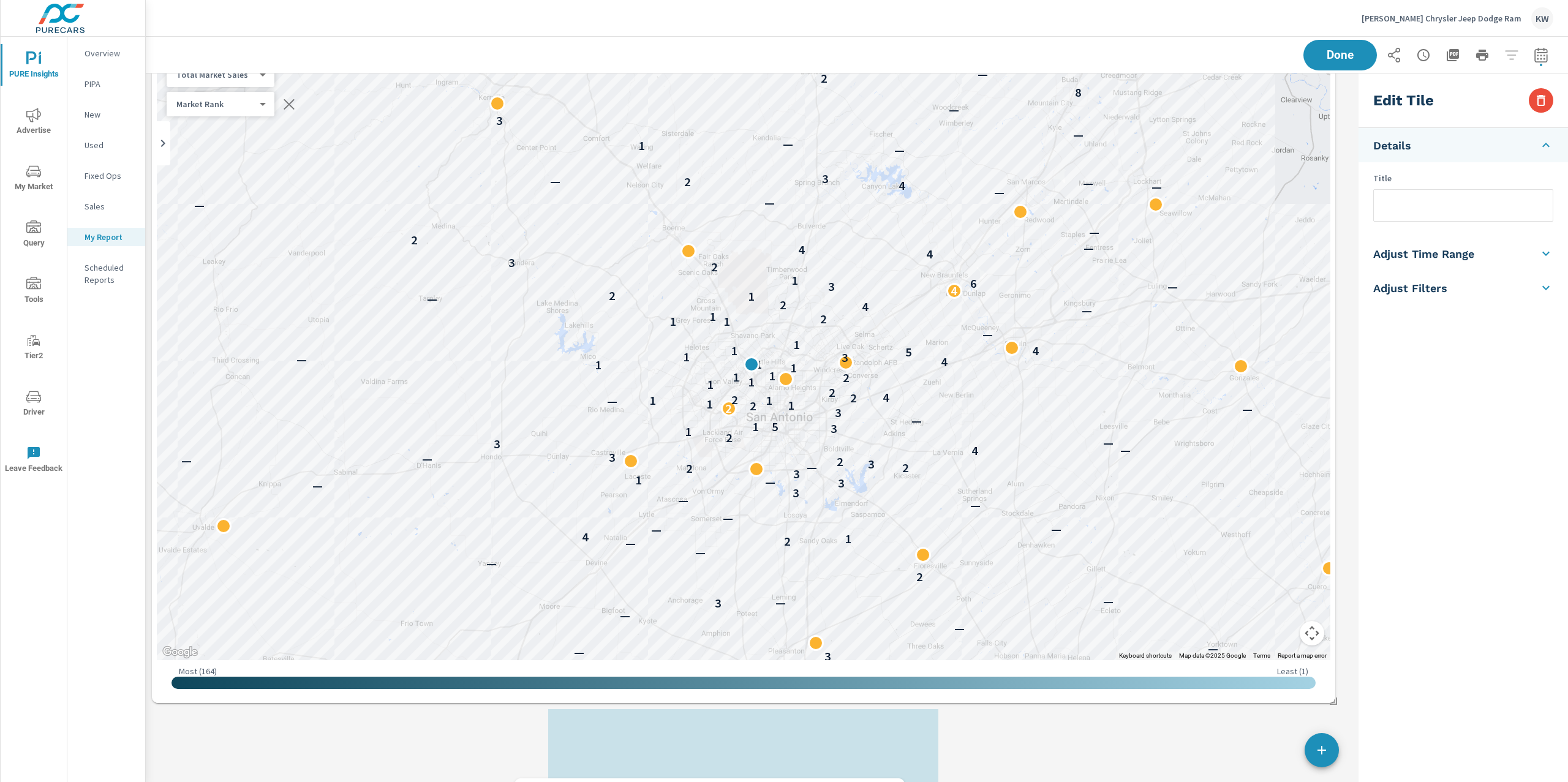
scroll to position [0, 0]
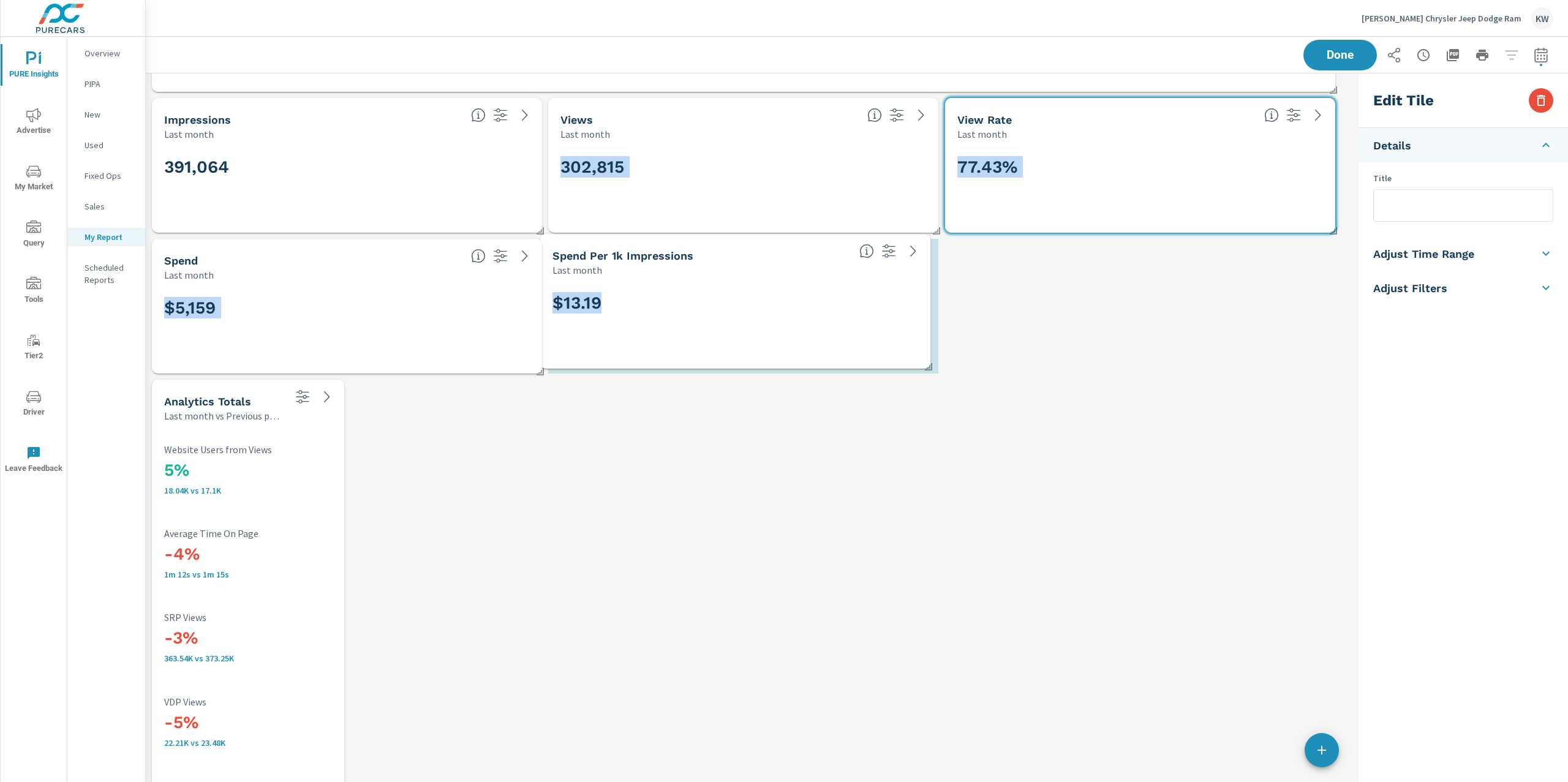
drag, startPoint x: 827, startPoint y: 159, endPoint x: 1001, endPoint y: 363, distance: 268.1
click at [819, 323] on div "$13.19" at bounding box center [735, 323] width 366 height 67
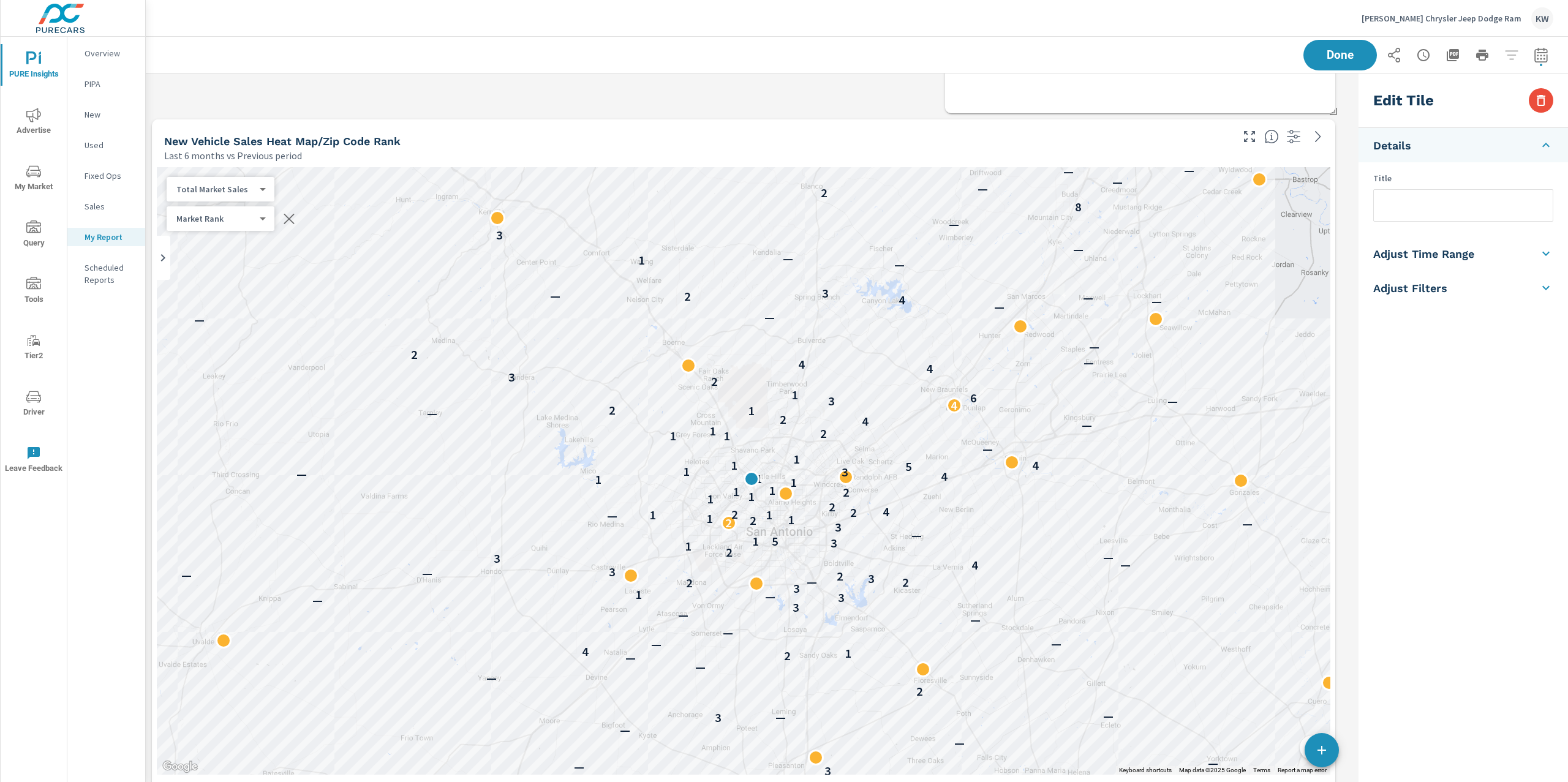
click at [1145, 99] on div "$0.02" at bounding box center [1140, 67] width 366 height 67
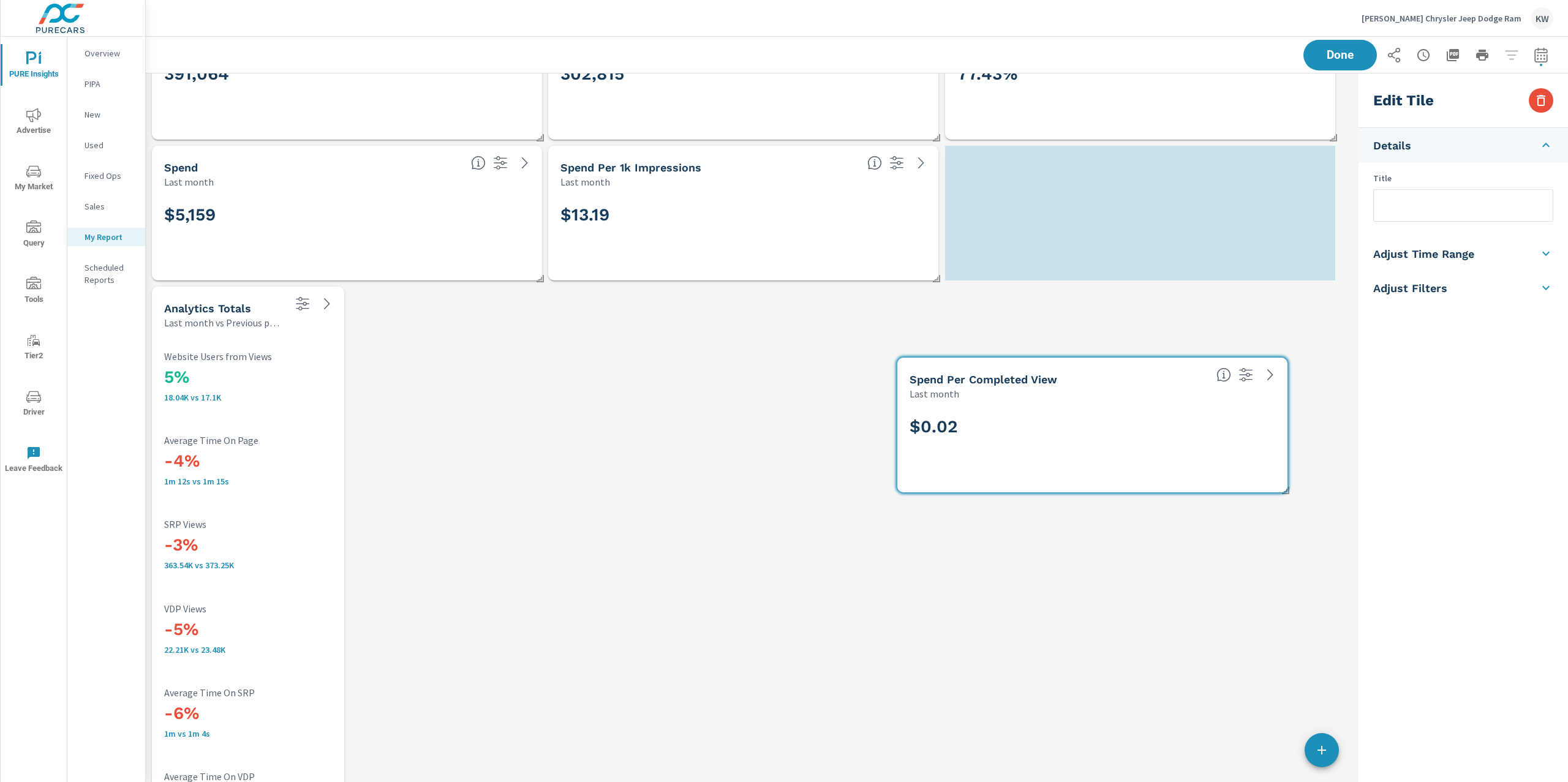
scroll to position [8630, 1221]
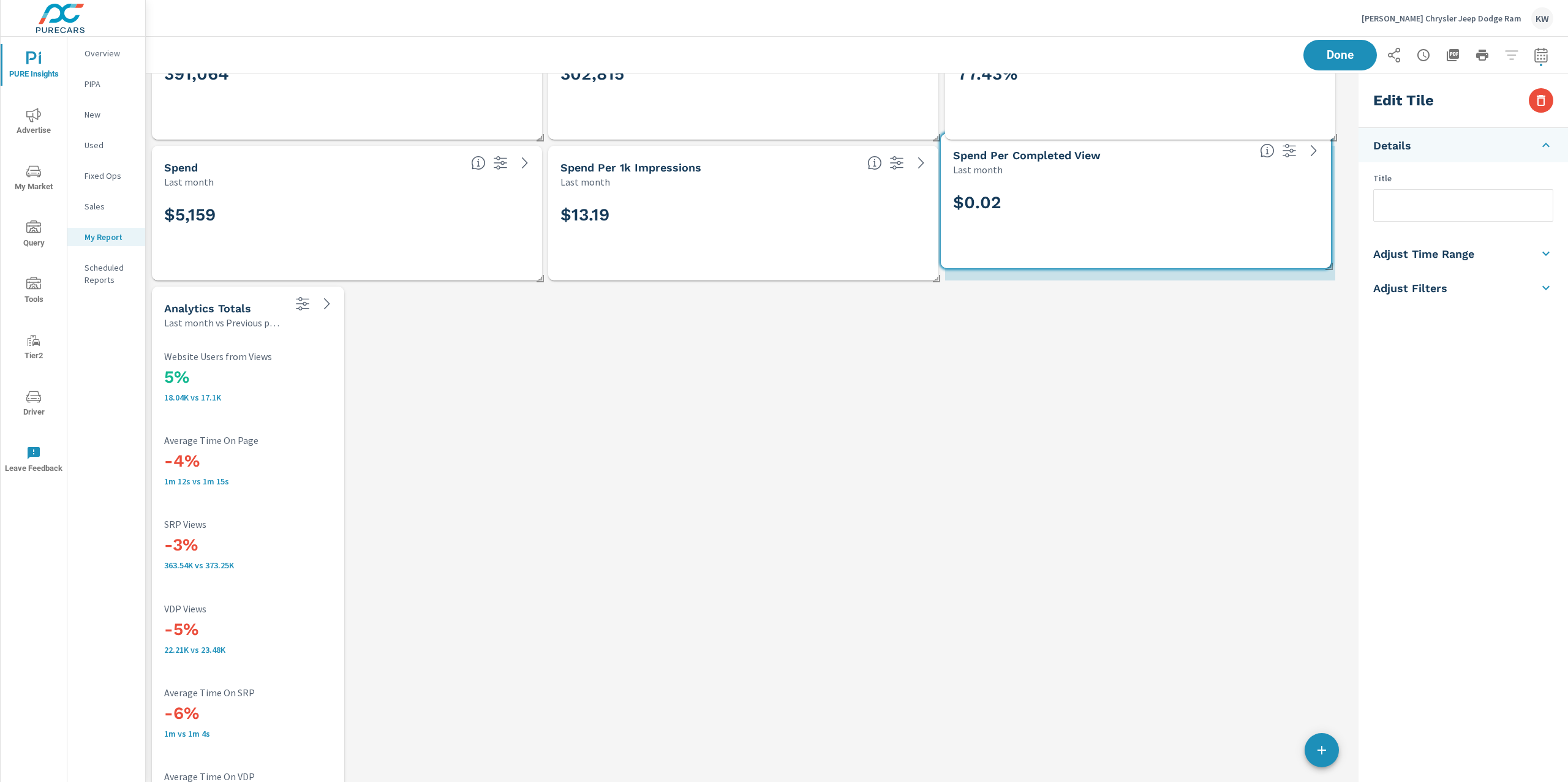
drag, startPoint x: 1145, startPoint y: 99, endPoint x: 1140, endPoint y: 253, distance: 154.1
click at [1140, 253] on div "$0.02" at bounding box center [1136, 222] width 366 height 67
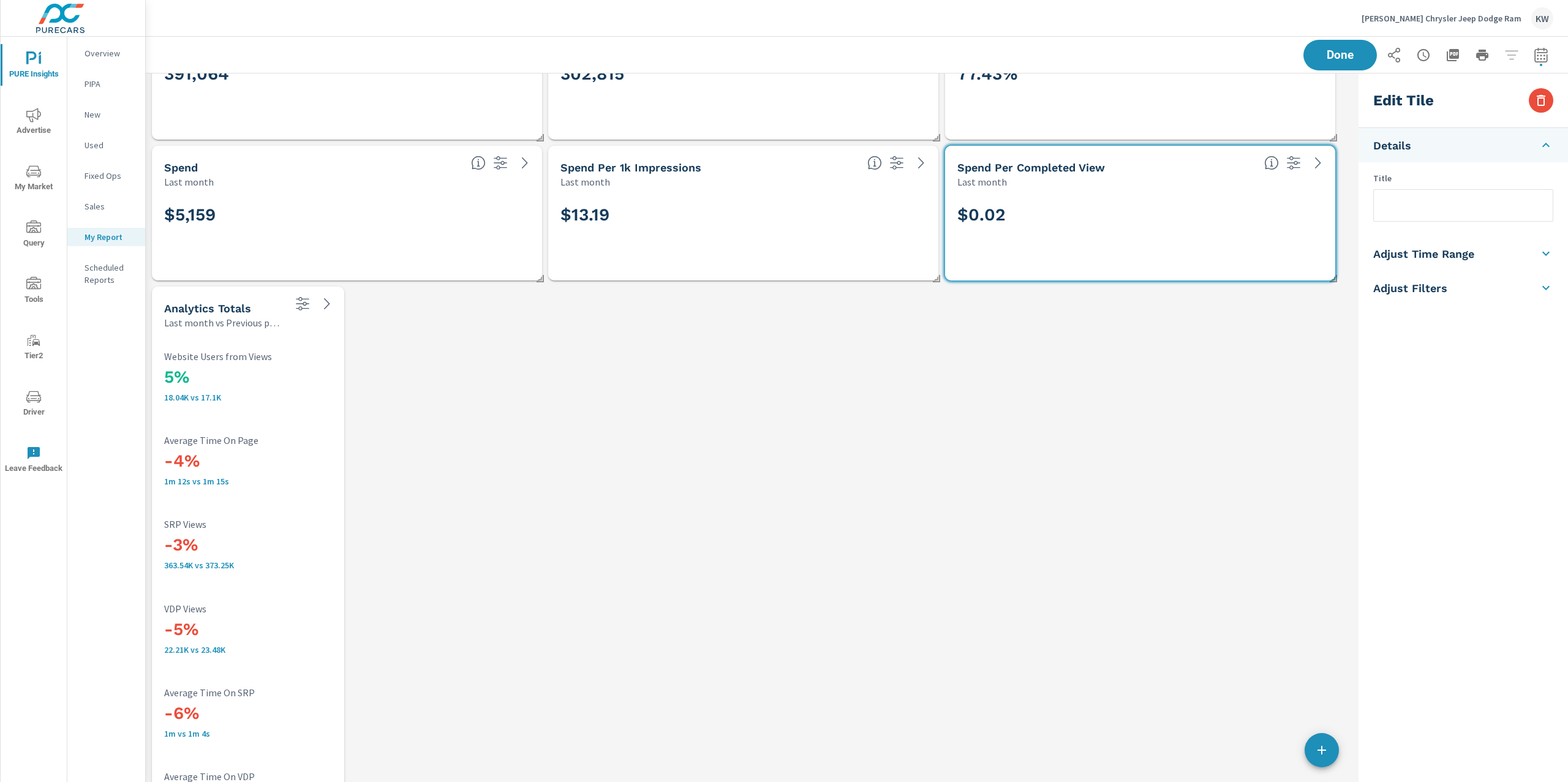
click at [1337, 71] on div "Done" at bounding box center [857, 54] width 1392 height 36
click at [1339, 61] on span "Done" at bounding box center [1339, 54] width 50 height 12
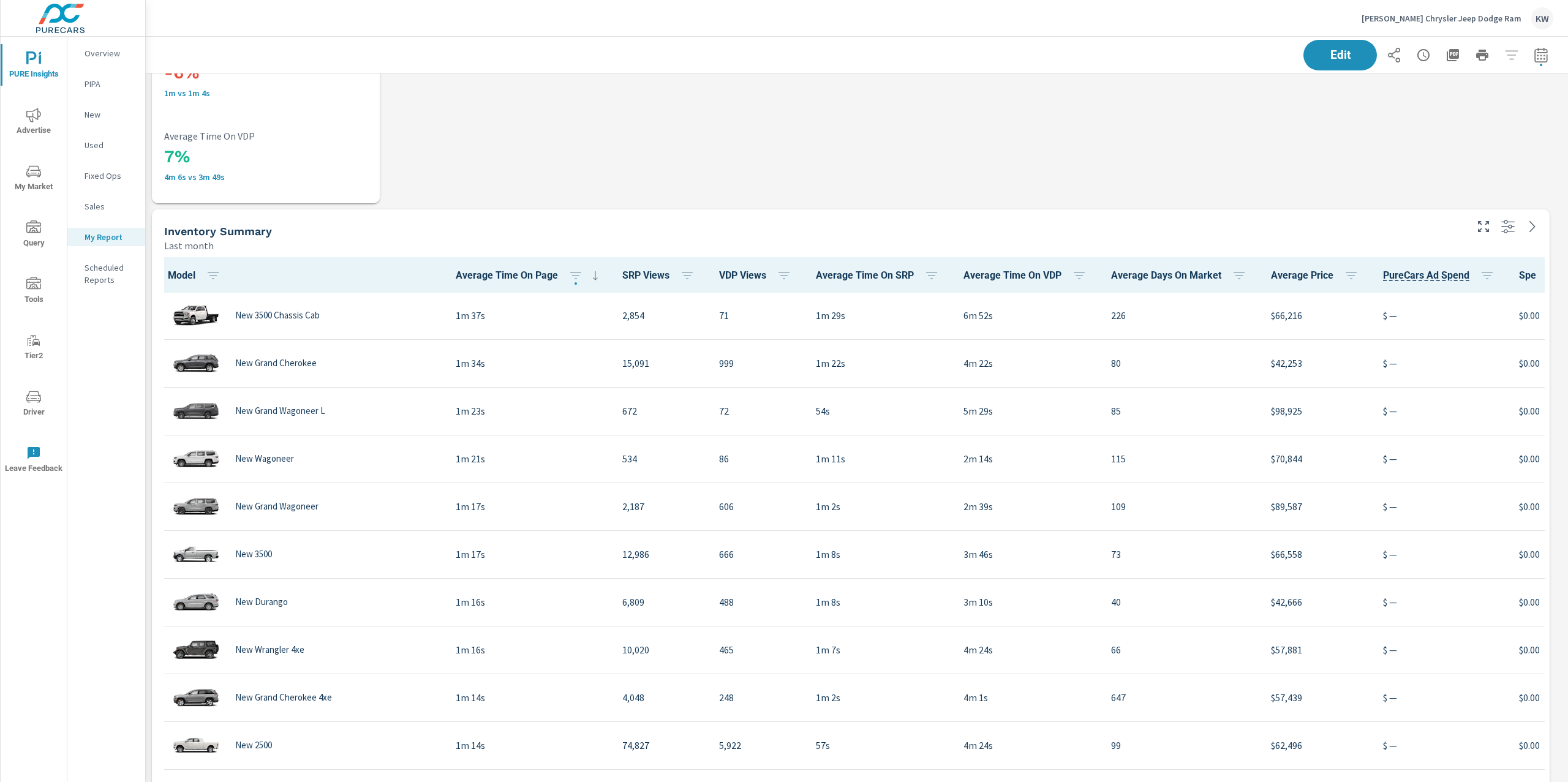
scroll to position [7072, 0]
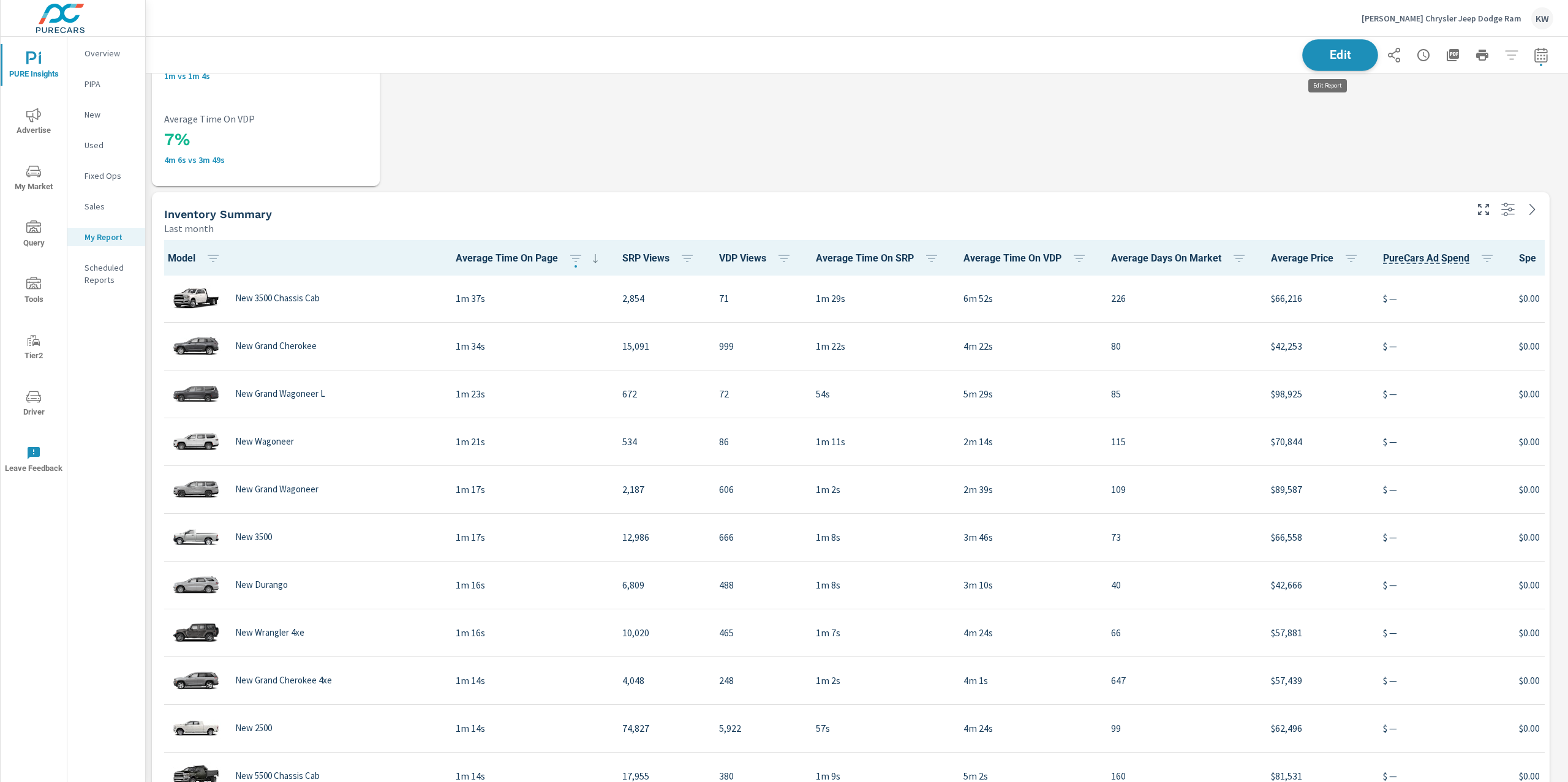
click at [1332, 50] on span "Edit" at bounding box center [1339, 54] width 50 height 12
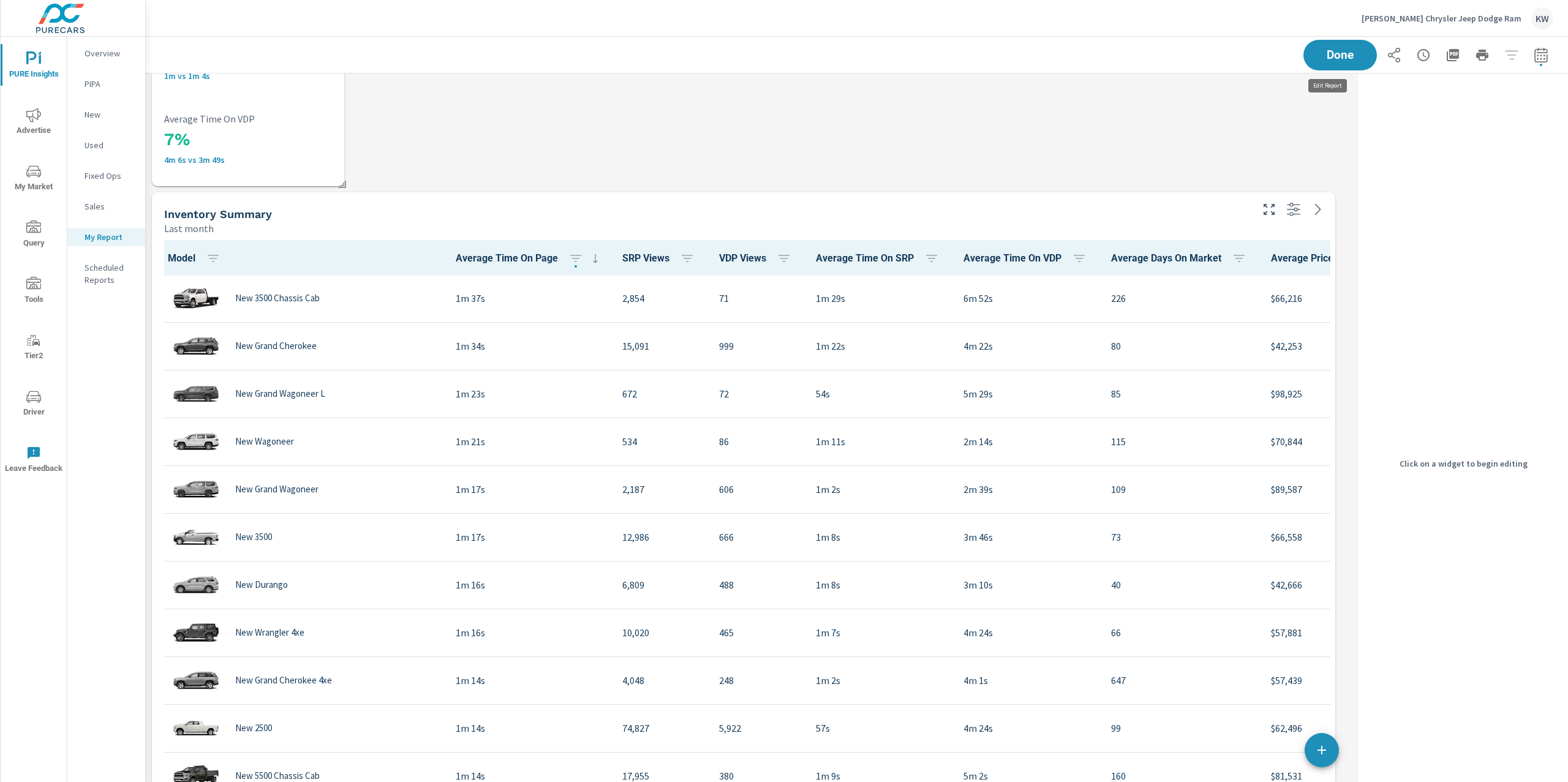
scroll to position [6, 6]
click at [1159, 230] on div "Last month" at bounding box center [707, 229] width 1085 height 15
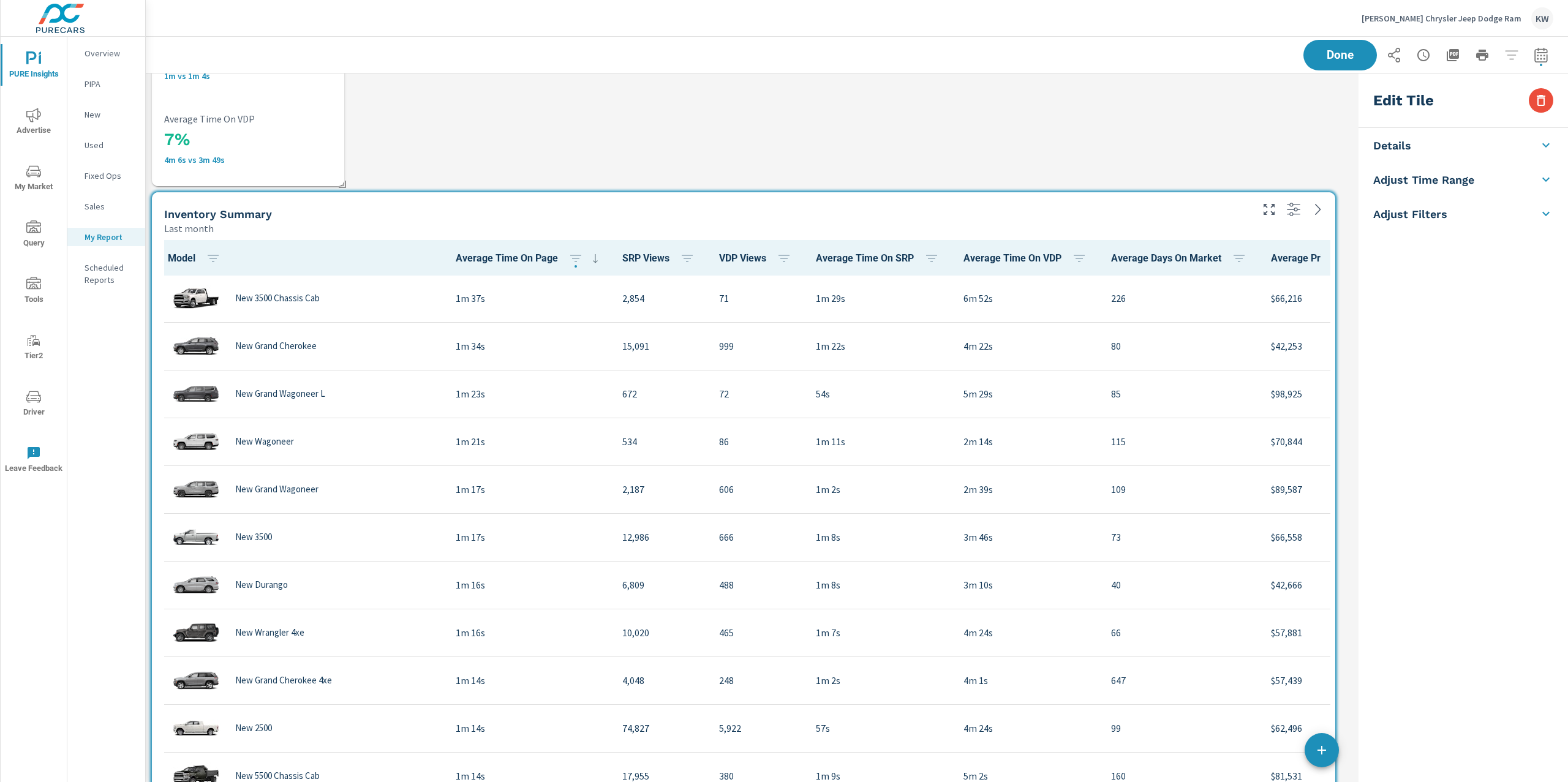
scroll to position [8625, 1221]
click at [1466, 254] on h5 "Adjust Time Range" at bounding box center [1423, 253] width 101 height 14
click at [1443, 224] on input "checkbox" at bounding box center [1434, 218] width 70 height 23
checkbox input "true"
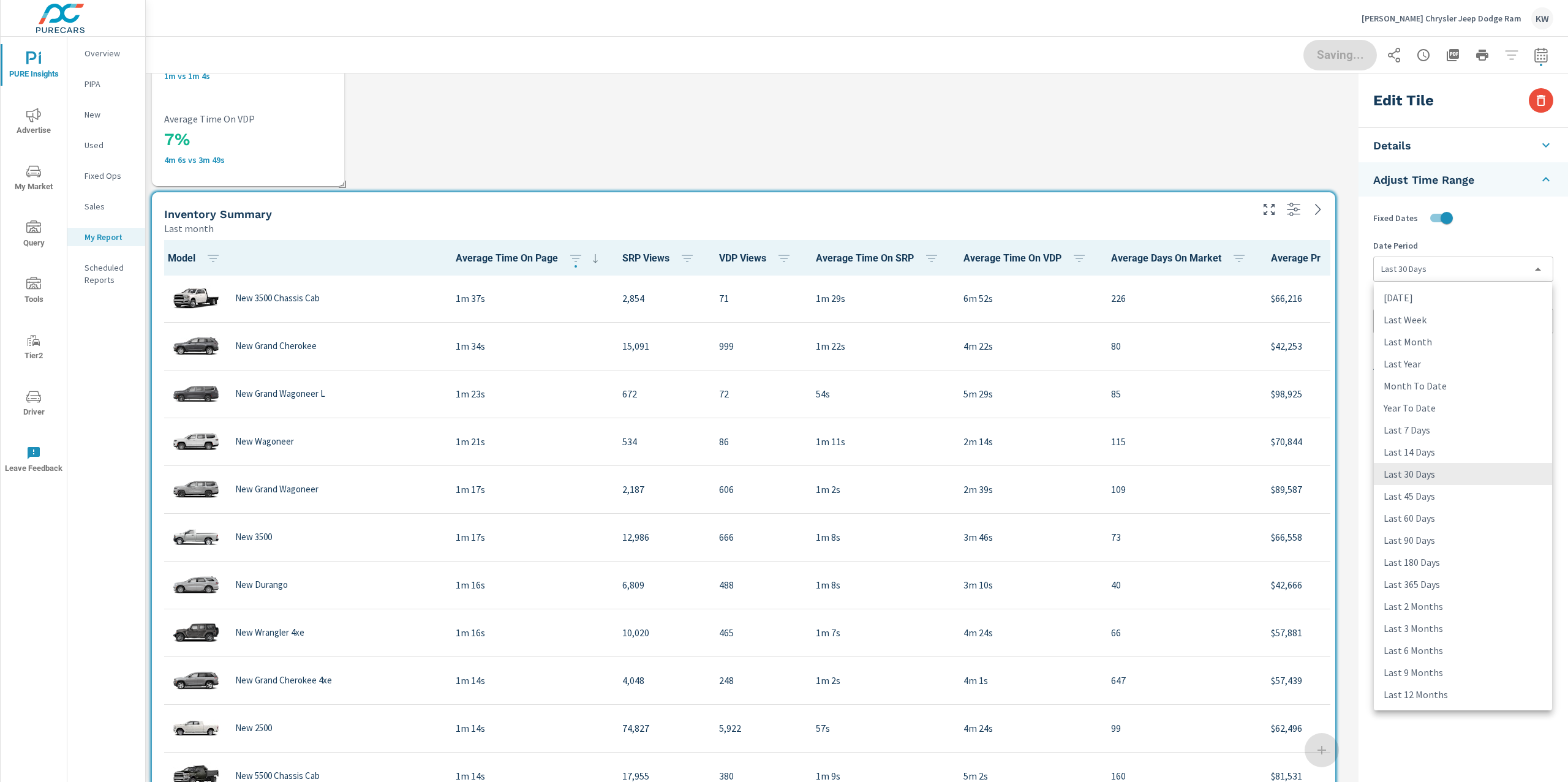
click at [1443, 274] on body "PURE Insights Advertise My Market Query Tools Tier2 Driver Leave Feedback Overv…" at bounding box center [784, 391] width 1568 height 782
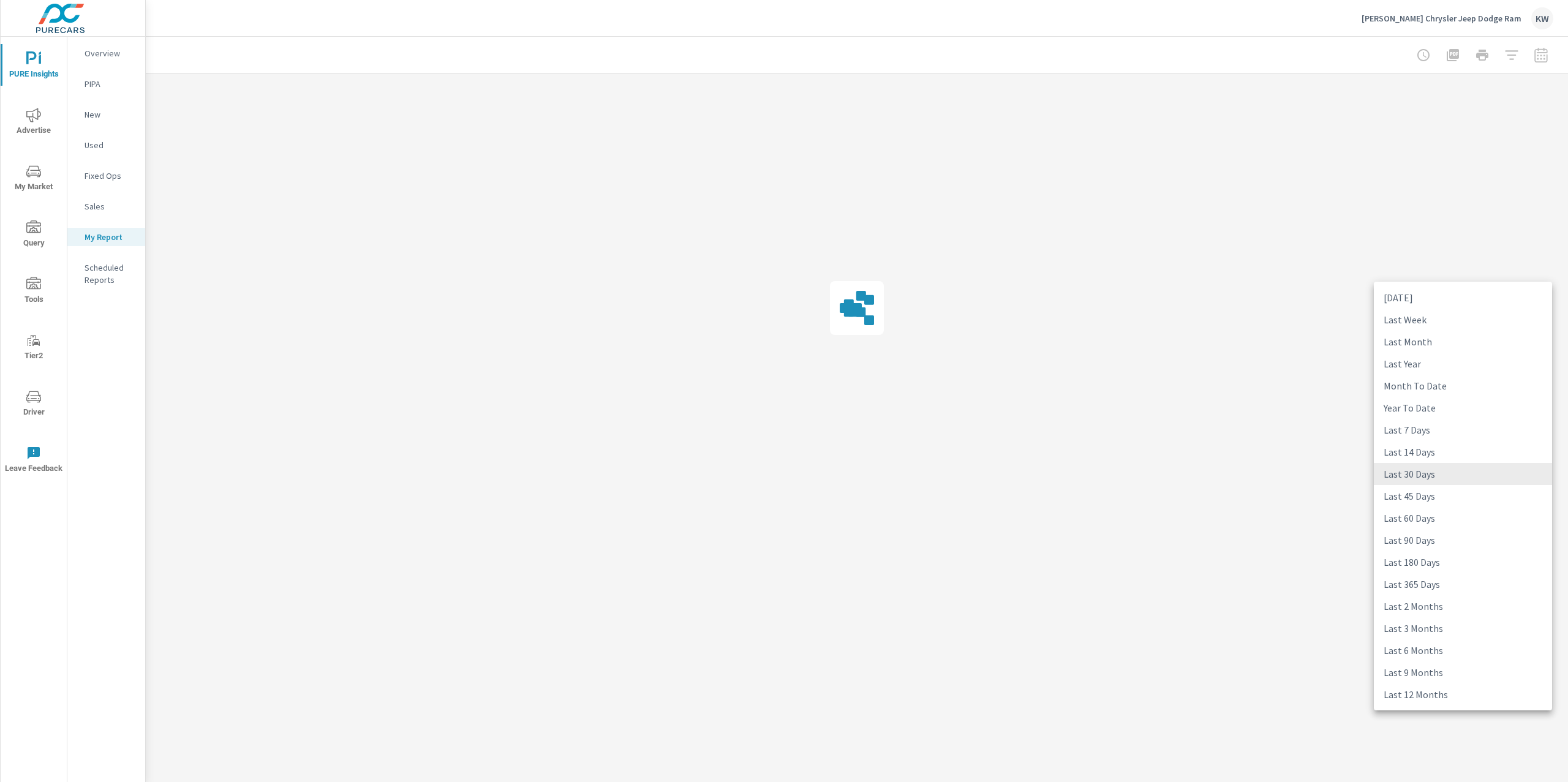
scroll to position [0, 0]
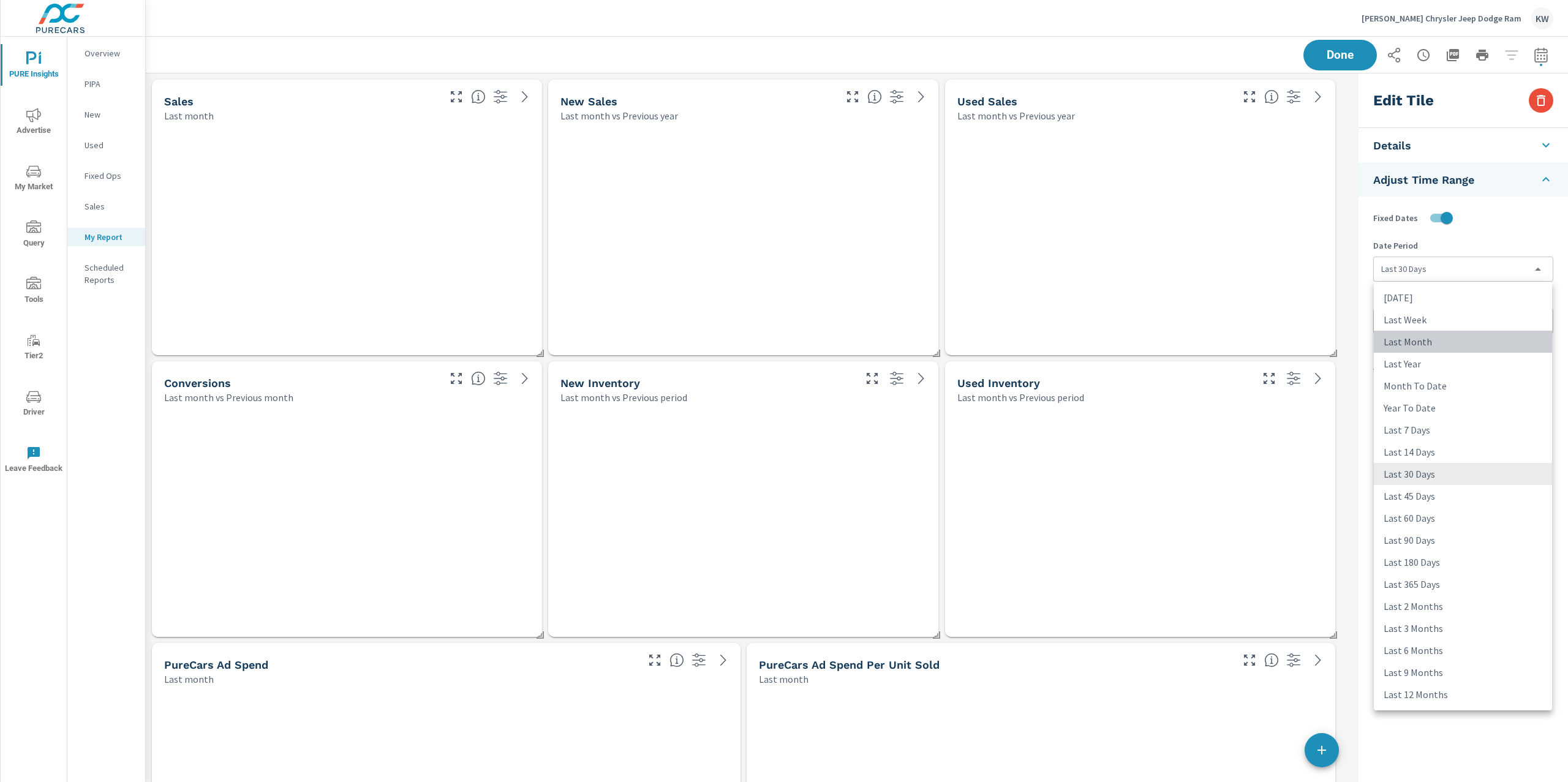
click at [1482, 345] on li "Last Month" at bounding box center [1462, 342] width 178 height 22
type input "lastMonth"
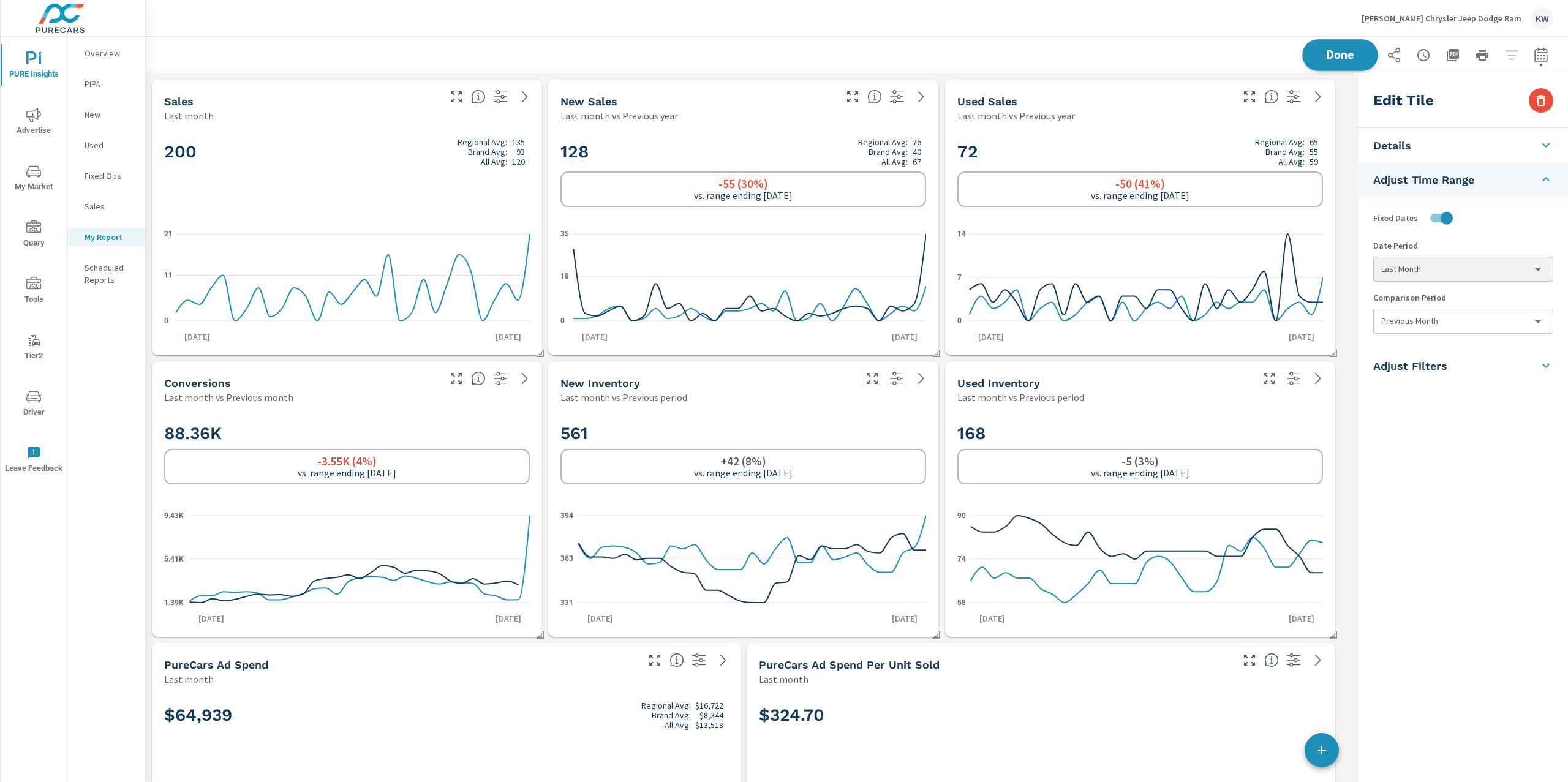
scroll to position [8625, 1221]
click at [1347, 64] on button "Done" at bounding box center [1339, 55] width 76 height 32
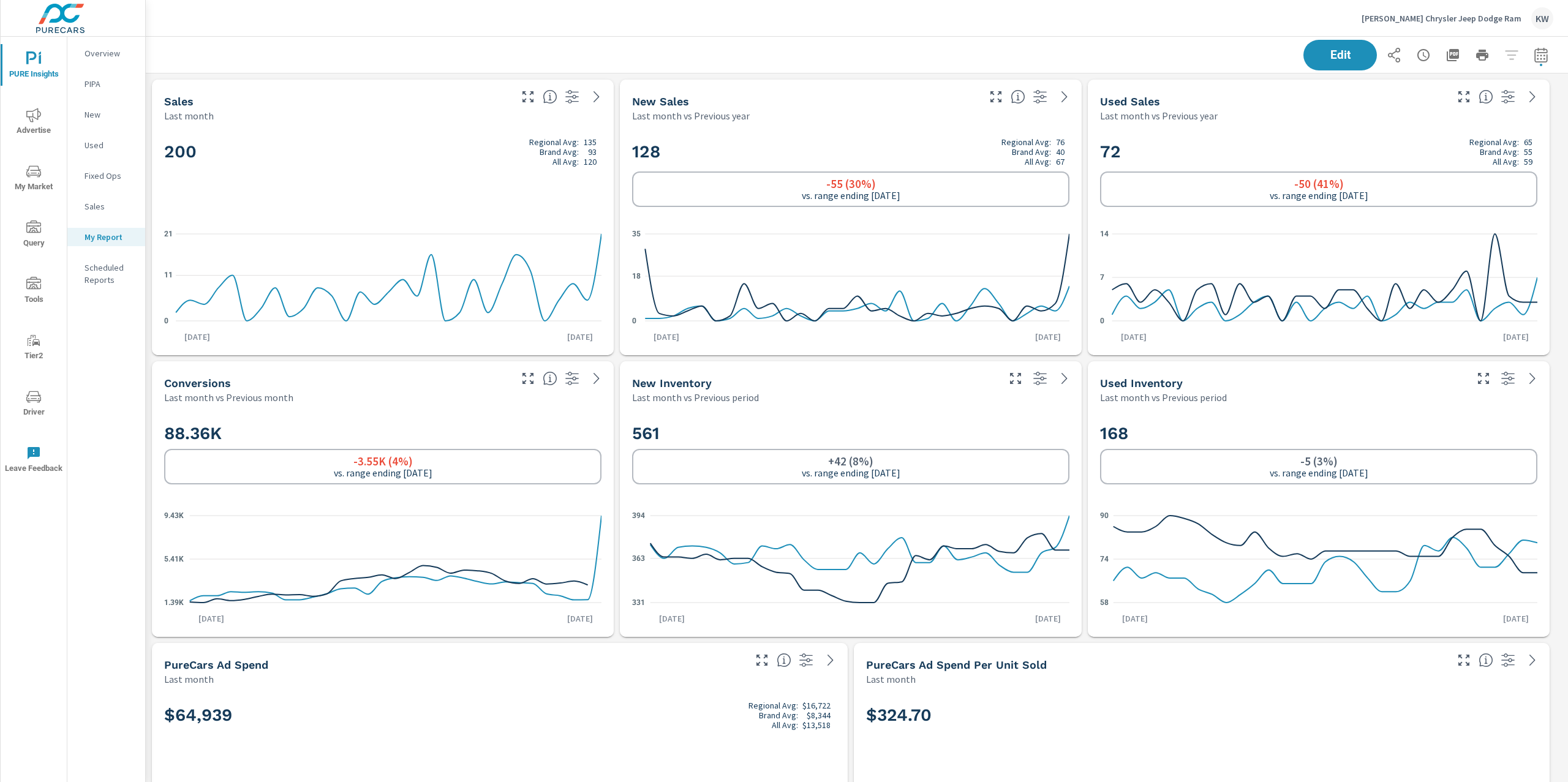
scroll to position [8625, 1435]
click at [1446, 57] on icon "button" at bounding box center [1452, 55] width 12 height 12
